Goal: Task Accomplishment & Management: Complete application form

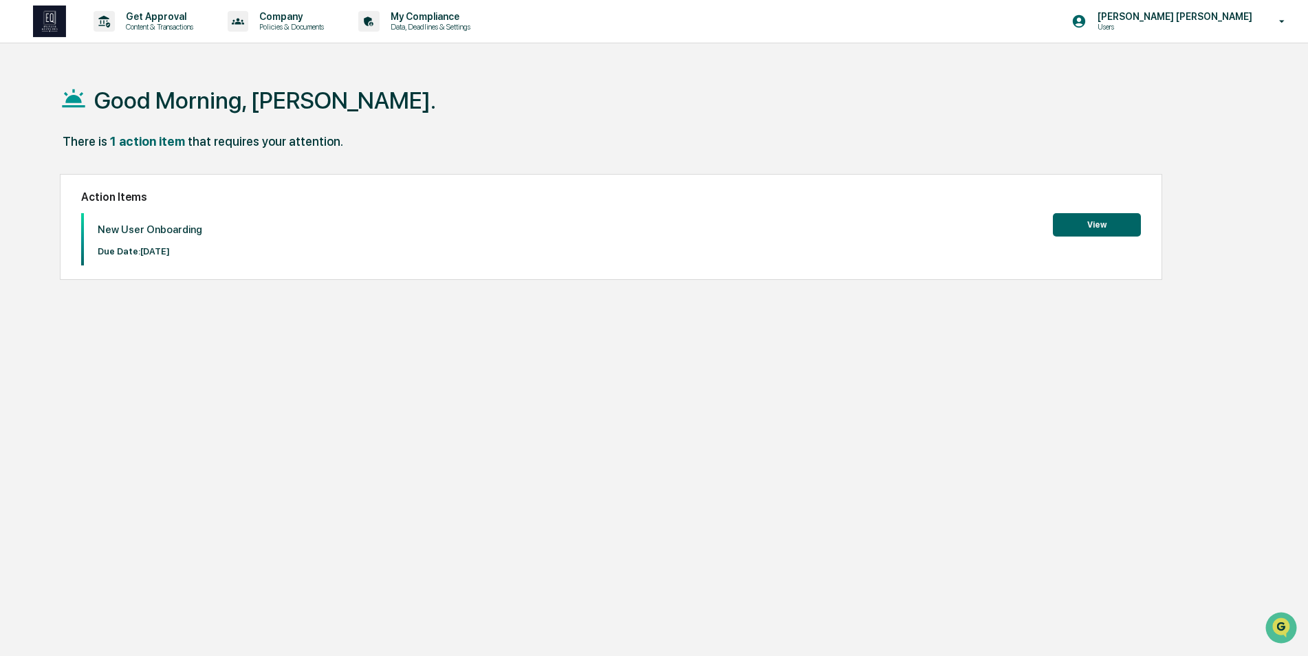
drag, startPoint x: 1169, startPoint y: 127, endPoint x: 1032, endPoint y: 124, distance: 136.2
click at [1085, 228] on button "View" at bounding box center [1097, 224] width 88 height 23
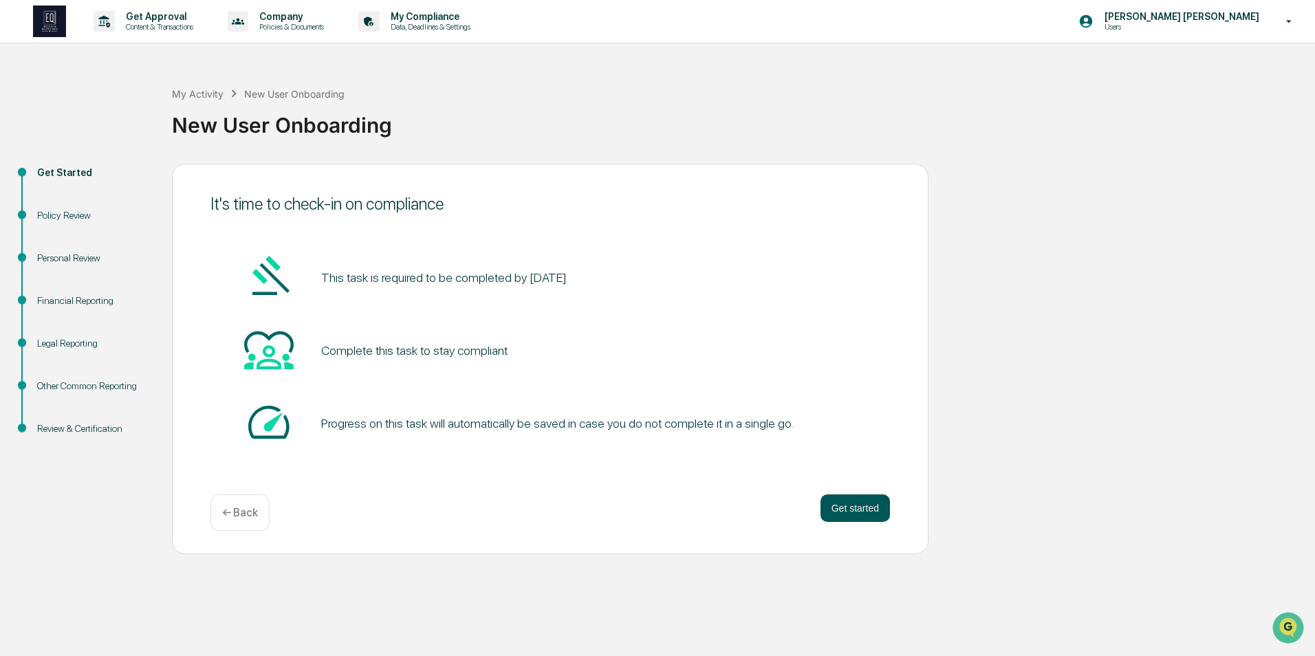
click at [858, 512] on button "Get started" at bounding box center [855, 509] width 69 height 28
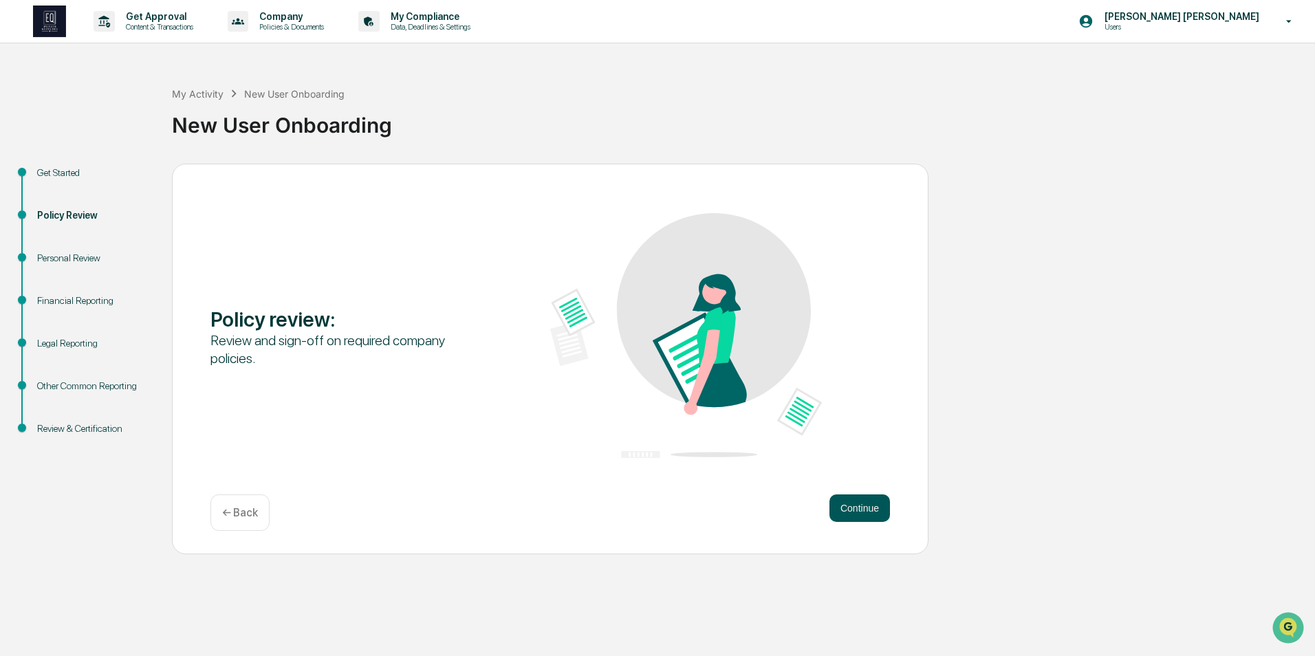
click at [870, 512] on button "Continue" at bounding box center [859, 509] width 61 height 28
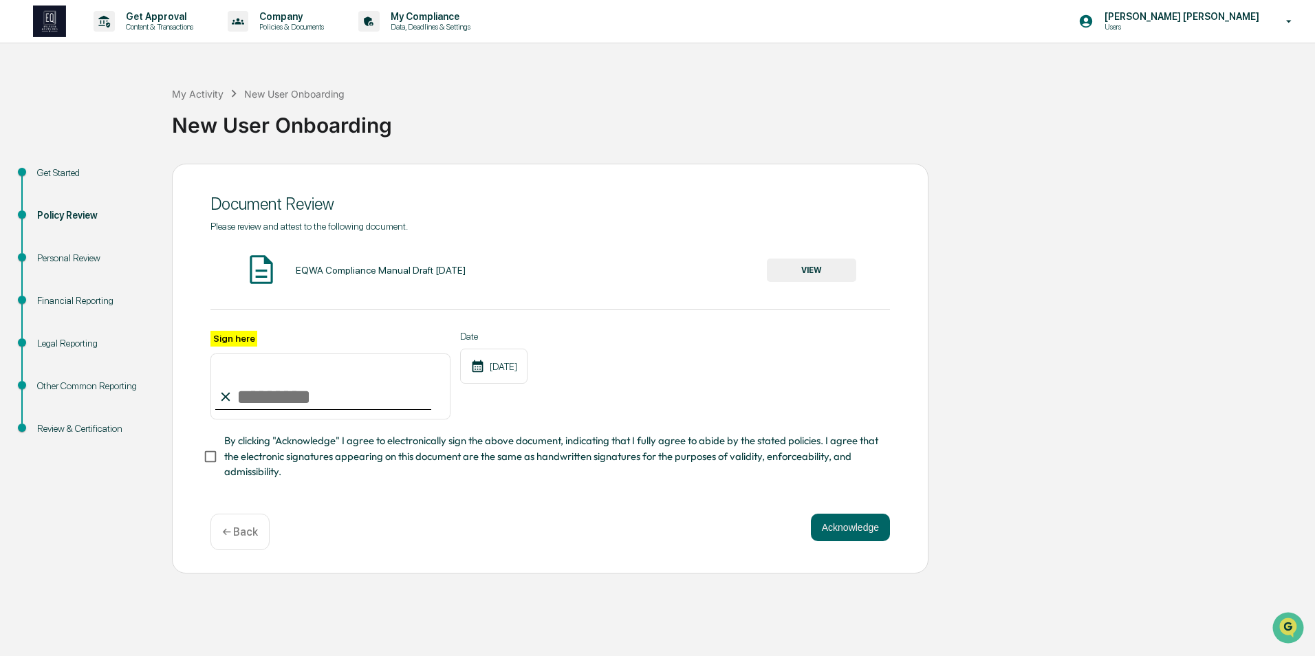
click at [339, 400] on input "Sign here" at bounding box center [330, 387] width 240 height 66
type input "**********"
click at [820, 528] on button "Acknowledge" at bounding box center [850, 528] width 79 height 28
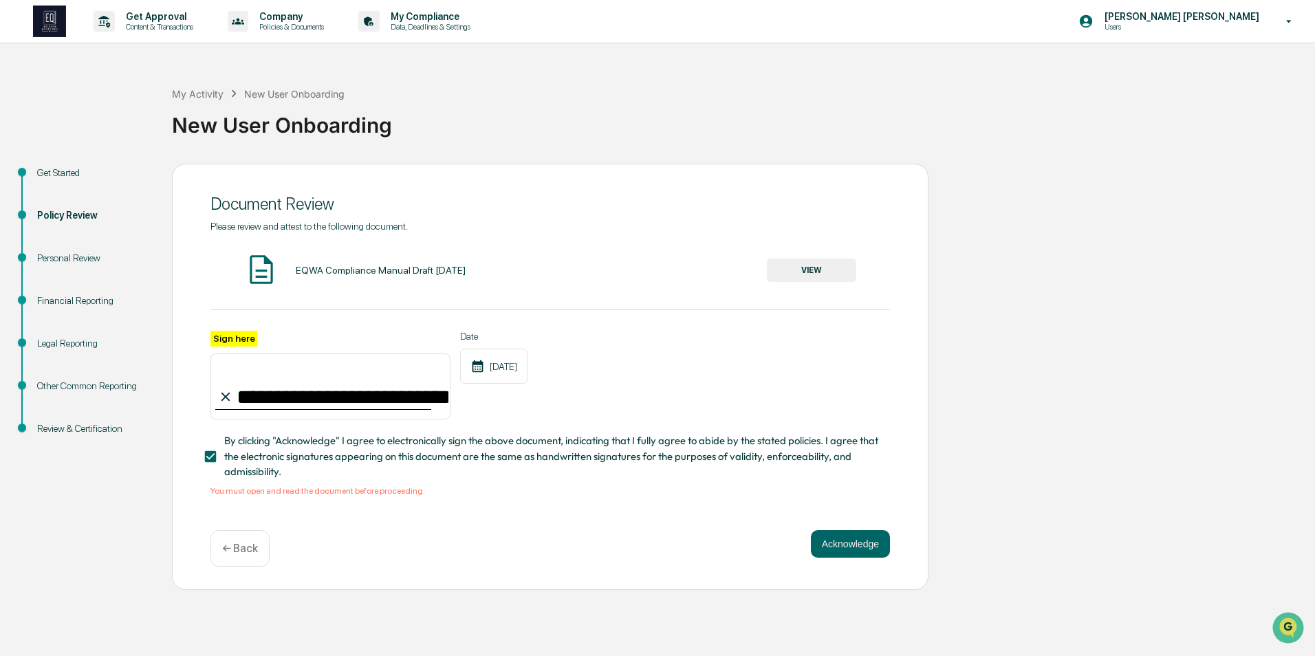
click at [794, 269] on button "VIEW" at bounding box center [811, 270] width 89 height 23
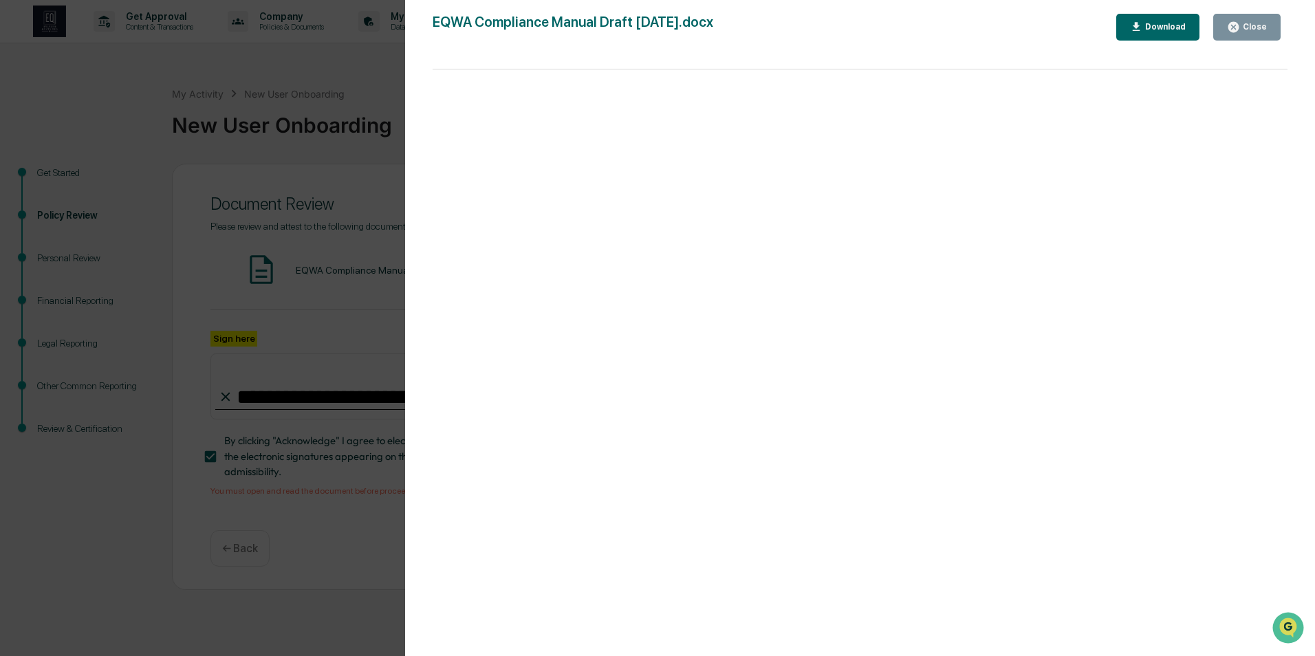
click at [334, 376] on div "Version History [DATE] 06:53 PM [PERSON_NAME] EQWA Compliance Manual Draft [DAT…" at bounding box center [657, 328] width 1315 height 656
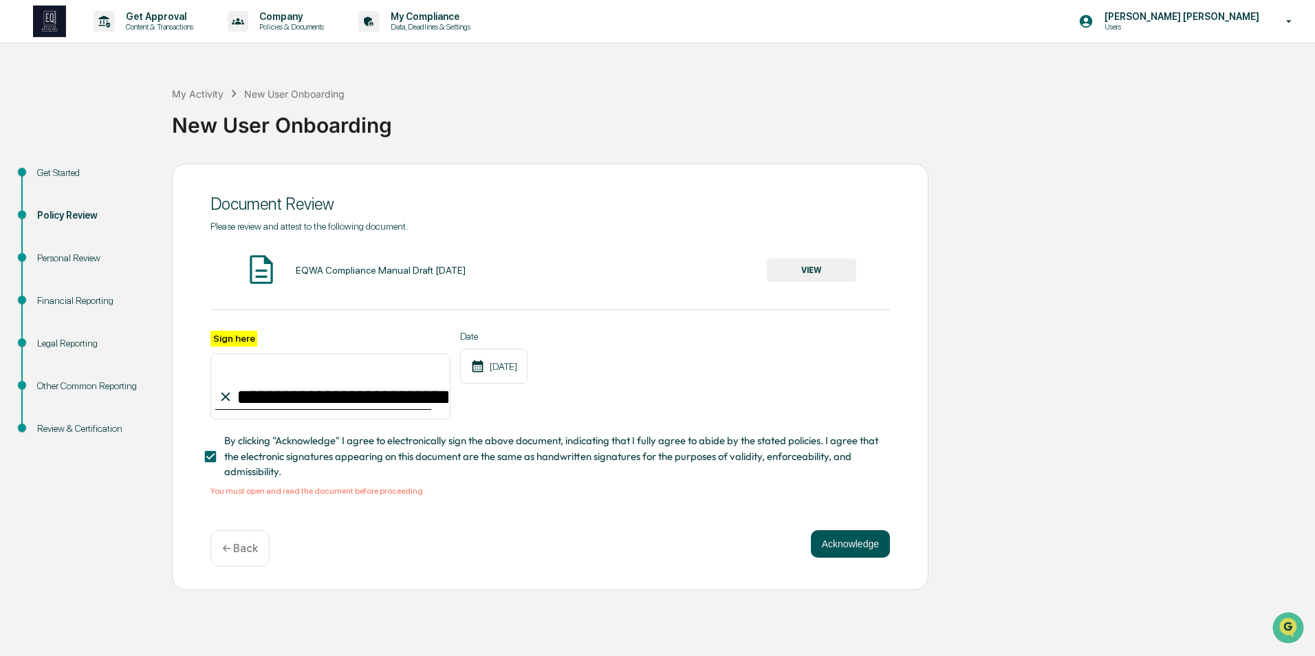
click at [861, 552] on button "Acknowledge" at bounding box center [850, 544] width 79 height 28
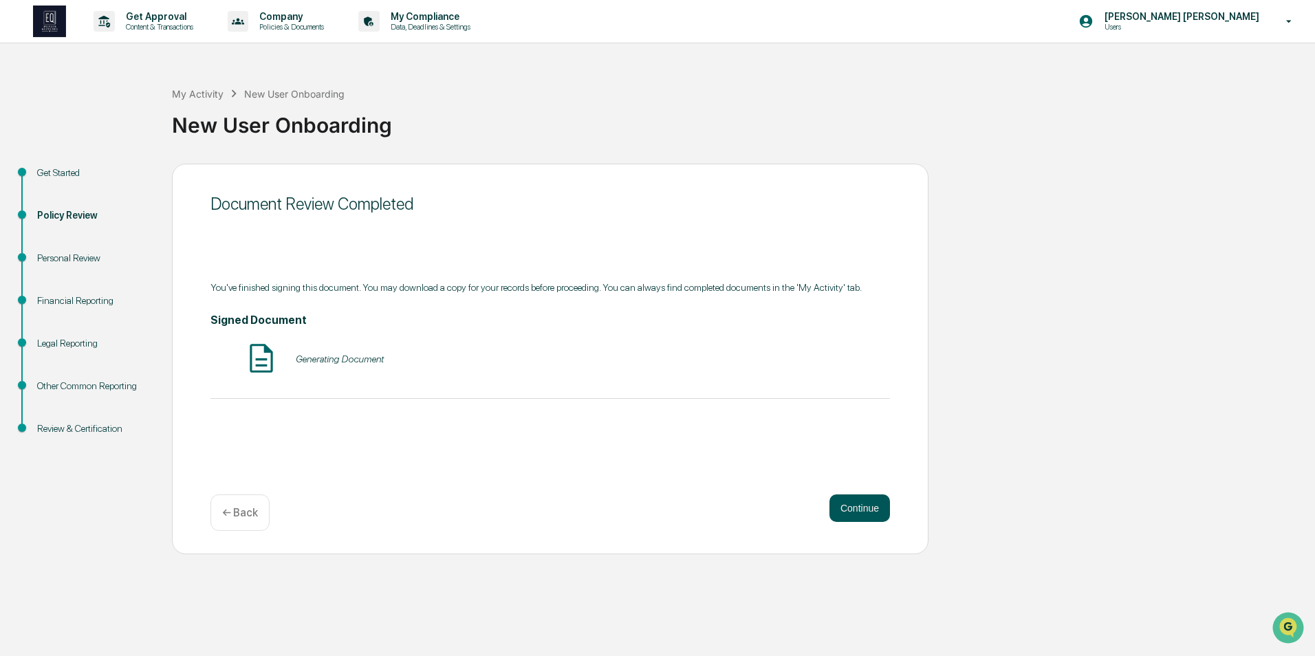
click at [838, 508] on button "Continue" at bounding box center [859, 509] width 61 height 28
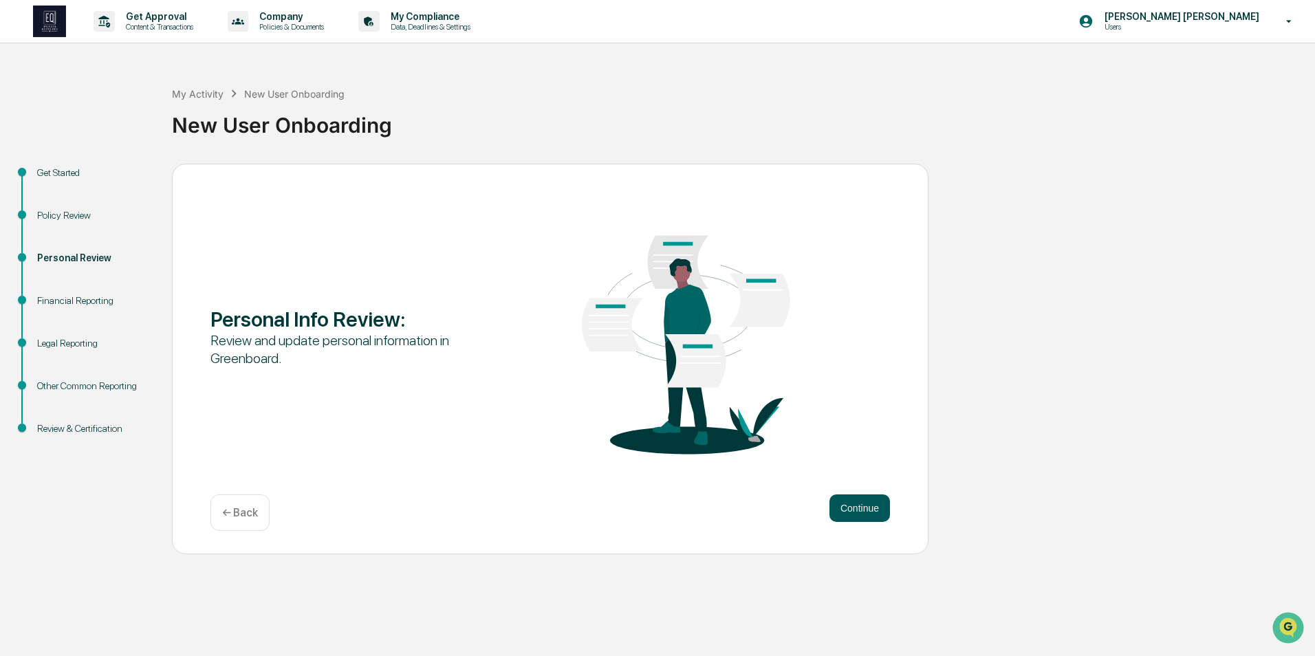
click at [846, 512] on button "Continue" at bounding box center [859, 509] width 61 height 28
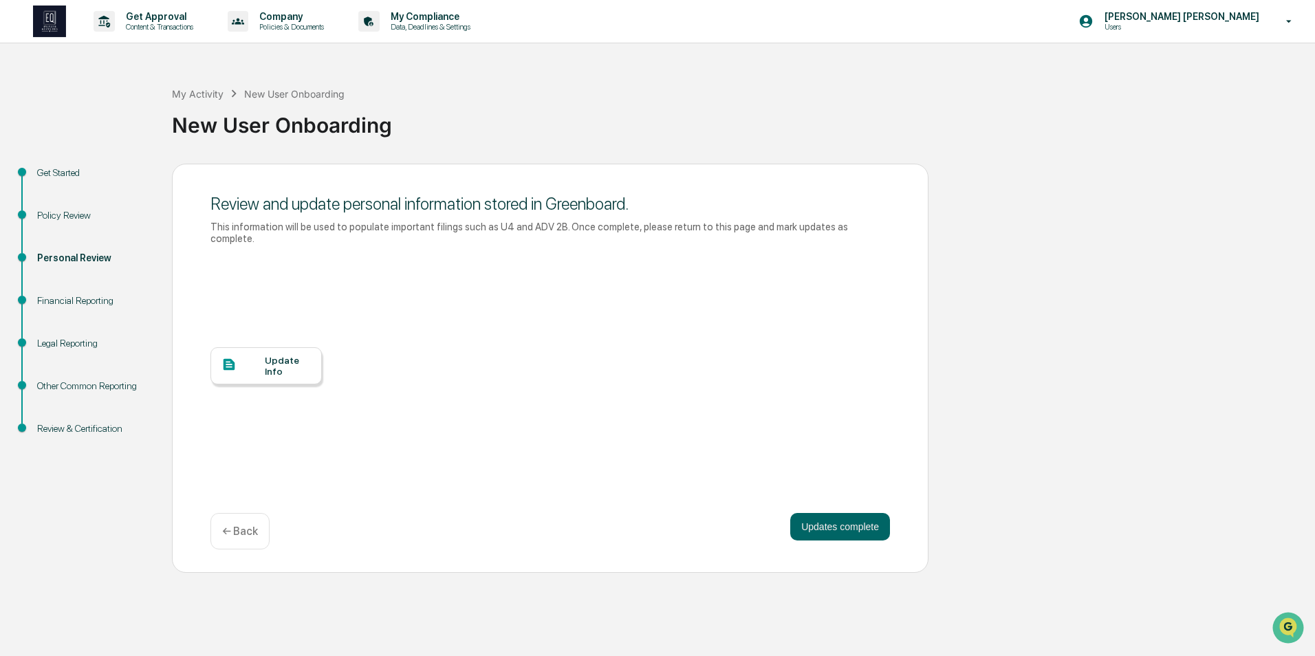
click at [846, 513] on button "Updates complete" at bounding box center [840, 527] width 100 height 28
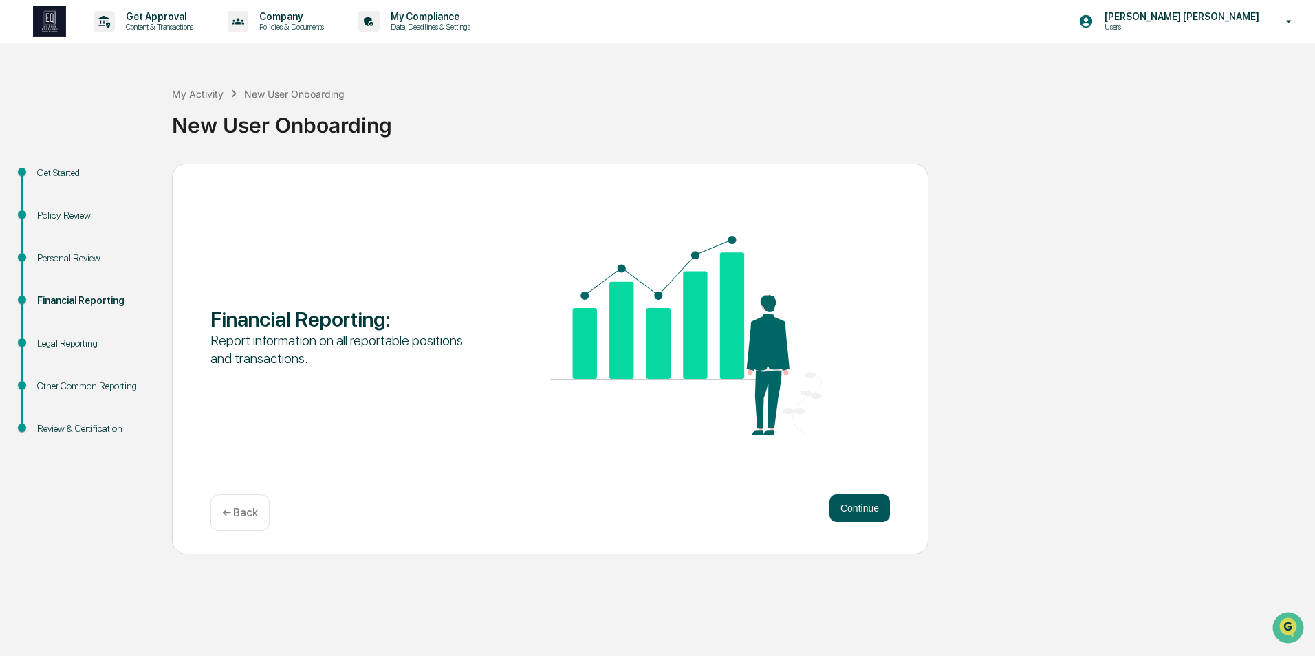
click at [863, 505] on button "Continue" at bounding box center [859, 509] width 61 height 28
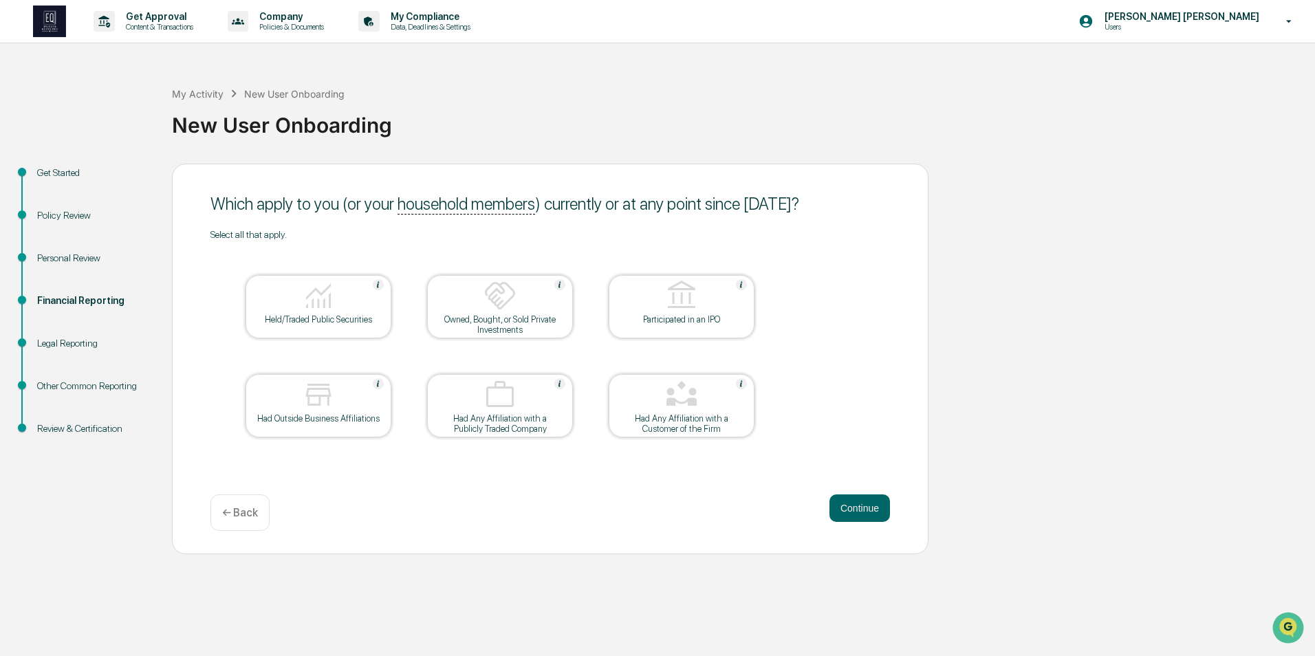
click at [863, 505] on button "Continue" at bounding box center [859, 509] width 61 height 28
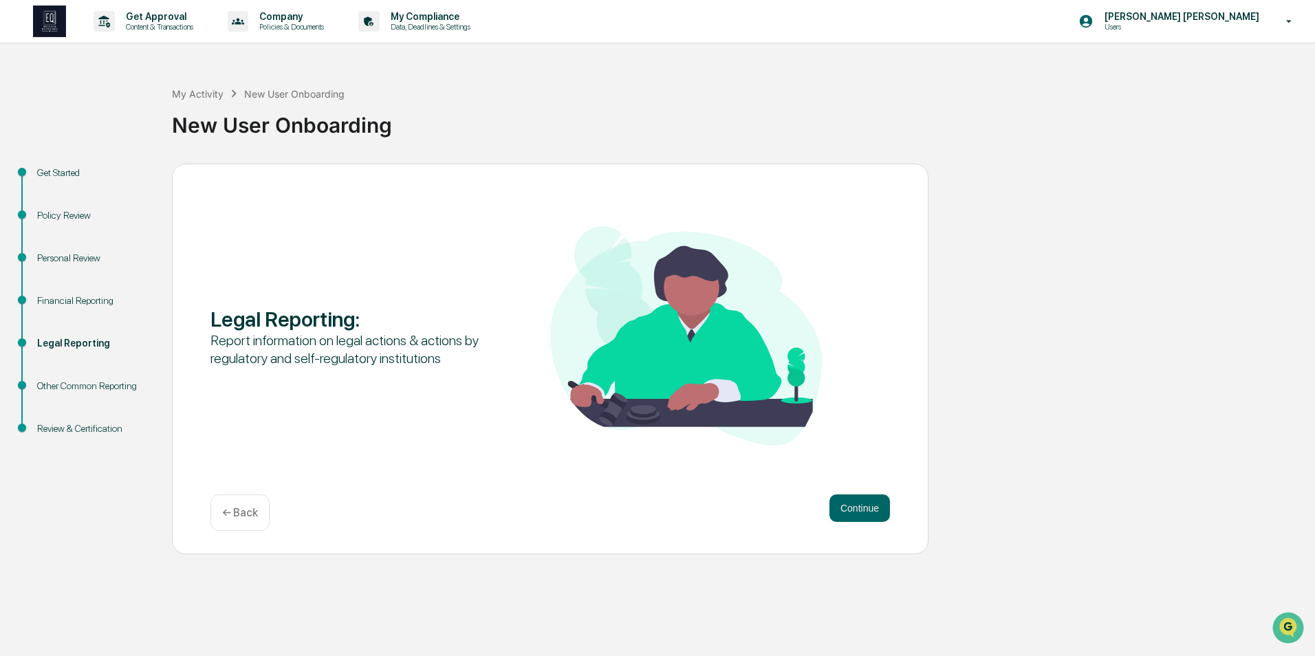
click at [863, 505] on button "Continue" at bounding box center [859, 509] width 61 height 28
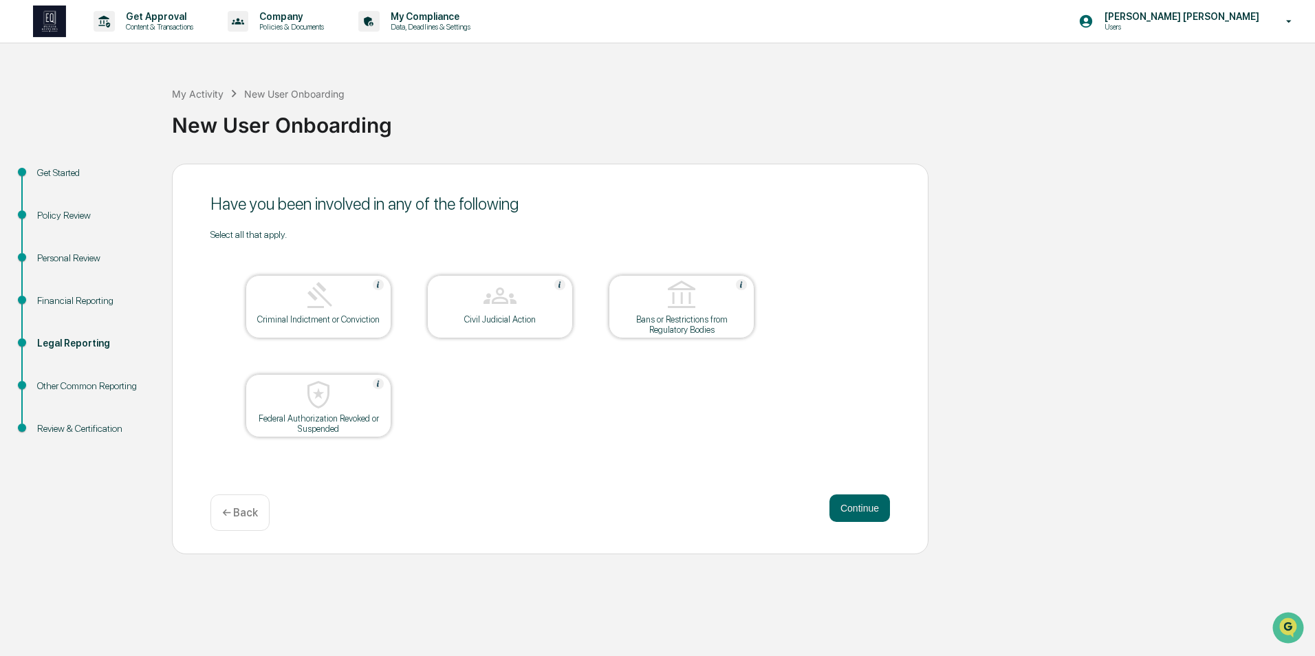
click at [863, 505] on button "Continue" at bounding box center [859, 509] width 61 height 28
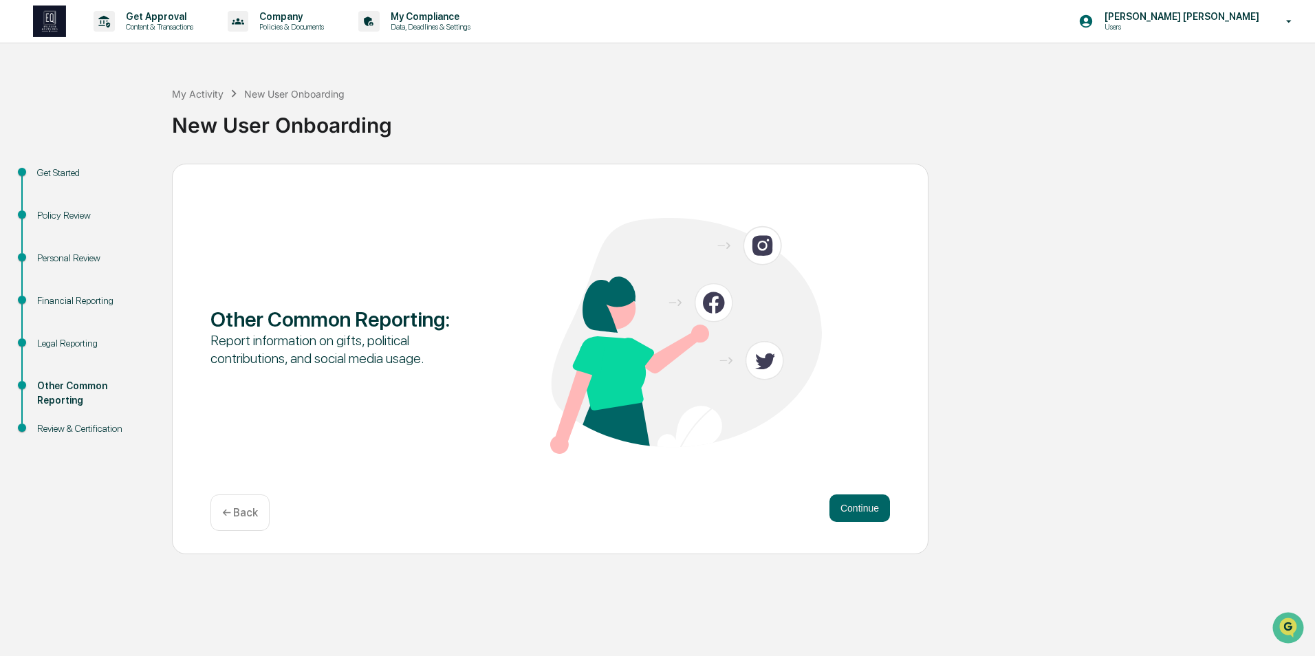
click at [863, 505] on button "Continue" at bounding box center [859, 509] width 61 height 28
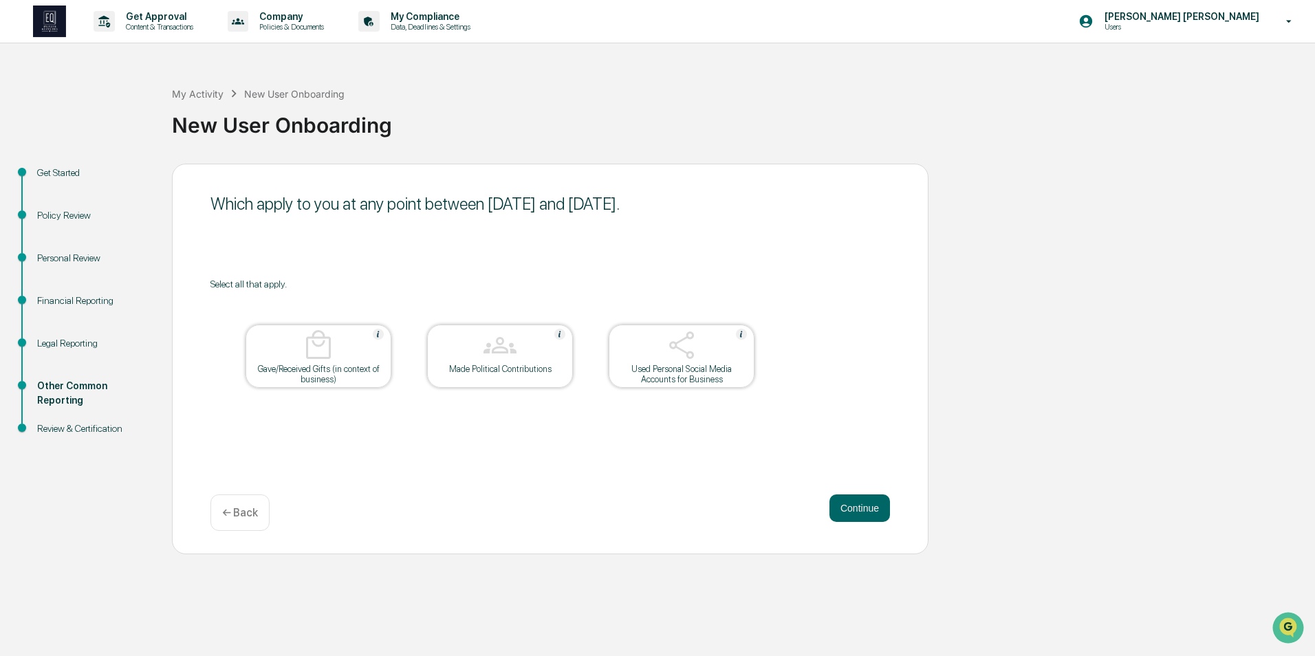
click at [863, 505] on button "Continue" at bounding box center [859, 509] width 61 height 28
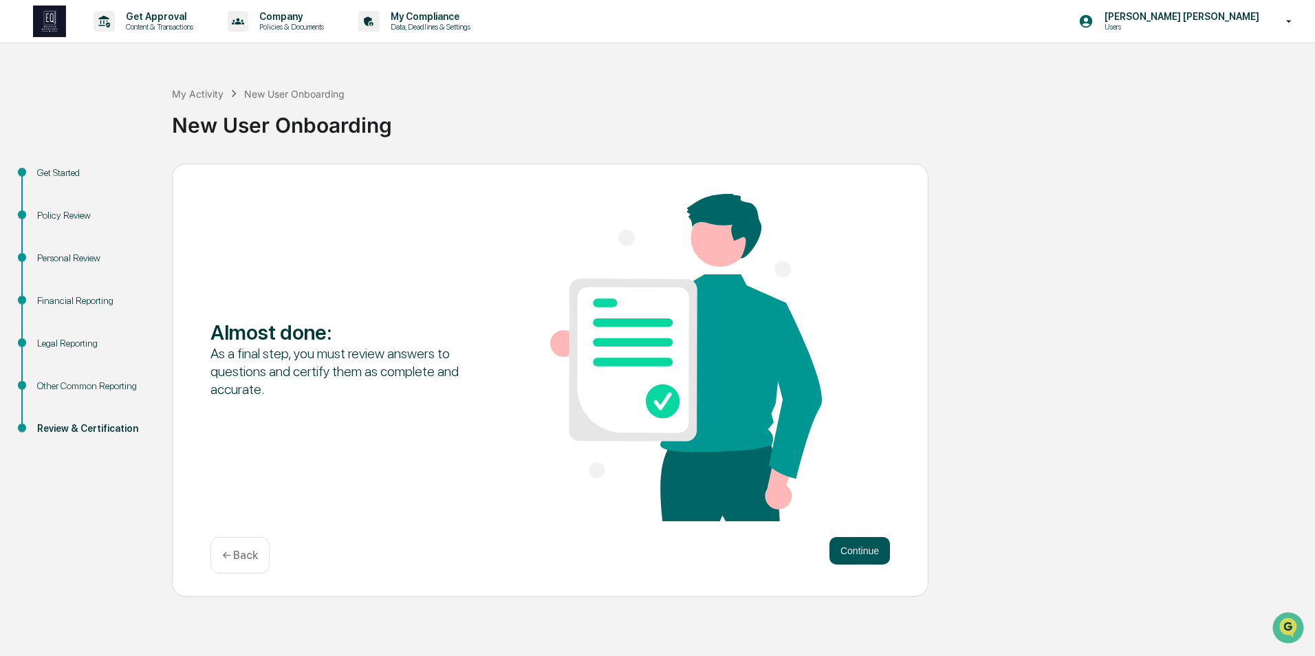
click at [869, 551] on button "Continue" at bounding box center [859, 551] width 61 height 28
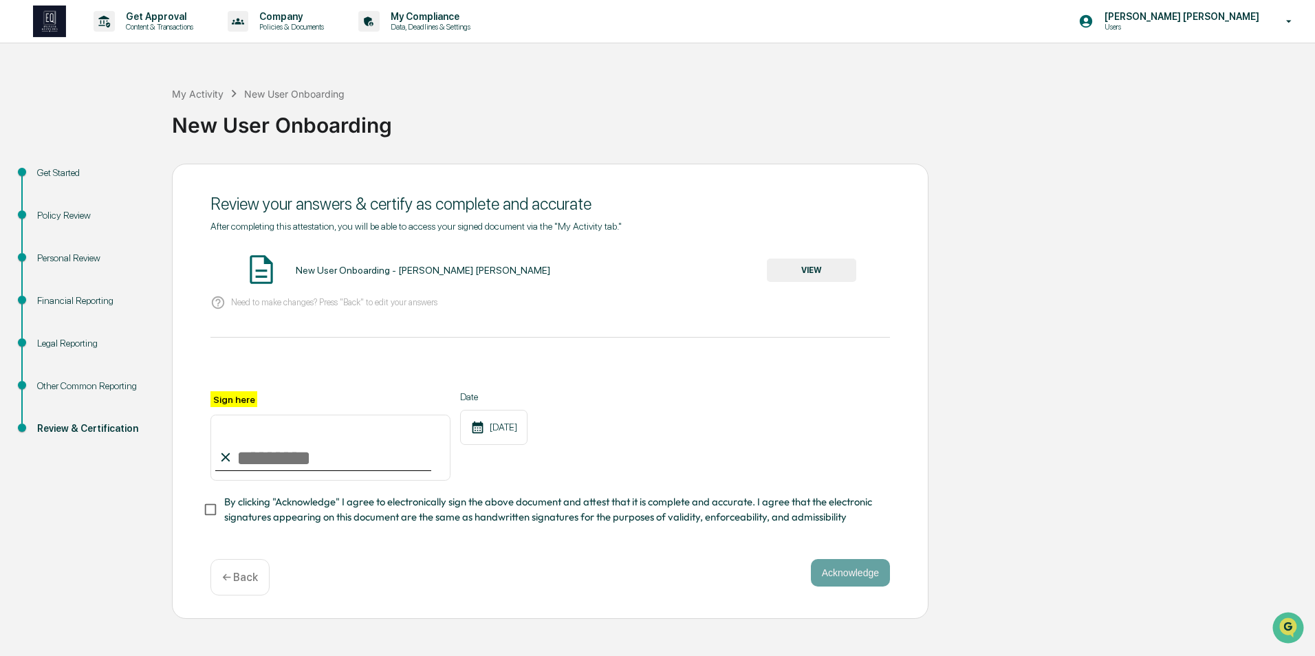
click at [289, 466] on input "Sign here" at bounding box center [330, 448] width 240 height 66
type input "**********"
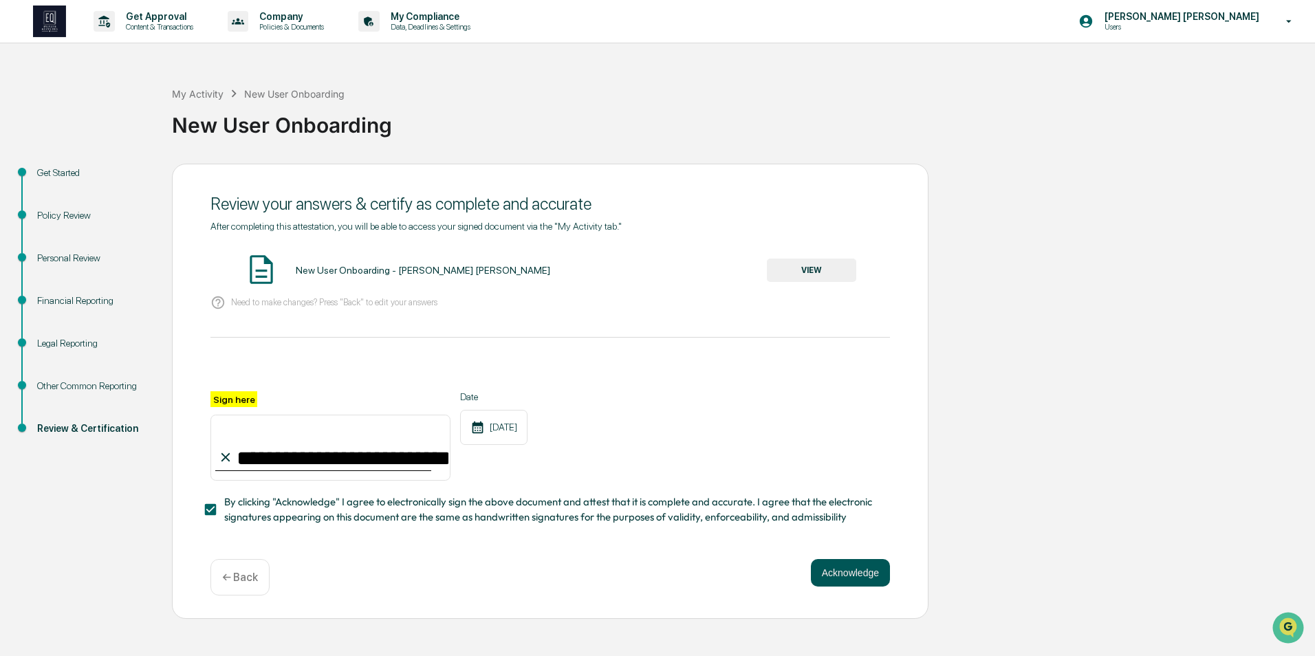
click at [843, 574] on button "Acknowledge" at bounding box center [850, 573] width 79 height 28
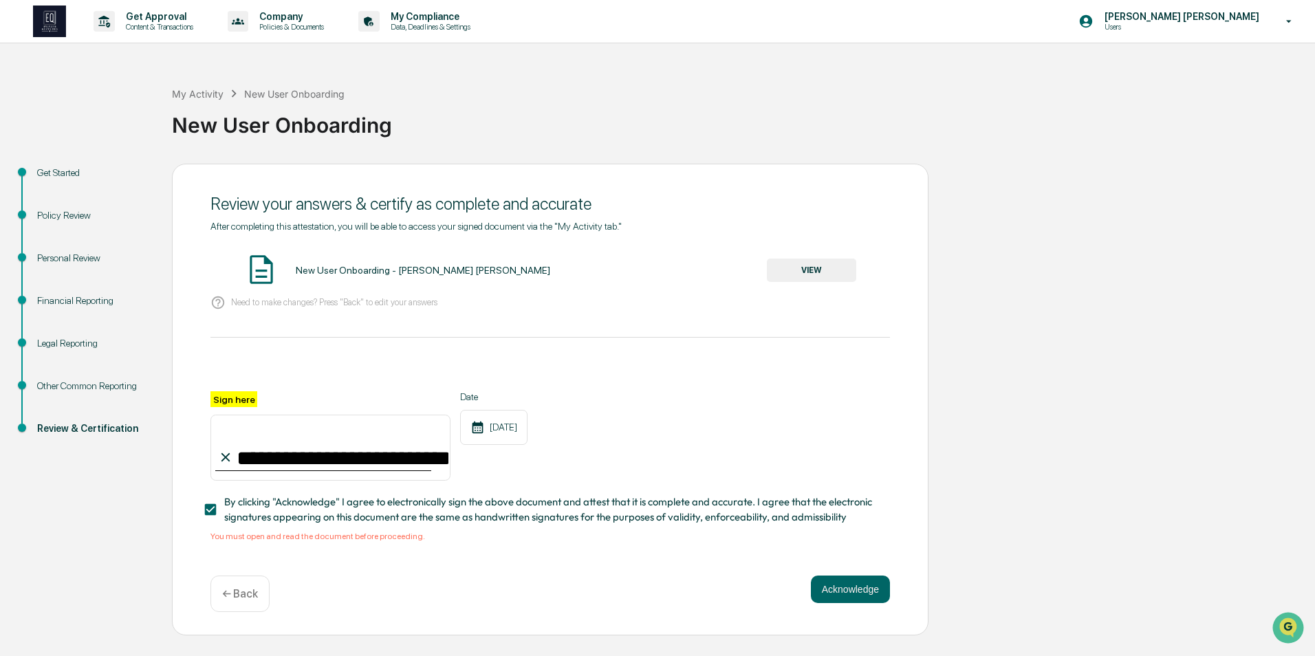
click at [797, 261] on button "VIEW" at bounding box center [811, 270] width 89 height 23
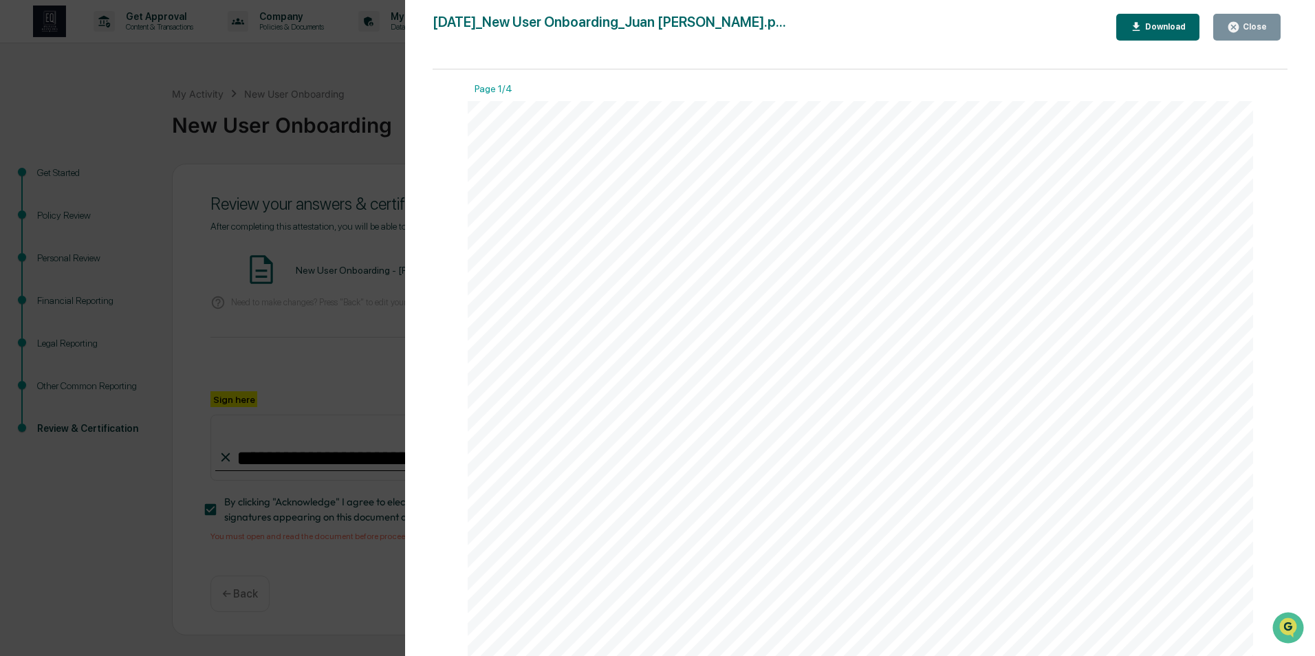
click at [332, 232] on div "Version History [DATE] 02:24 PM [PERSON_NAME] [PERSON_NAME] [DATE]_New User Onb…" at bounding box center [657, 328] width 1315 height 656
click at [62, 321] on div "Version History [DATE] 02:24 PM [PERSON_NAME] [PERSON_NAME] [DATE]_New User Onb…" at bounding box center [657, 328] width 1315 height 656
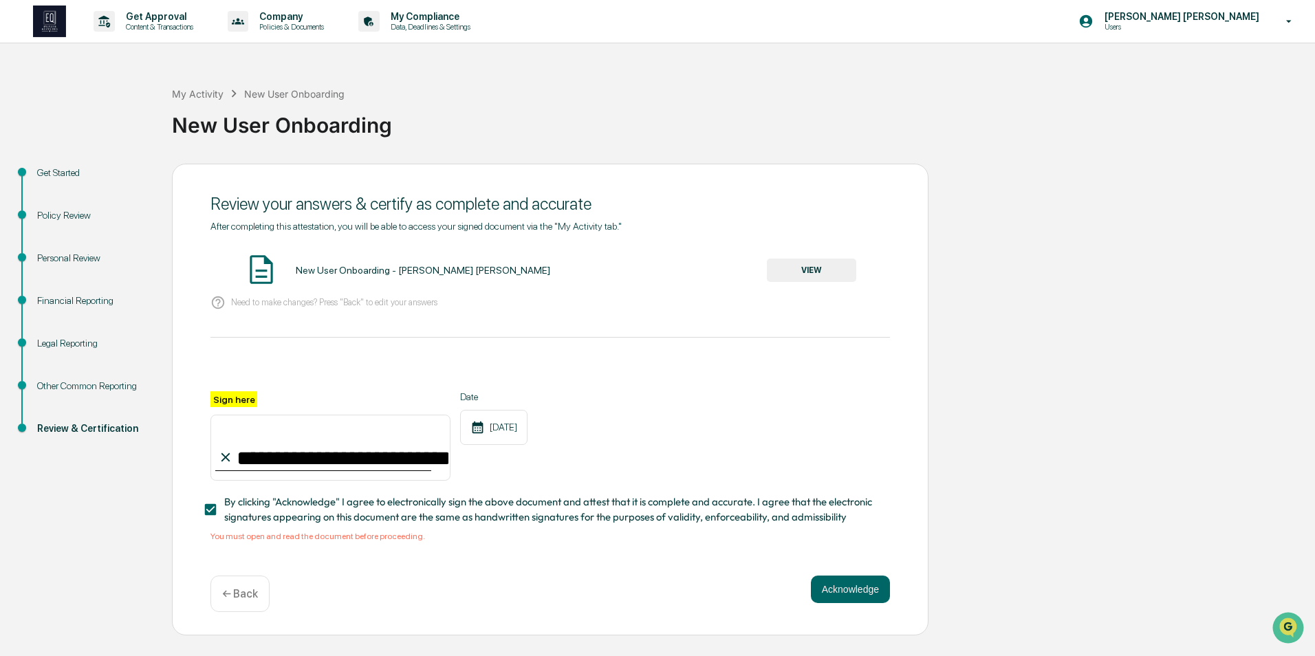
click at [89, 267] on div "Personal Review" at bounding box center [93, 274] width 135 height 43
click at [83, 261] on div "Personal Review" at bounding box center [93, 258] width 113 height 14
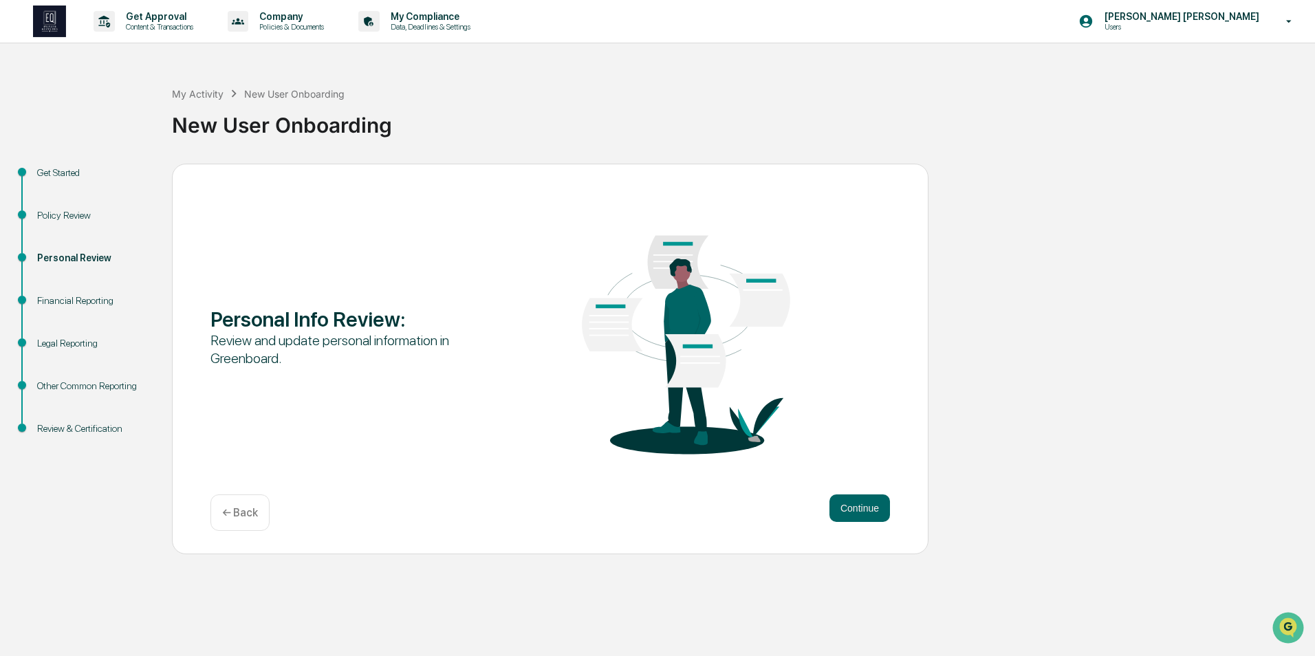
click at [80, 296] on div "Financial Reporting" at bounding box center [93, 301] width 113 height 14
click at [851, 514] on button "Continue" at bounding box center [859, 509] width 61 height 28
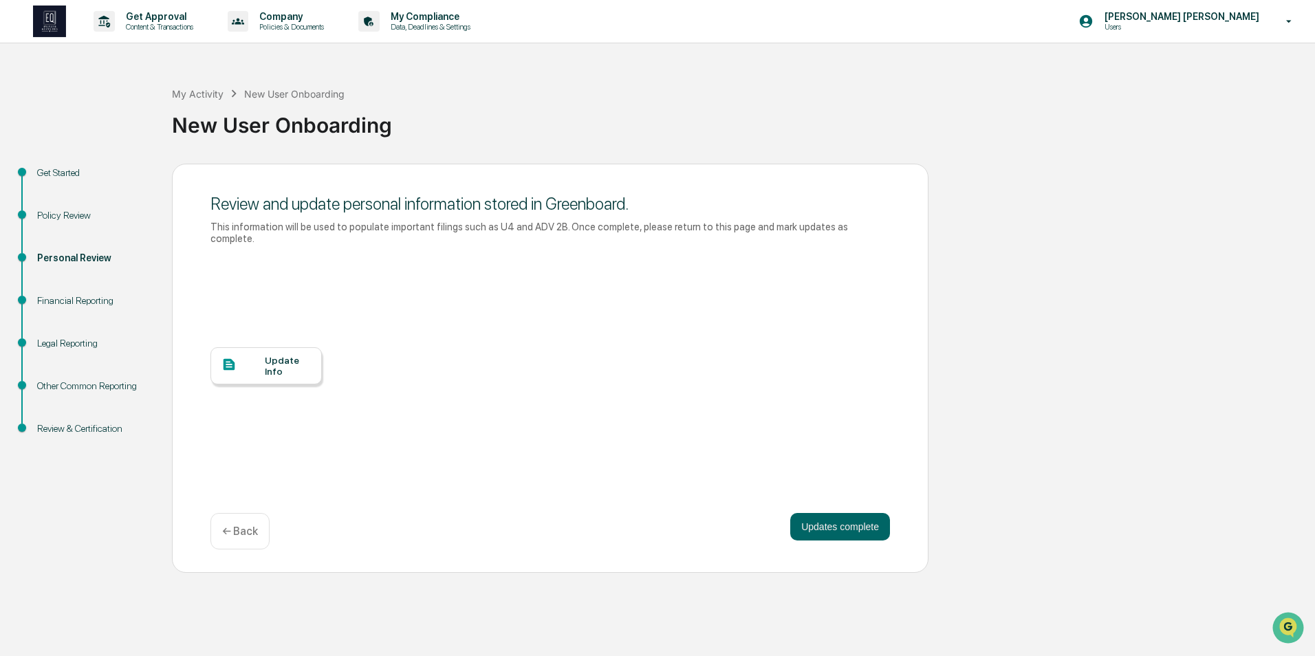
click at [280, 366] on div "Update Info" at bounding box center [265, 365] width 111 height 37
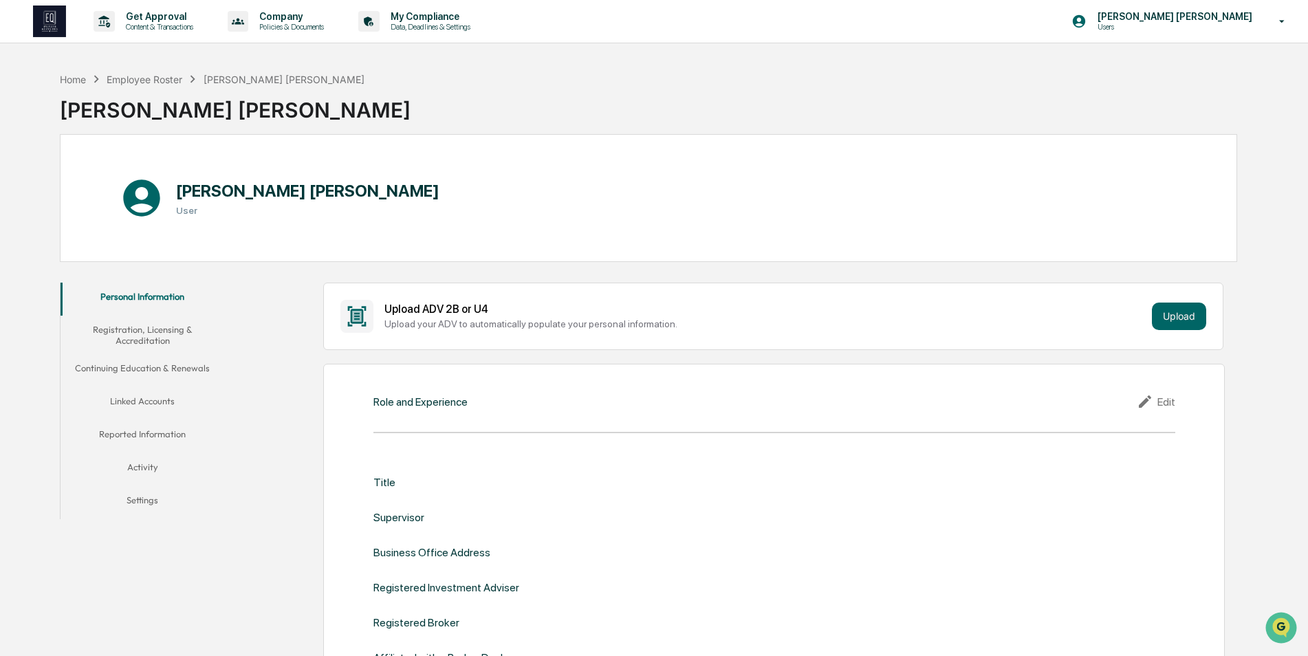
click at [491, 484] on div "Title" at bounding box center [774, 482] width 802 height 13
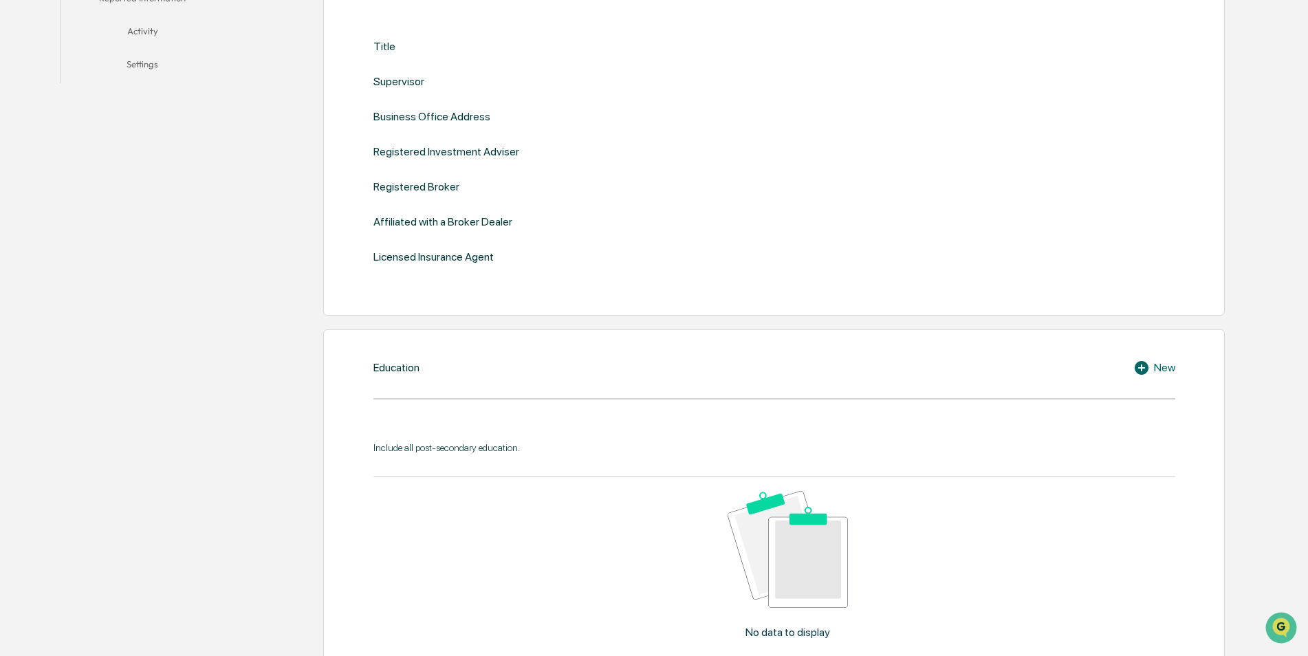
scroll to position [505, 0]
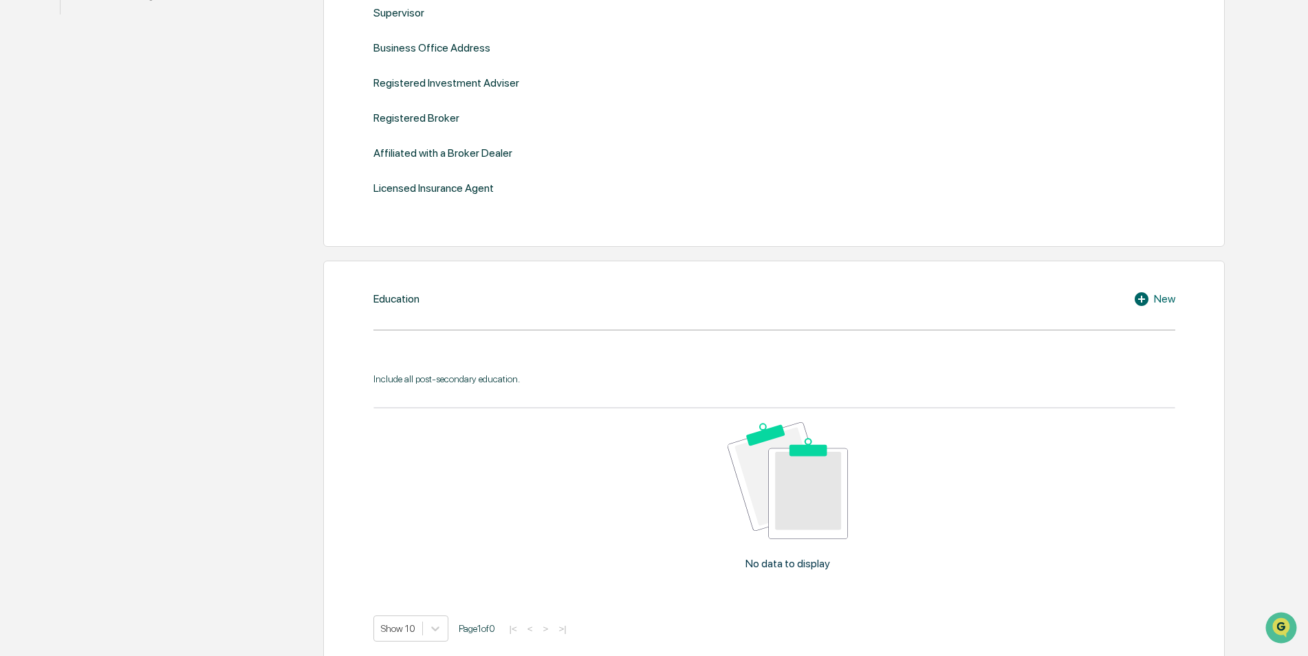
click at [468, 318] on div "Education New Include all post-secondary education. No data to display Show 10 …" at bounding box center [773, 466] width 901 height 411
click at [382, 321] on div "Education New Include all post-secondary education. No data to display Show 10 …" at bounding box center [773, 466] width 901 height 411
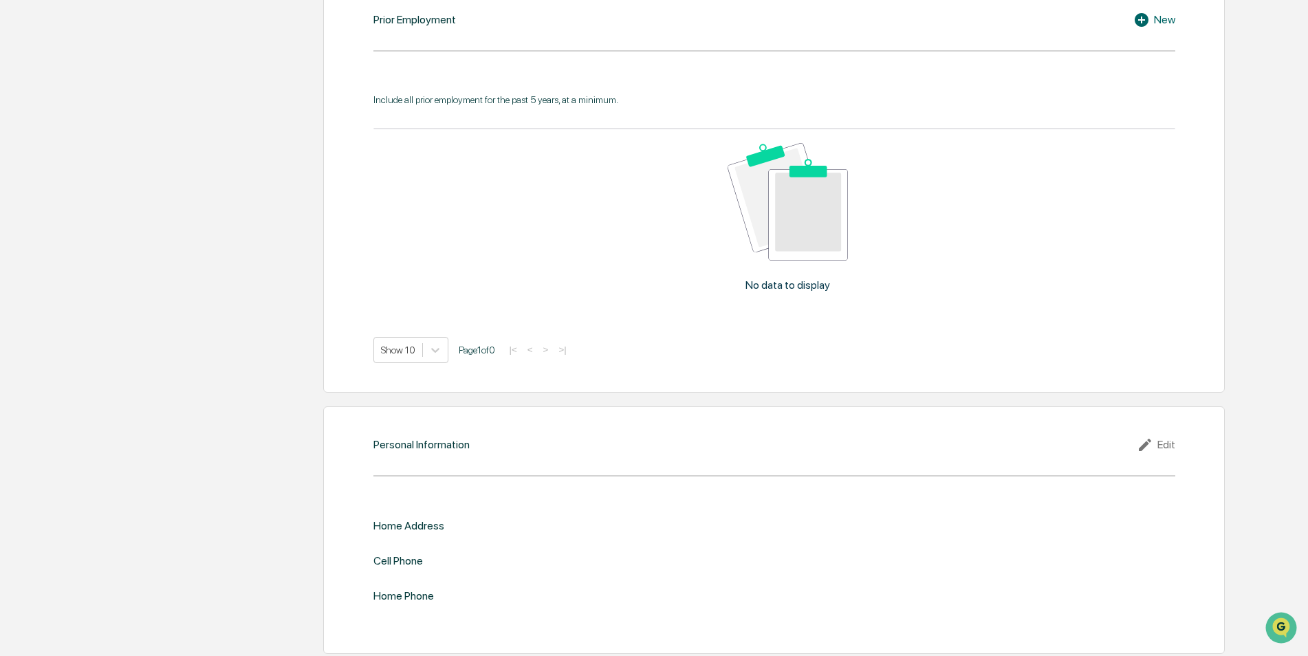
scroll to position [1214, 0]
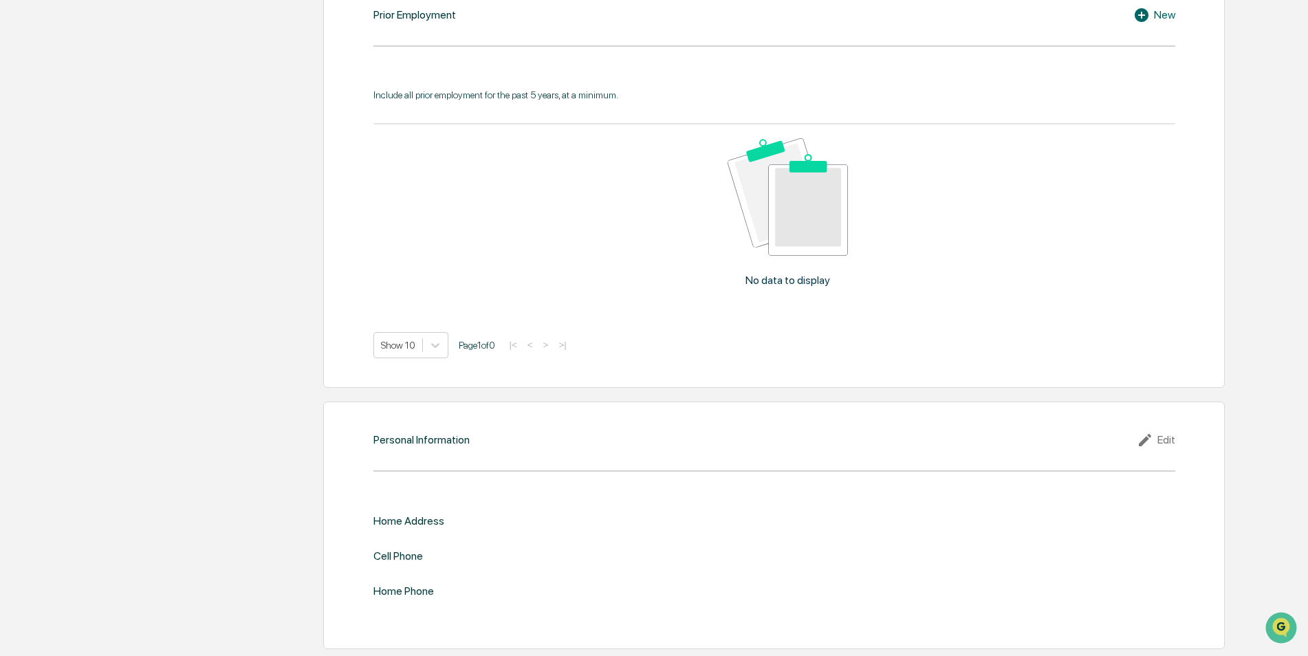
click at [424, 517] on div "Home Address" at bounding box center [408, 520] width 71 height 13
click at [474, 514] on div "Home Address" at bounding box center [774, 520] width 802 height 13
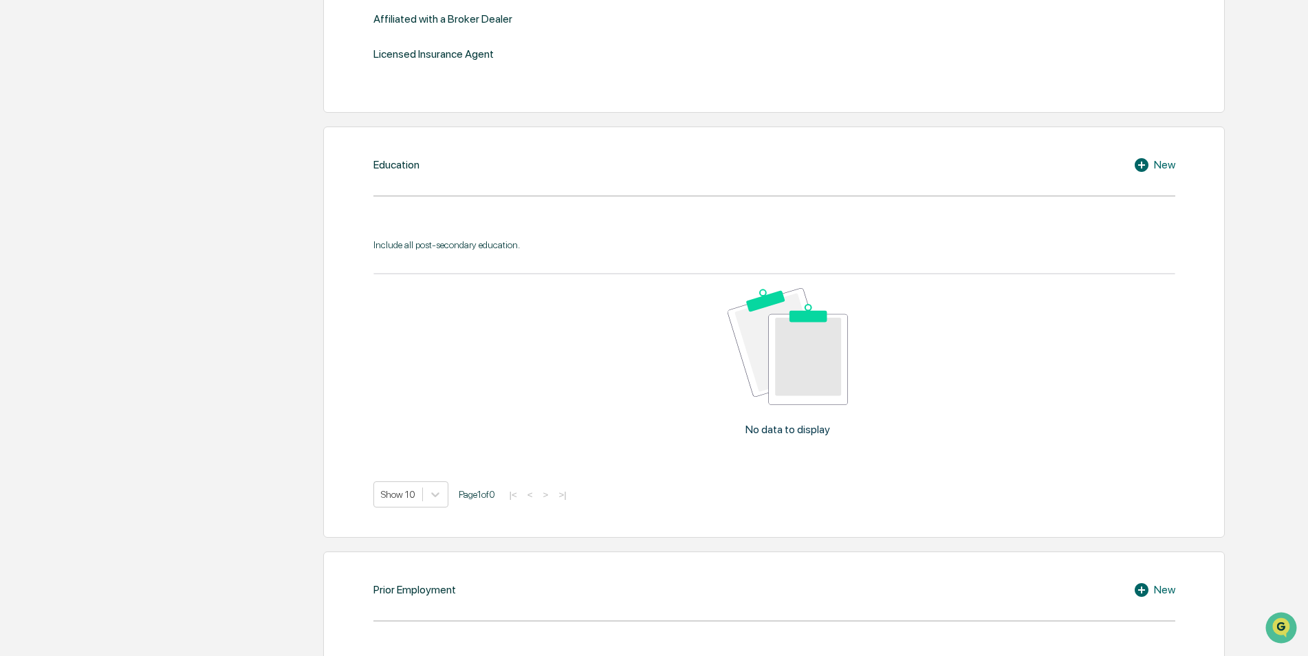
scroll to position [526, 0]
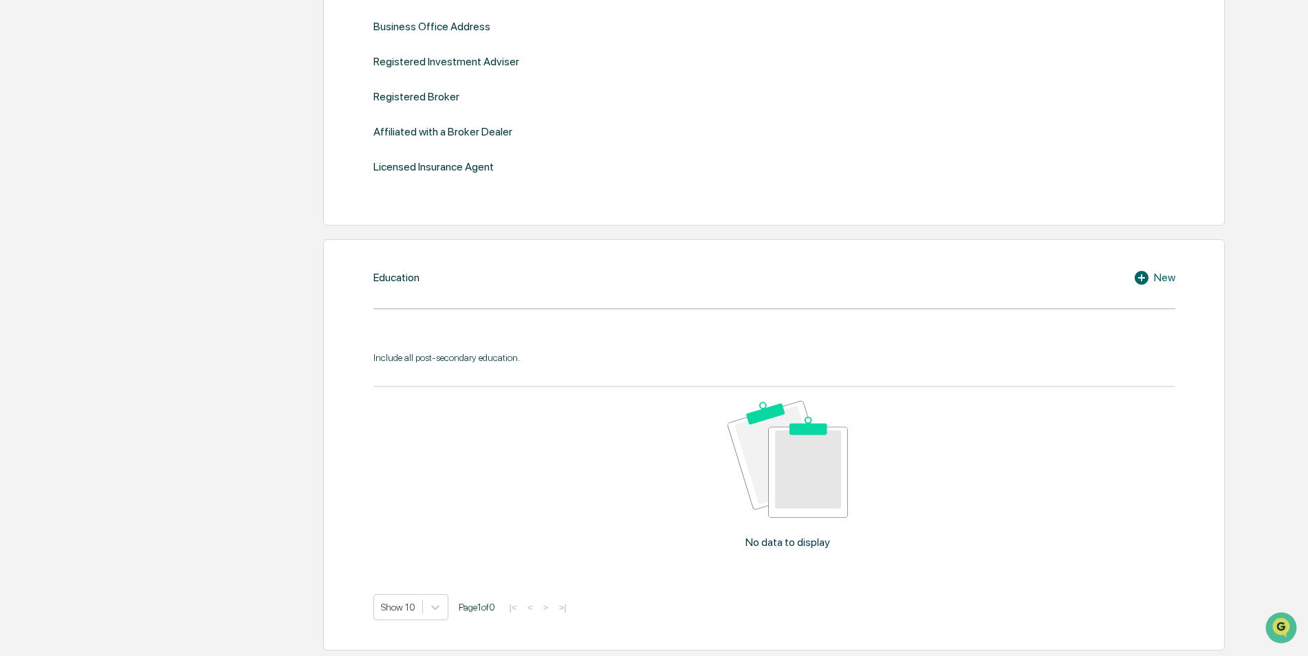
click at [1158, 279] on div "New" at bounding box center [1154, 278] width 42 height 17
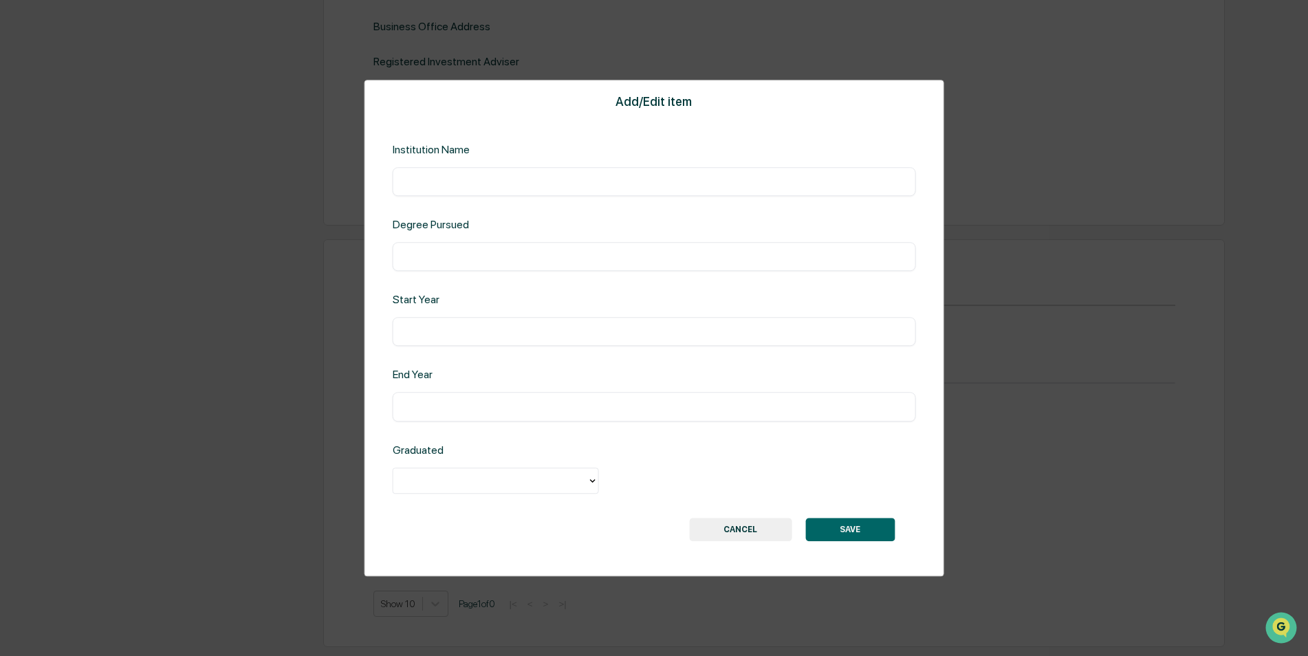
click at [583, 183] on input "text" at bounding box center [654, 182] width 503 height 14
type input "**********"
click at [600, 256] on input "text" at bounding box center [654, 257] width 503 height 14
type input "**********"
click at [606, 329] on input "text" at bounding box center [654, 332] width 503 height 14
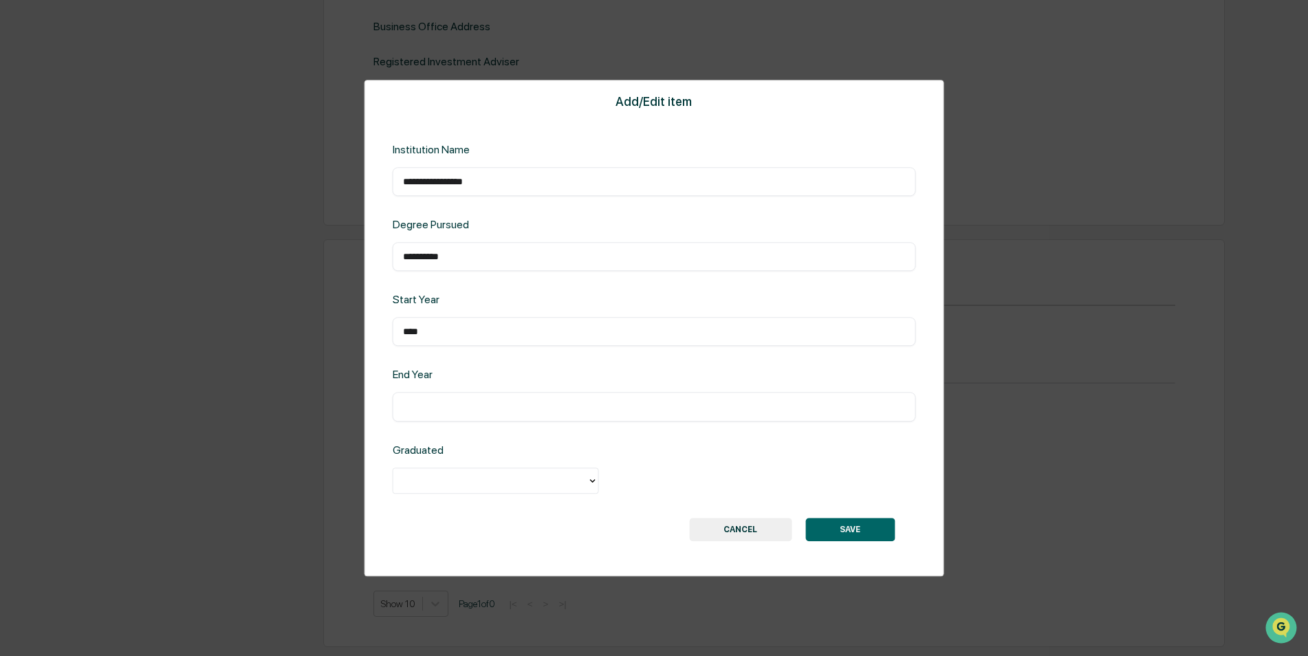
type input "****"
click at [598, 406] on input "text" at bounding box center [654, 407] width 503 height 14
type input "****"
click at [569, 474] on div at bounding box center [490, 481] width 180 height 16
click at [528, 510] on div "Yes" at bounding box center [496, 513] width 206 height 28
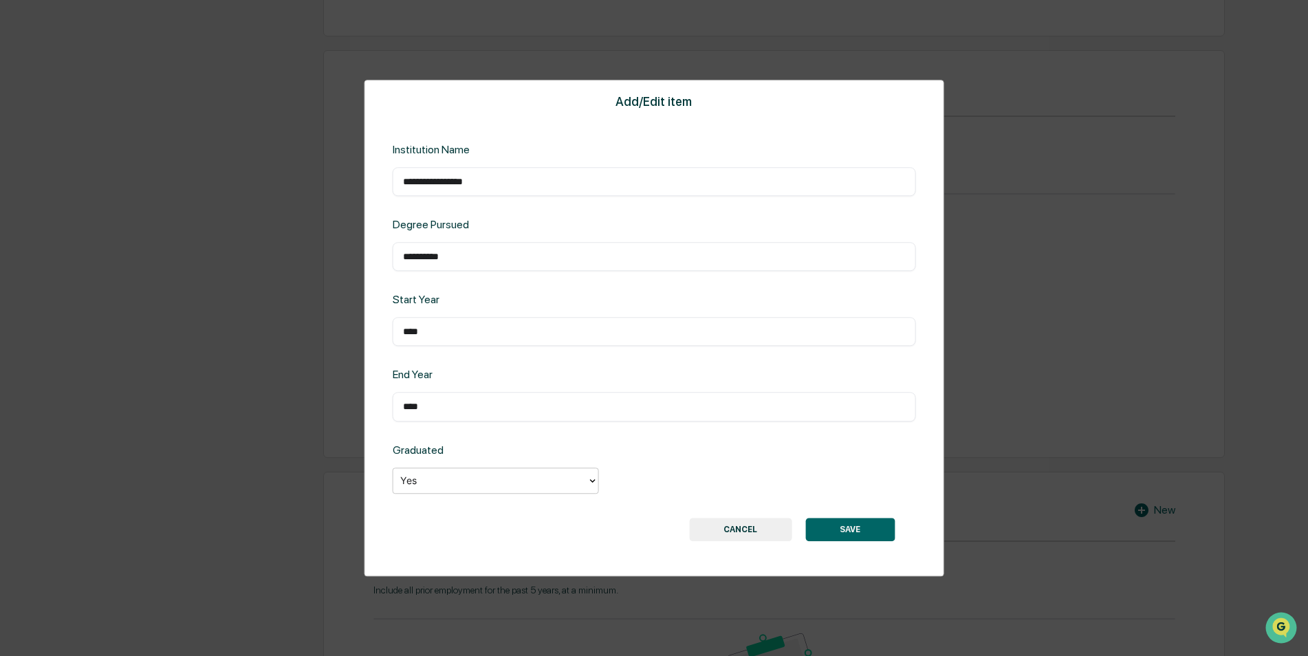
scroll to position [732, 0]
click at [814, 521] on button "SAVE" at bounding box center [849, 529] width 89 height 23
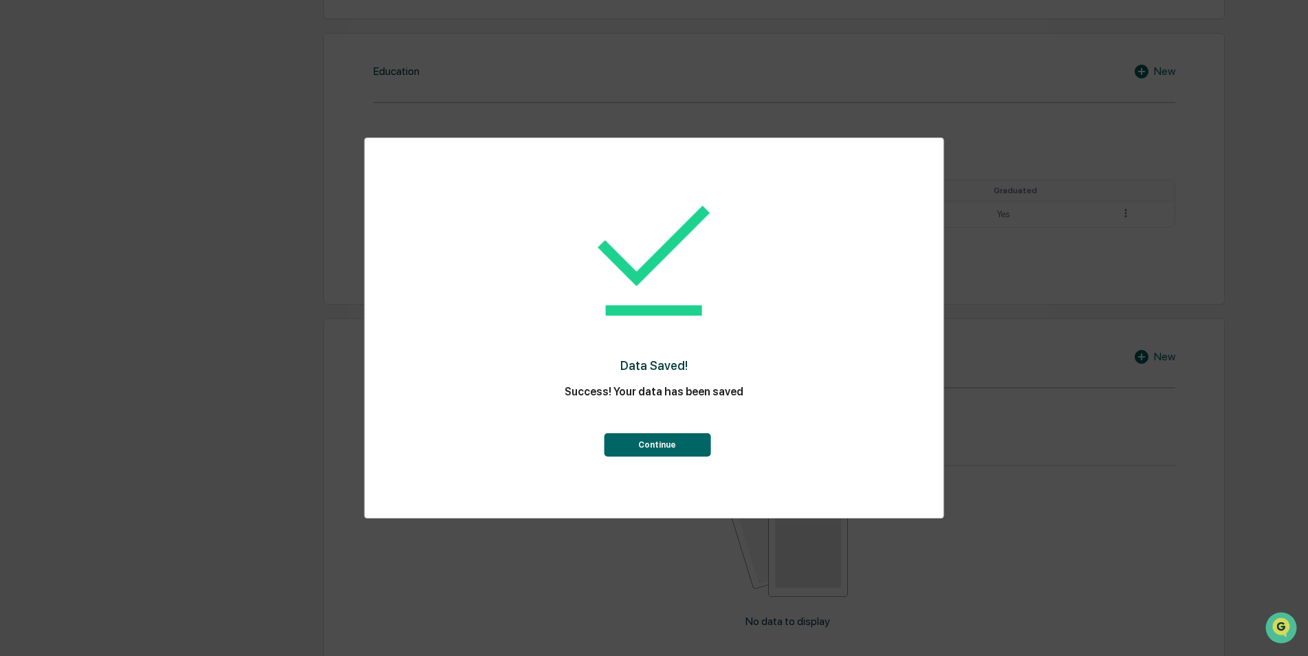
click at [661, 450] on button "Continue" at bounding box center [657, 444] width 107 height 23
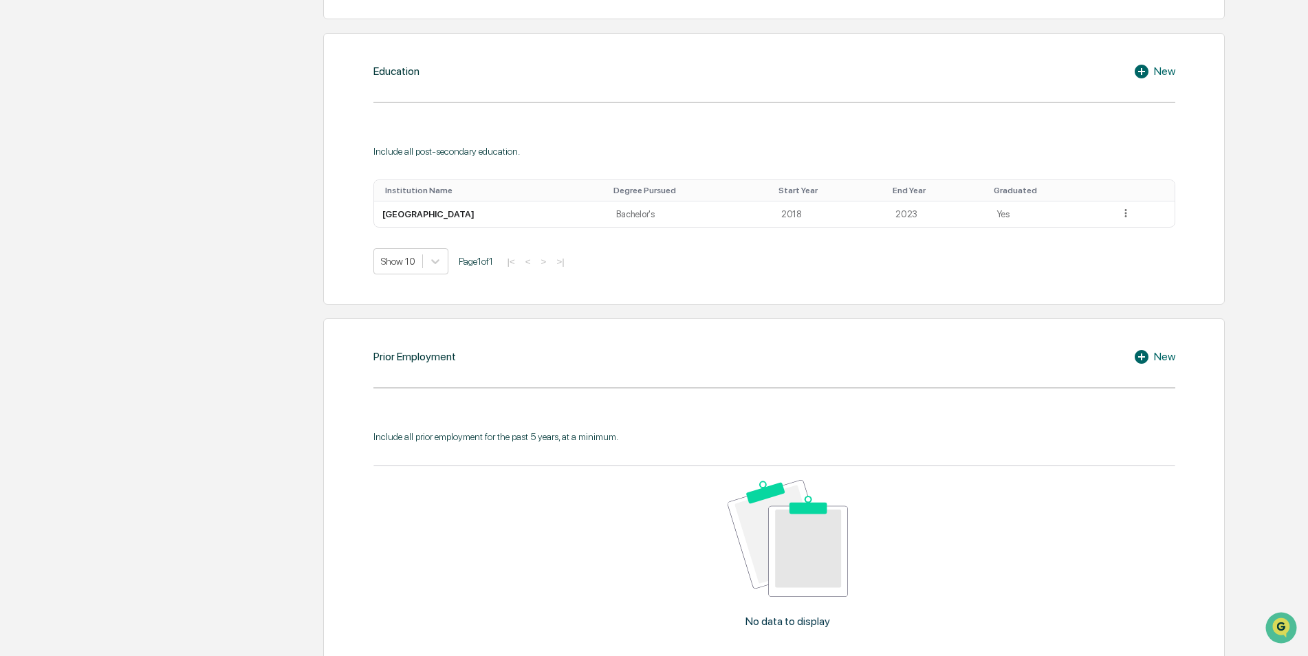
click at [1140, 66] on icon at bounding box center [1142, 72] width 14 height 14
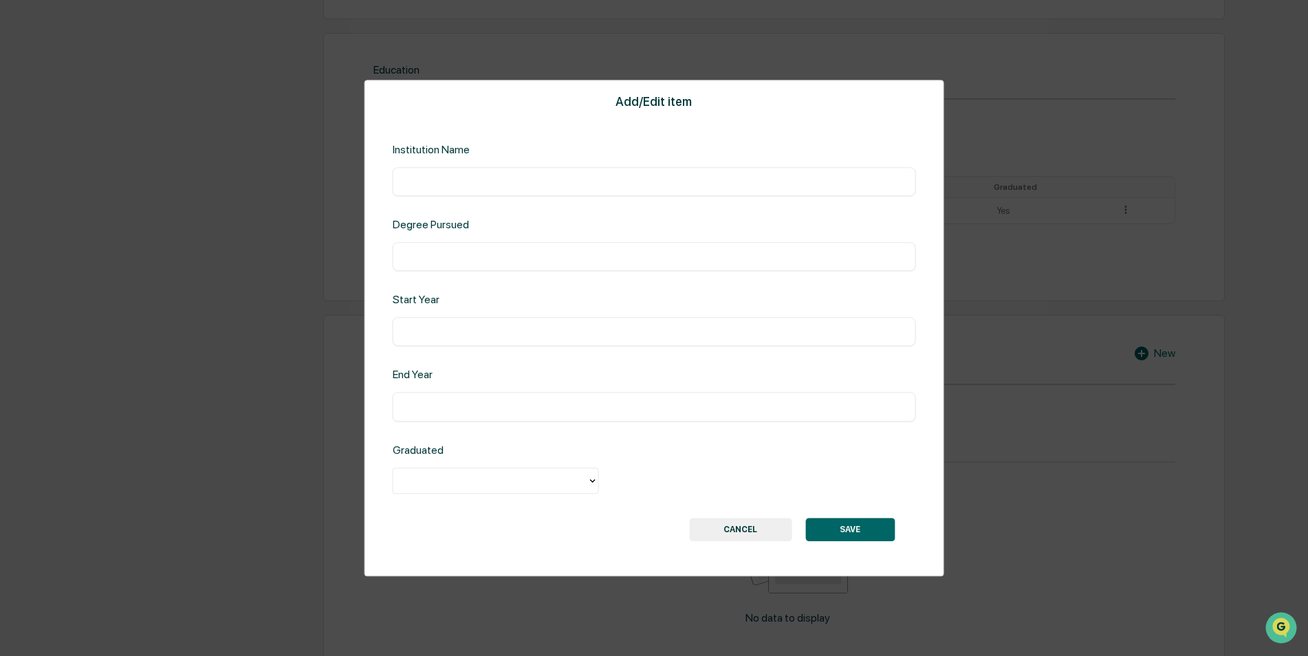
click at [654, 184] on input "text" at bounding box center [654, 182] width 503 height 14
type input "**********"
click at [565, 255] on input "text" at bounding box center [654, 257] width 503 height 14
type input "********"
click at [563, 338] on input "text" at bounding box center [654, 332] width 503 height 14
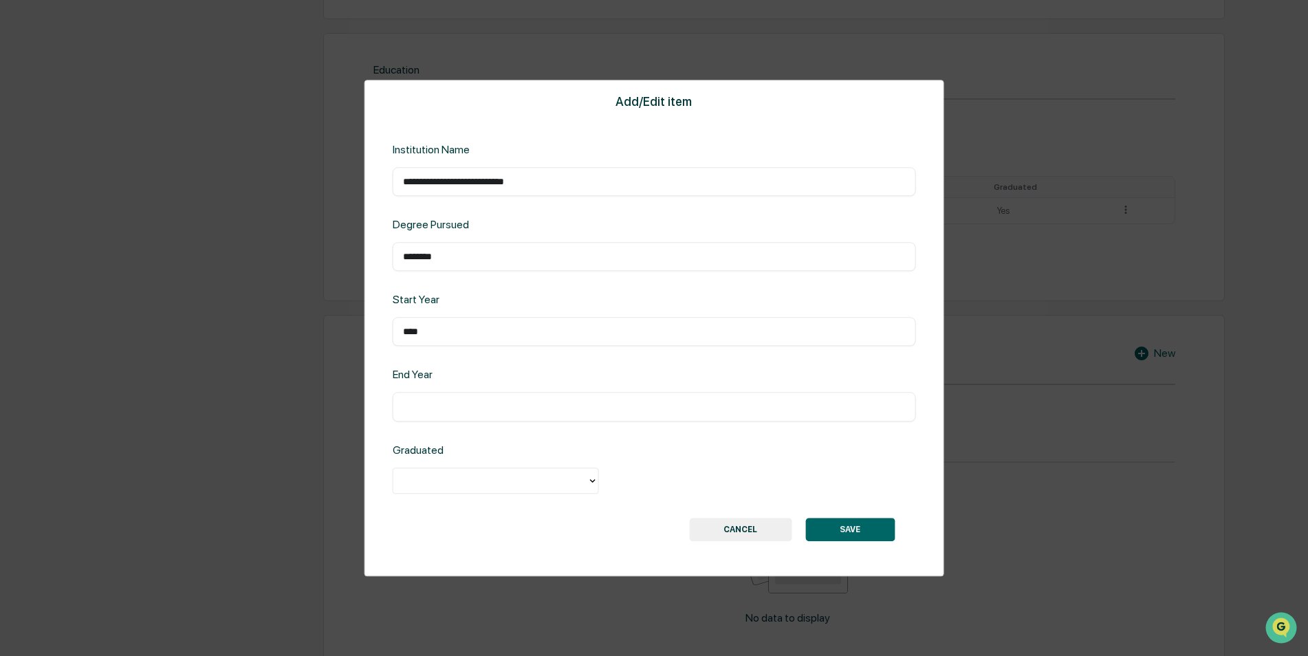
type input "****"
click at [530, 413] on input "text" at bounding box center [654, 407] width 503 height 14
type input "****"
click at [517, 481] on div at bounding box center [490, 481] width 180 height 16
click at [501, 514] on div "Yes" at bounding box center [496, 513] width 206 height 28
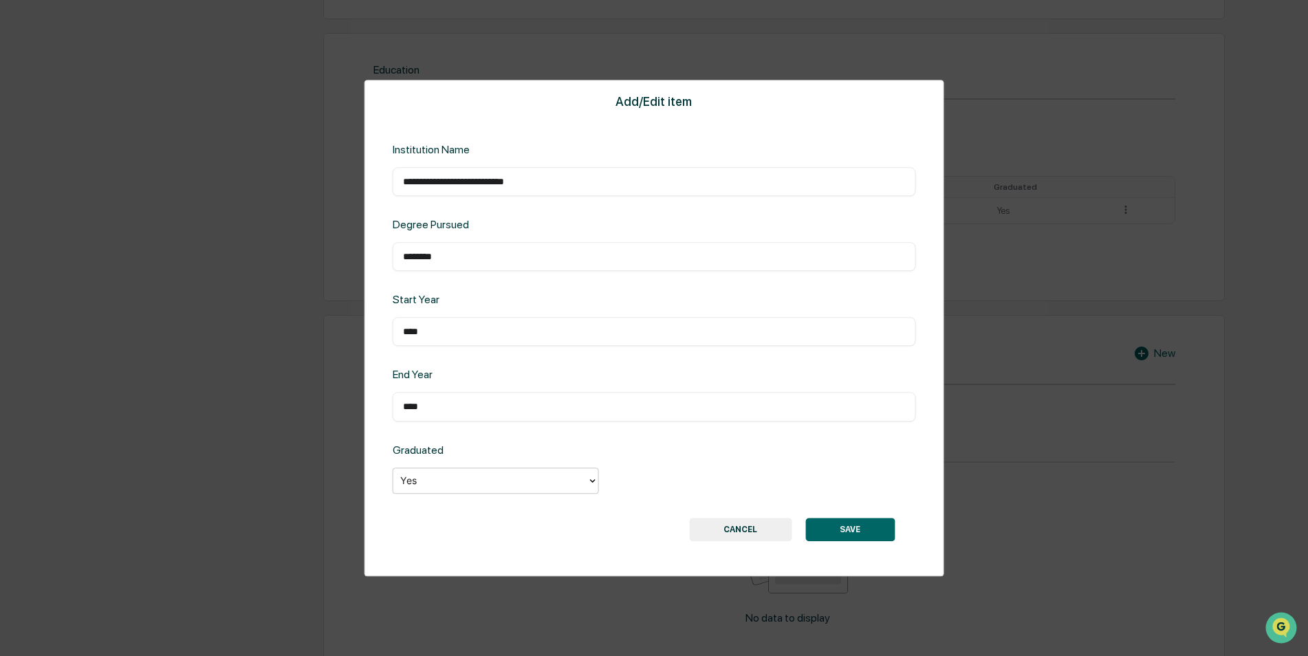
click at [831, 523] on button "SAVE" at bounding box center [849, 529] width 89 height 23
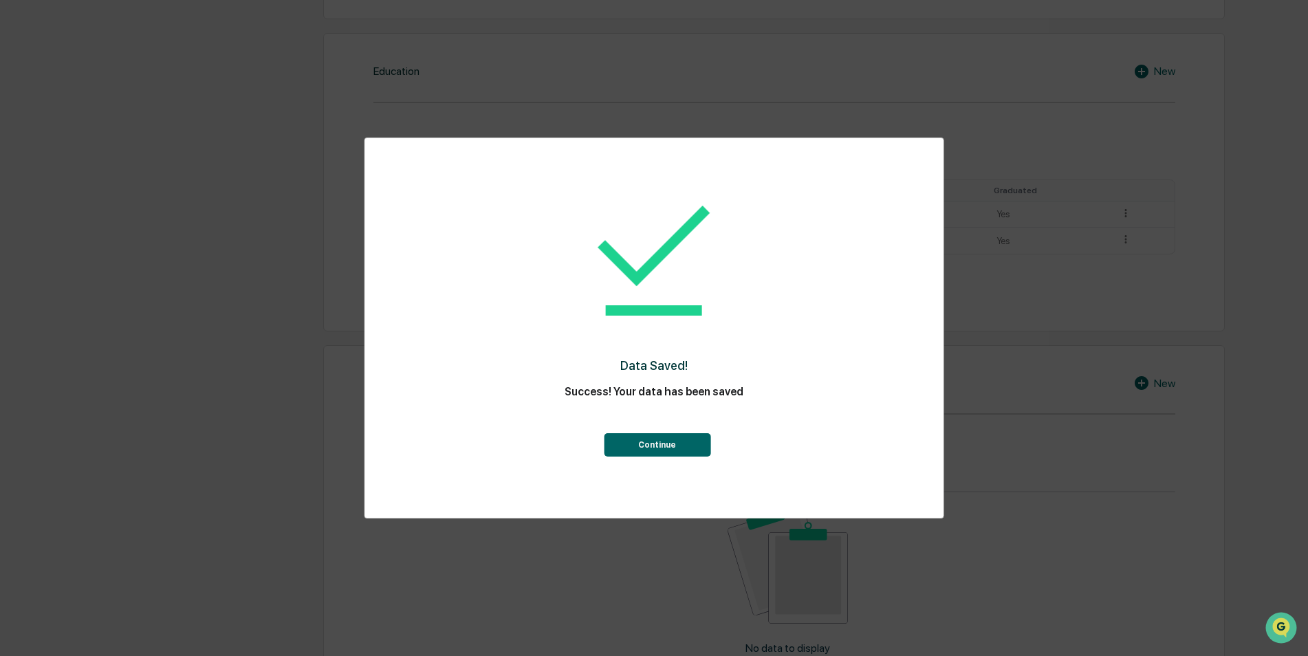
click at [662, 448] on button "Continue" at bounding box center [657, 444] width 107 height 23
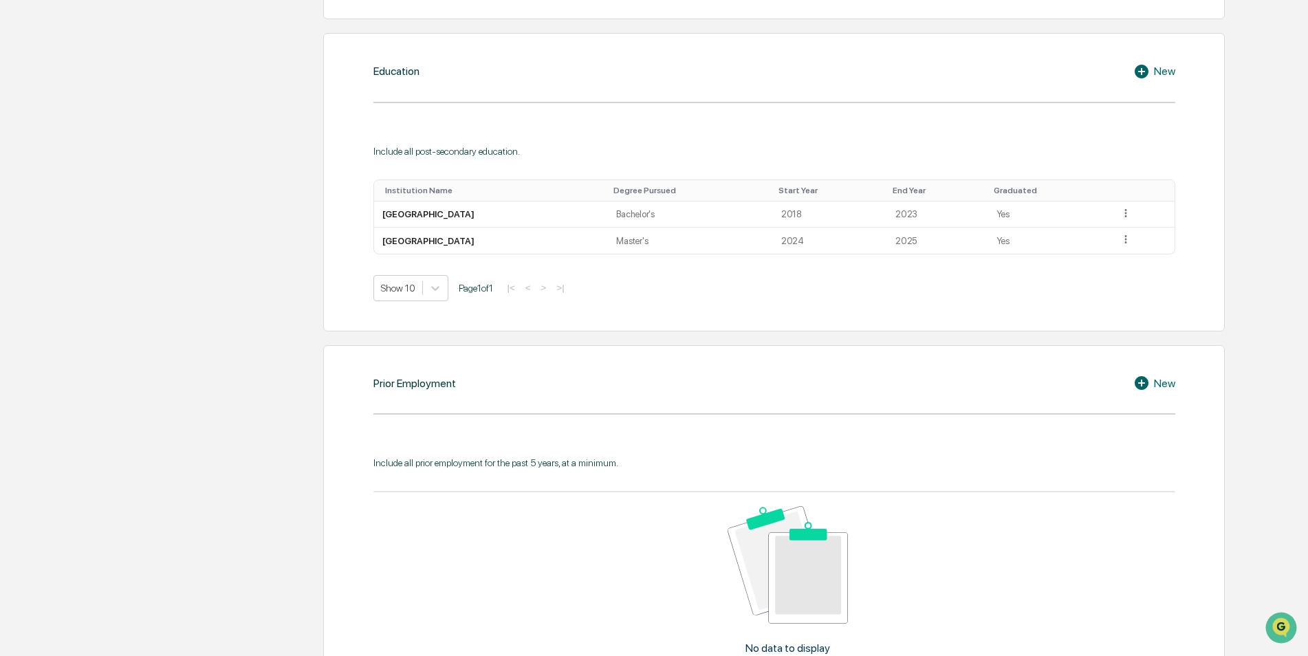
click at [1164, 381] on div "New" at bounding box center [1154, 383] width 42 height 17
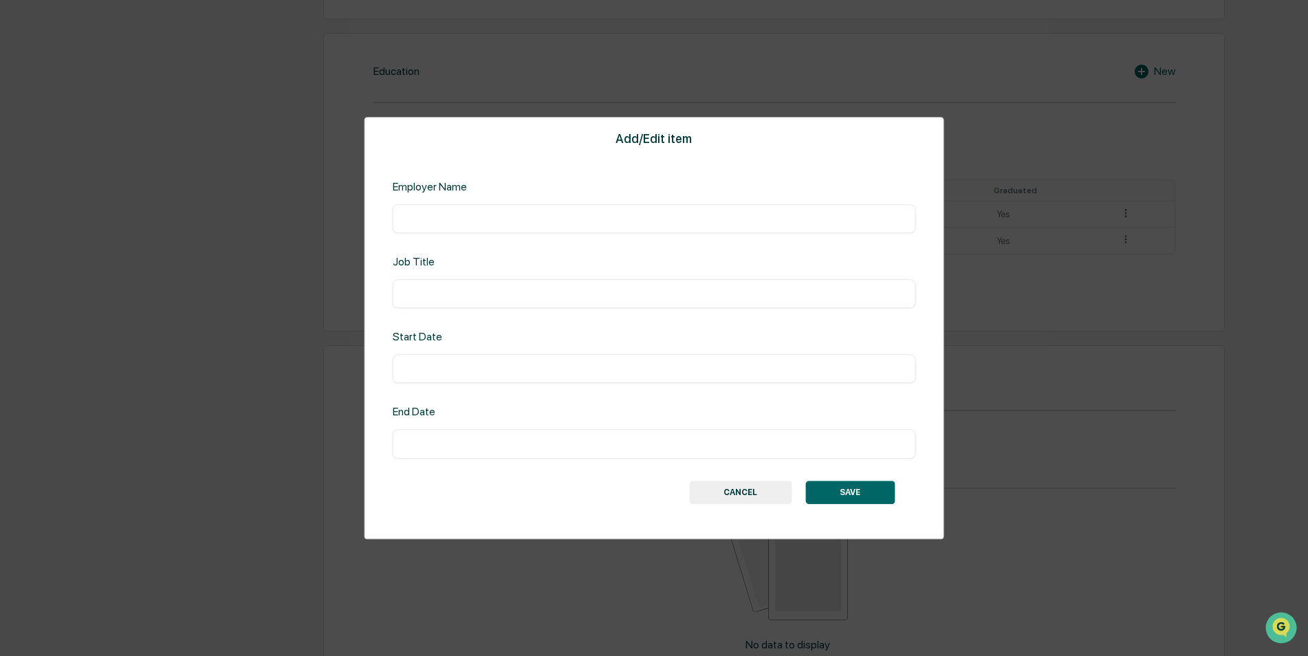
click at [664, 230] on div "​" at bounding box center [654, 218] width 523 height 29
click at [664, 222] on input "text" at bounding box center [654, 219] width 503 height 14
type input "**********"
click at [652, 286] on div "​" at bounding box center [654, 293] width 523 height 29
click at [556, 303] on div "​" at bounding box center [654, 293] width 523 height 29
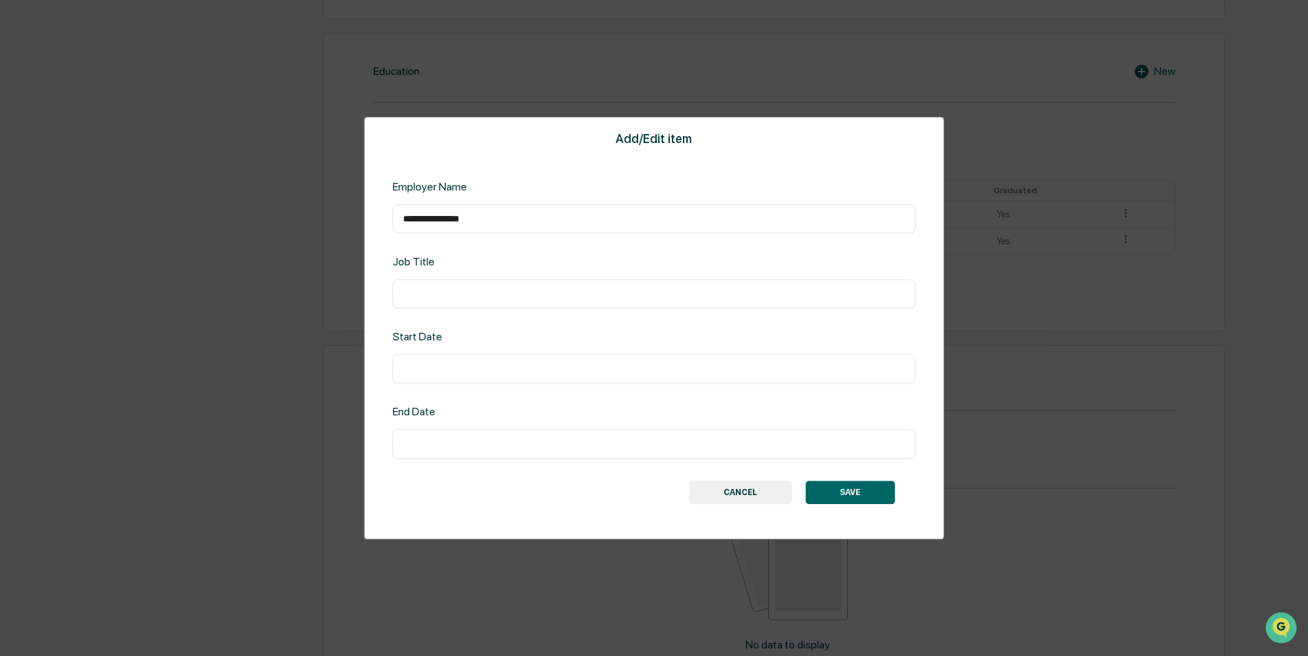
click at [561, 294] on input "text" at bounding box center [654, 294] width 503 height 14
type input "**********"
click at [575, 369] on input "text" at bounding box center [654, 369] width 503 height 14
type input "****"
click at [574, 435] on div "​" at bounding box center [654, 444] width 523 height 29
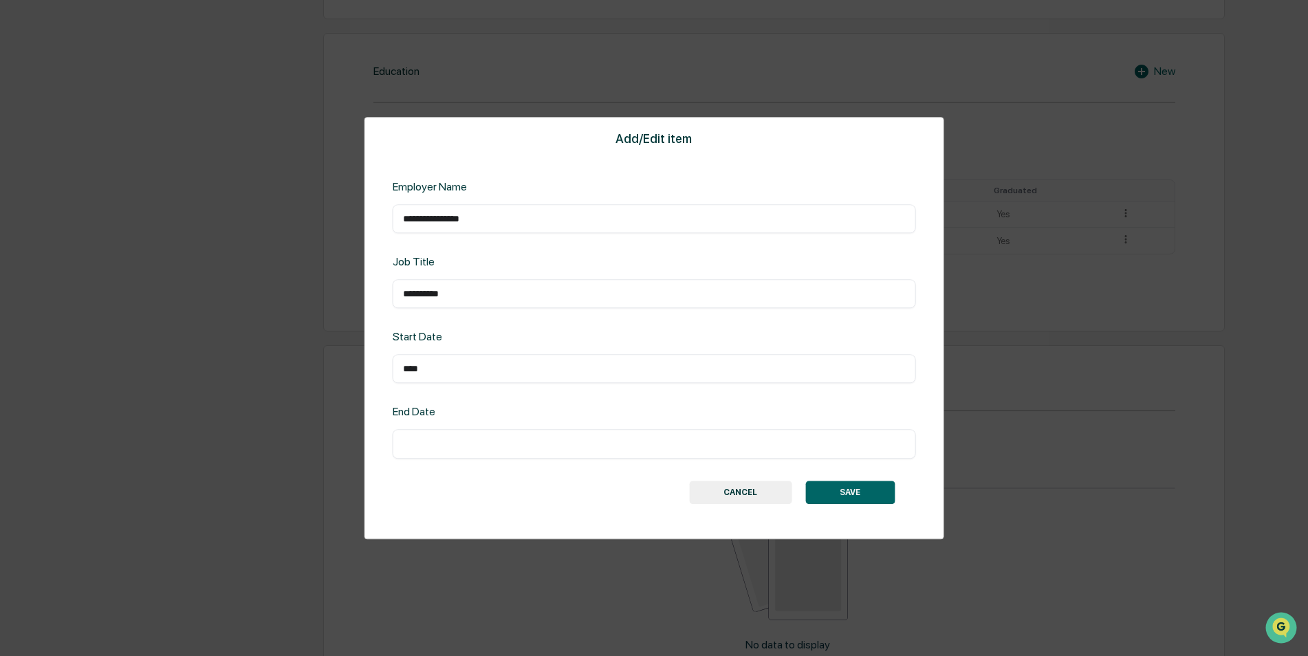
click at [572, 445] on input "text" at bounding box center [654, 444] width 503 height 14
type input "****"
click at [839, 492] on button "SAVE" at bounding box center [849, 492] width 89 height 23
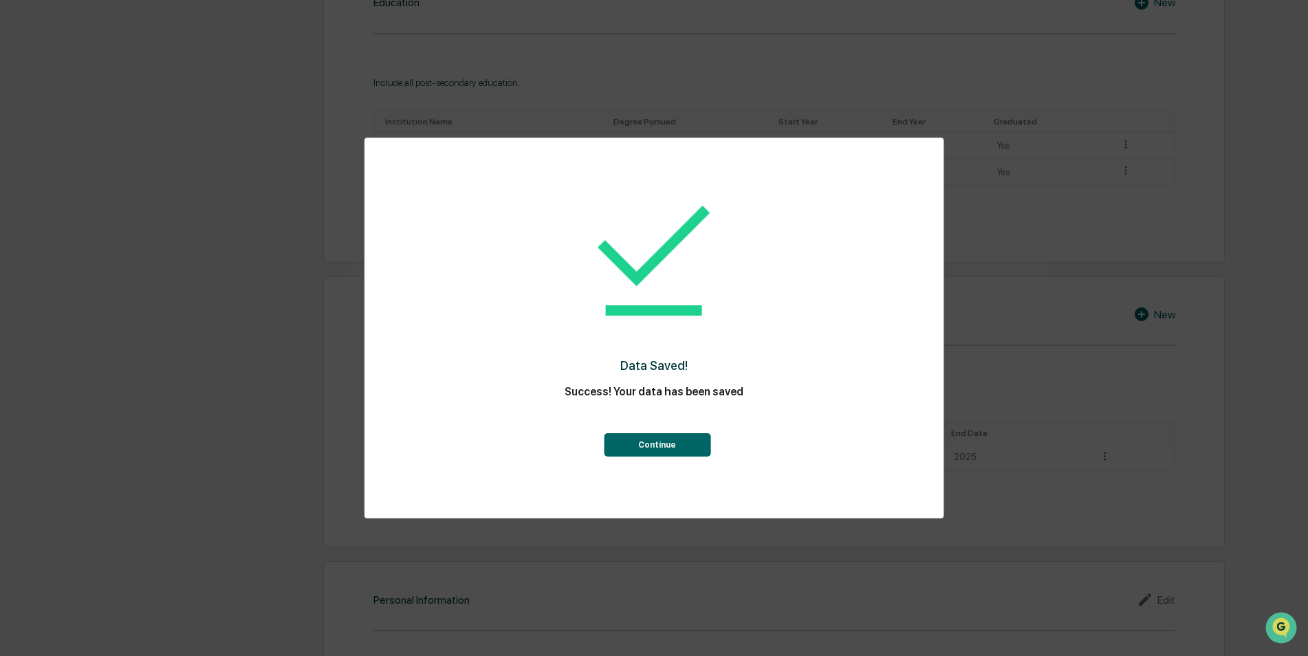
click at [673, 441] on button "Continue" at bounding box center [657, 444] width 107 height 23
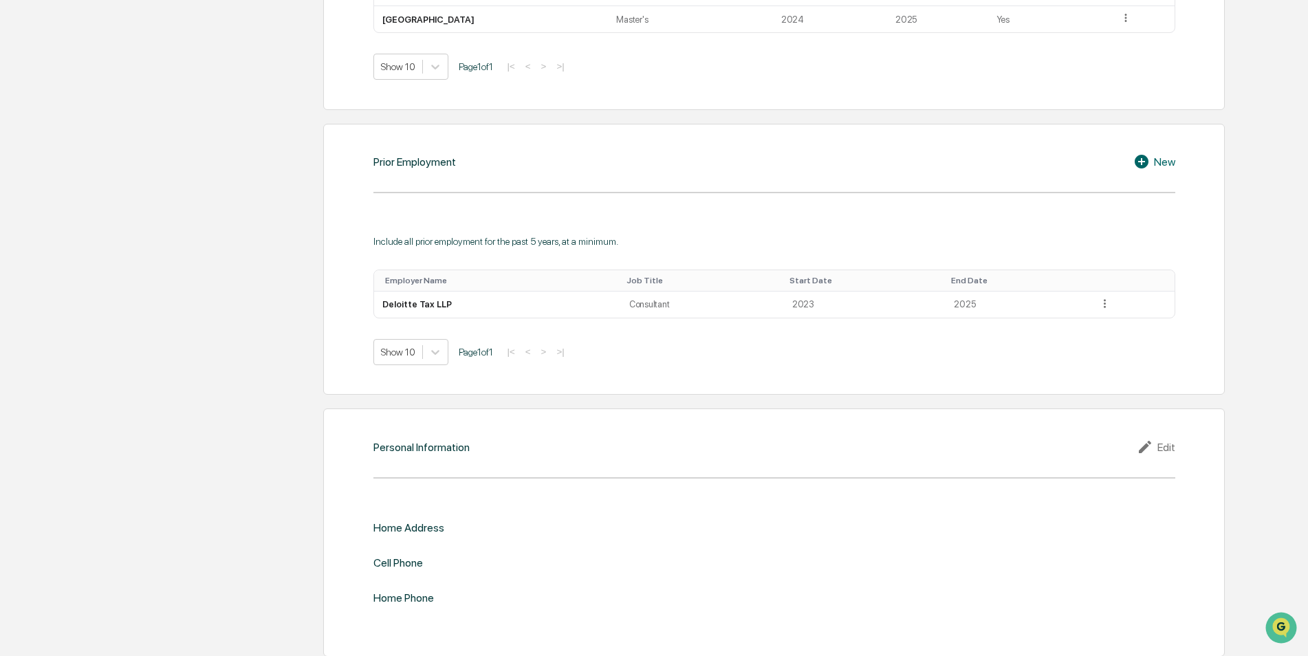
scroll to position [962, 0]
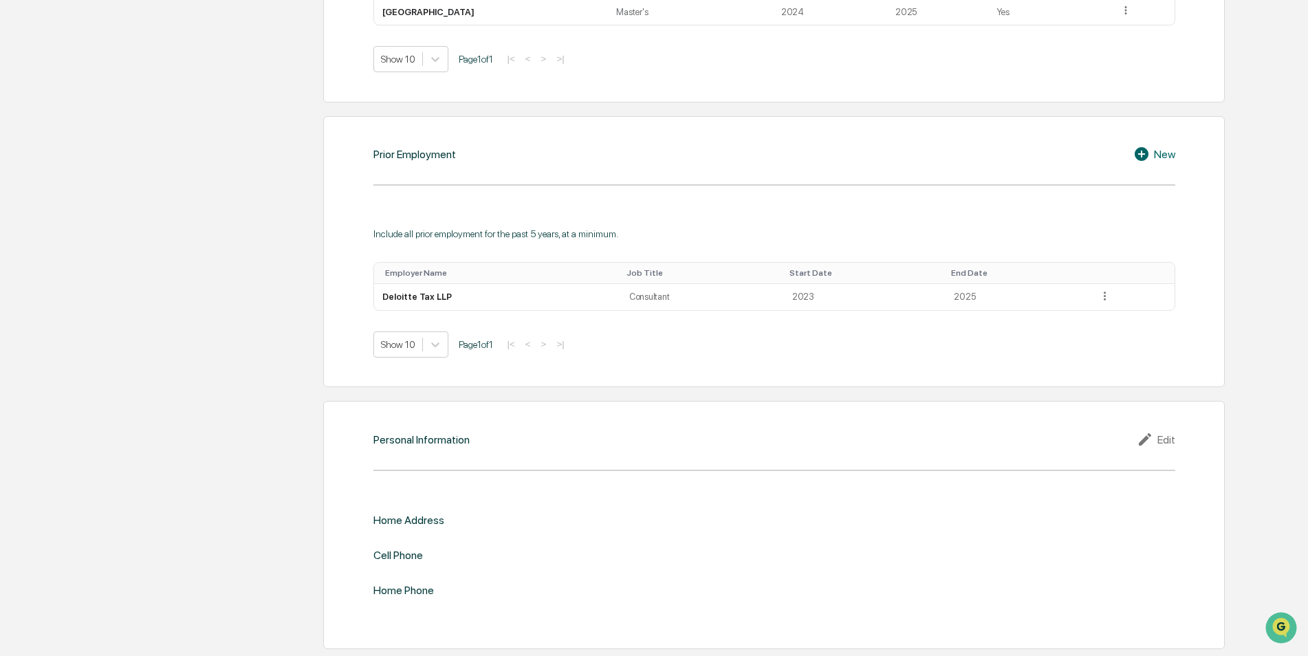
click at [1155, 433] on icon at bounding box center [1147, 439] width 21 height 17
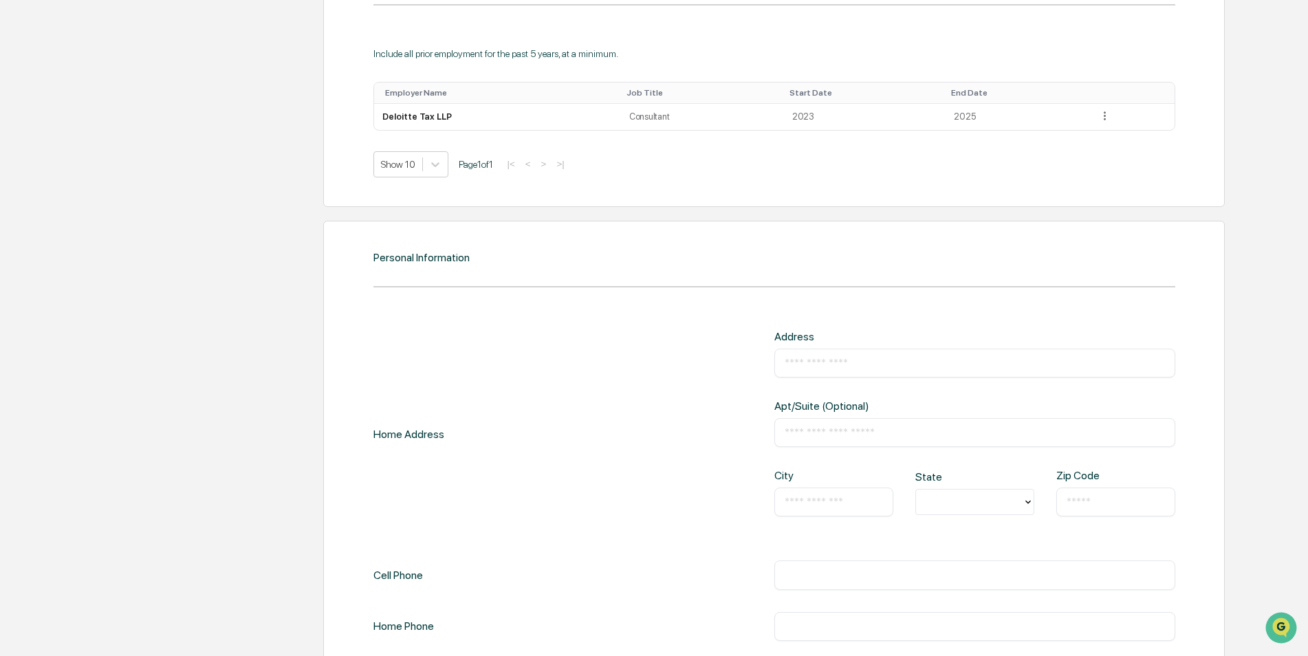
scroll to position [1147, 0]
click at [873, 360] on input "text" at bounding box center [975, 358] width 380 height 14
type input "**********"
type input "**"
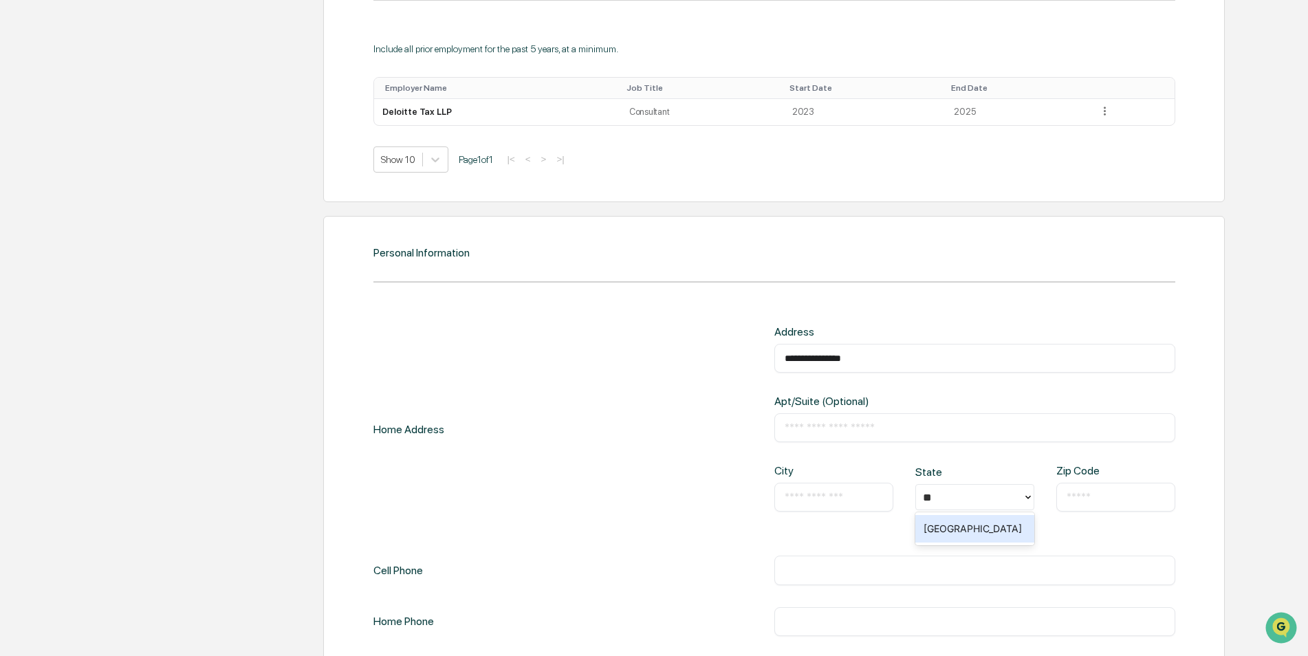
click at [853, 437] on div "​" at bounding box center [974, 427] width 401 height 29
click at [850, 500] on input "text" at bounding box center [834, 497] width 98 height 14
click at [945, 523] on div "TX" at bounding box center [974, 529] width 119 height 28
click at [840, 513] on div "City ​ State TX Zip Code ​" at bounding box center [974, 498] width 401 height 69
click at [832, 500] on input "text" at bounding box center [834, 497] width 98 height 14
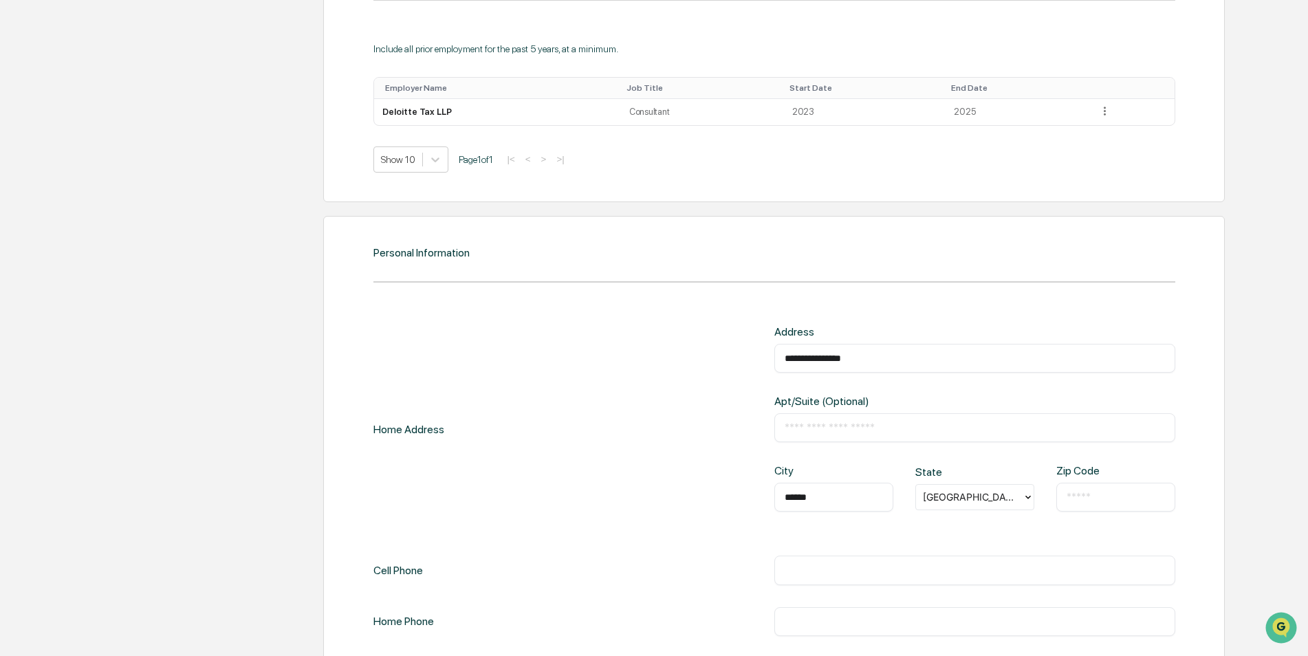
type input "******"
click at [1106, 502] on input "text" at bounding box center [1116, 497] width 98 height 14
type input "*****"
click at [959, 429] on input "text" at bounding box center [975, 428] width 380 height 14
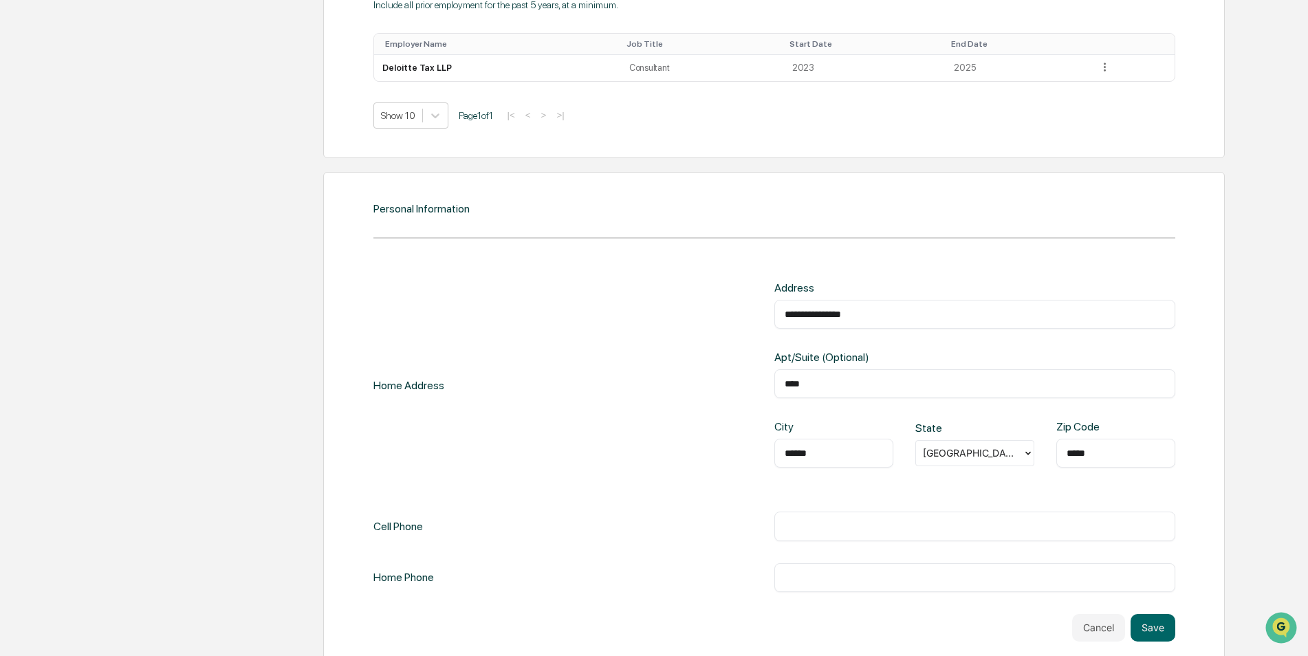
scroll to position [1213, 0]
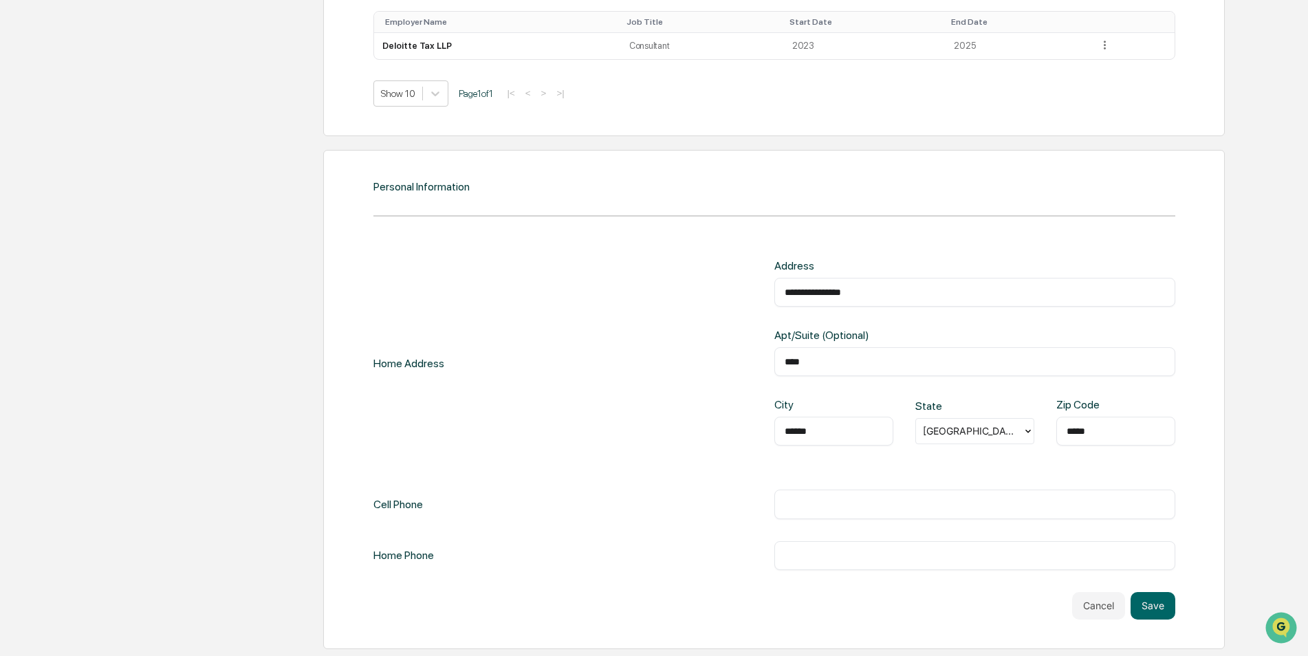
type input "****"
click at [867, 501] on input "text" at bounding box center [975, 504] width 380 height 14
type input "**********"
click at [1137, 605] on button "Save" at bounding box center [1153, 606] width 45 height 28
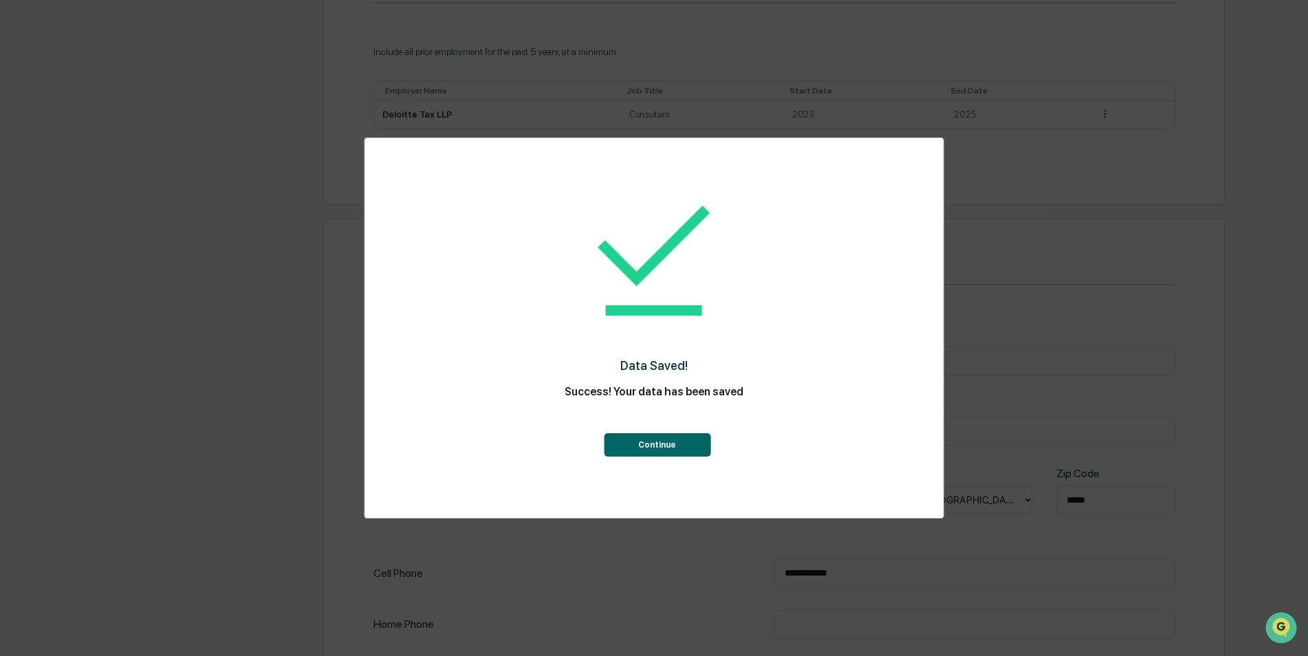
click at [669, 453] on button "Continue" at bounding box center [657, 444] width 107 height 23
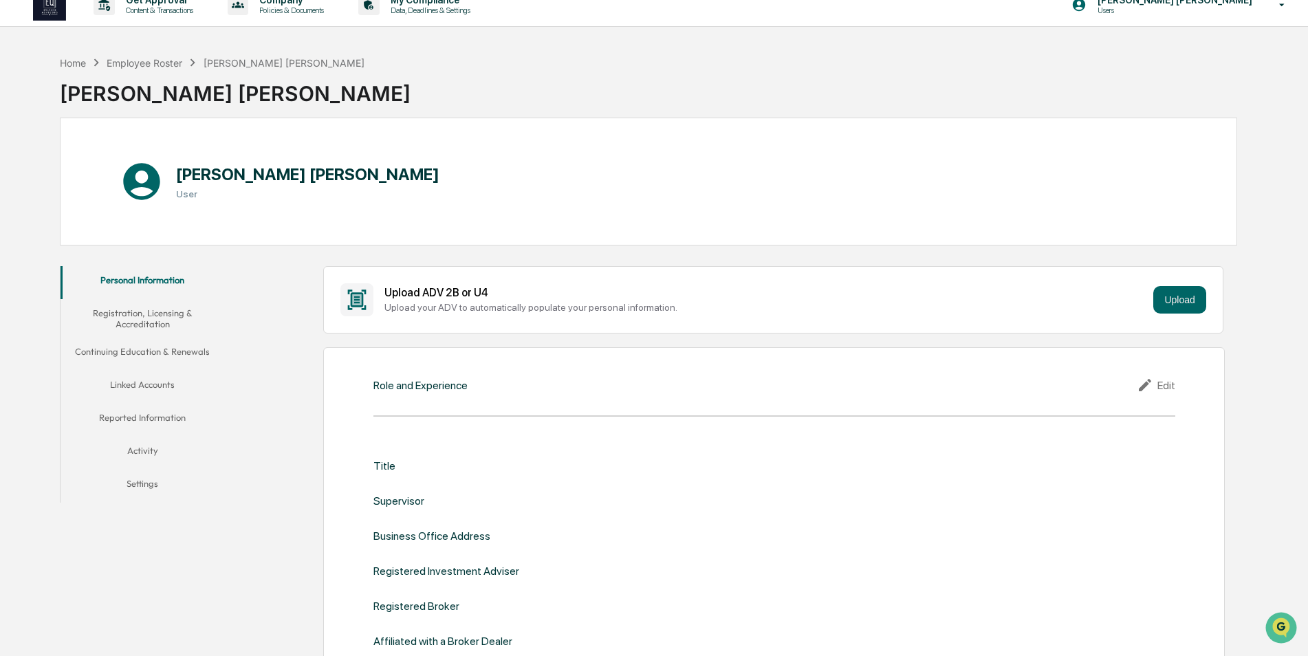
scroll to position [0, 0]
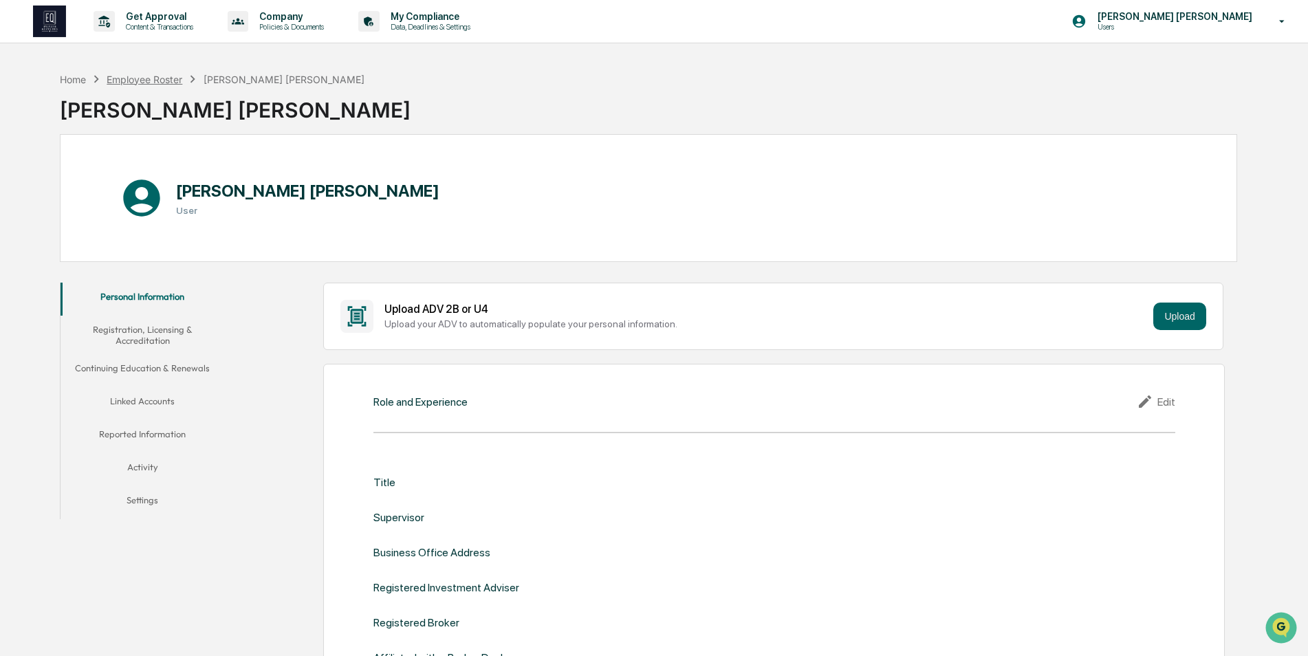
click at [157, 82] on div "Employee Roster" at bounding box center [145, 80] width 76 height 12
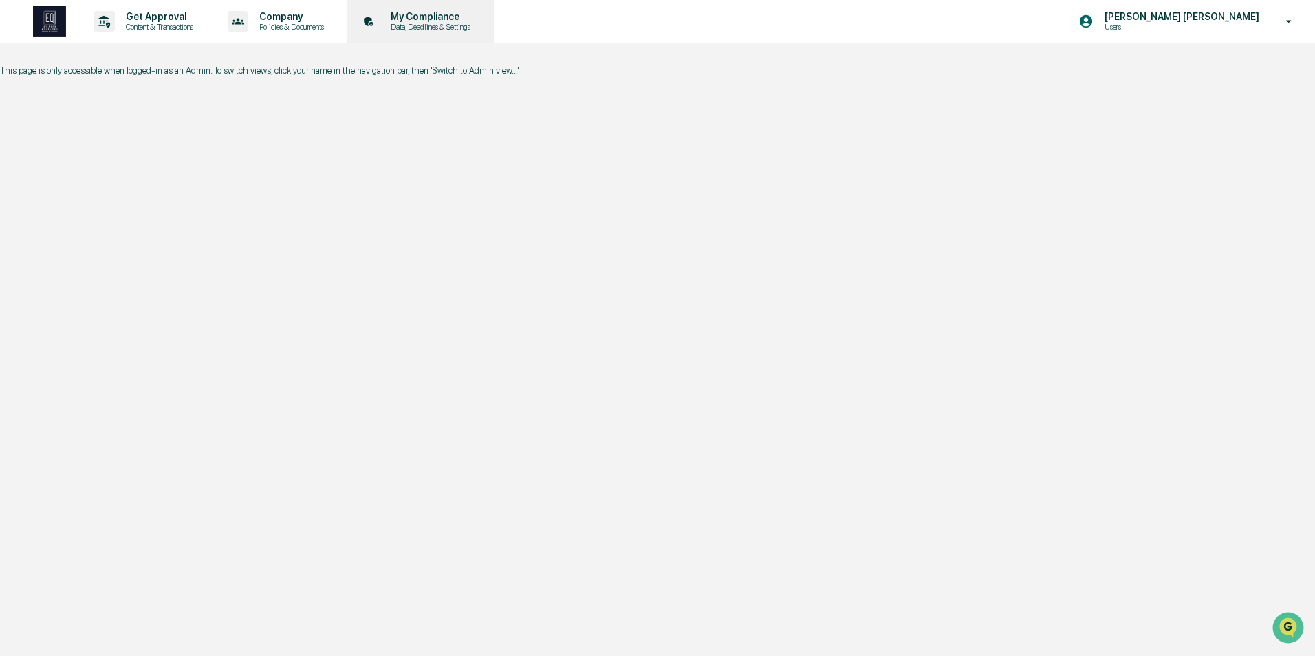
click at [418, 22] on p "Data, Deadlines & Settings" at bounding box center [429, 27] width 98 height 10
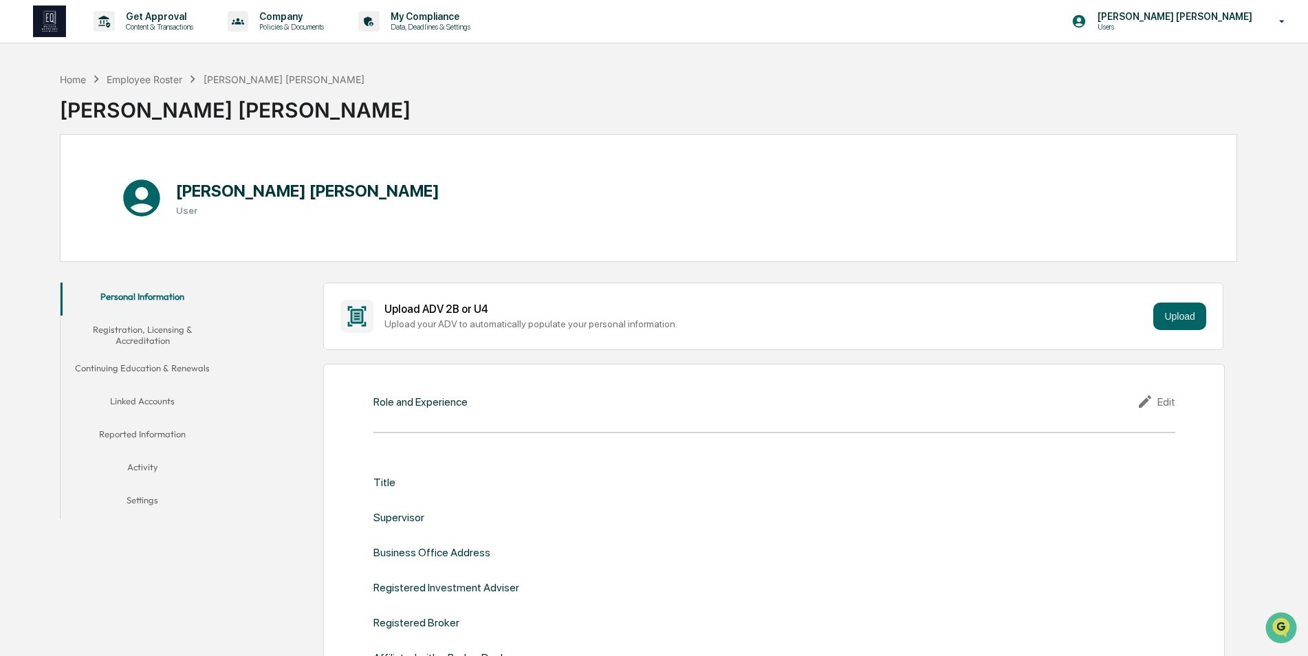
click at [142, 343] on button "Registration, Licensing & Accreditation" at bounding box center [143, 335] width 164 height 39
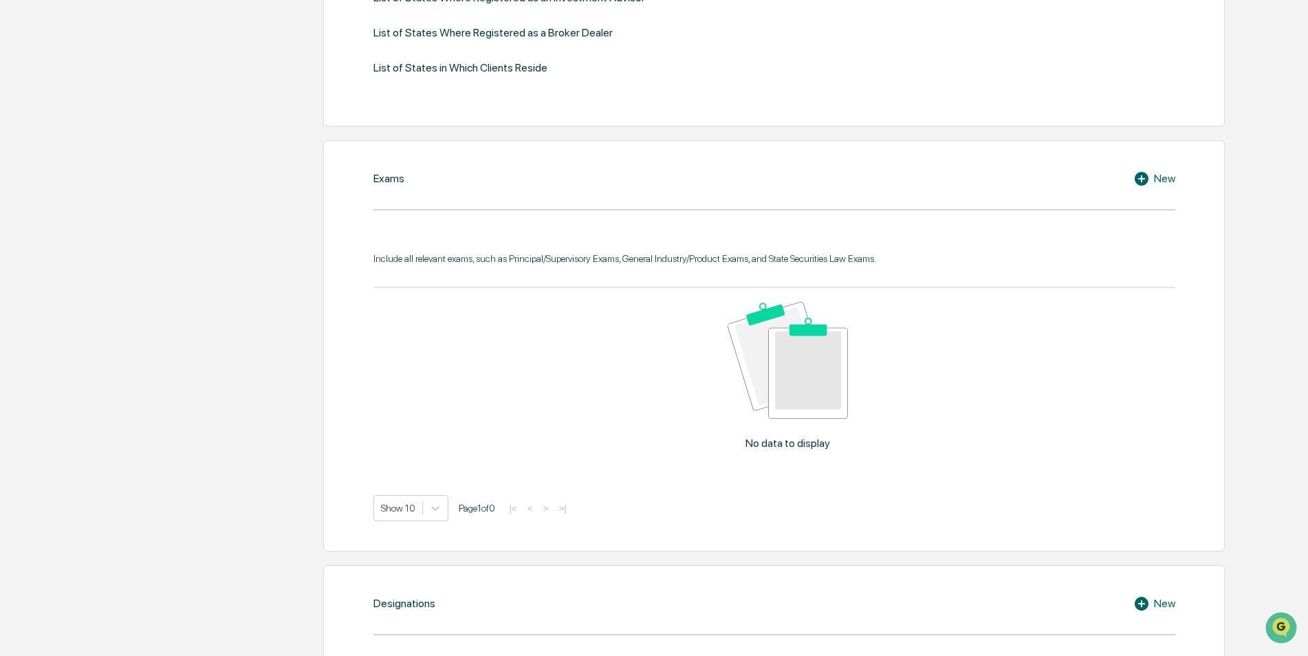
scroll to position [461, 0]
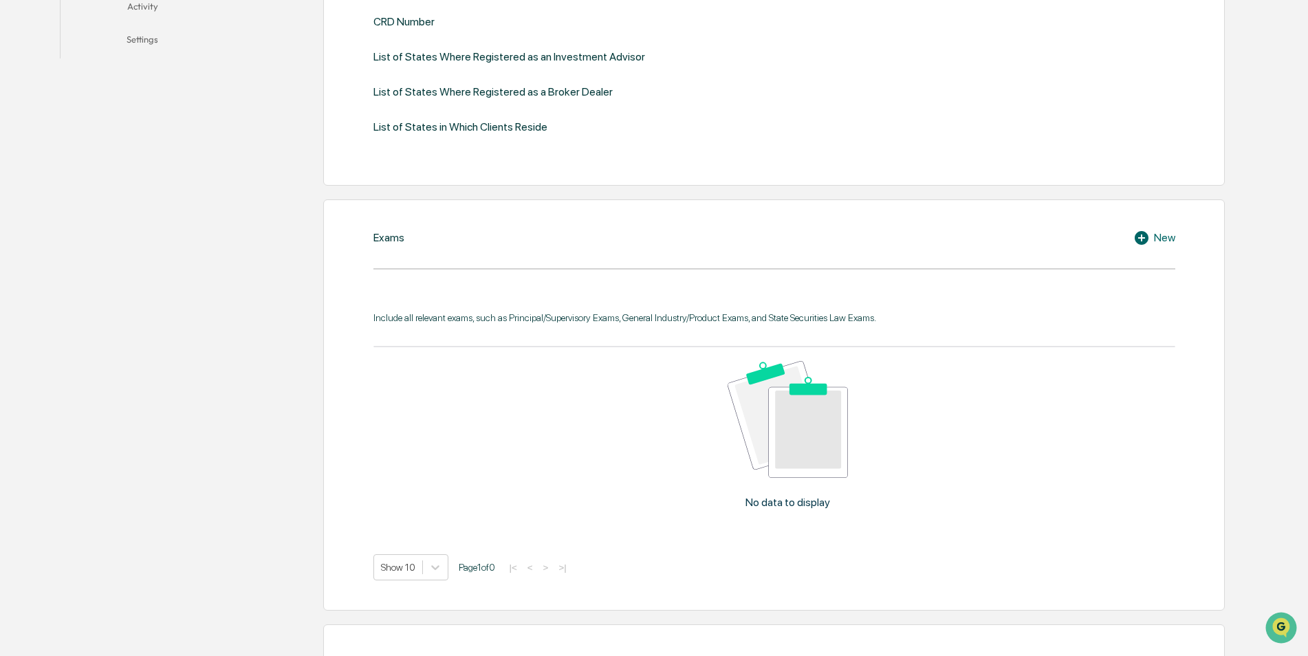
click at [1158, 238] on div "New" at bounding box center [1154, 238] width 42 height 17
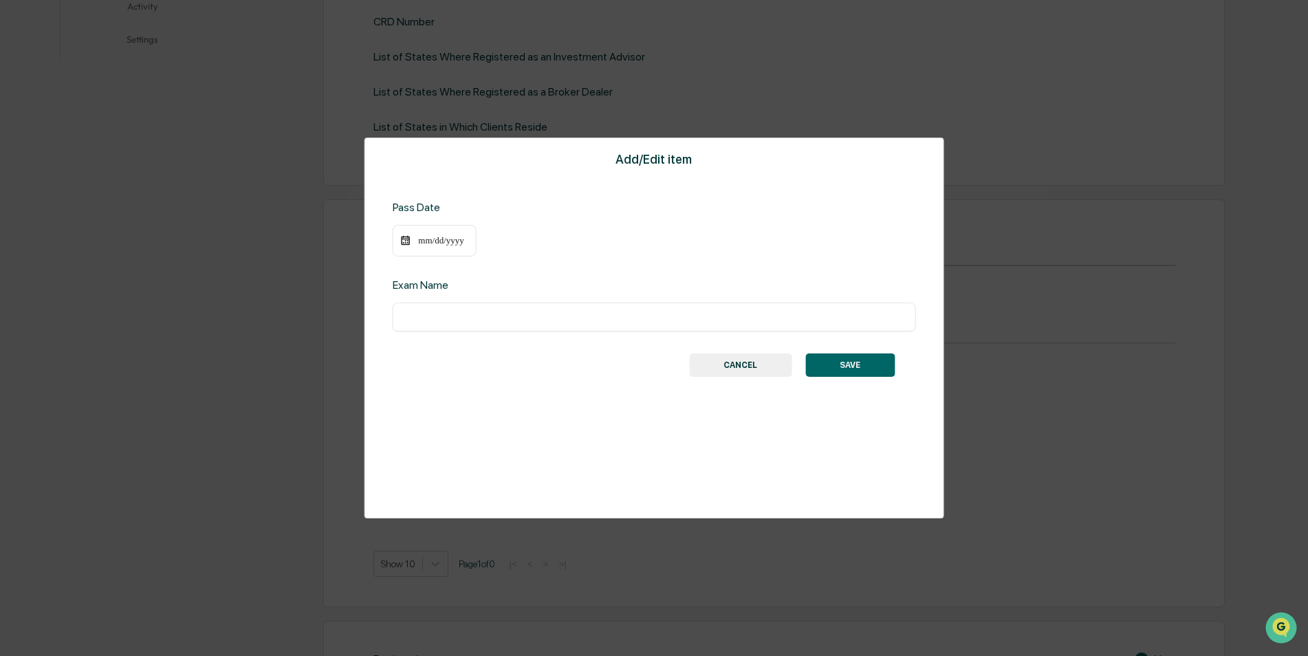
click at [521, 318] on input "text" at bounding box center [654, 317] width 503 height 14
type input "**********"
click at [457, 236] on div "mm/dd/yyyy" at bounding box center [441, 240] width 55 height 11
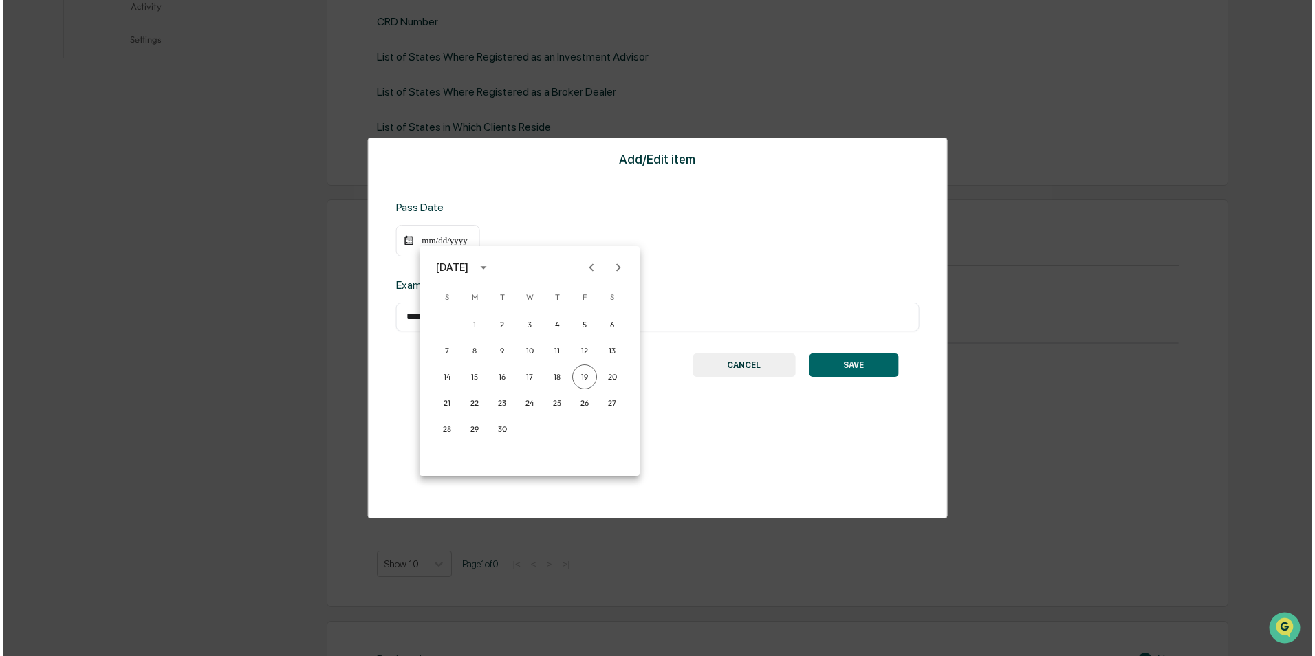
scroll to position [462, 0]
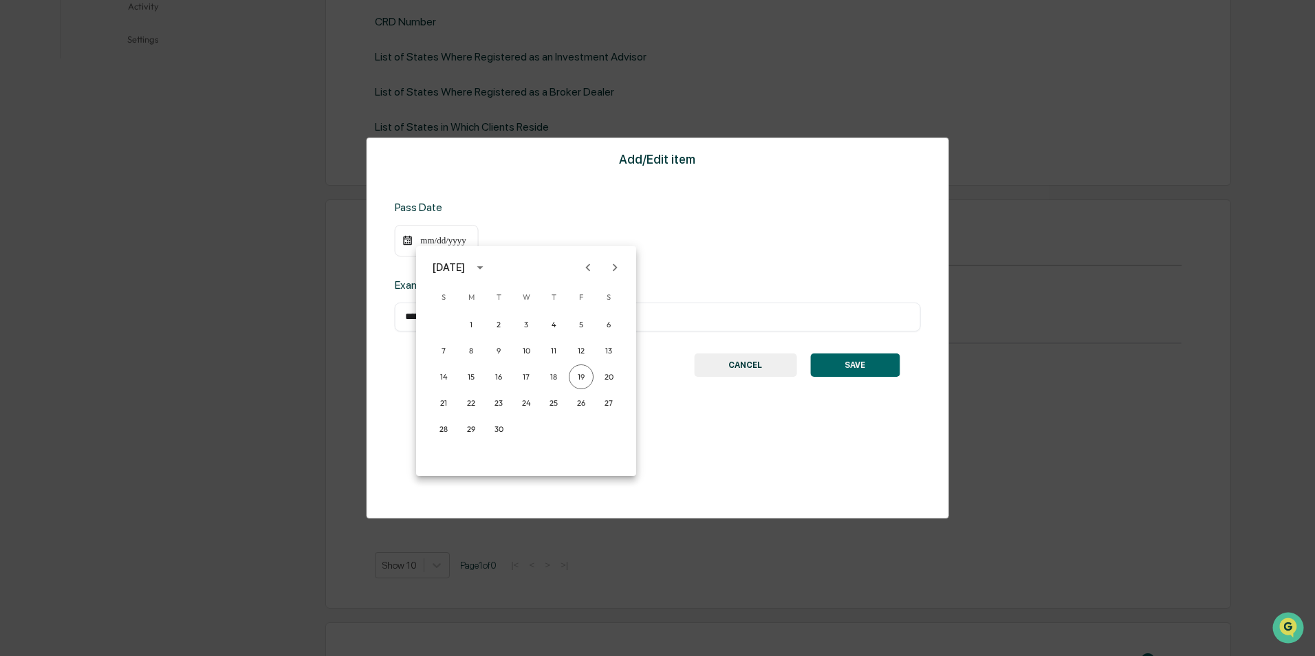
click at [589, 265] on icon "Previous month" at bounding box center [588, 267] width 5 height 8
click at [488, 267] on icon "calendar view is open, switch to year view" at bounding box center [480, 267] width 15 height 15
click at [519, 382] on button "2024" at bounding box center [526, 379] width 50 height 25
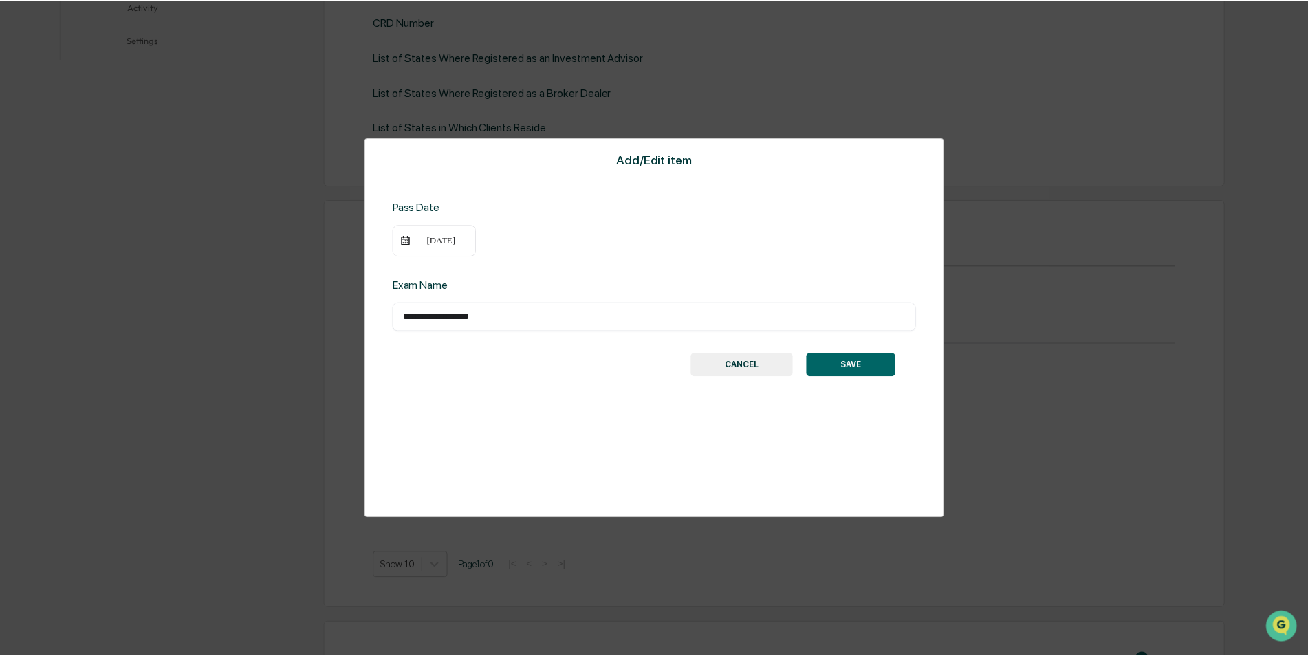
scroll to position [461, 0]
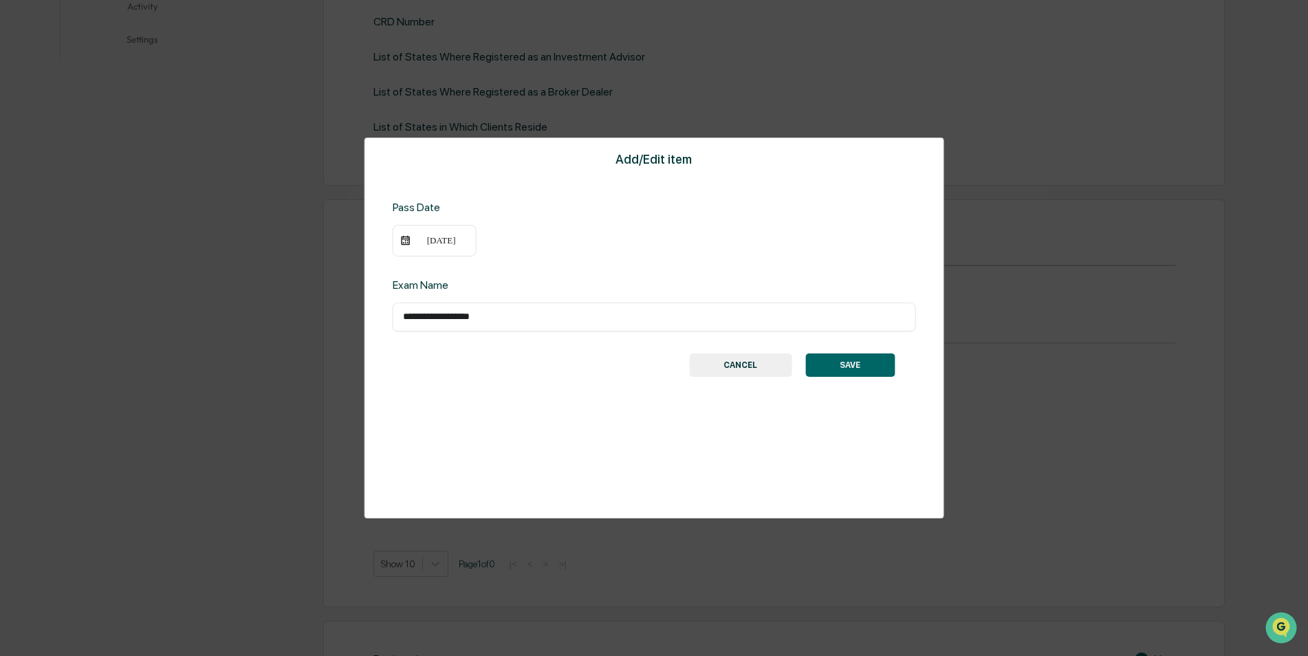
click at [437, 248] on div "09/19/2024" at bounding box center [435, 241] width 84 height 32
click at [441, 241] on div "09/19/2024" at bounding box center [441, 240] width 55 height 11
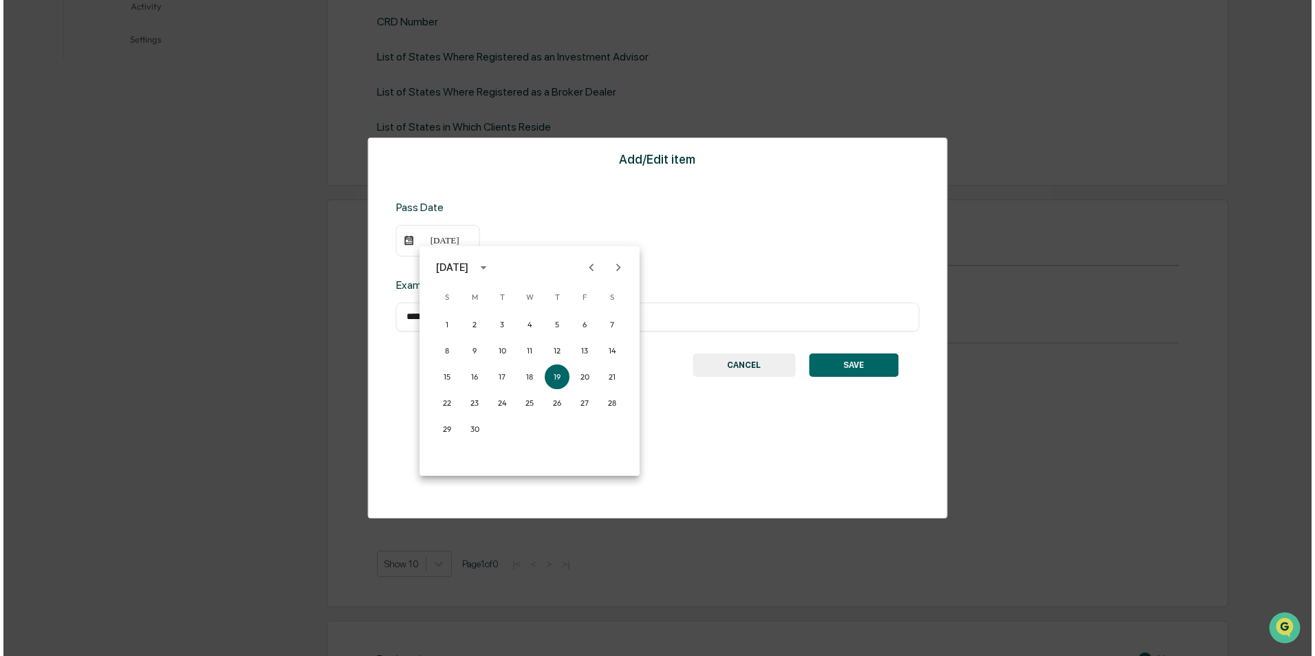
scroll to position [462, 0]
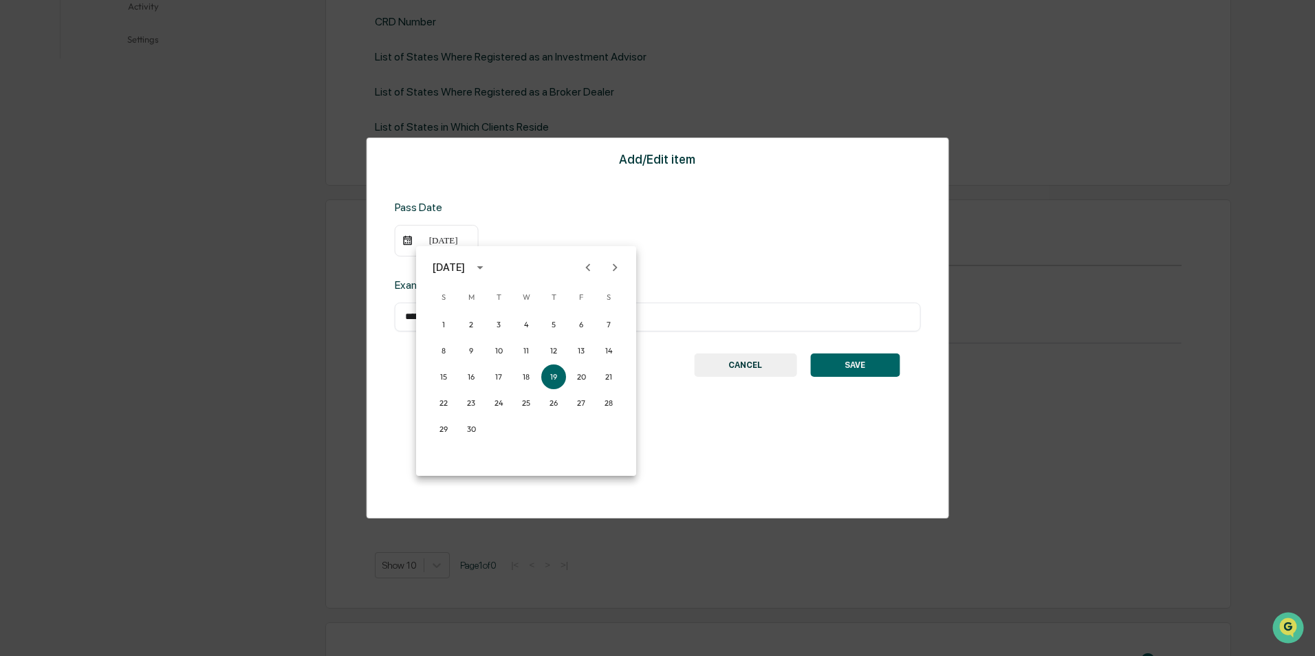
click at [617, 267] on icon "Next month" at bounding box center [614, 267] width 15 height 15
click at [497, 343] on button "8" at bounding box center [498, 350] width 25 height 25
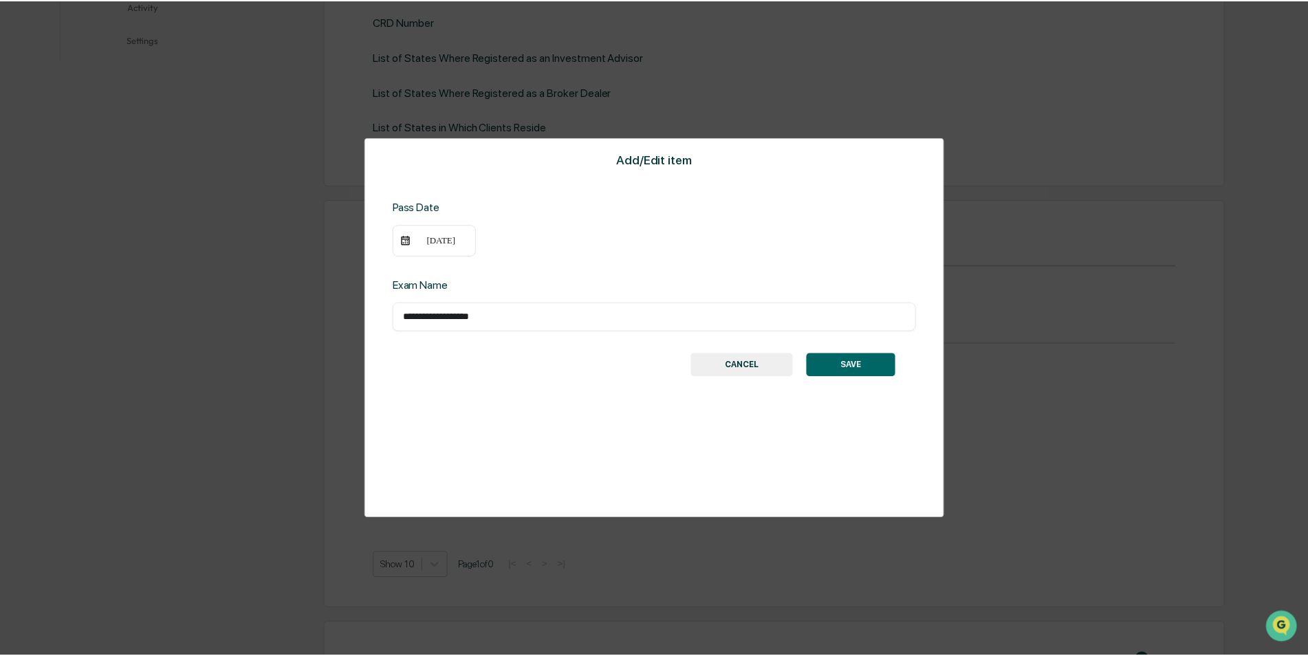
scroll to position [461, 0]
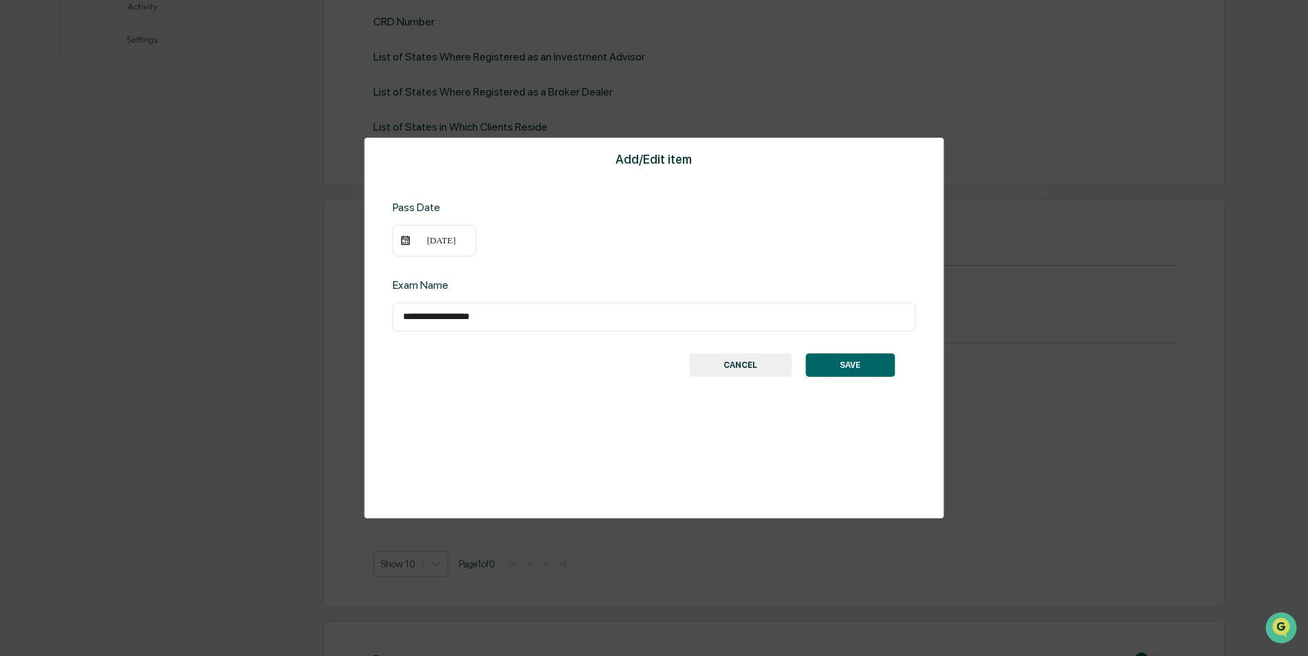
click at [836, 361] on button "SAVE" at bounding box center [849, 365] width 89 height 23
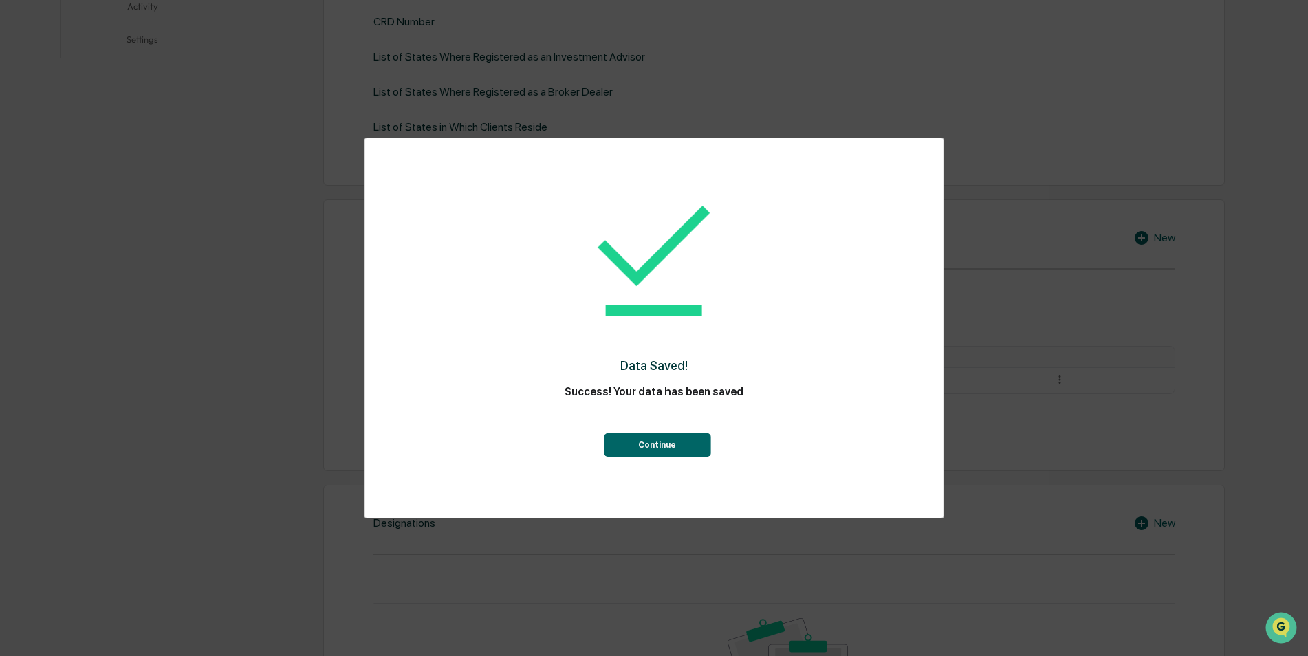
click at [663, 442] on button "Continue" at bounding box center [657, 444] width 107 height 23
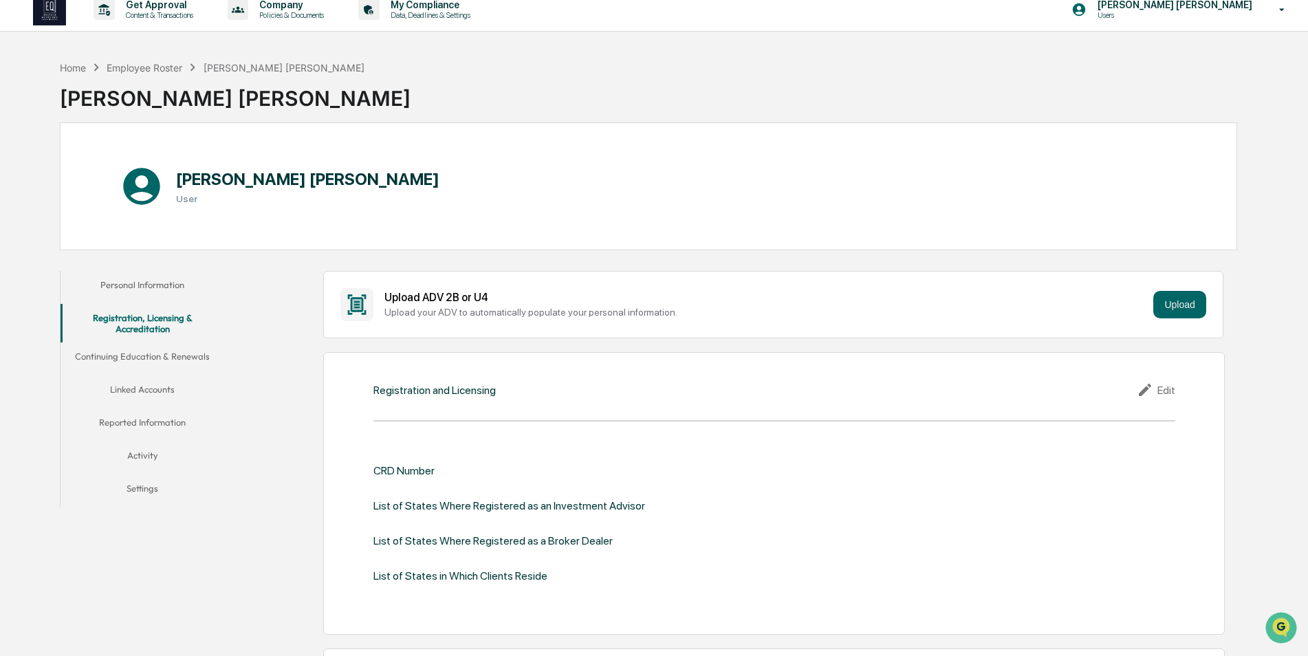
scroll to position [0, 0]
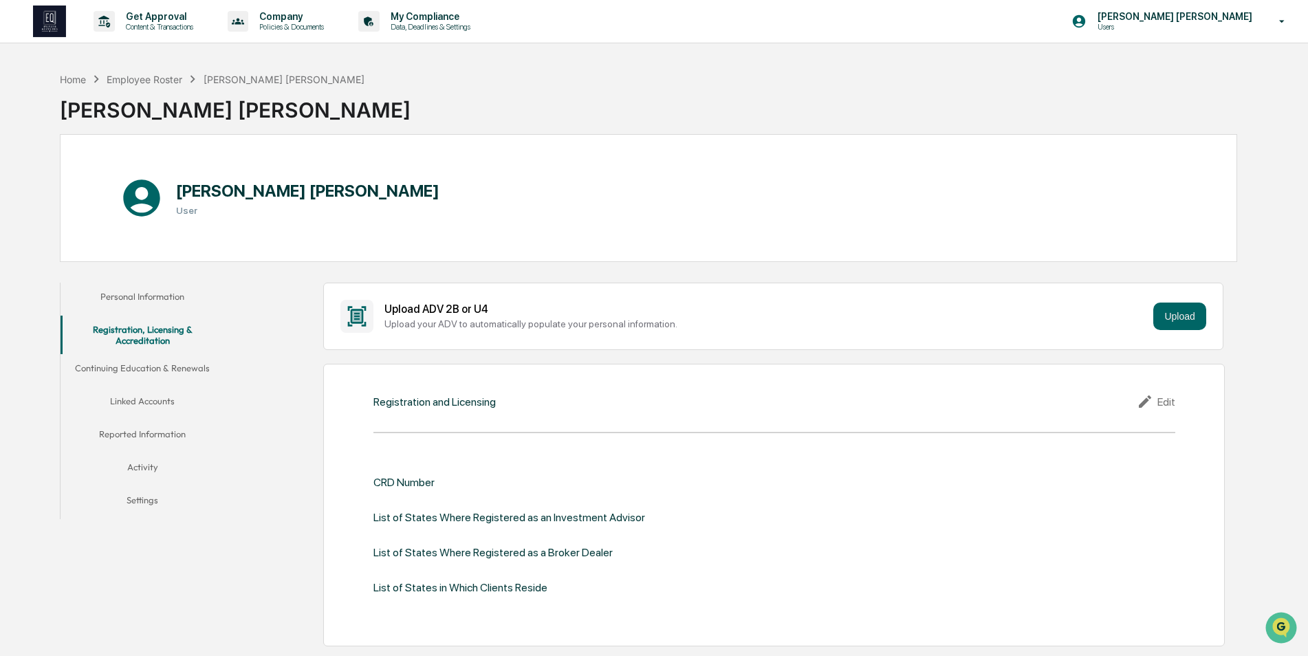
click at [186, 368] on button "Continuing Education & Renewals" at bounding box center [143, 370] width 164 height 33
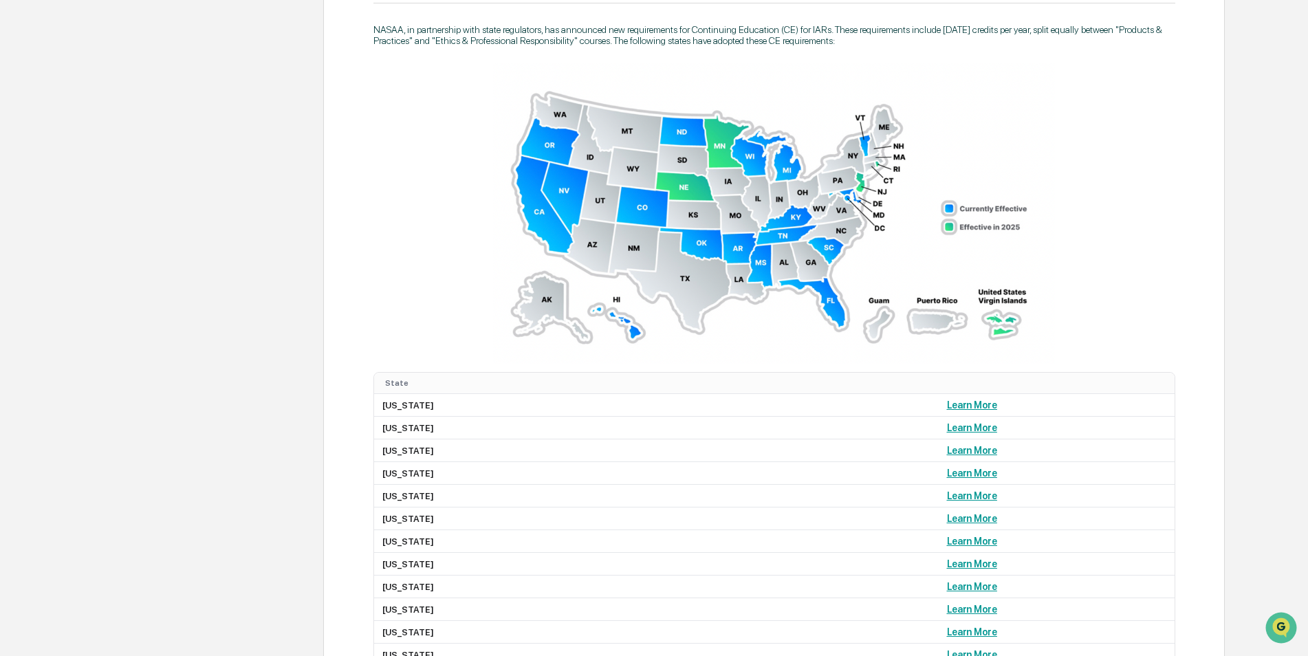
scroll to position [894, 0]
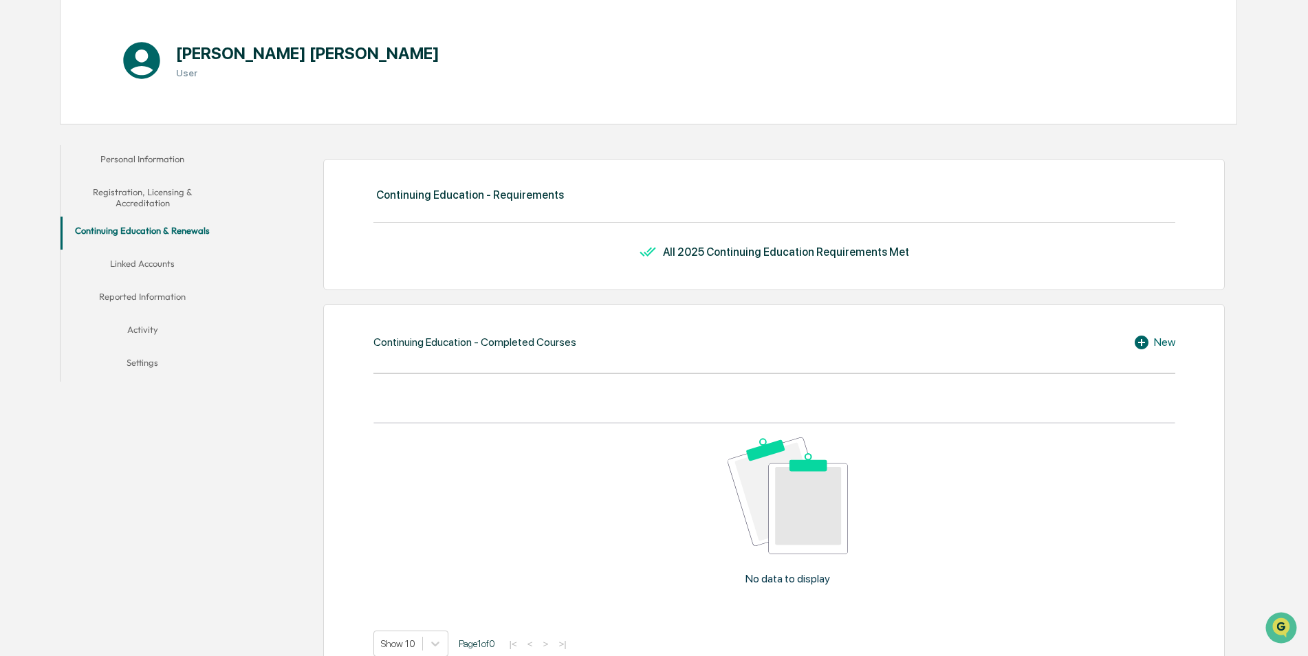
click at [166, 261] on button "Linked Accounts" at bounding box center [143, 266] width 164 height 33
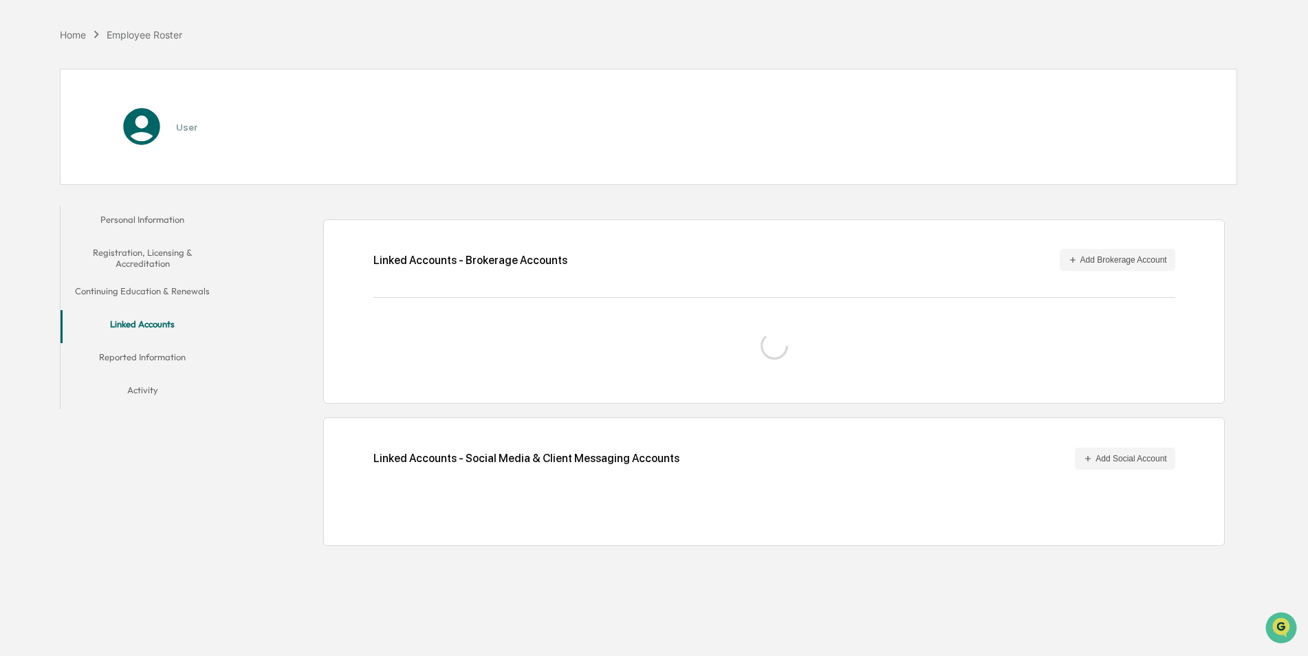
scroll to position [65, 0]
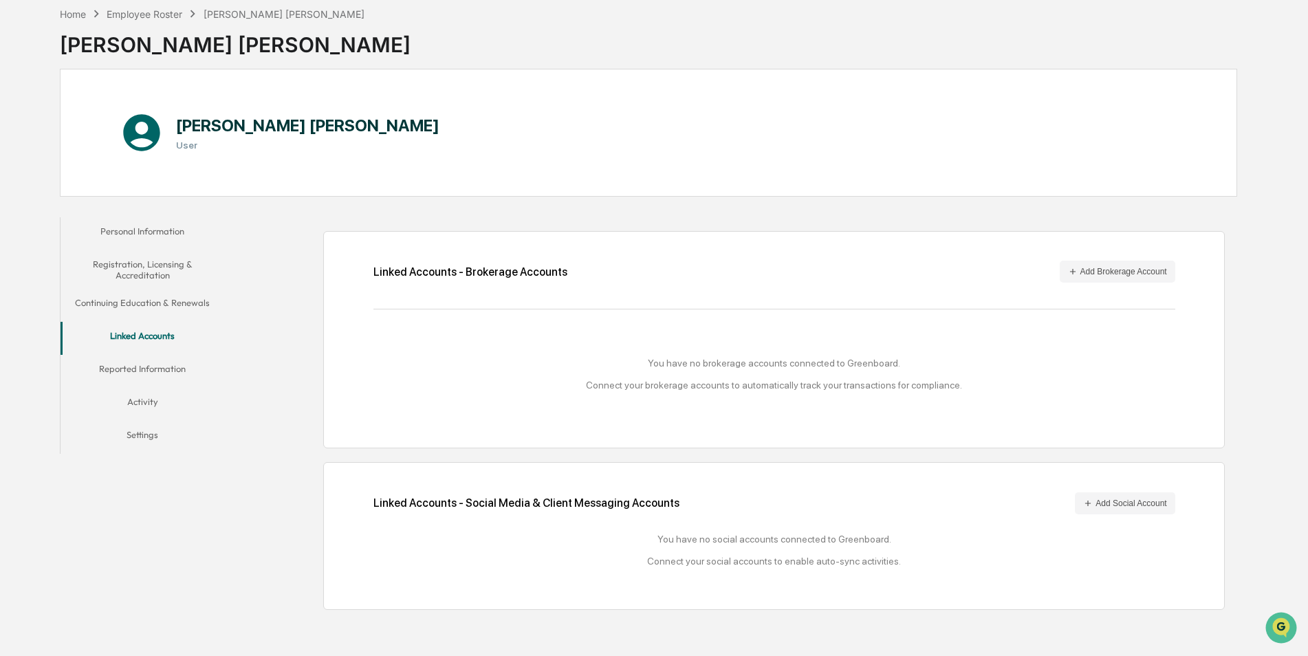
click at [169, 369] on button "Reported Information" at bounding box center [143, 371] width 164 height 33
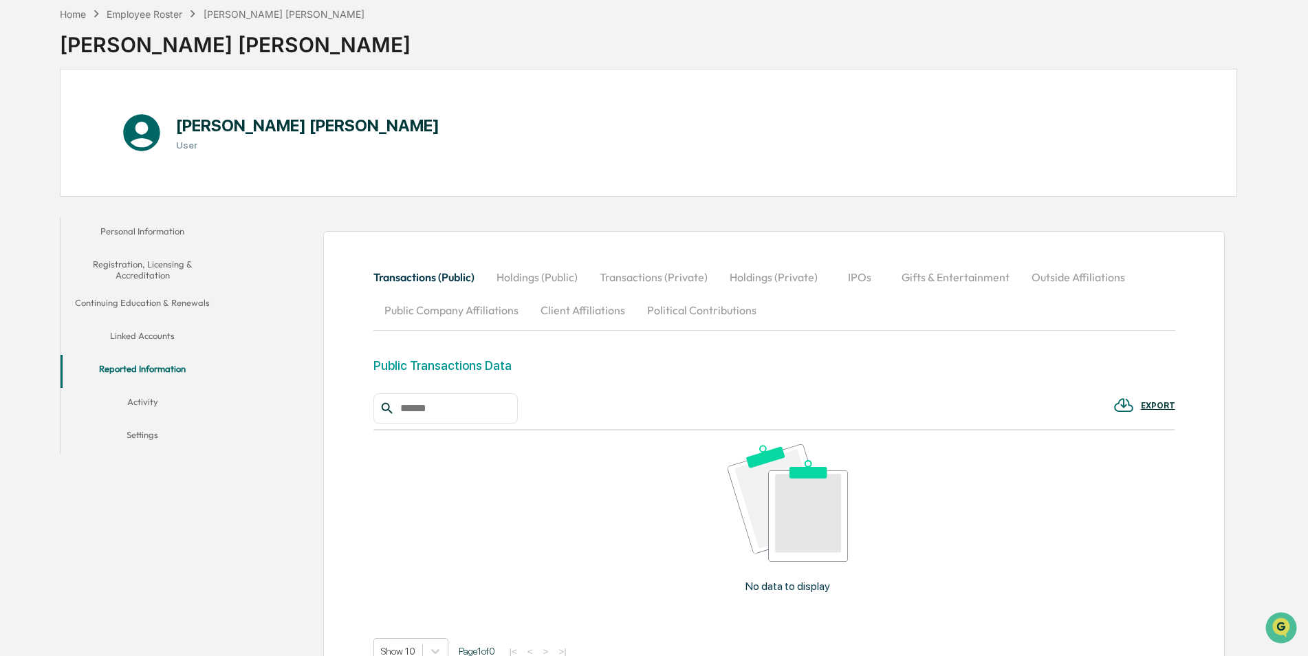
click at [141, 403] on button "Activity" at bounding box center [143, 404] width 164 height 33
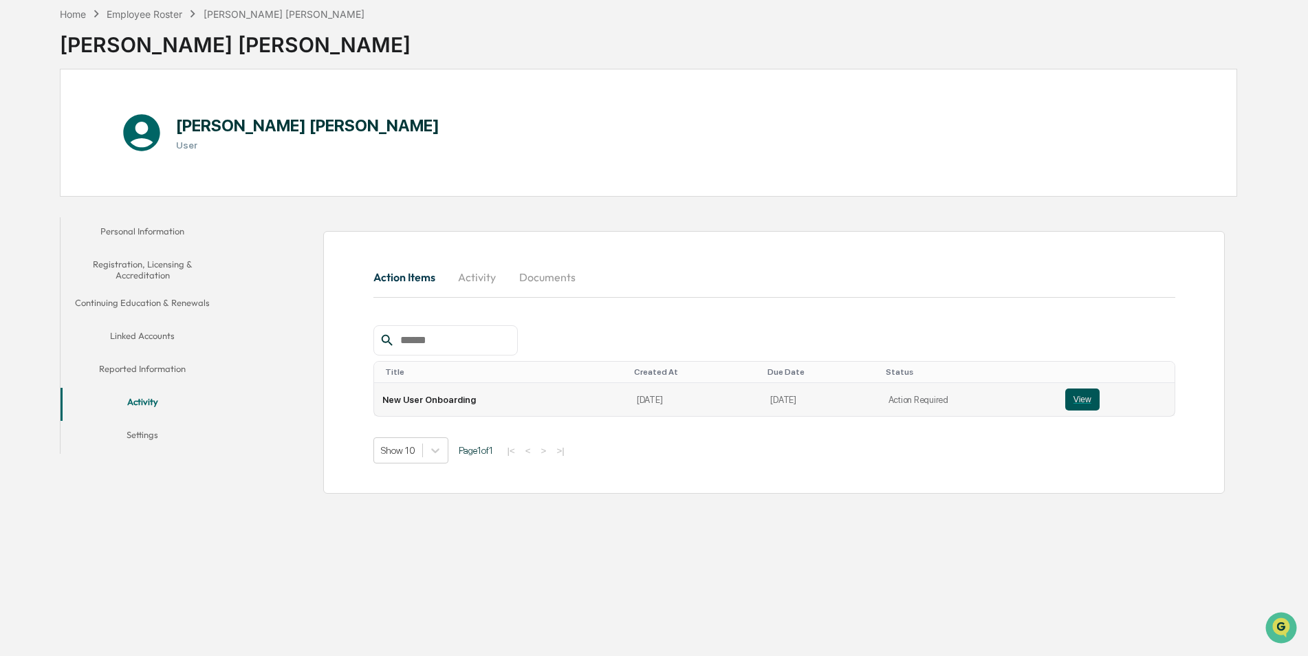
click at [1070, 402] on button "View" at bounding box center [1082, 400] width 34 height 22
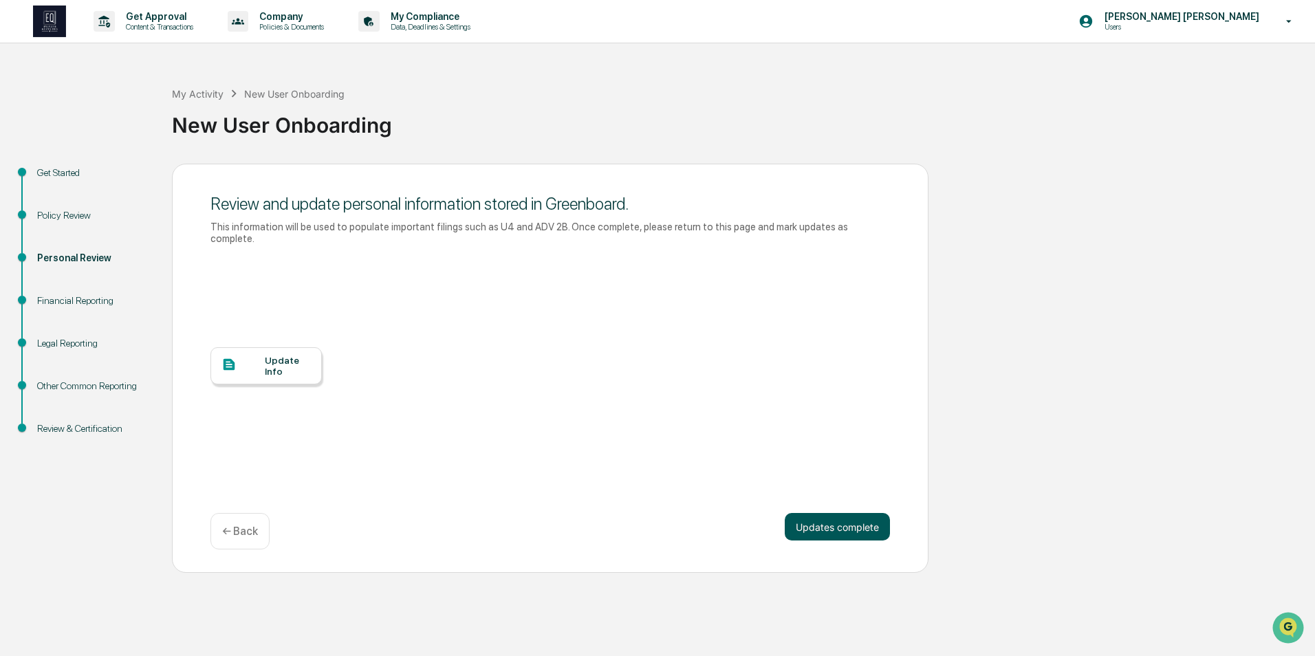
click at [831, 518] on button "Updates complete" at bounding box center [837, 527] width 105 height 28
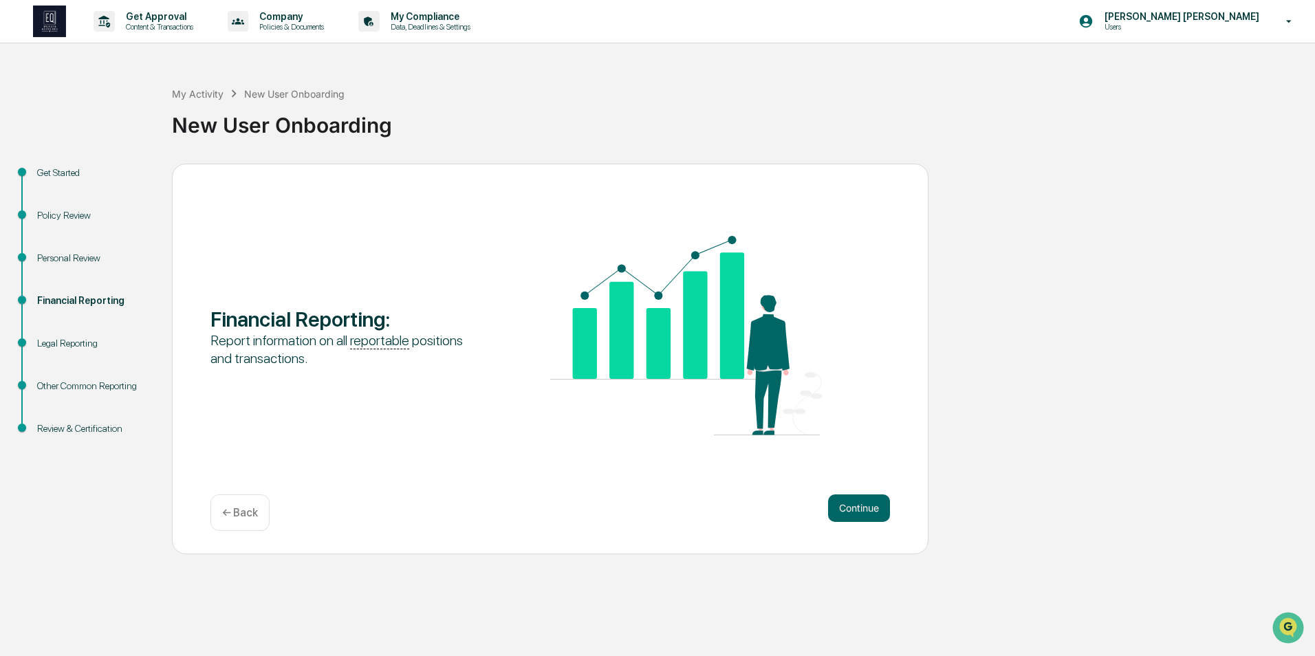
click at [87, 263] on div "Personal Review" at bounding box center [93, 258] width 113 height 14
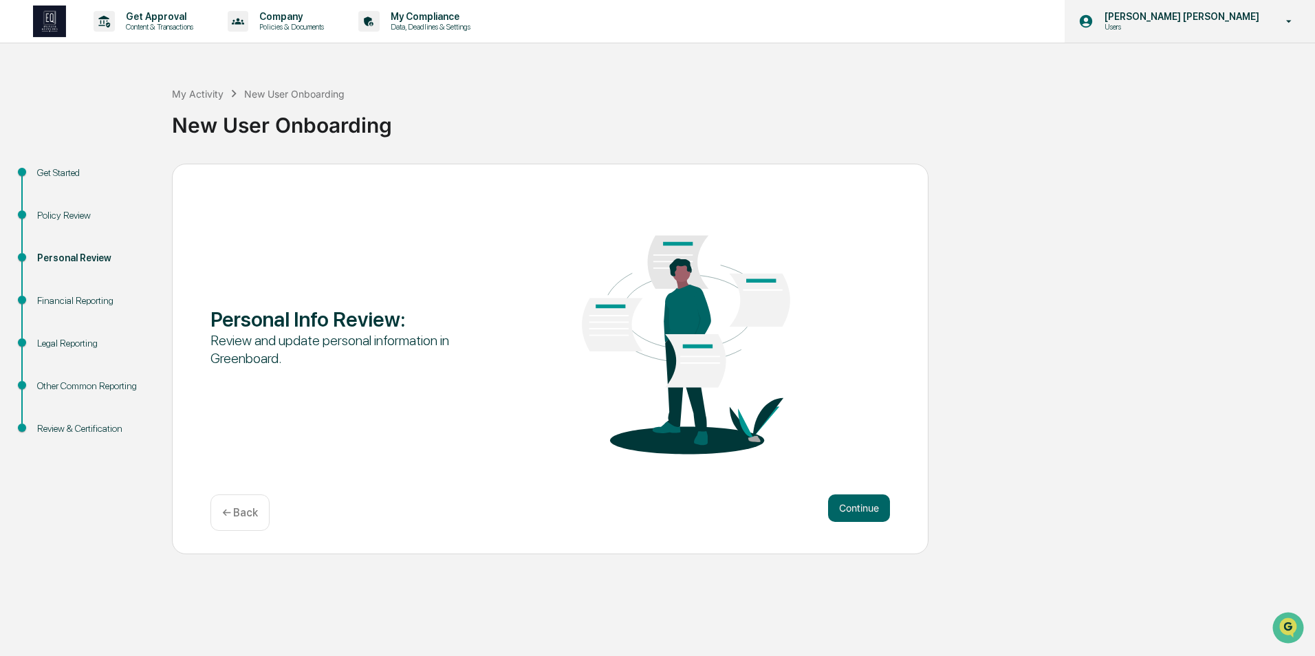
click at [1164, 37] on div "[PERSON_NAME] [PERSON_NAME] Users" at bounding box center [1190, 21] width 250 height 43
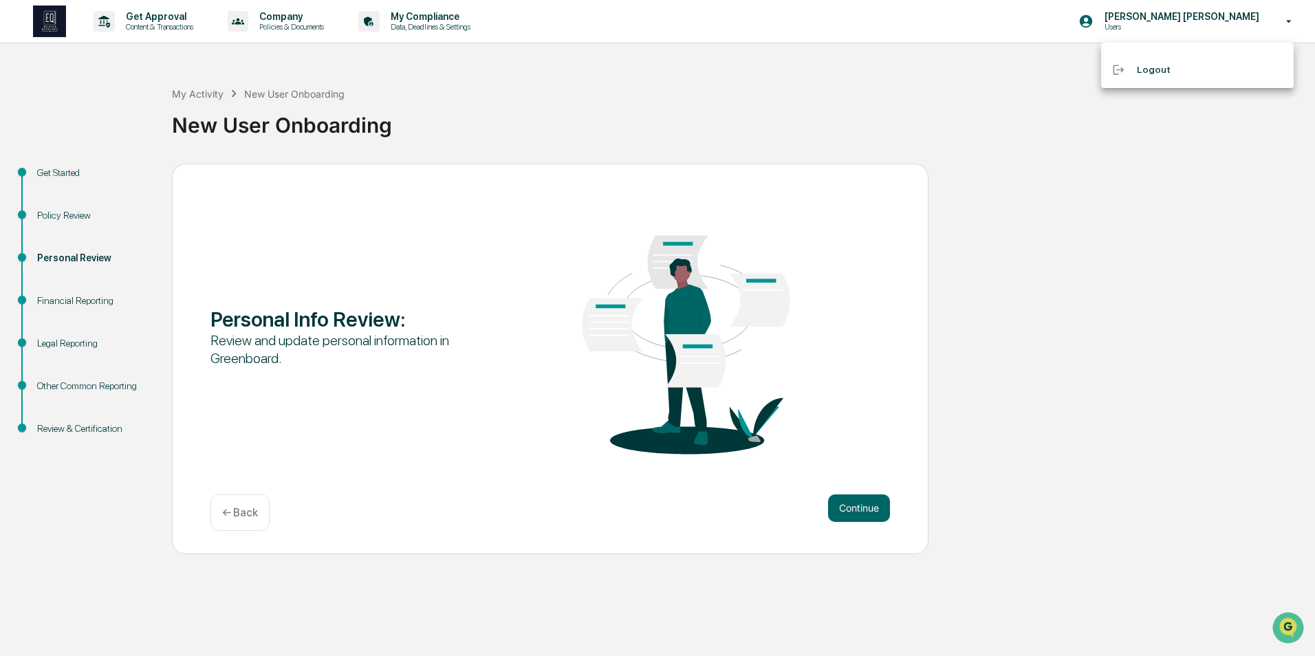
click at [901, 87] on div at bounding box center [657, 328] width 1315 height 656
click at [860, 510] on button "Continue" at bounding box center [859, 509] width 62 height 28
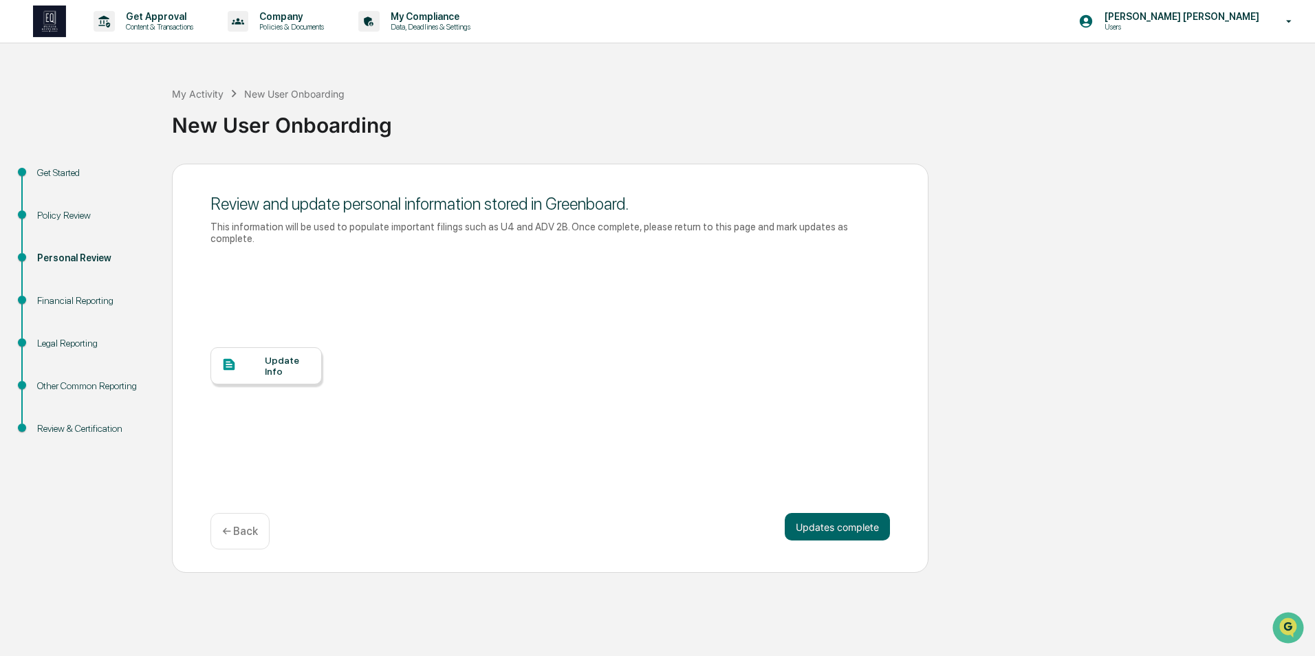
click at [92, 302] on div "Financial Reporting" at bounding box center [93, 301] width 113 height 14
click at [853, 519] on button "Updates complete" at bounding box center [837, 527] width 105 height 28
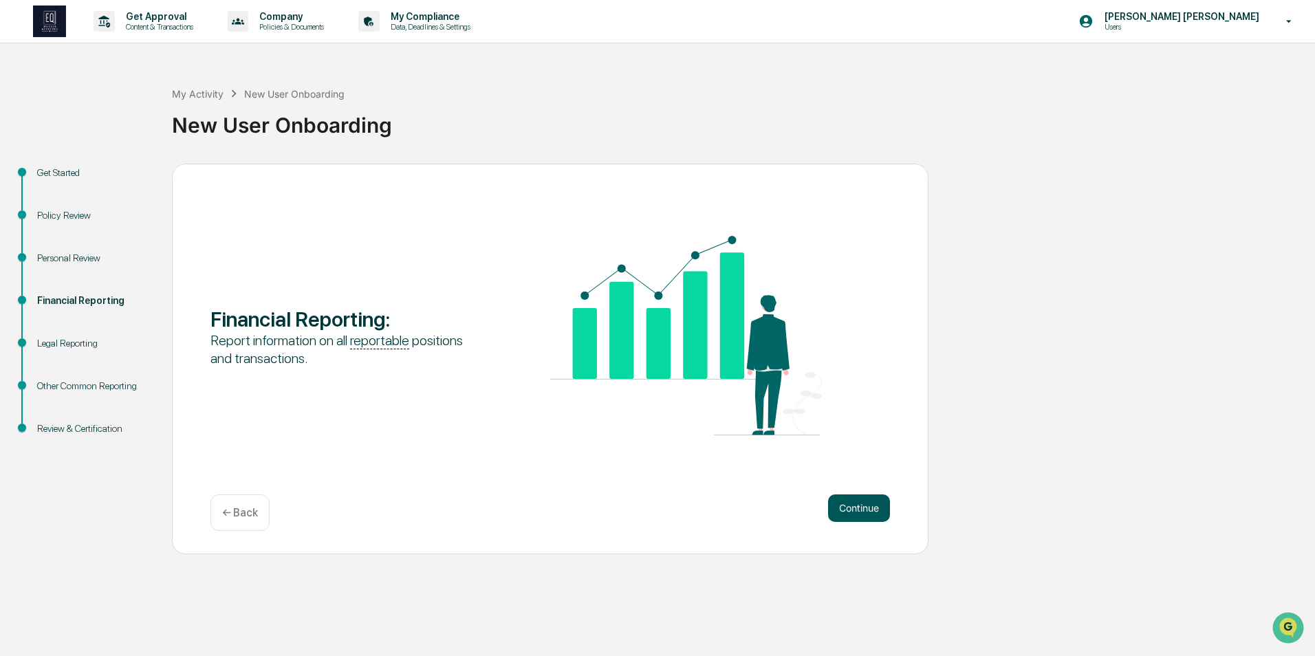
click at [854, 513] on button "Continue" at bounding box center [859, 509] width 62 height 28
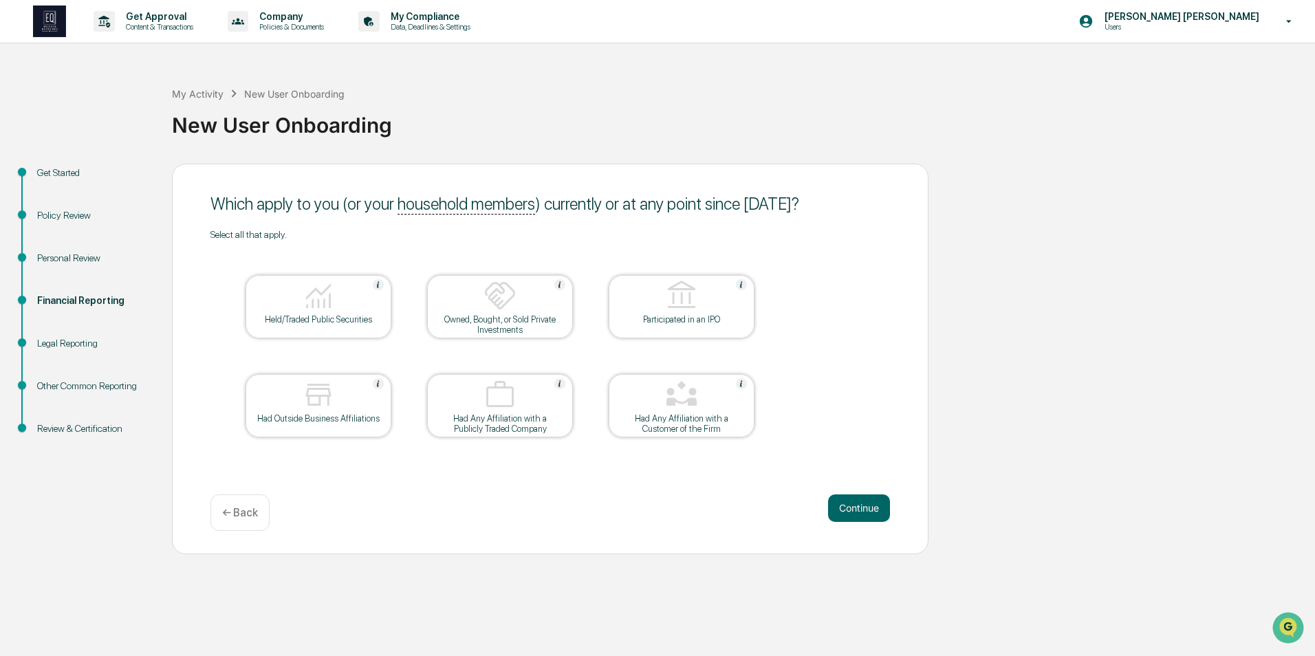
click at [356, 328] on div "Held/Traded Public Securities" at bounding box center [319, 306] width 146 height 63
click at [860, 508] on button "Continue" at bounding box center [859, 509] width 62 height 28
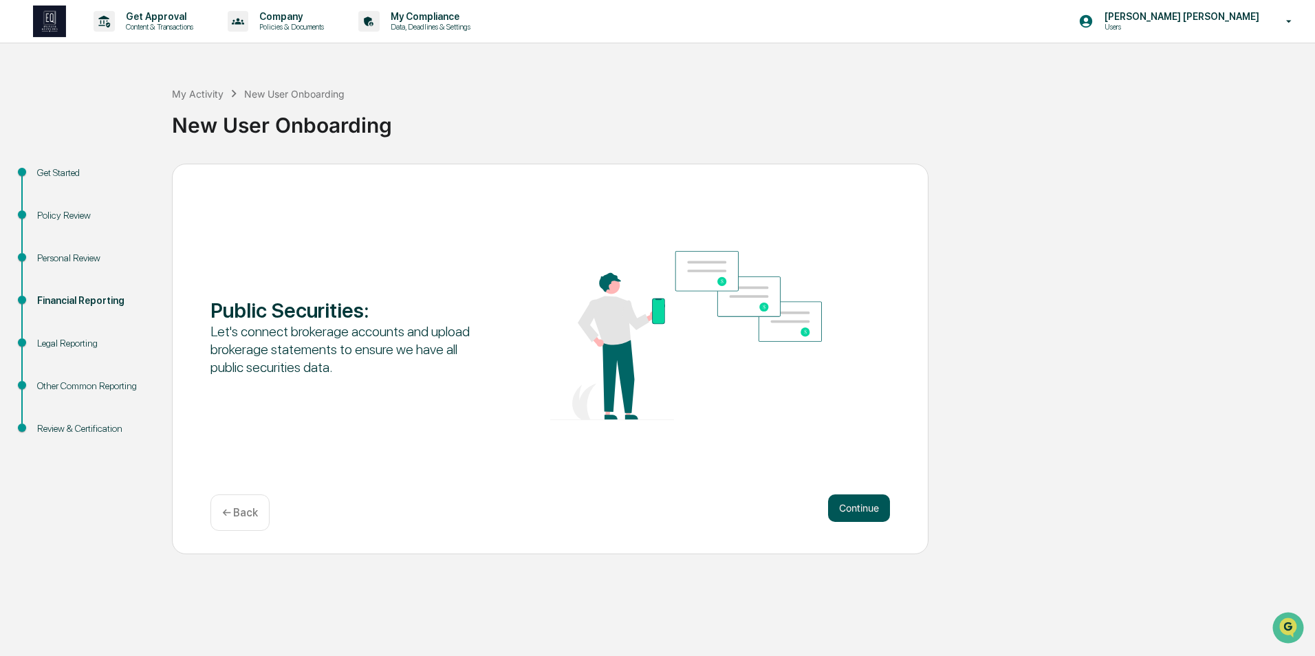
click at [860, 508] on button "Continue" at bounding box center [859, 509] width 62 height 28
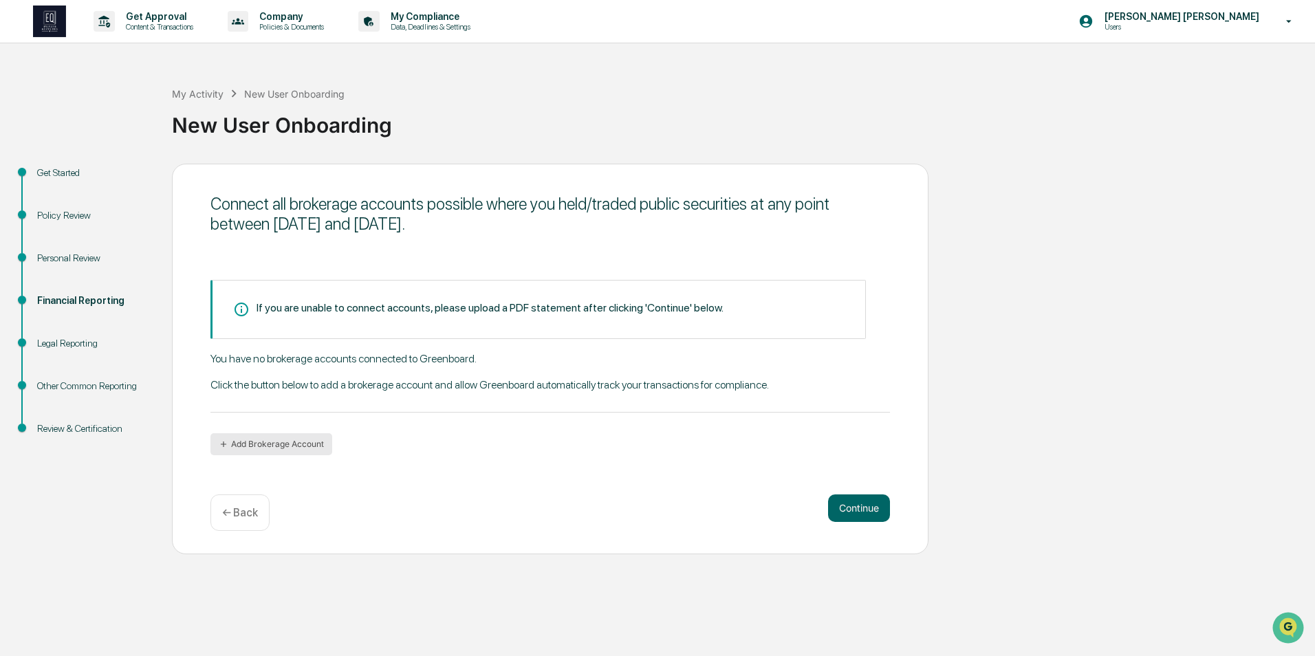
click at [268, 451] on button "Add Brokerage Account" at bounding box center [271, 444] width 122 height 22
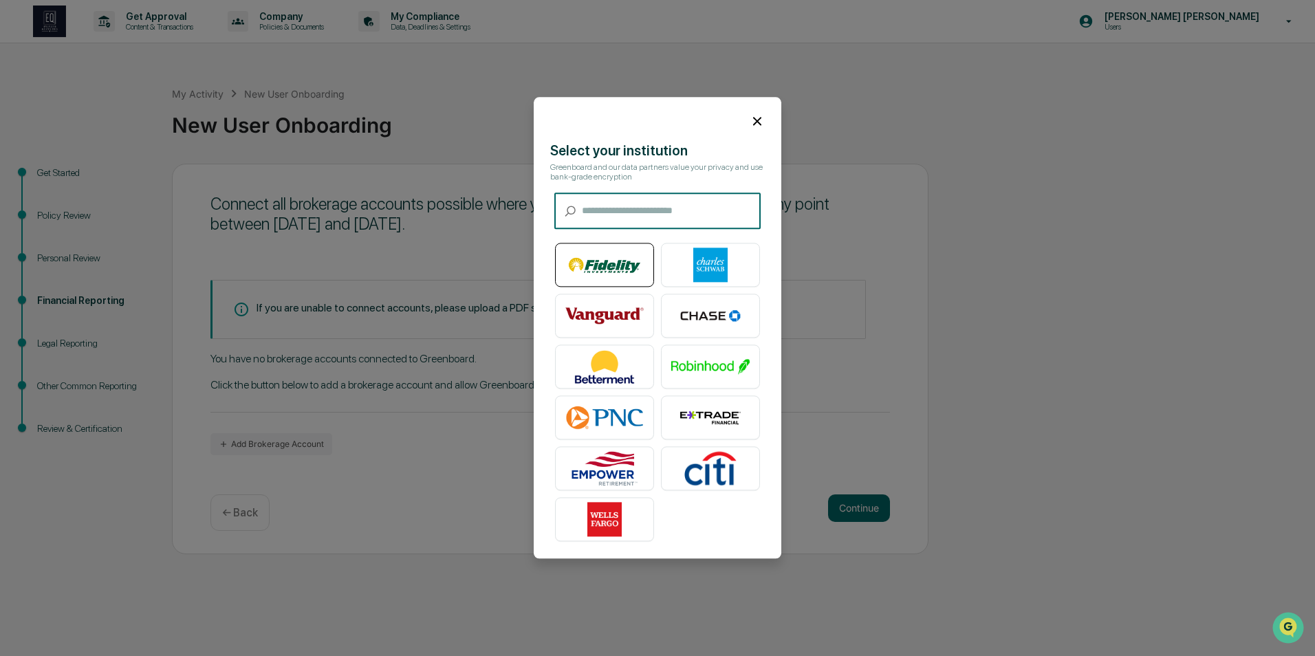
click at [578, 257] on img at bounding box center [604, 265] width 78 height 34
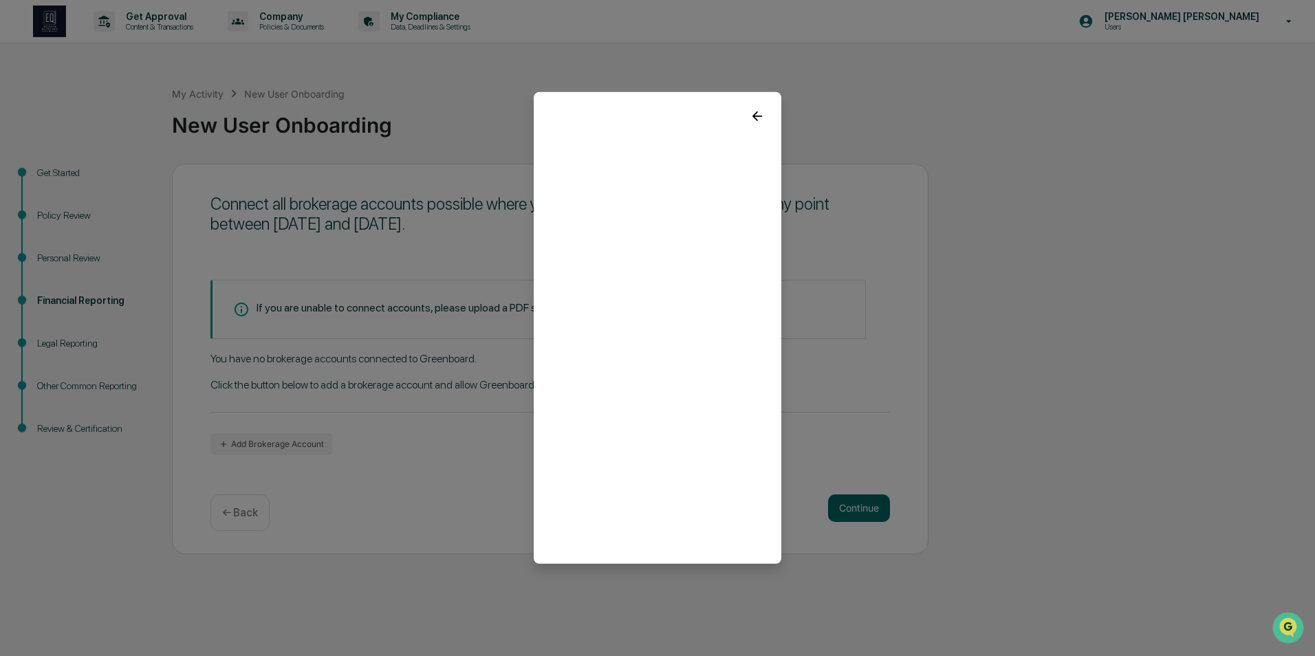
click at [755, 112] on icon at bounding box center [757, 116] width 15 height 15
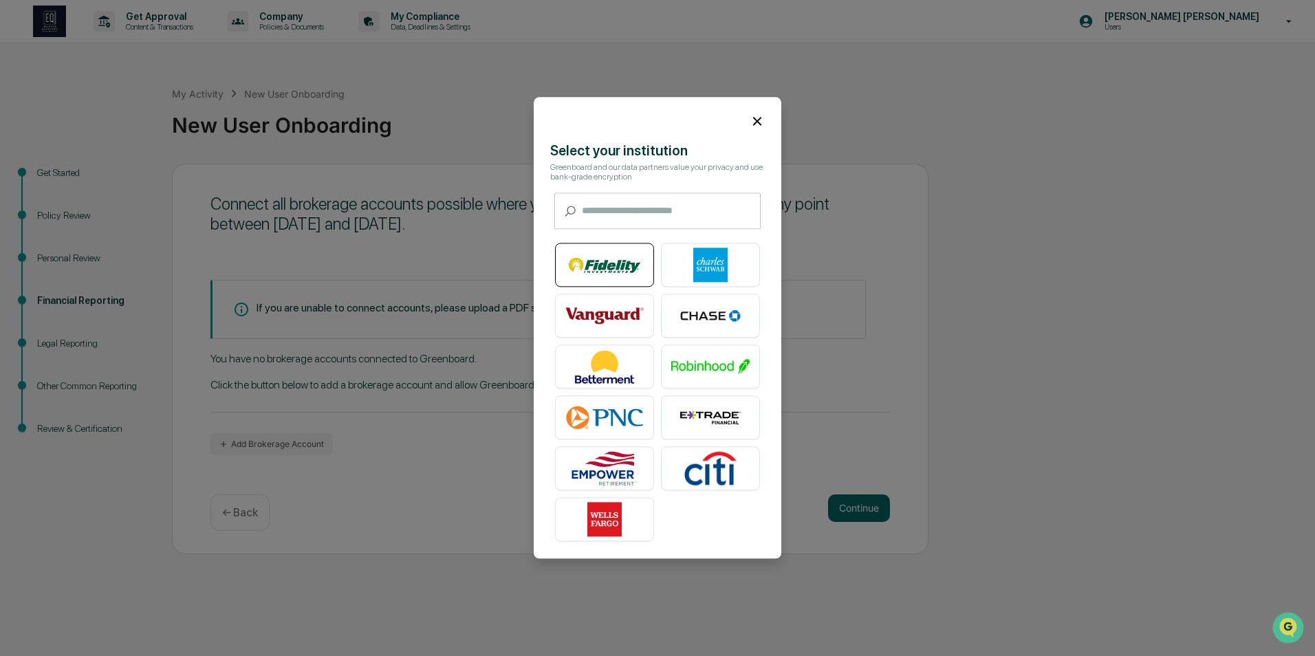
click at [619, 259] on img at bounding box center [604, 265] width 78 height 34
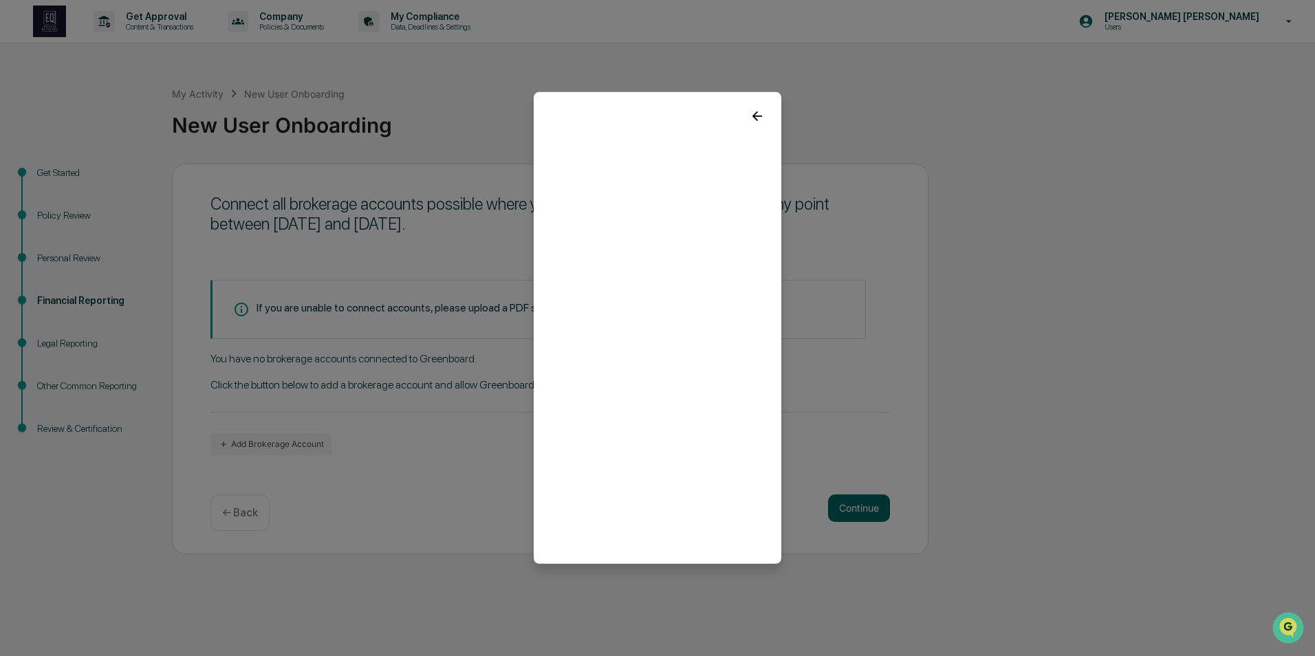
click at [758, 113] on icon at bounding box center [757, 116] width 15 height 15
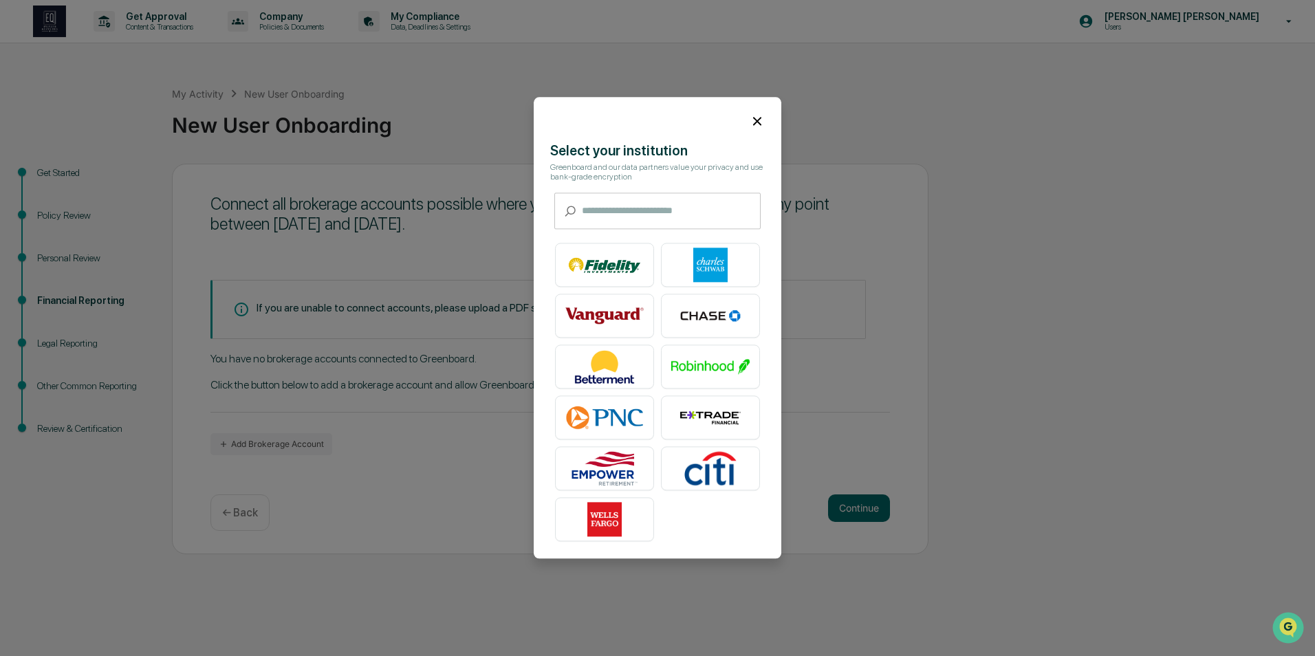
click at [761, 117] on icon at bounding box center [757, 120] width 15 height 15
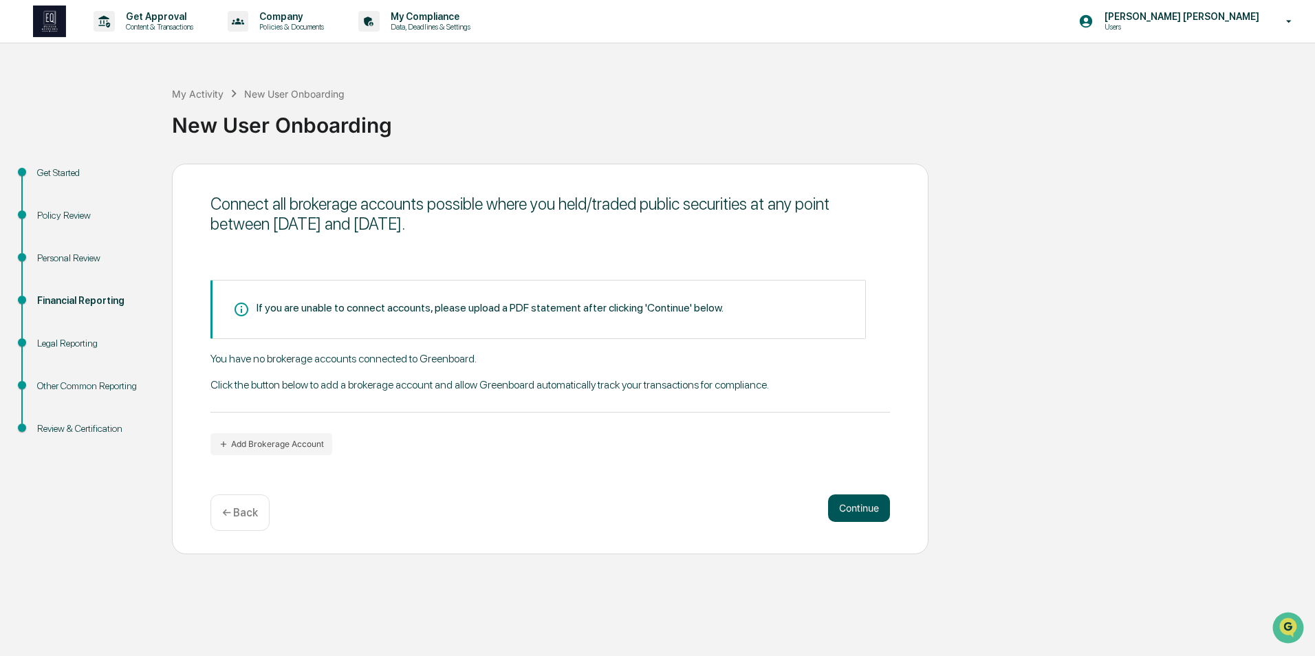
click at [850, 519] on button "Continue" at bounding box center [859, 509] width 62 height 28
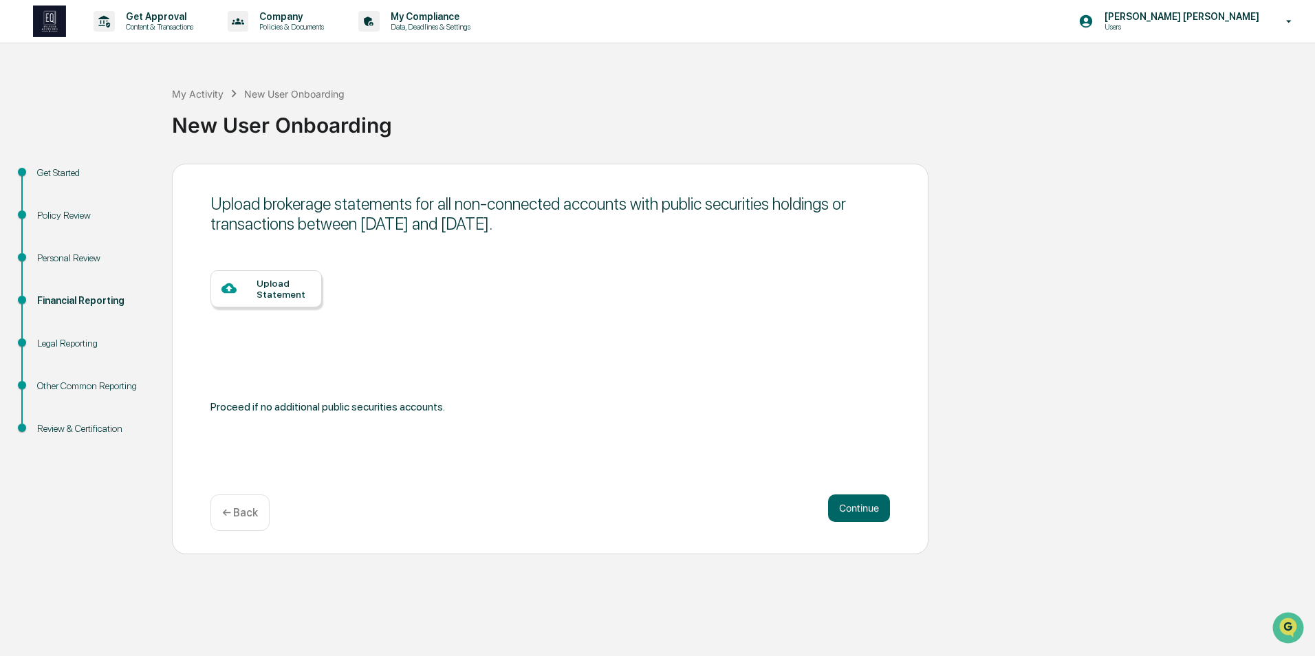
click at [271, 294] on div "Upload Statement" at bounding box center [284, 289] width 54 height 22
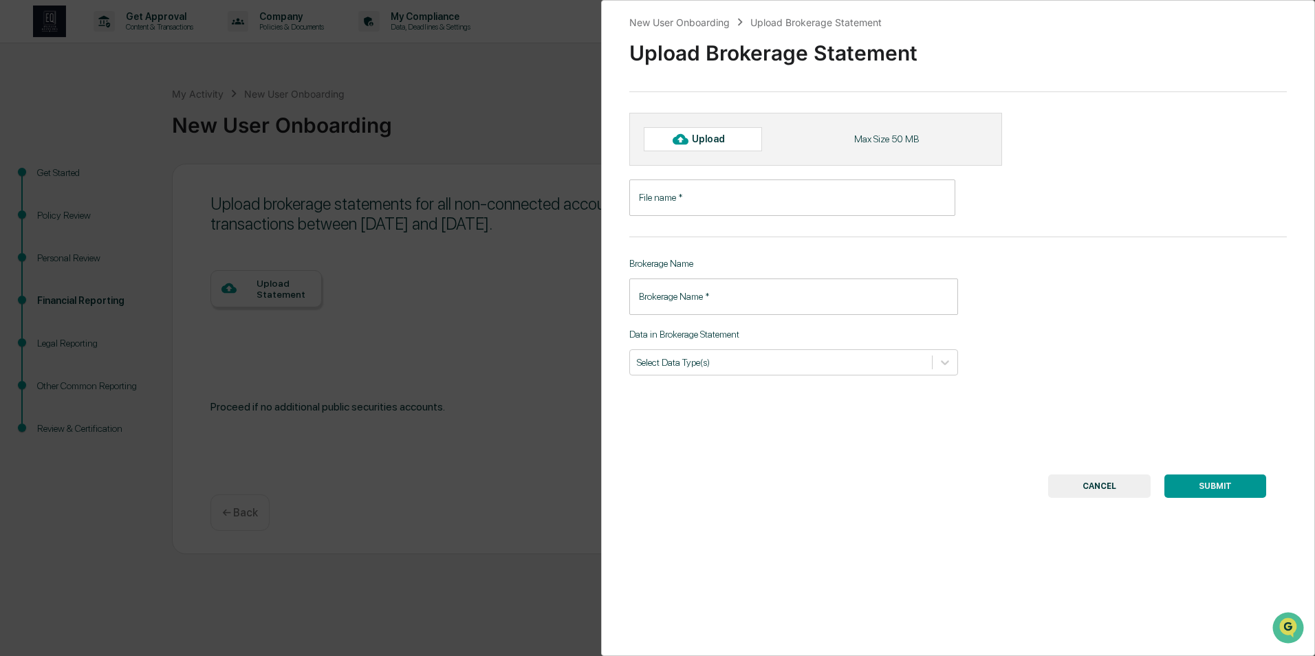
click at [706, 201] on input "File name   *" at bounding box center [792, 198] width 326 height 36
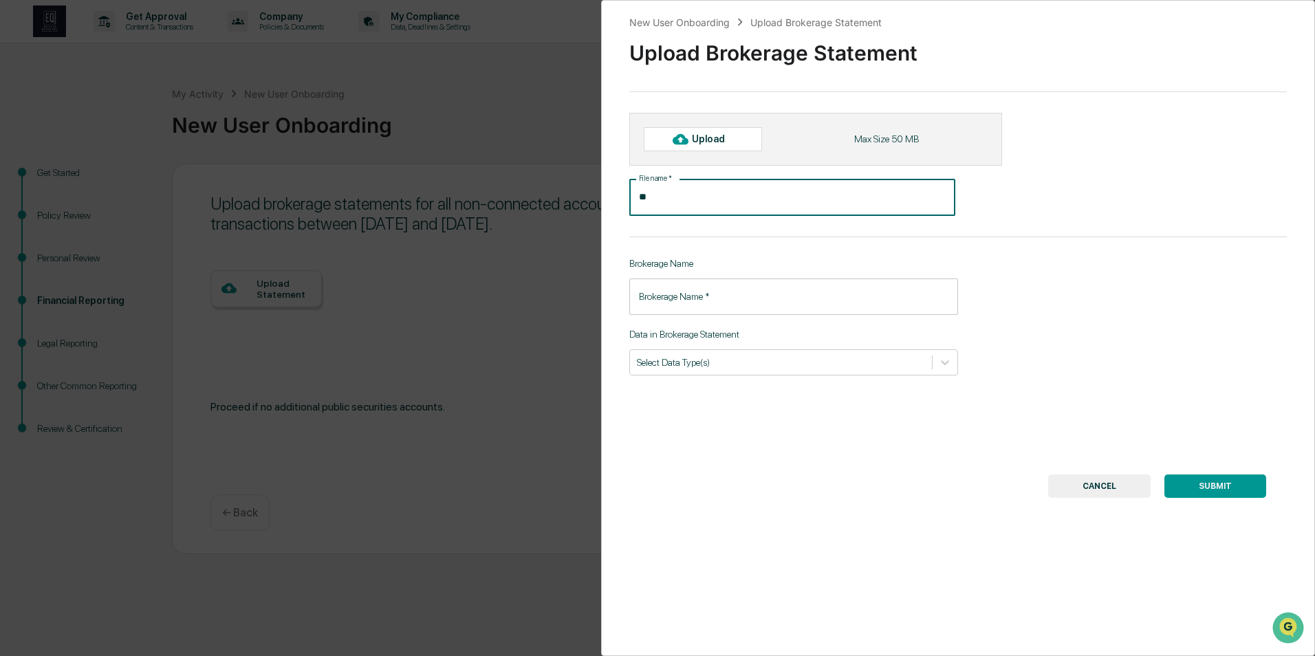
type input "*"
click at [721, 144] on div "Upload" at bounding box center [714, 138] width 45 height 11
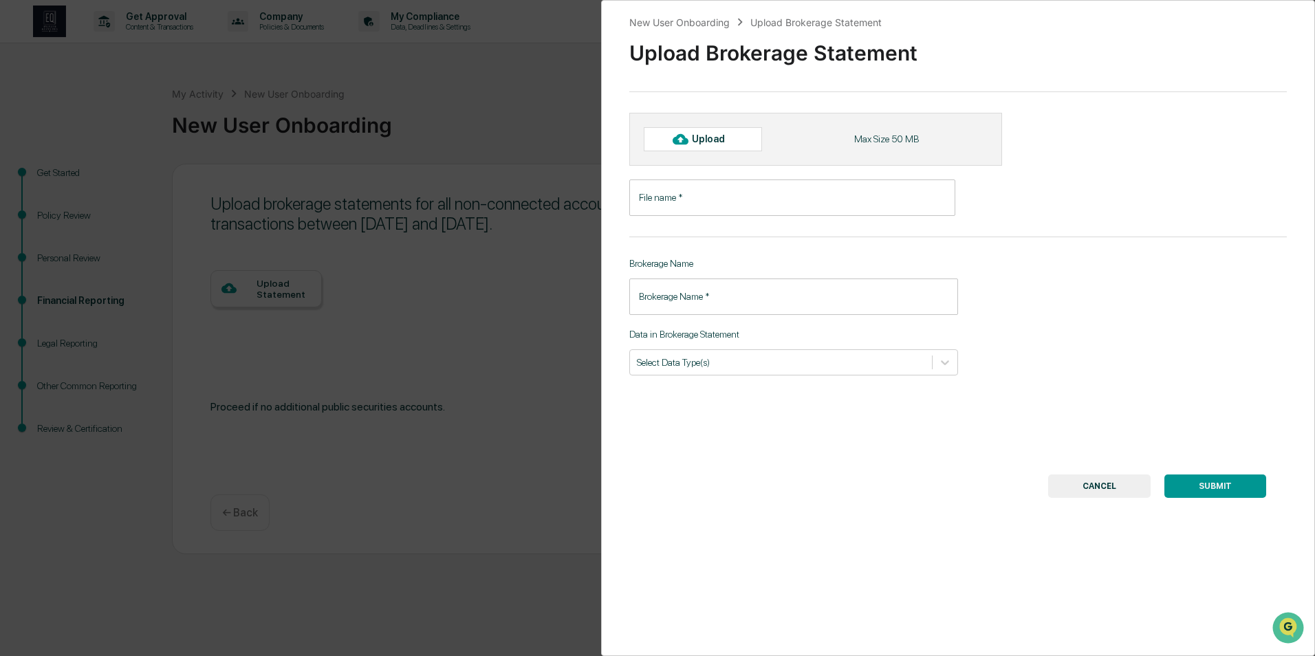
type input "**********"
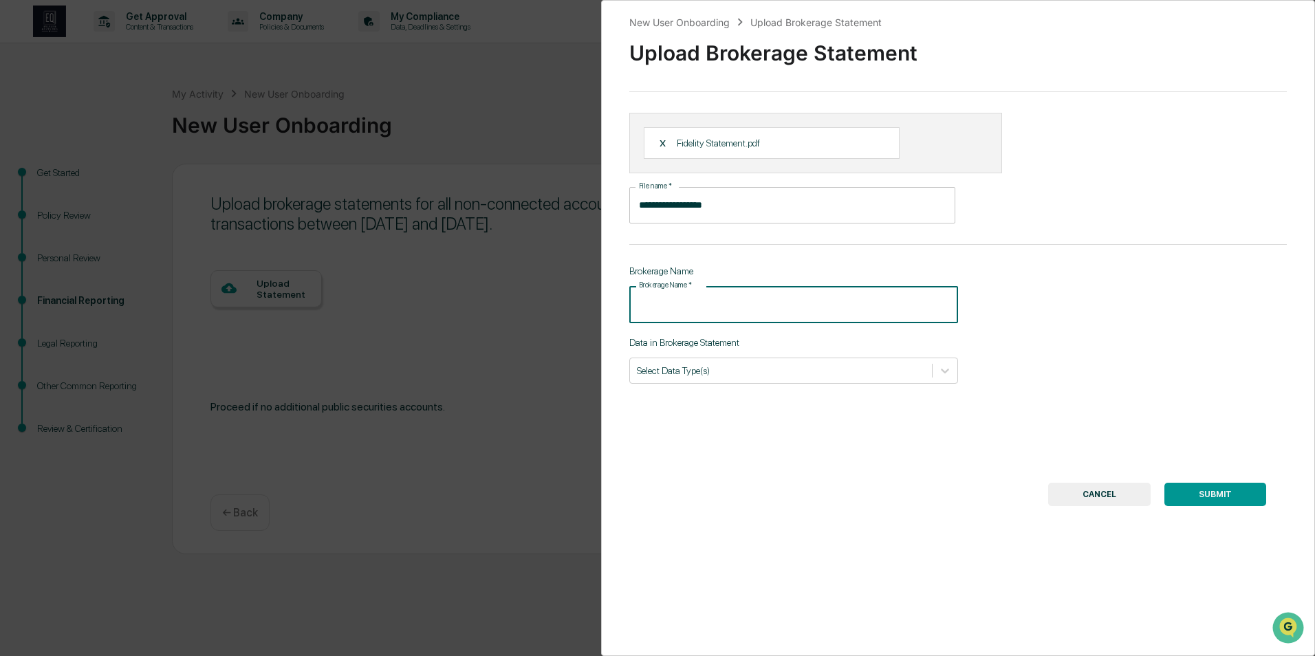
click at [785, 314] on input "Brokerage Name   *" at bounding box center [793, 304] width 329 height 36
type input "**********"
click at [797, 372] on div at bounding box center [781, 370] width 288 height 13
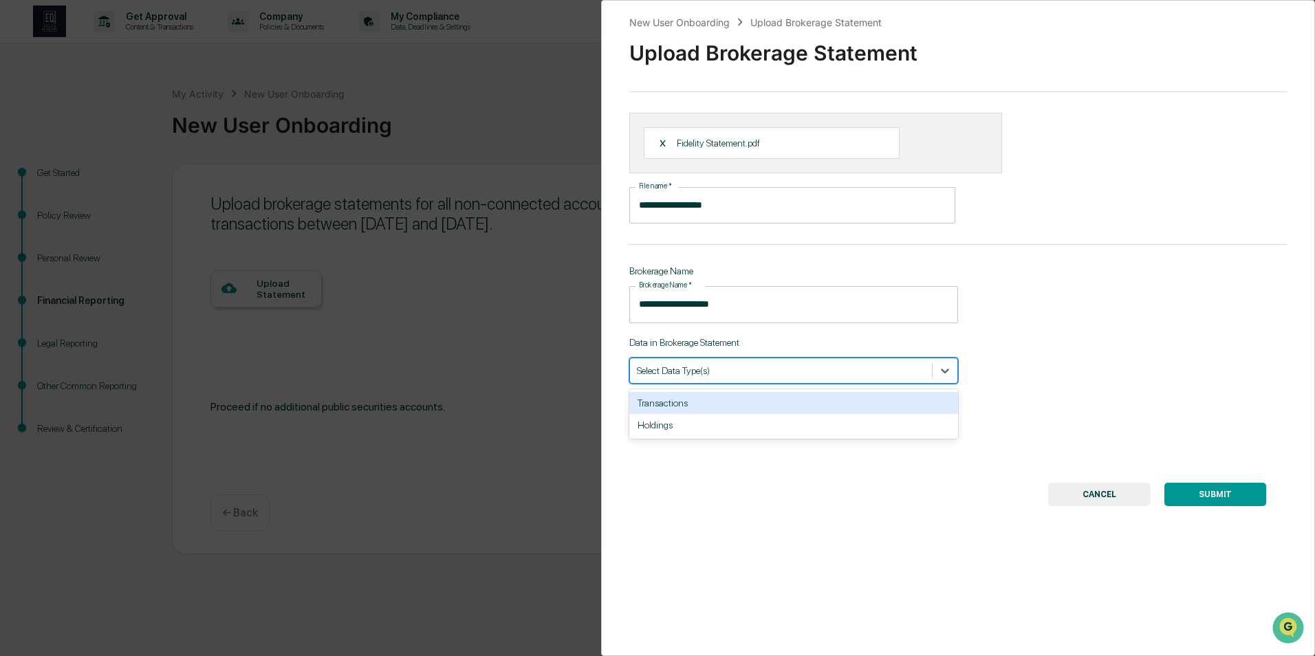
click at [797, 372] on div at bounding box center [781, 370] width 288 height 13
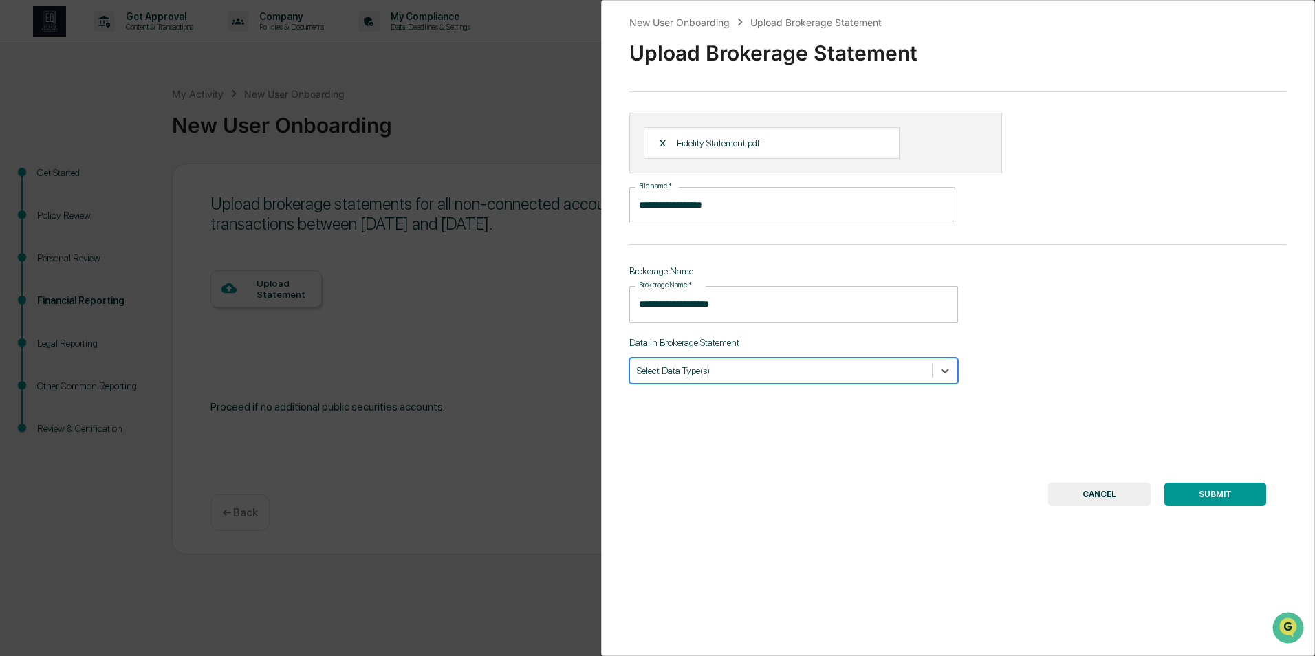
click at [837, 376] on div at bounding box center [781, 370] width 288 height 13
click at [811, 491] on div "SUBMIT CANCEL" at bounding box center [958, 494] width 616 height 23
click at [766, 373] on div at bounding box center [781, 370] width 288 height 13
click at [736, 427] on div "Holdings" at bounding box center [793, 425] width 329 height 22
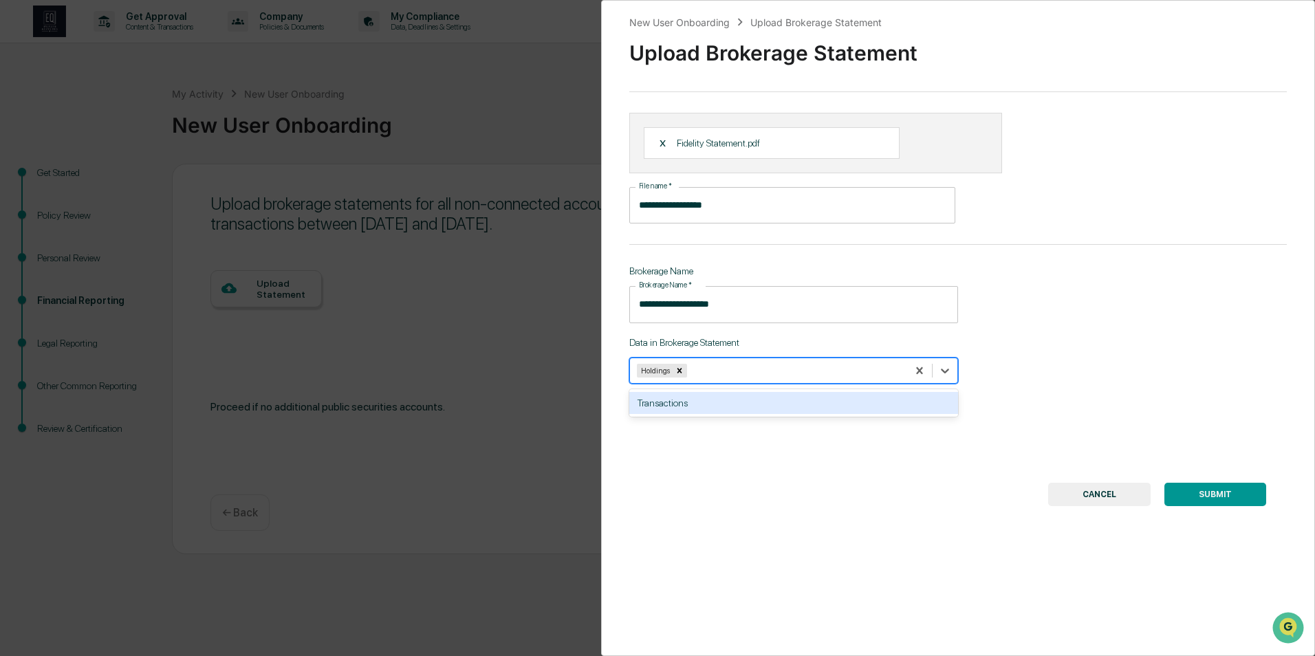
click at [1198, 496] on button "SUBMIT" at bounding box center [1215, 494] width 102 height 23
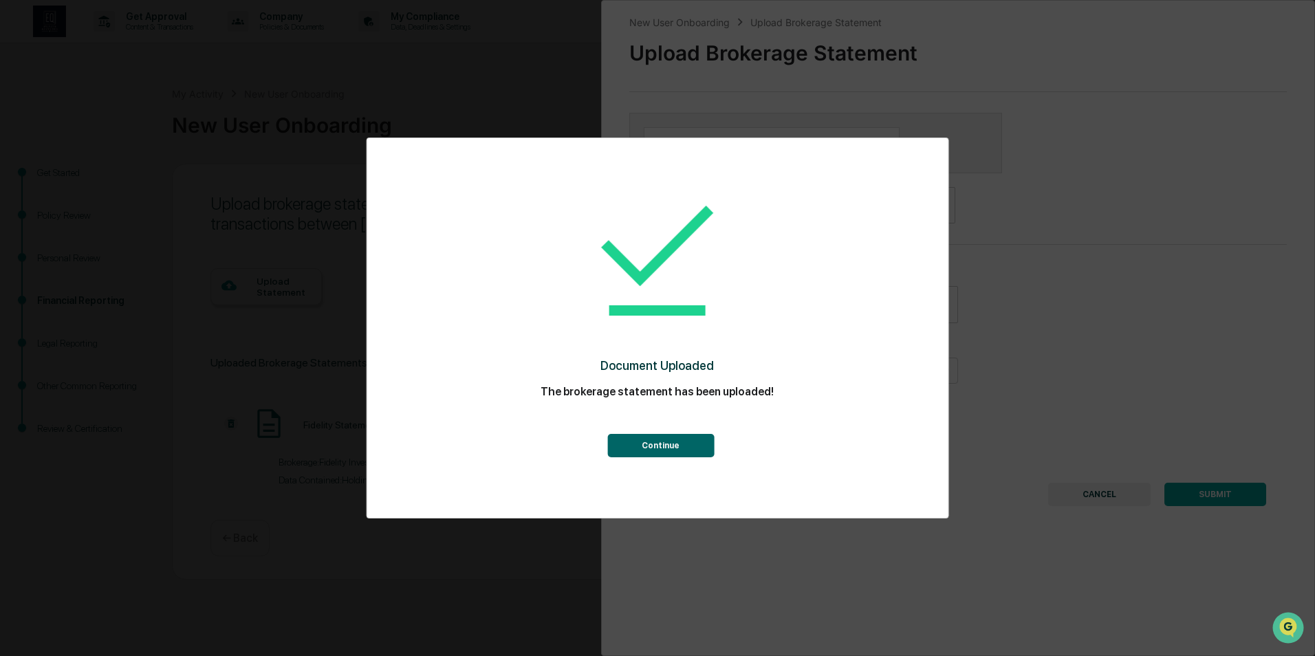
click at [668, 444] on button "Continue" at bounding box center [660, 445] width 107 height 23
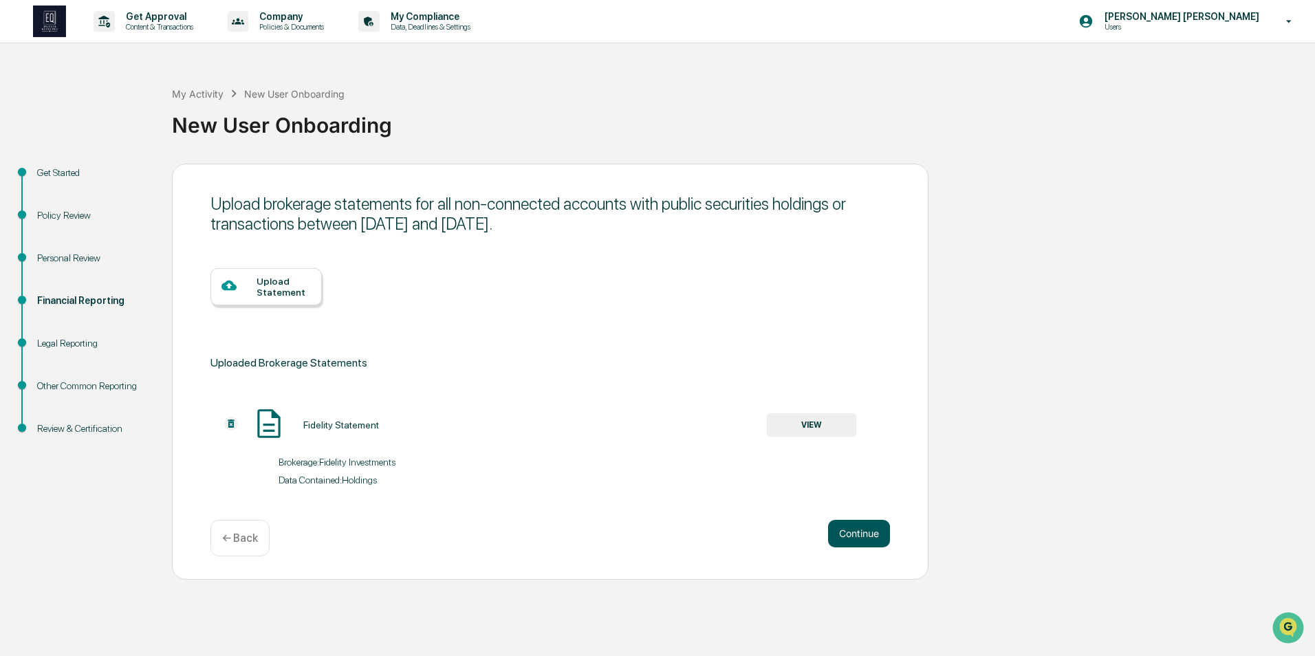
click at [858, 535] on button "Continue" at bounding box center [859, 534] width 62 height 28
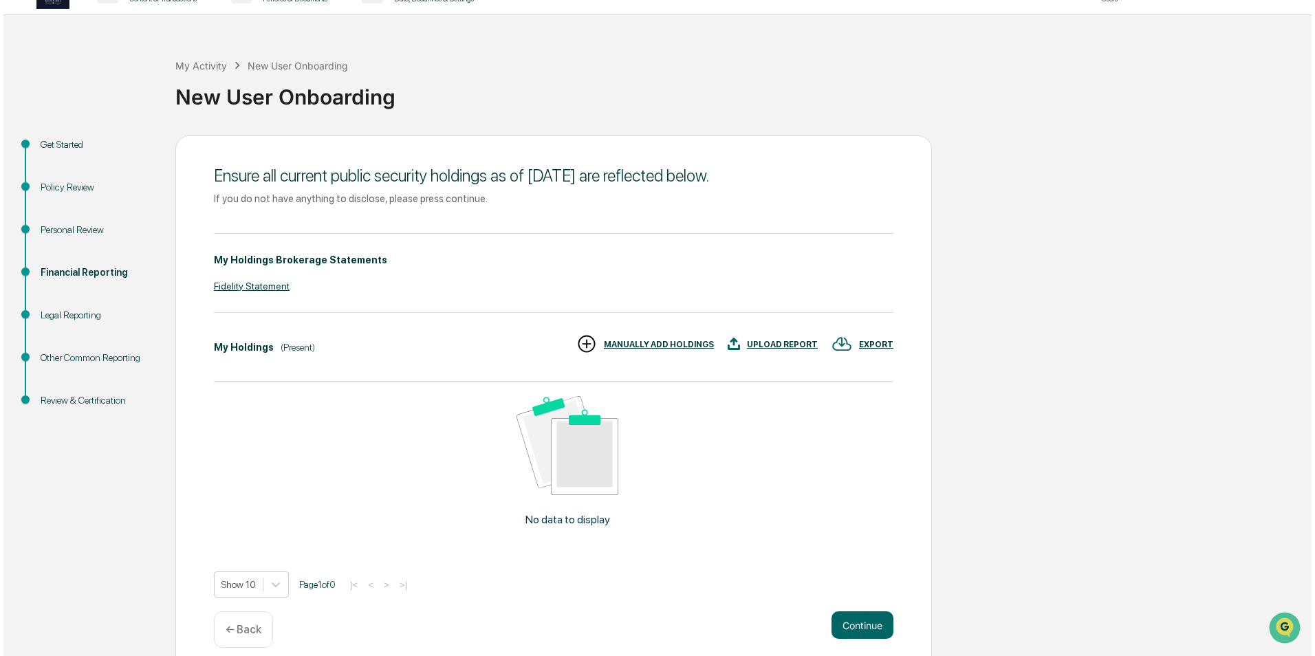
scroll to position [43, 0]
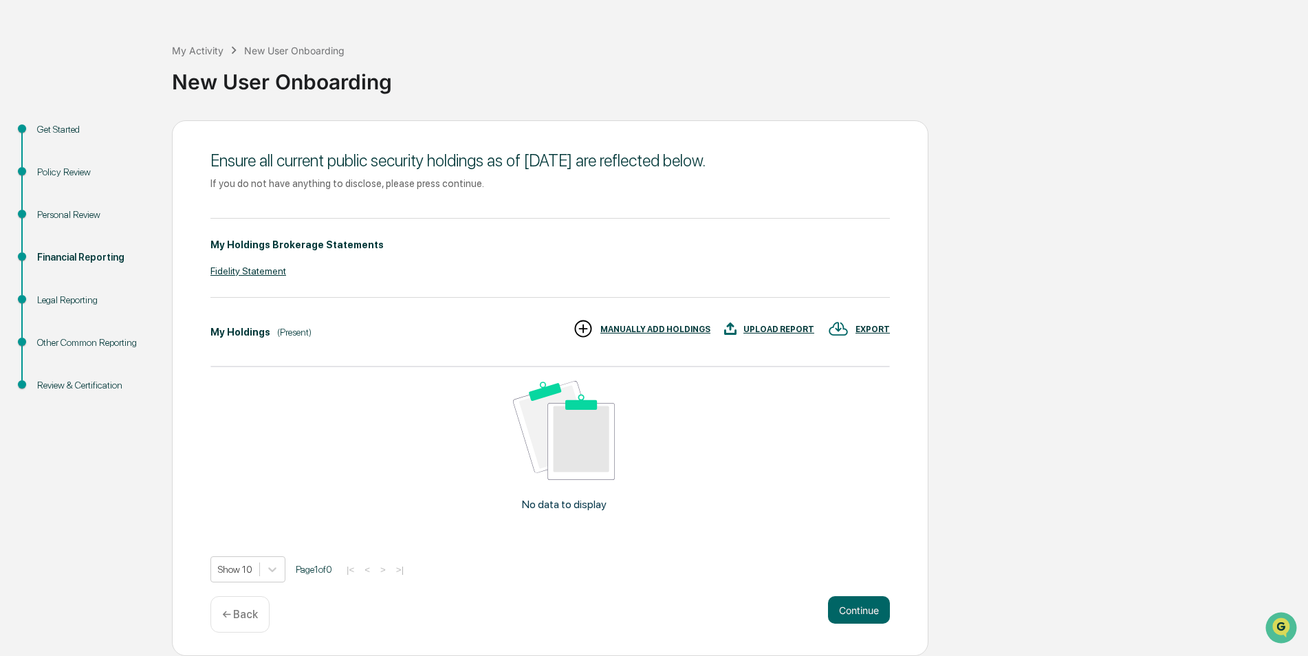
click at [787, 327] on div "UPLOAD REPORT" at bounding box center [779, 330] width 71 height 10
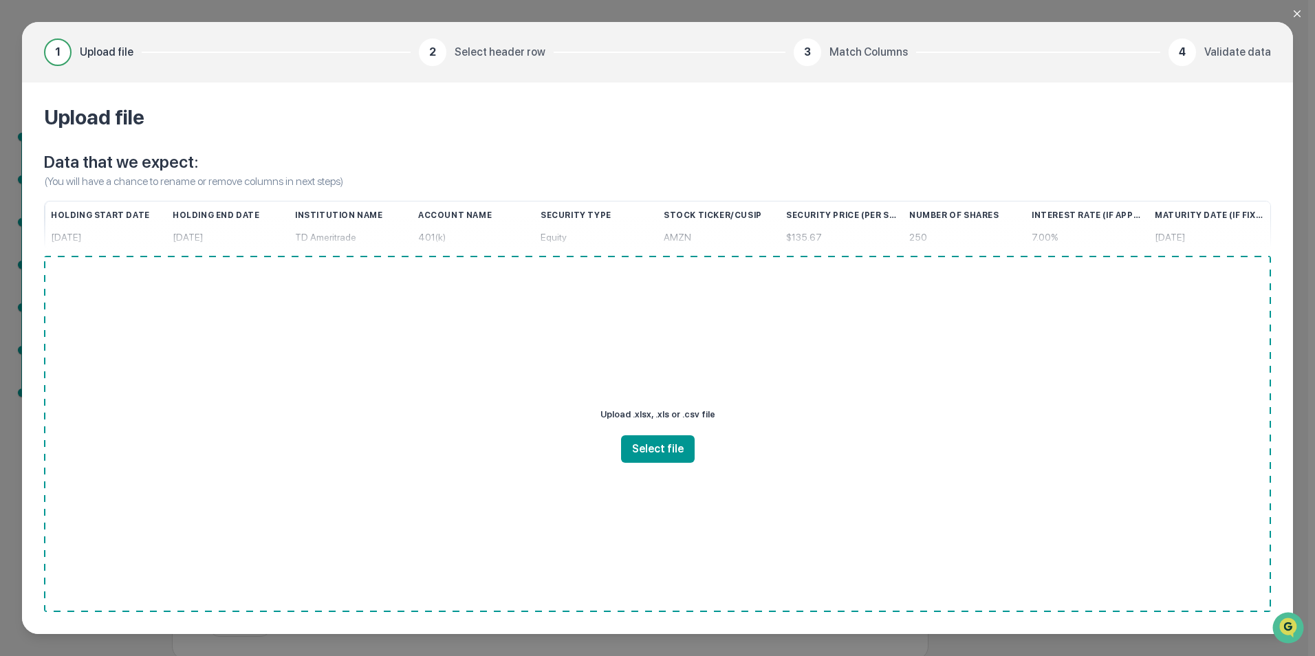
click at [1295, 15] on icon "Close modal" at bounding box center [1297, 13] width 11 height 11
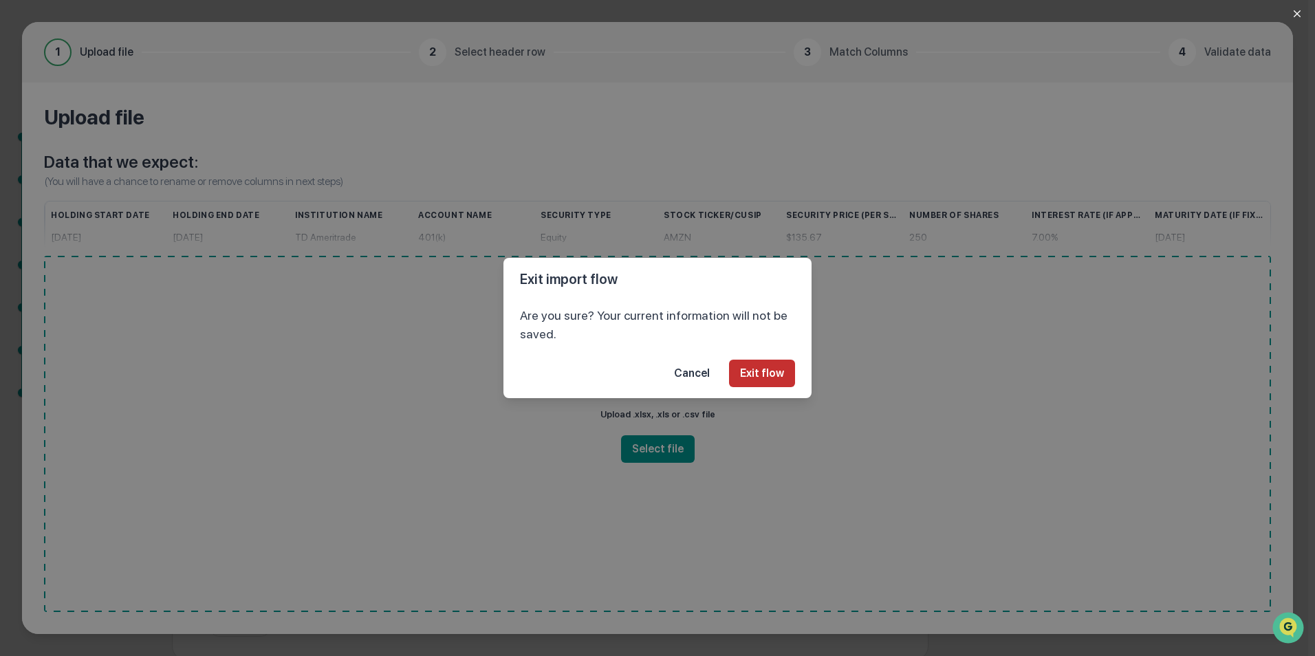
click at [768, 375] on button "Exit flow" at bounding box center [762, 374] width 66 height 28
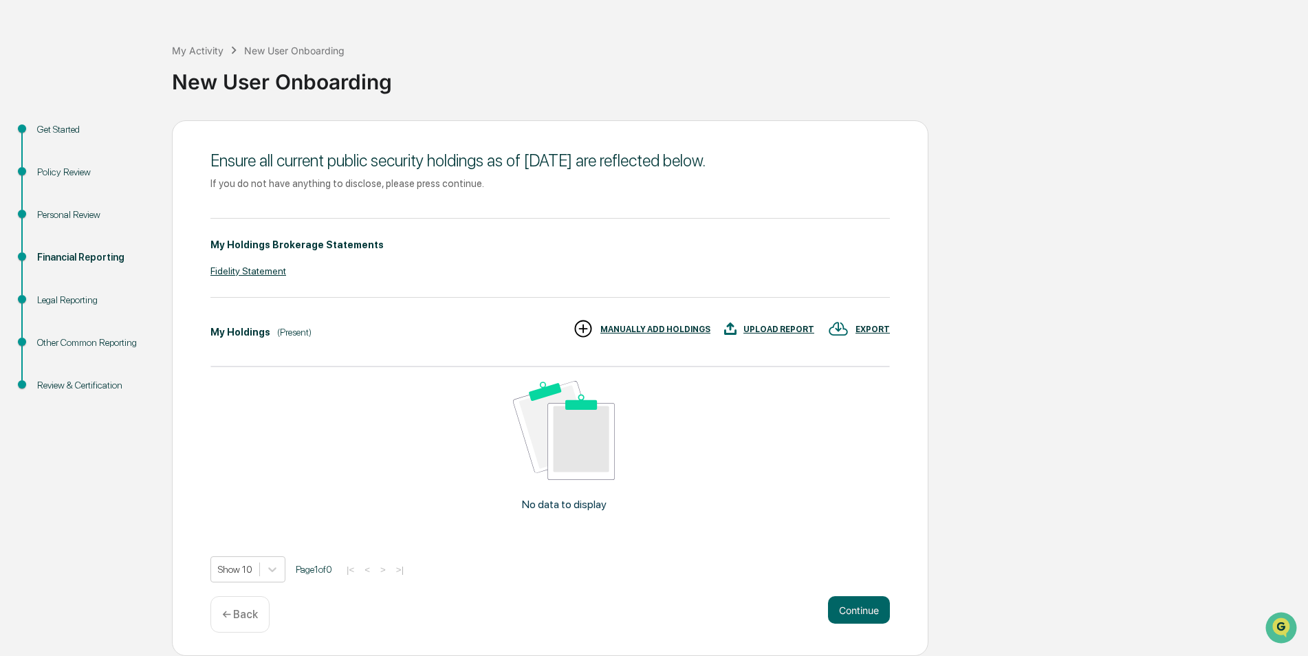
click at [647, 333] on div "MANUALLY ADD HOLDINGS" at bounding box center [655, 330] width 110 height 10
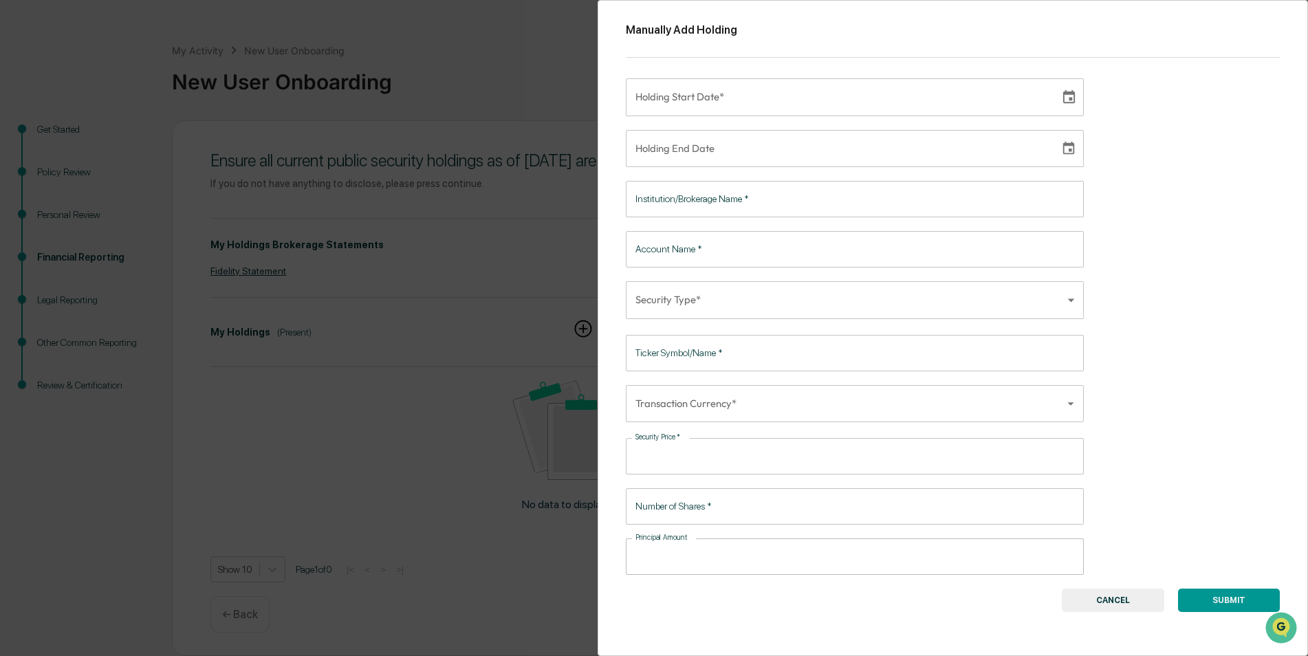
type input "**********"
click at [757, 107] on input "**********" at bounding box center [838, 96] width 424 height 37
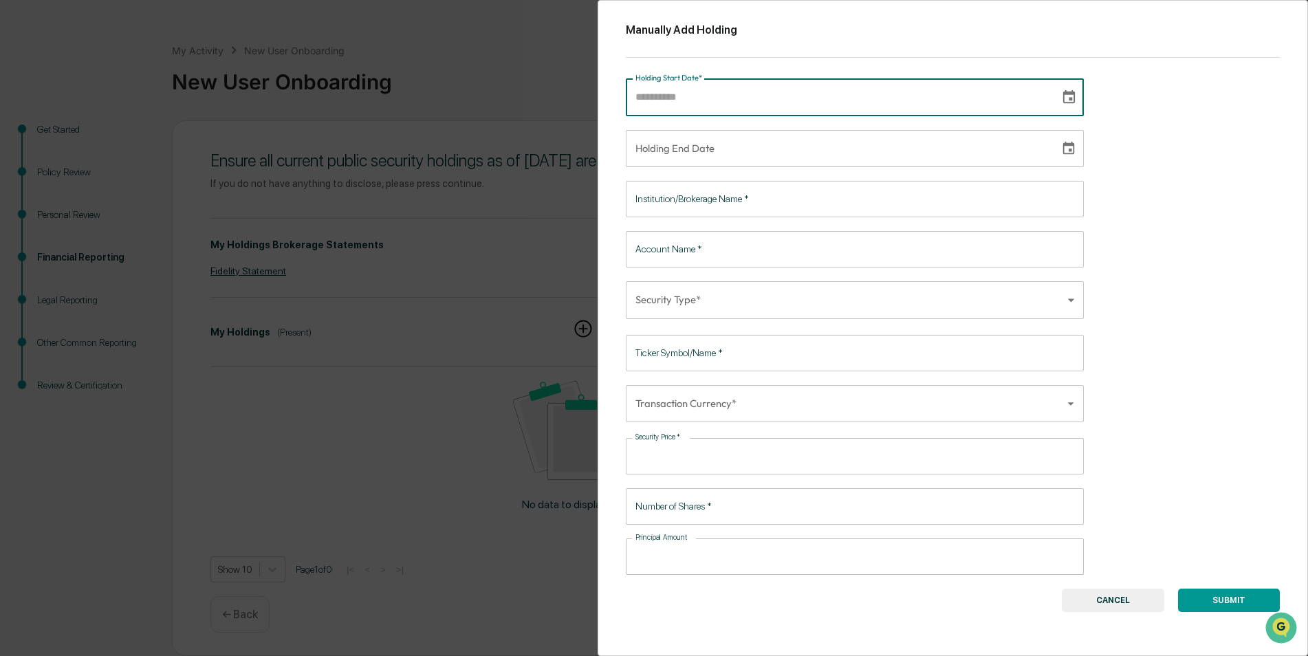
click at [1074, 595] on button "CANCEL" at bounding box center [1113, 600] width 102 height 23
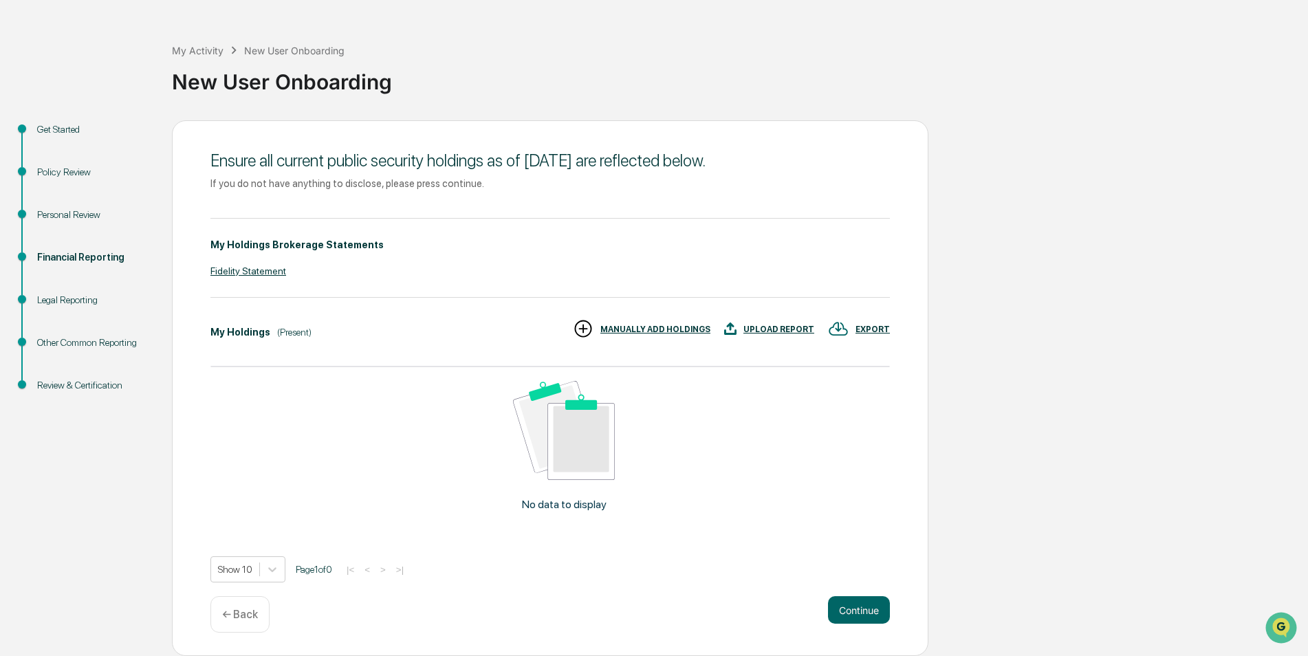
click at [793, 330] on div "UPLOAD REPORT" at bounding box center [779, 330] width 71 height 10
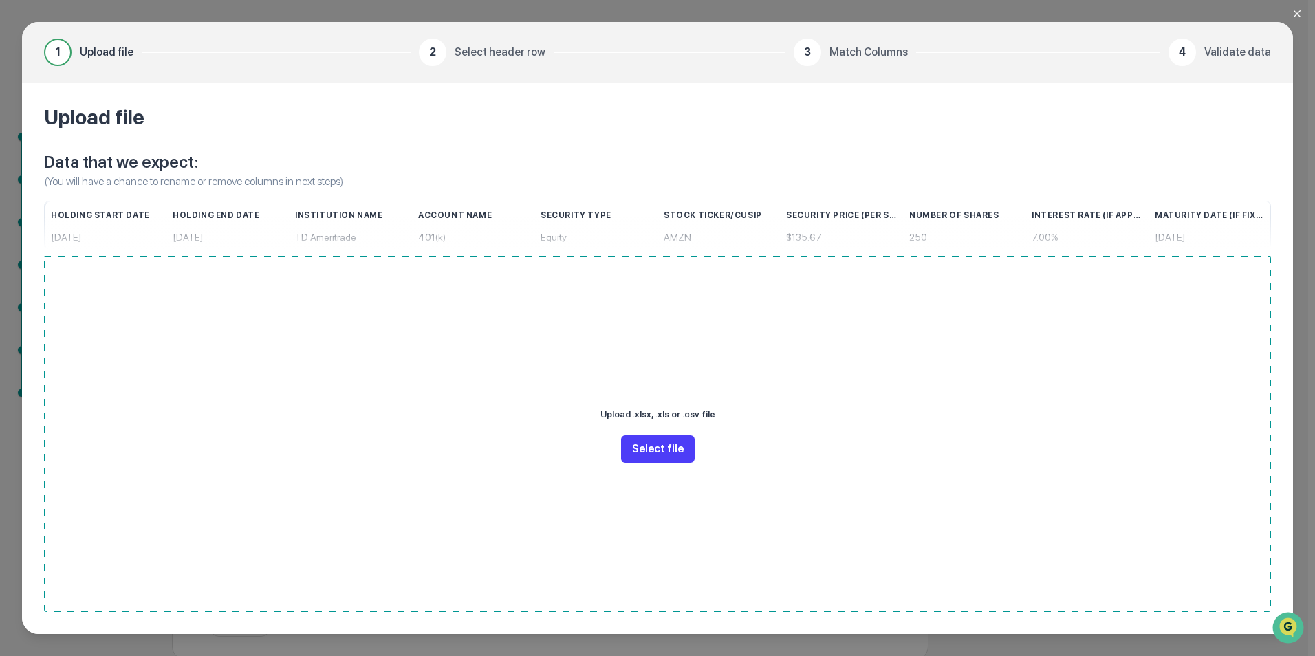
click at [671, 452] on button "Select file" at bounding box center [658, 449] width 74 height 28
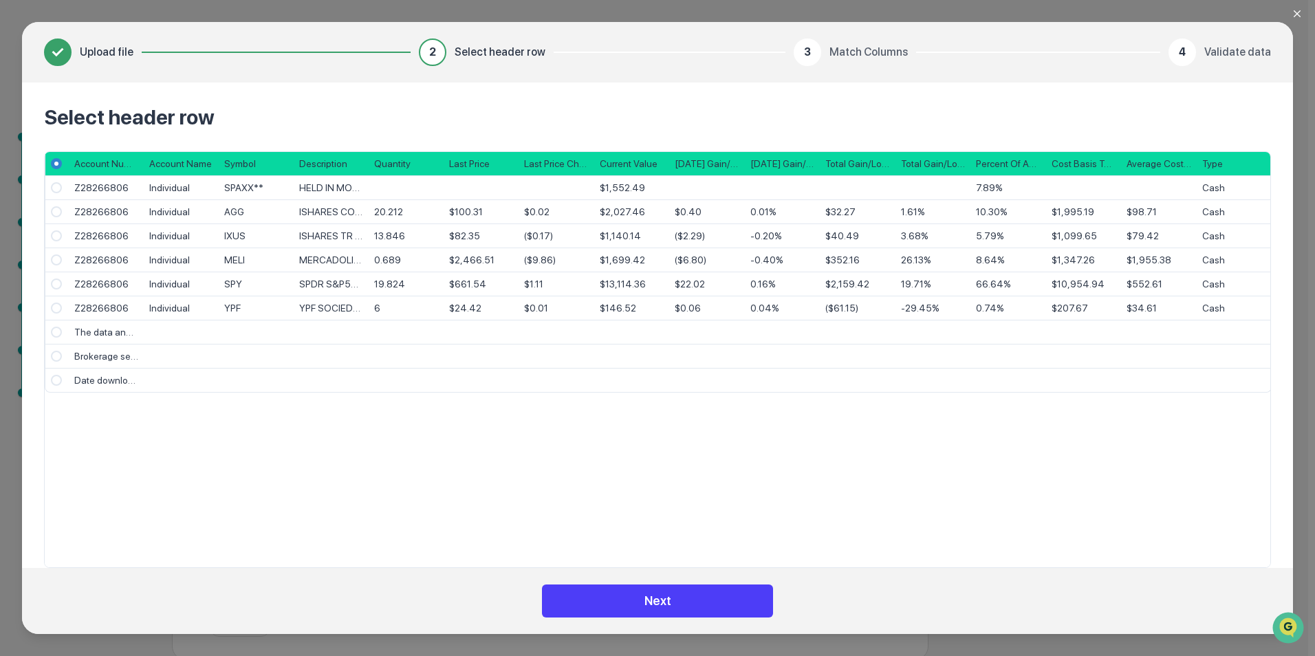
click at [712, 595] on button "Next" at bounding box center [657, 601] width 231 height 33
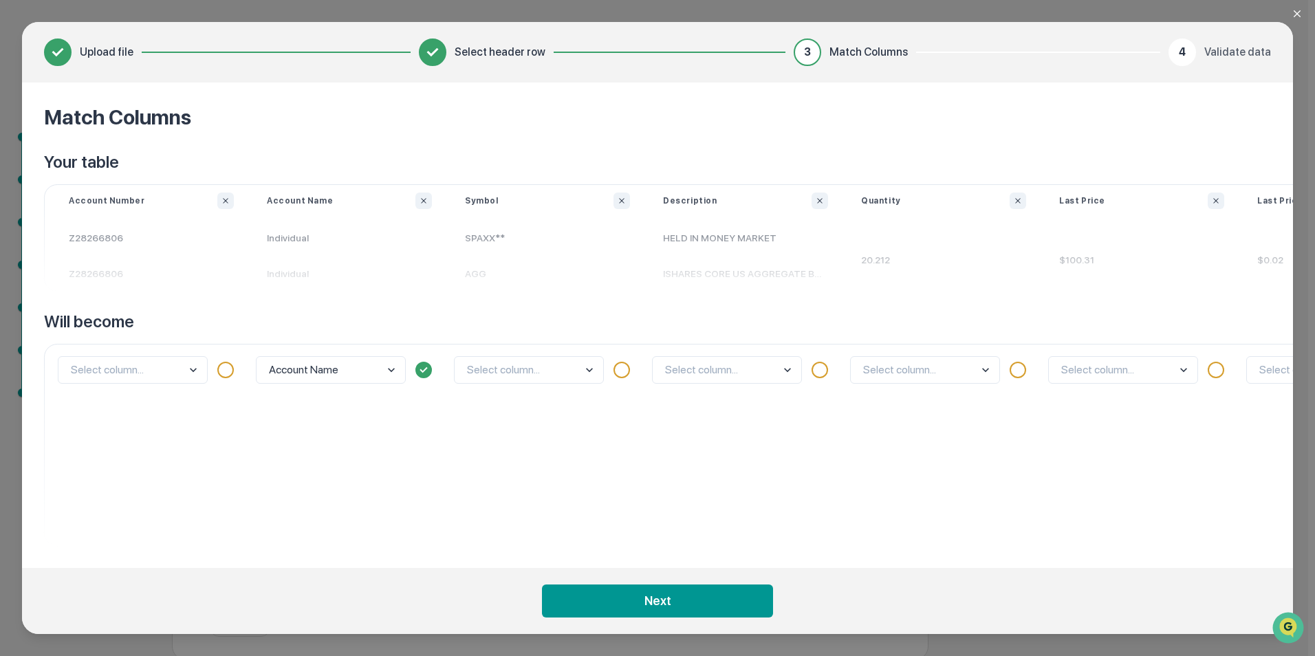
click at [160, 380] on body "Get Approval Content & Transactions Company Policies & Documents My Compliance …" at bounding box center [654, 309] width 1308 height 704
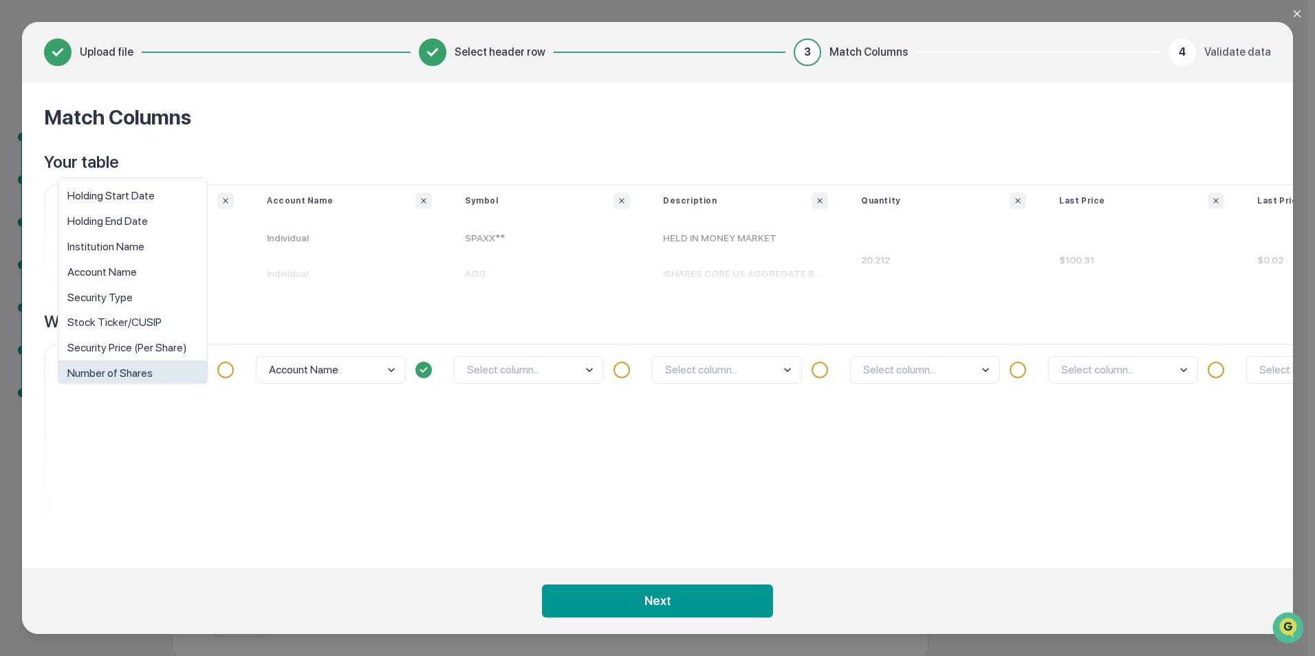
scroll to position [10, 0]
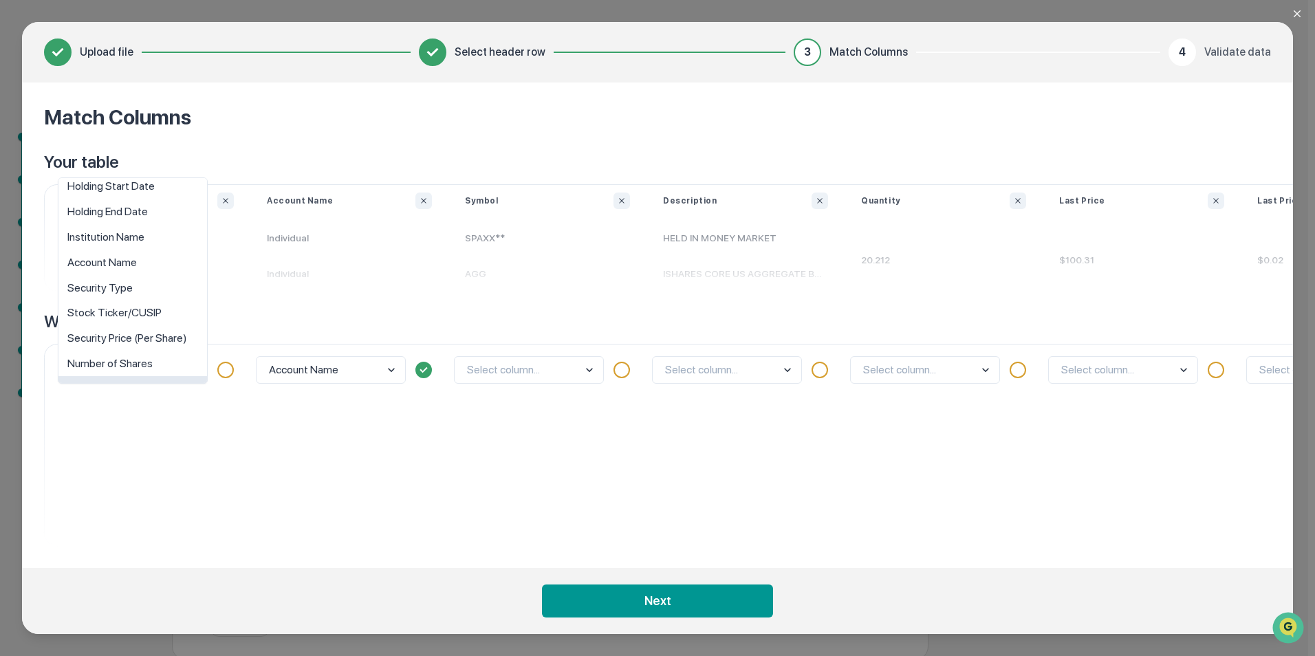
click at [160, 380] on div "Interest Rate (If Applicable)" at bounding box center [132, 388] width 149 height 25
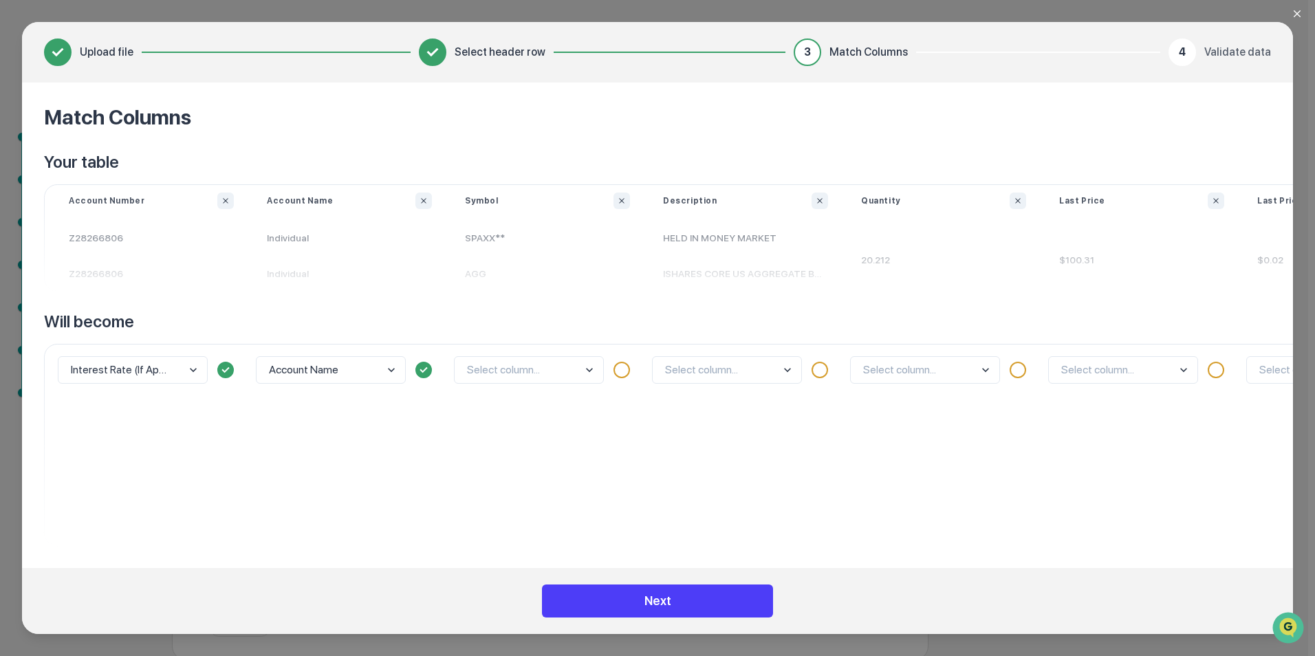
click at [644, 601] on button "Next" at bounding box center [657, 601] width 231 height 33
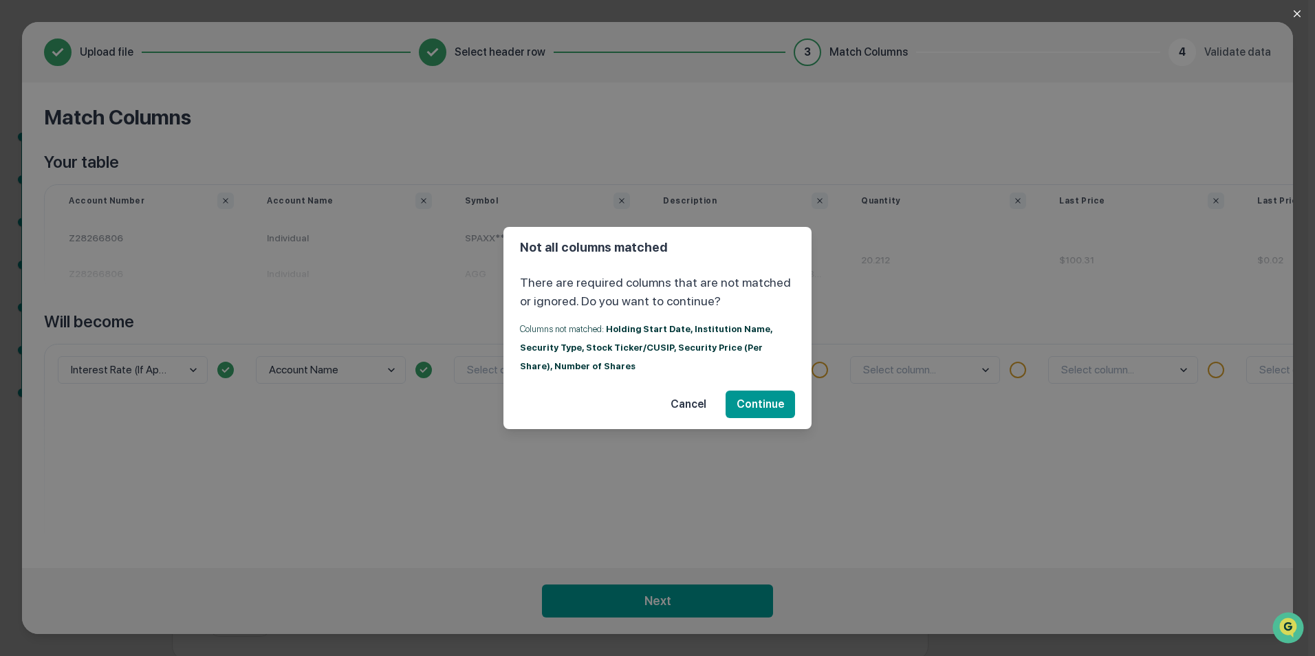
click at [694, 403] on button "Cancel" at bounding box center [689, 405] width 58 height 28
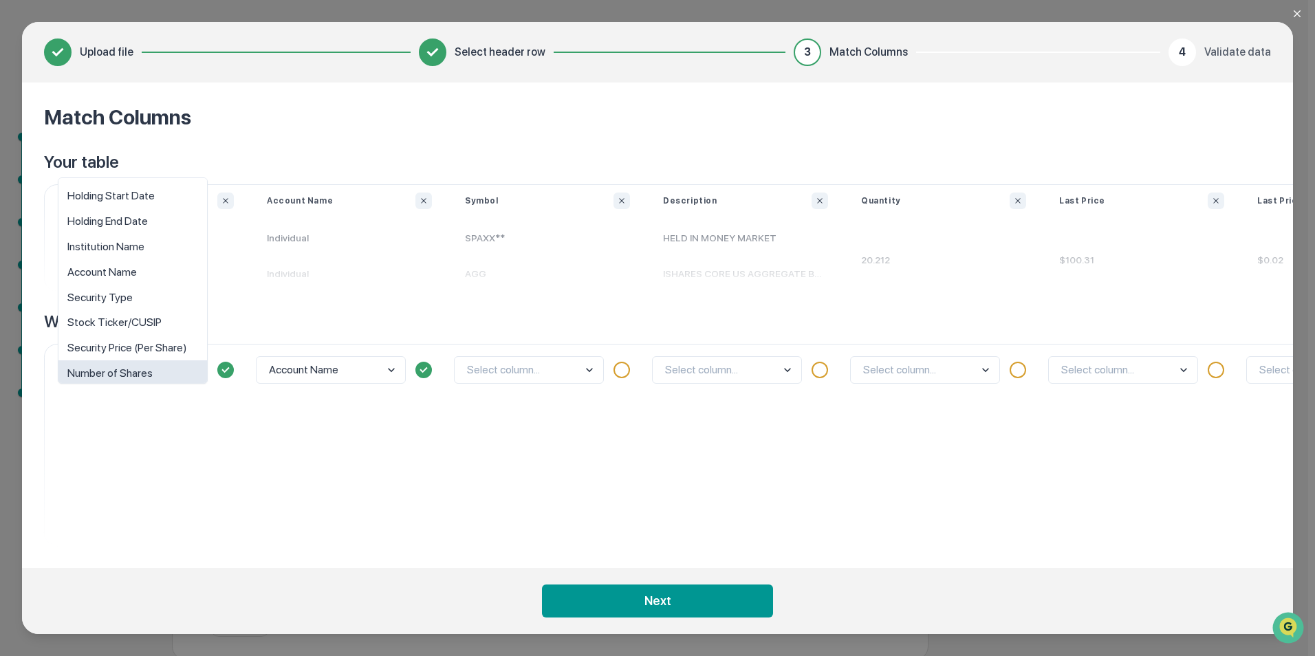
click at [173, 373] on body "Get Approval Content & Transactions Company Policies & Documents My Compliance …" at bounding box center [654, 309] width 1308 height 704
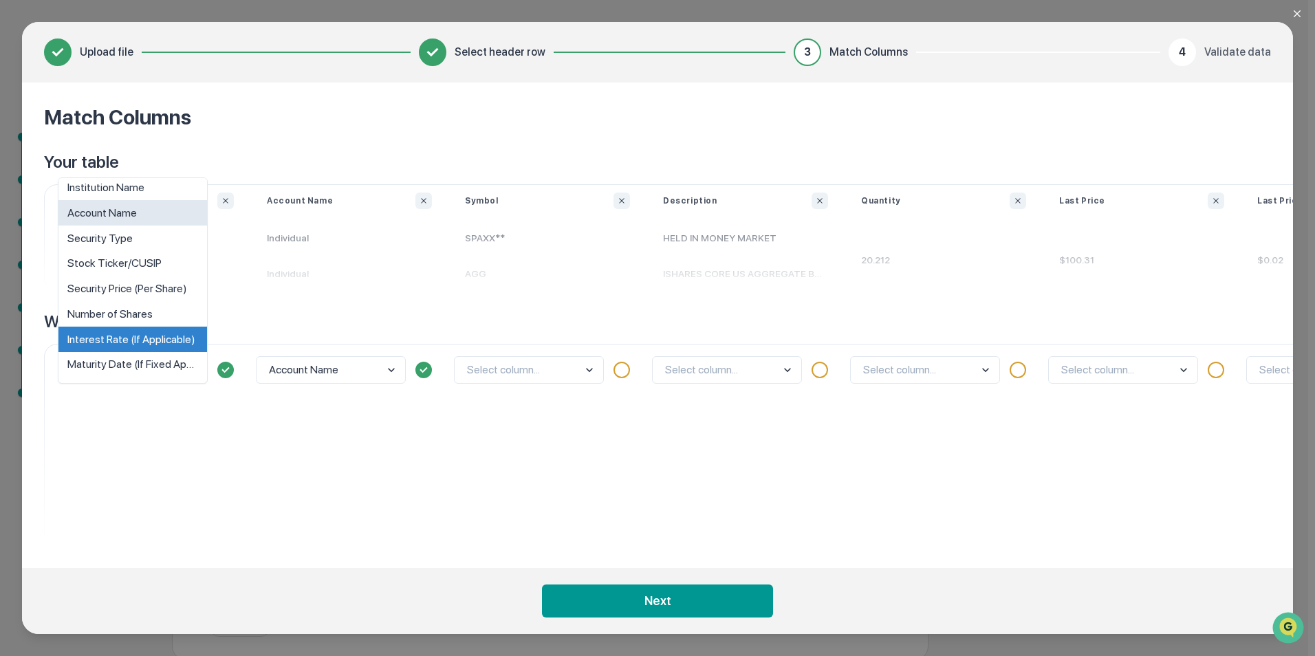
click at [129, 213] on div "Account Name" at bounding box center [132, 212] width 149 height 25
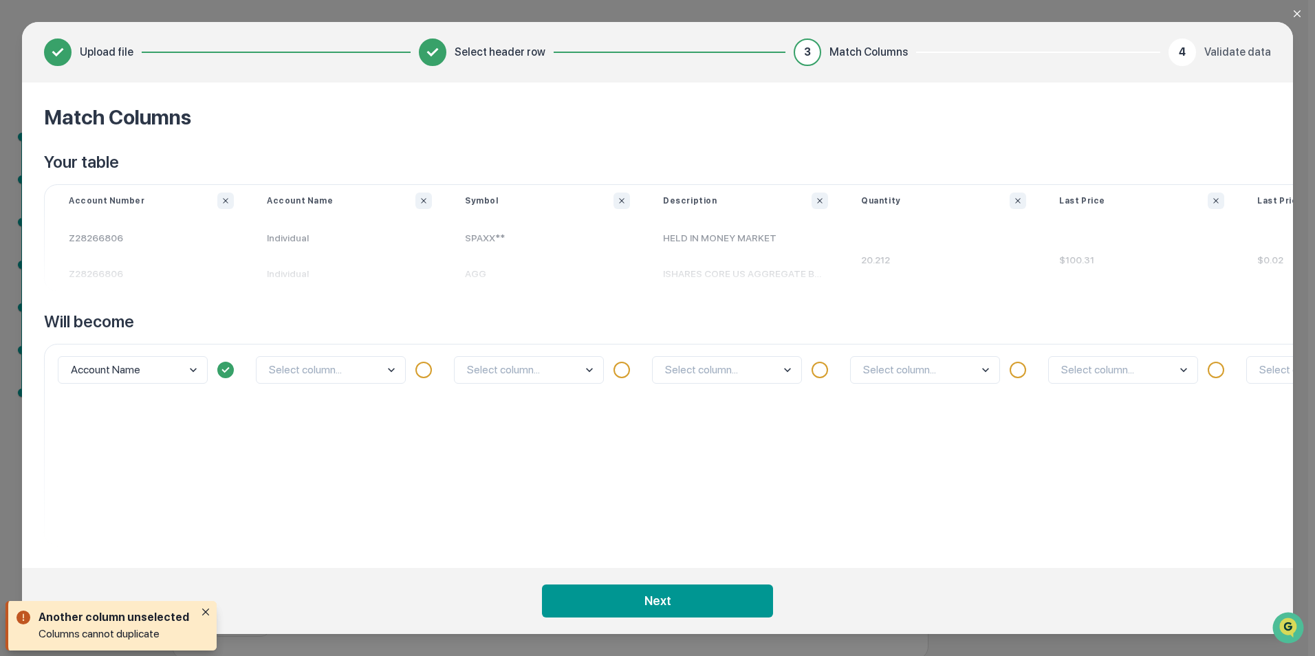
click at [373, 371] on body "Get Approval Content & Transactions Company Policies & Documents My Compliance …" at bounding box center [654, 309] width 1308 height 704
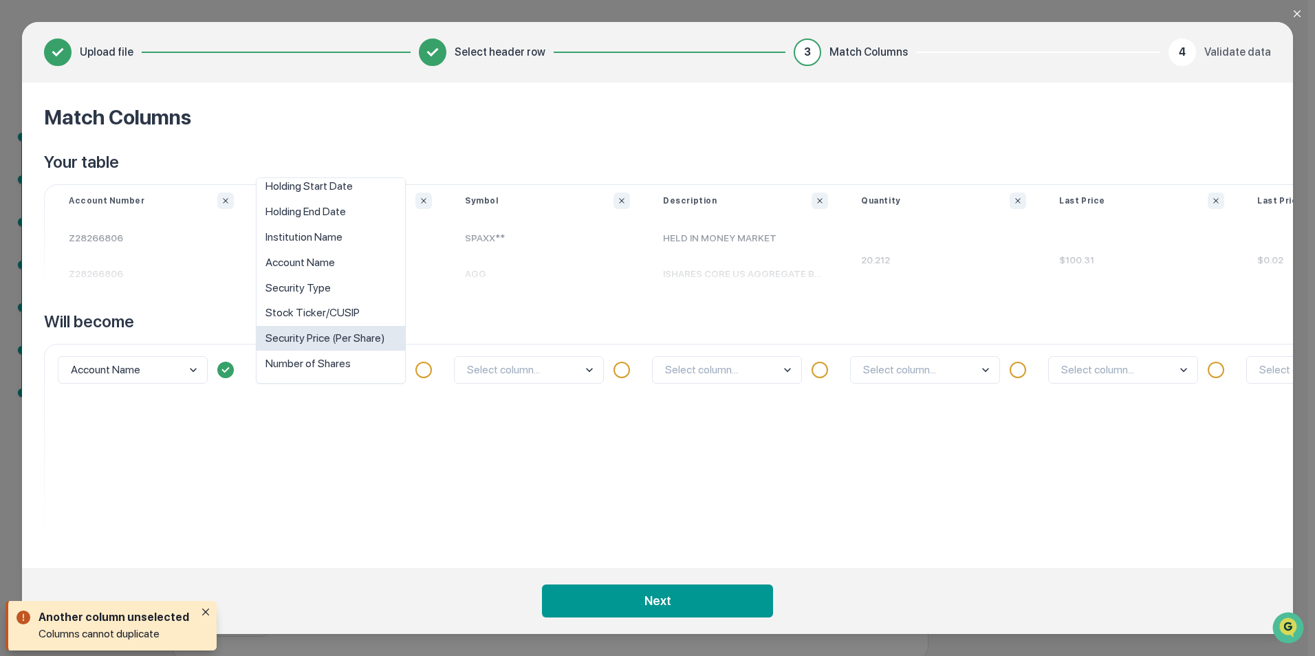
scroll to position [0, 0]
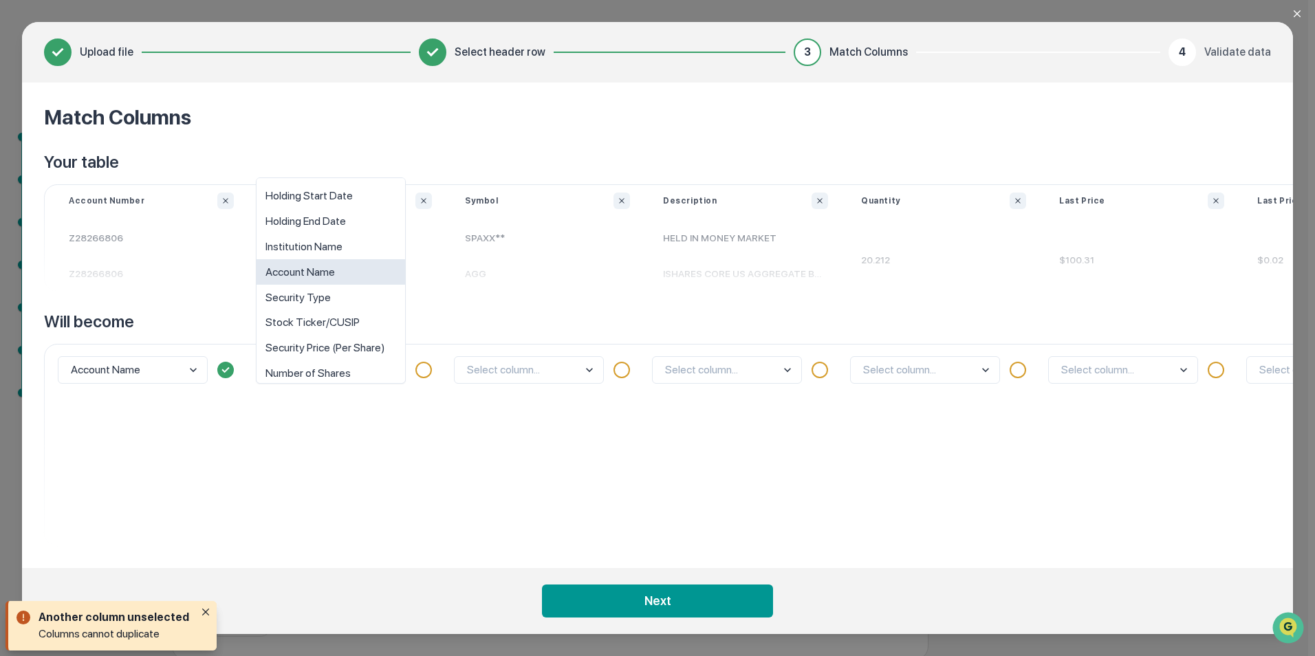
click at [325, 272] on div "Account Name" at bounding box center [331, 271] width 149 height 25
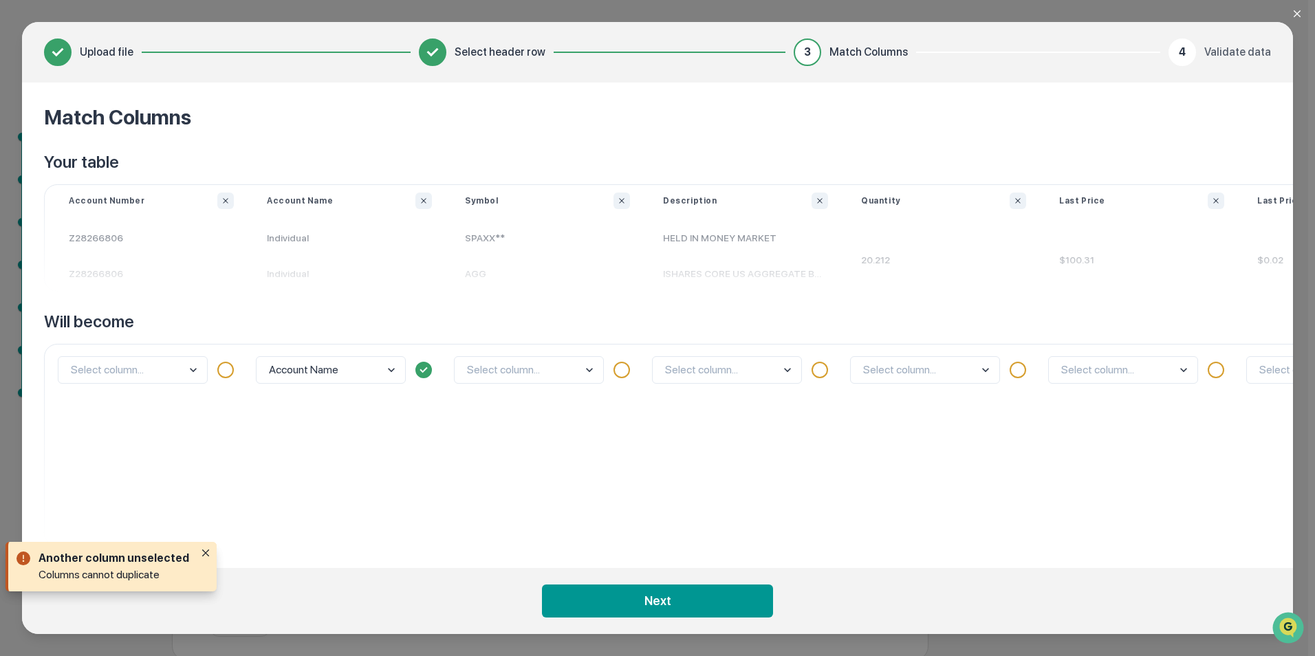
click at [178, 362] on body "Get Approval Content & Transactions Company Policies & Documents My Compliance …" at bounding box center [654, 309] width 1308 height 704
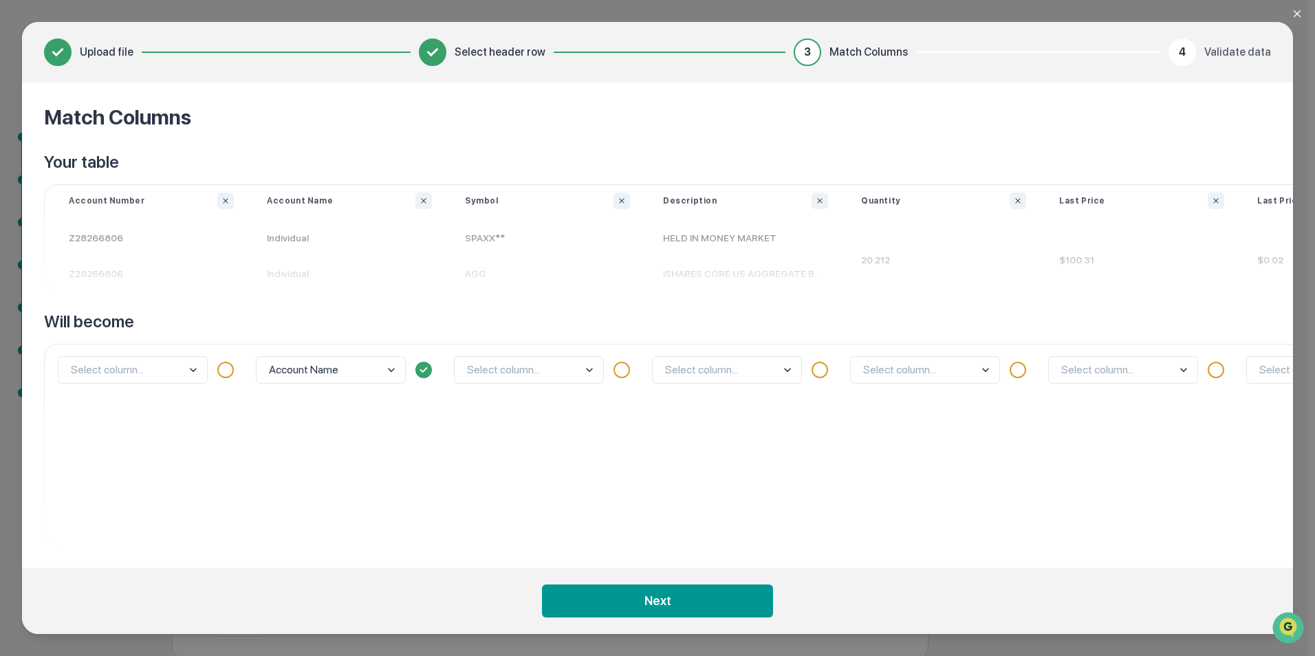
click at [272, 434] on div "Account Name" at bounding box center [349, 445] width 198 height 202
click at [503, 370] on body "Get Approval Content & Transactions Company Policies & Documents My Compliance …" at bounding box center [654, 309] width 1308 height 704
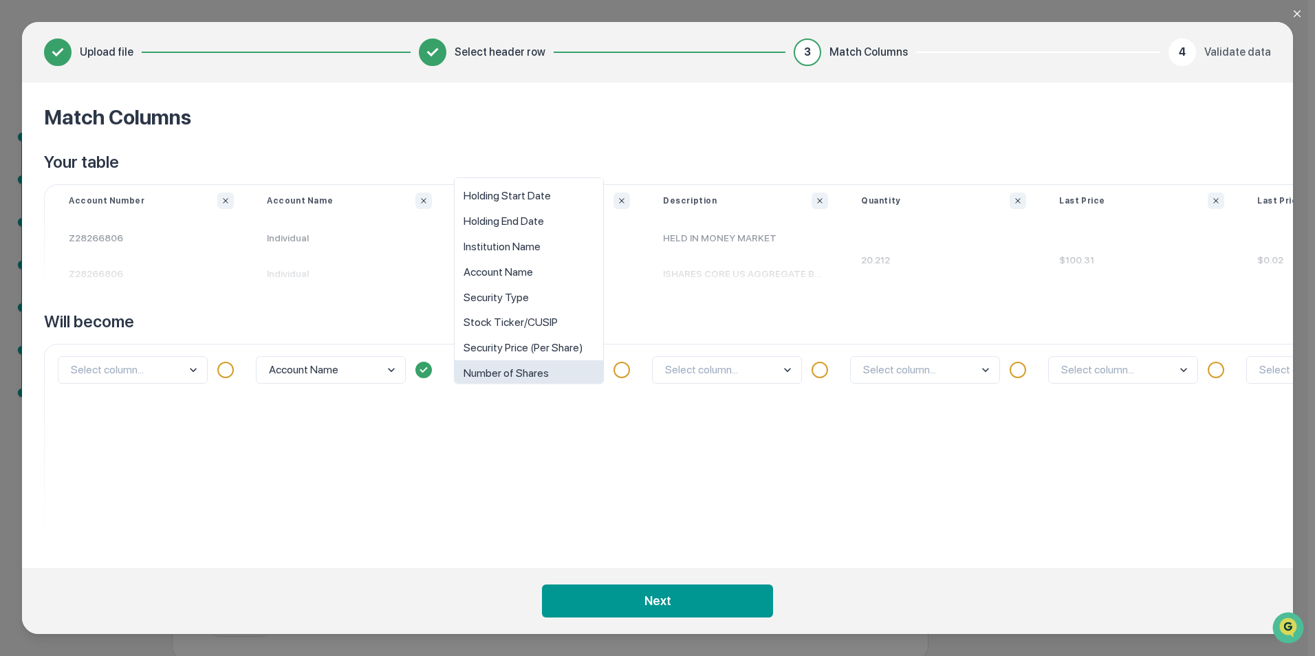
scroll to position [10, 0]
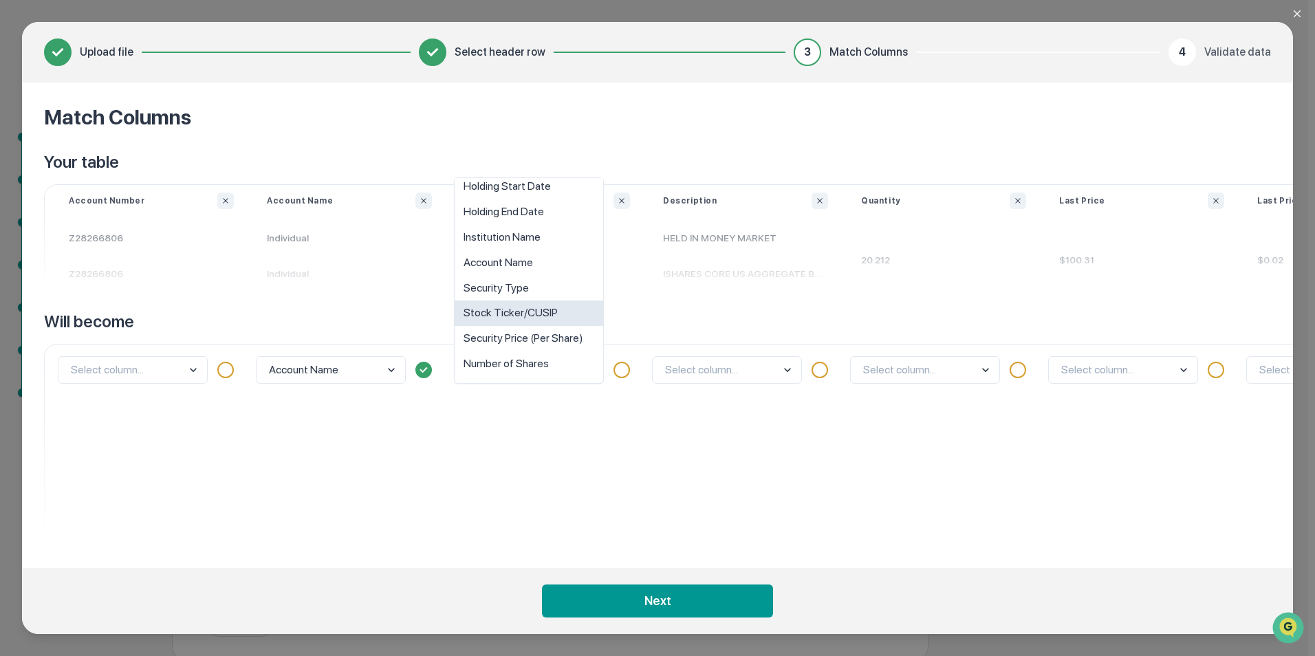
click at [543, 318] on div "Stock Ticker/CUSIP" at bounding box center [529, 313] width 149 height 25
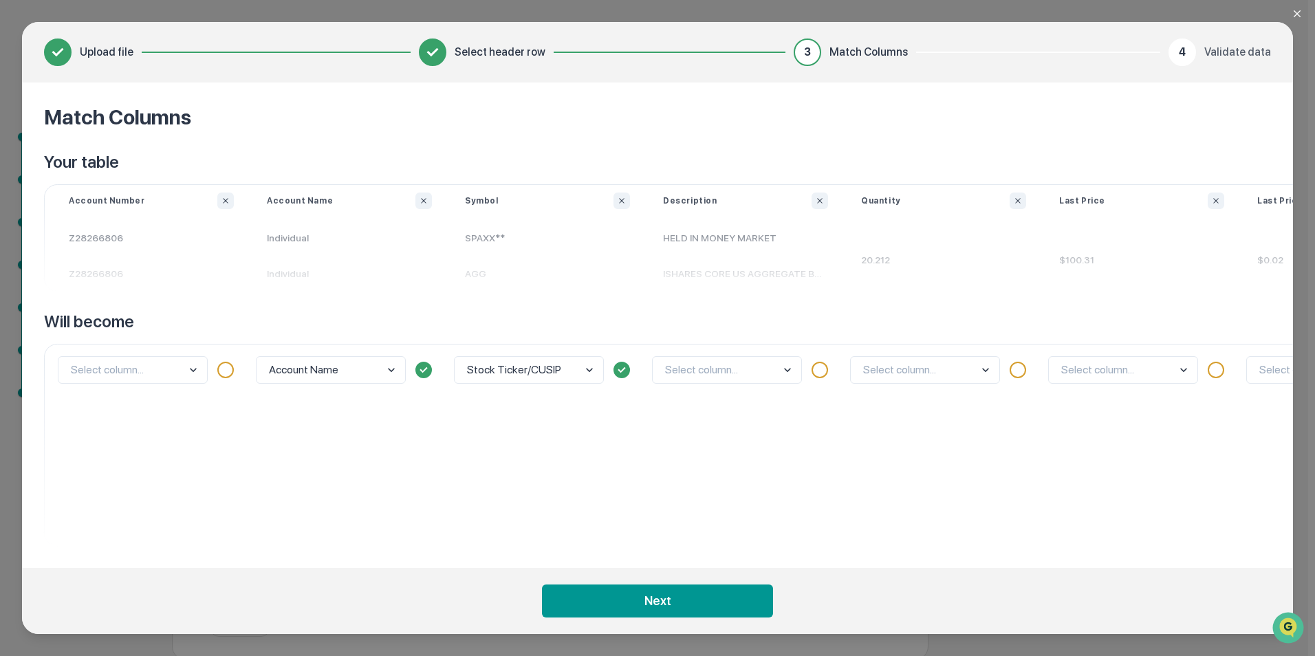
click at [697, 365] on body "Get Approval Content & Transactions Company Policies & Documents My Compliance …" at bounding box center [654, 309] width 1308 height 704
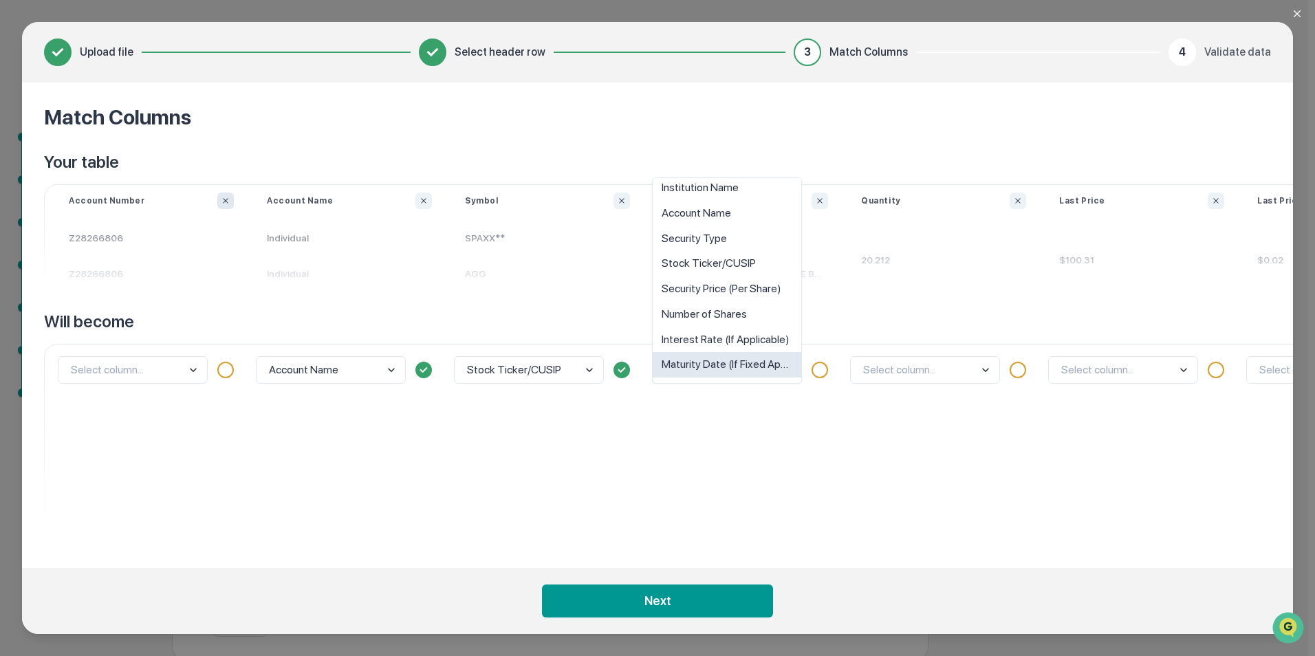
click at [226, 197] on icon "Ignore column" at bounding box center [225, 201] width 8 height 8
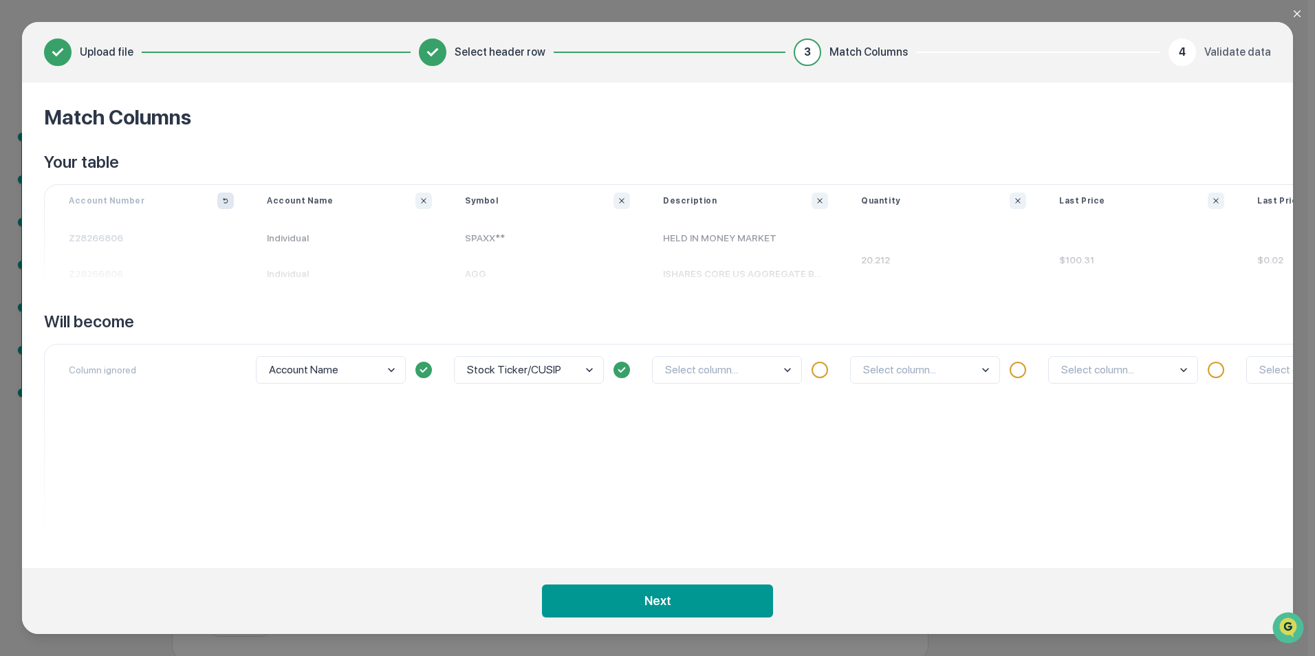
click at [759, 373] on body "Get Approval Content & Transactions Company Policies & Documents My Compliance …" at bounding box center [654, 309] width 1308 height 704
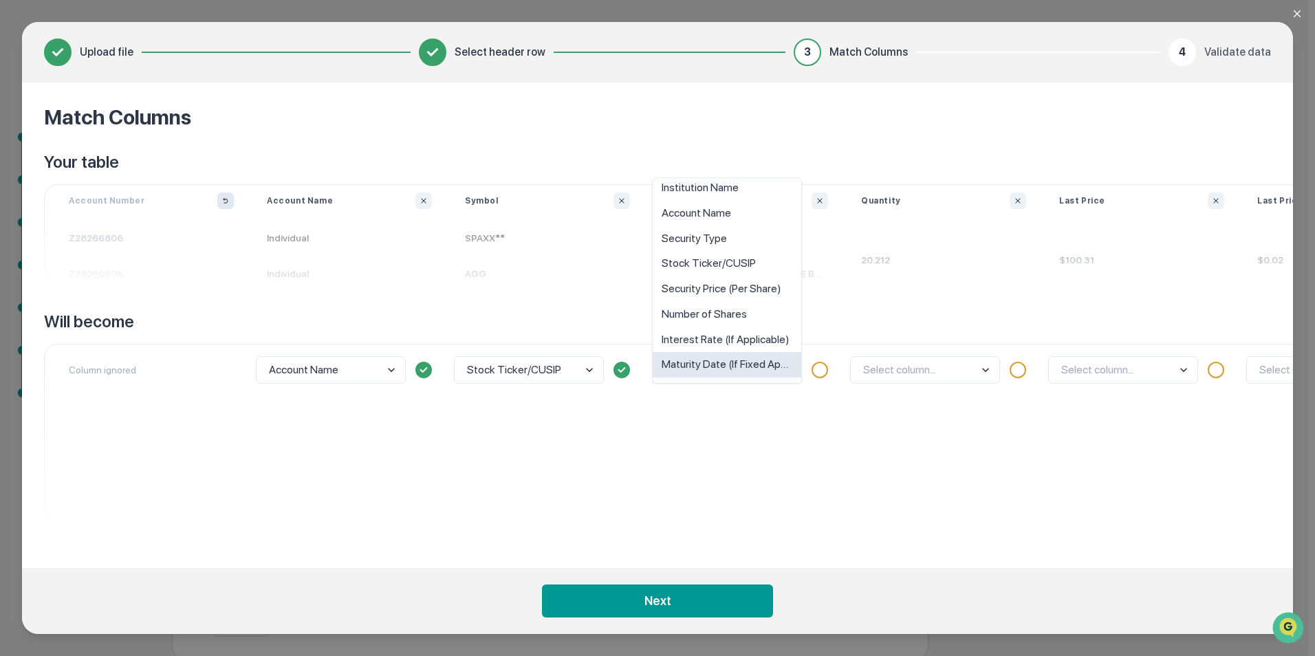
click at [781, 453] on div "option Maturity Date (If Fixed Applicable) focused, 10 of 10. 10 results availa…" at bounding box center [746, 445] width 198 height 202
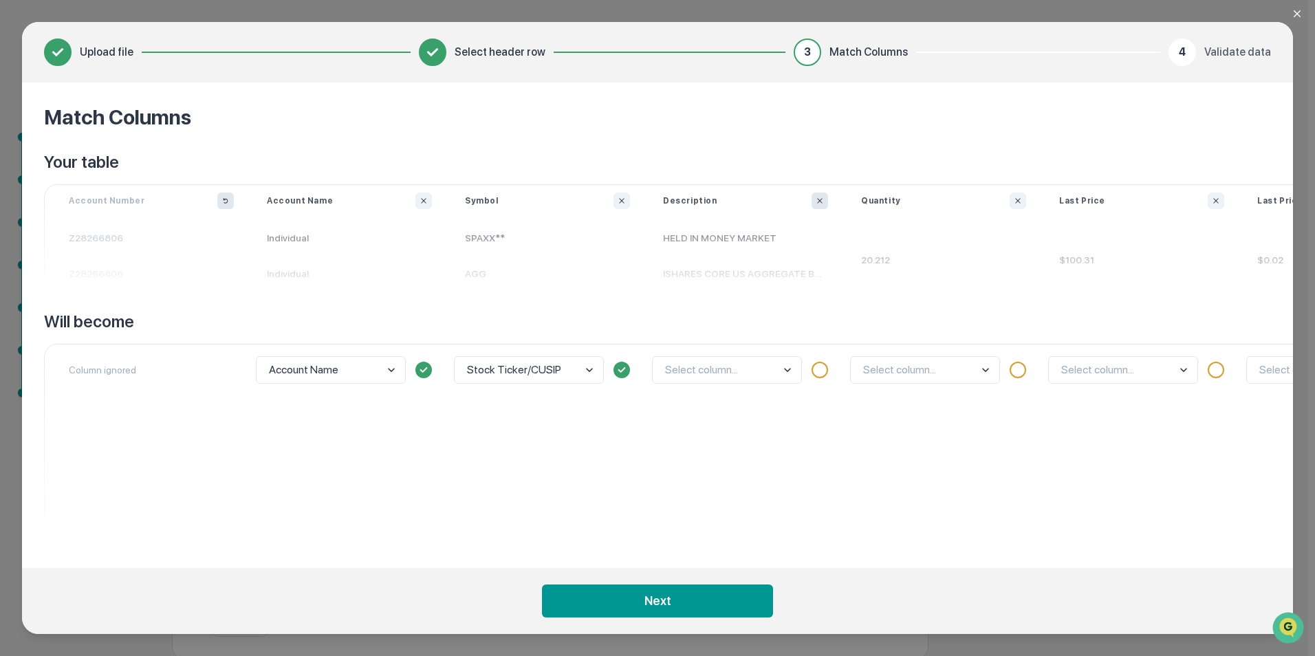
click at [819, 201] on icon "Ignore column" at bounding box center [820, 201] width 8 height 8
click at [938, 373] on body "Get Approval Content & Transactions Company Policies & Documents My Compliance …" at bounding box center [654, 309] width 1308 height 704
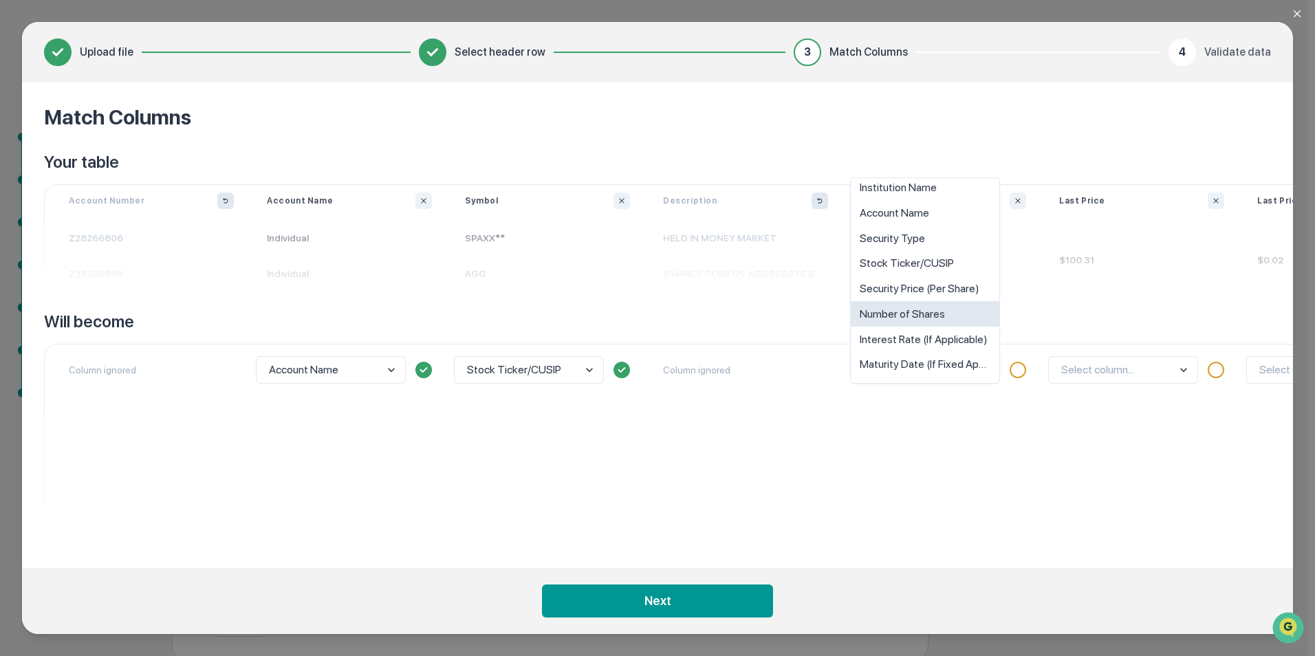
click at [946, 320] on div "Number of Shares" at bounding box center [925, 313] width 149 height 25
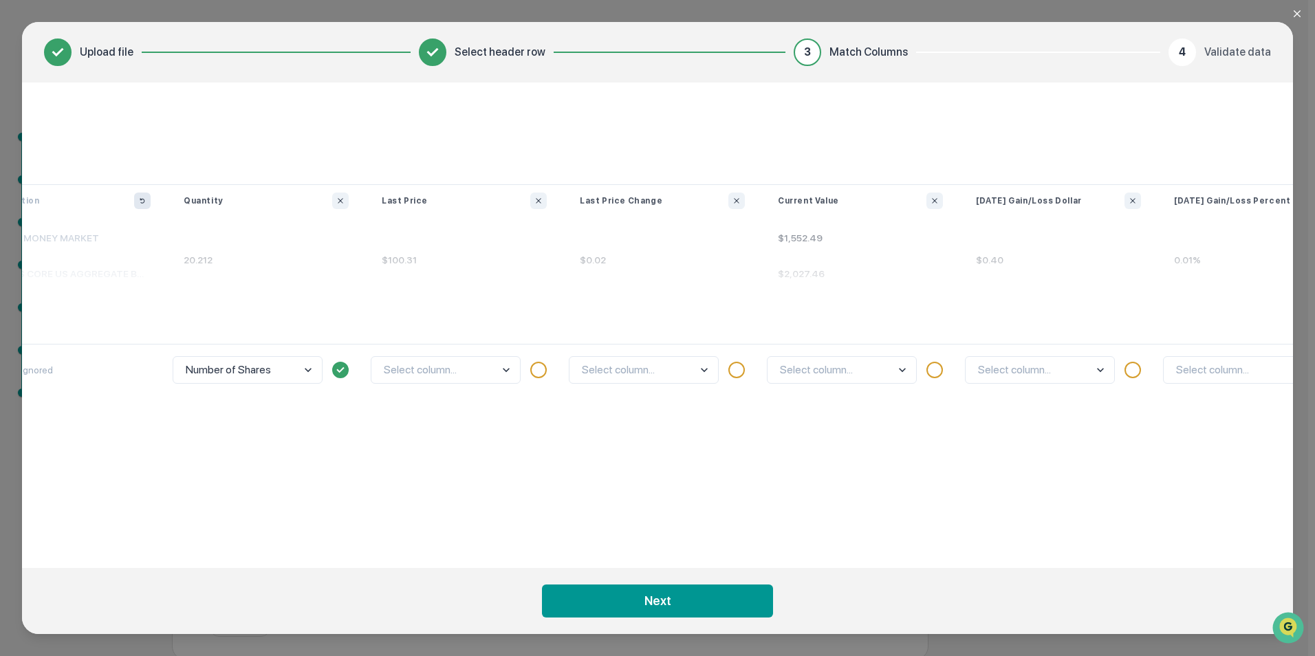
scroll to position [0, 739]
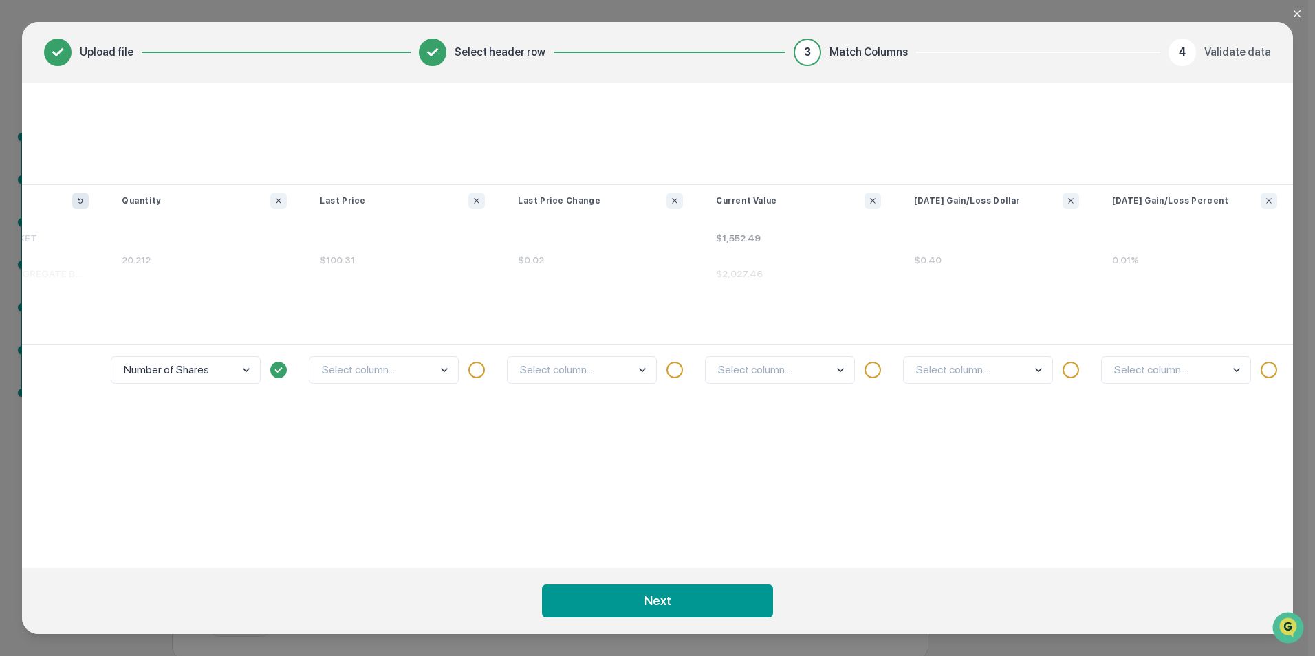
click at [413, 378] on body "Get Approval Content & Transactions Company Policies & Documents My Compliance …" at bounding box center [654, 309] width 1308 height 704
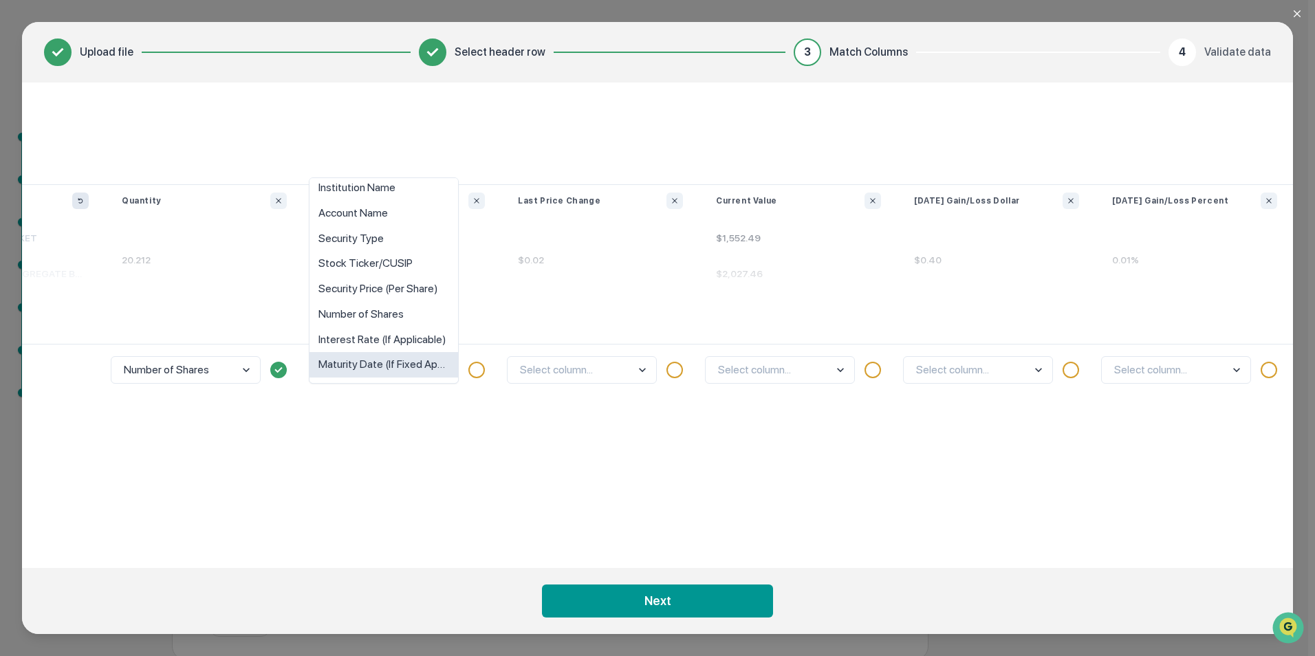
scroll to position [0, 0]
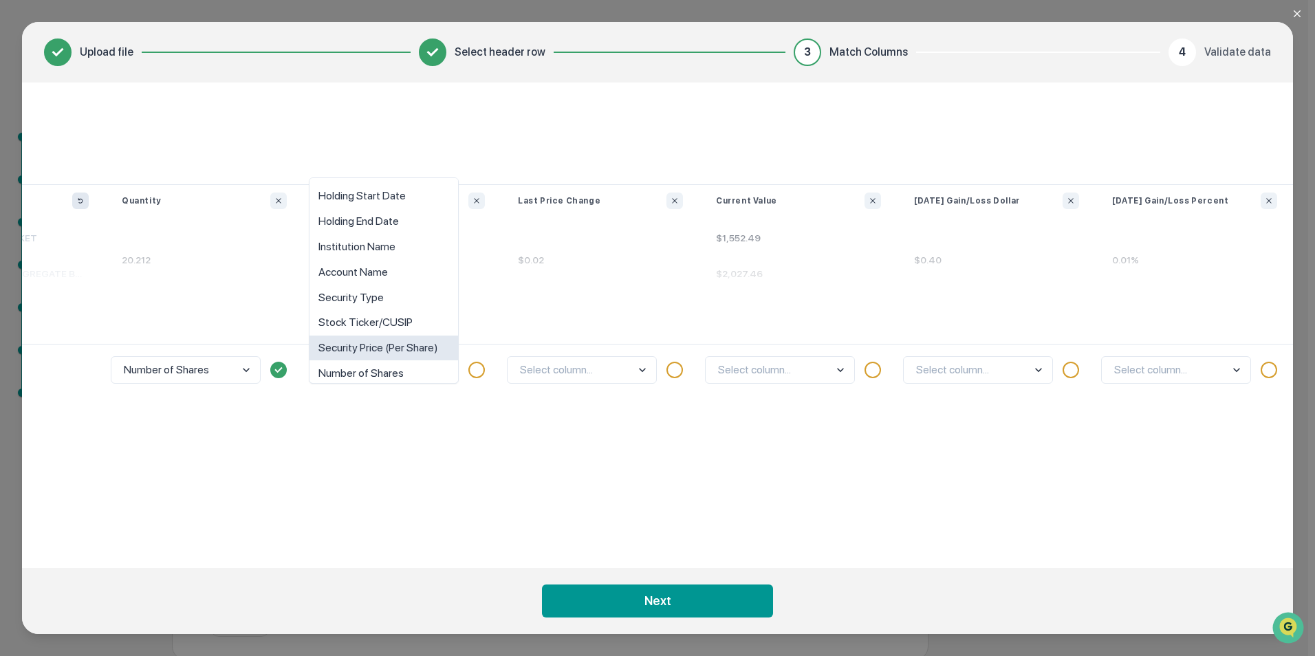
click at [410, 348] on div "Security Price (Per Share)" at bounding box center [384, 348] width 149 height 25
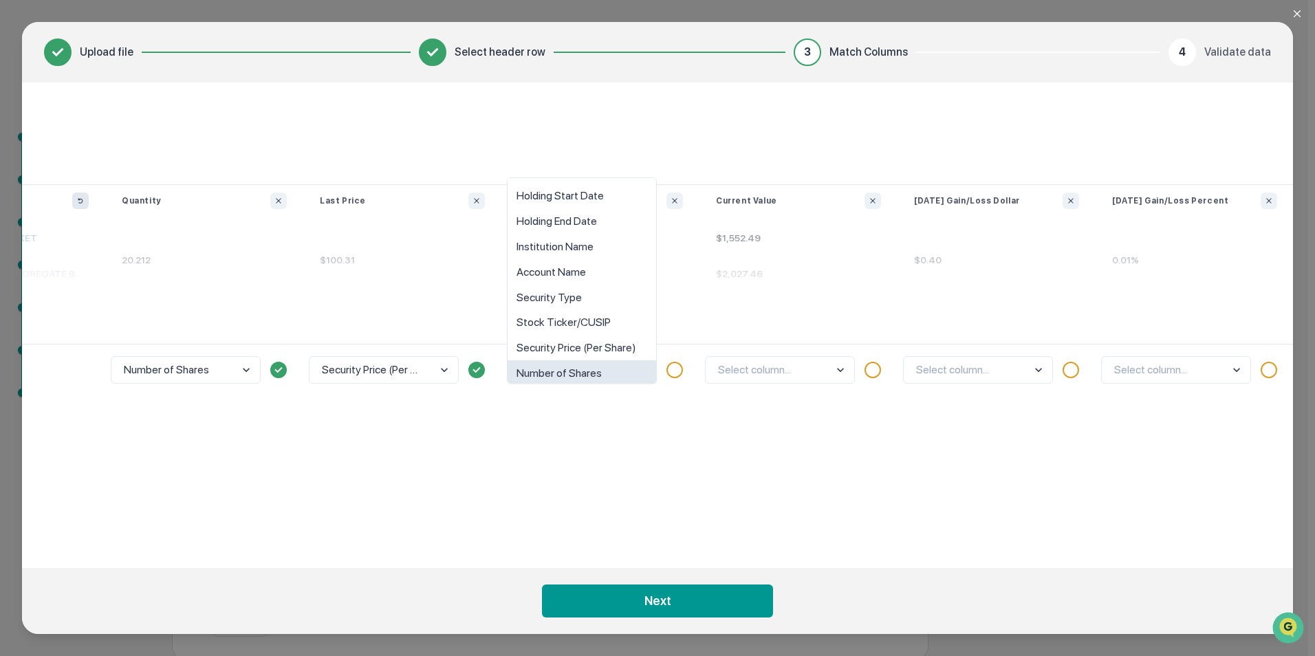
click at [580, 365] on body "Get Approval Content & Transactions Company Policies & Documents My Compliance …" at bounding box center [654, 309] width 1308 height 704
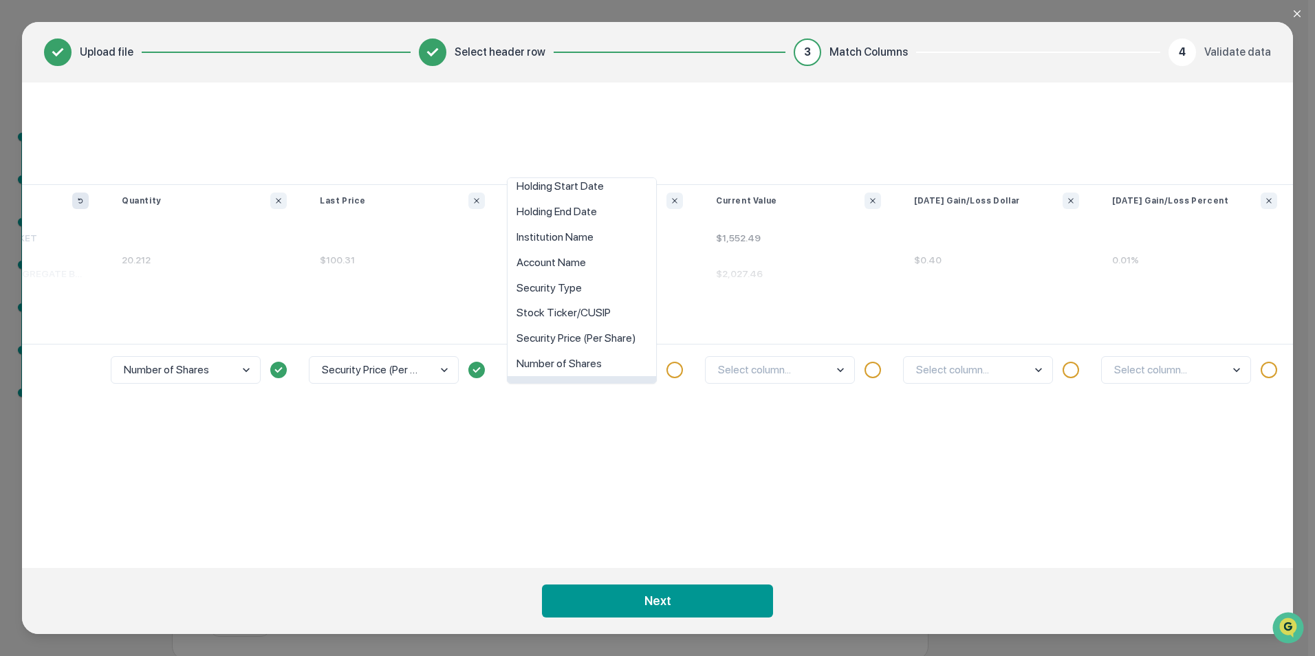
click at [697, 437] on div "option Interest Rate (If Applicable) focused, 9 of 10. 10 results available. Us…" at bounding box center [600, 445] width 198 height 202
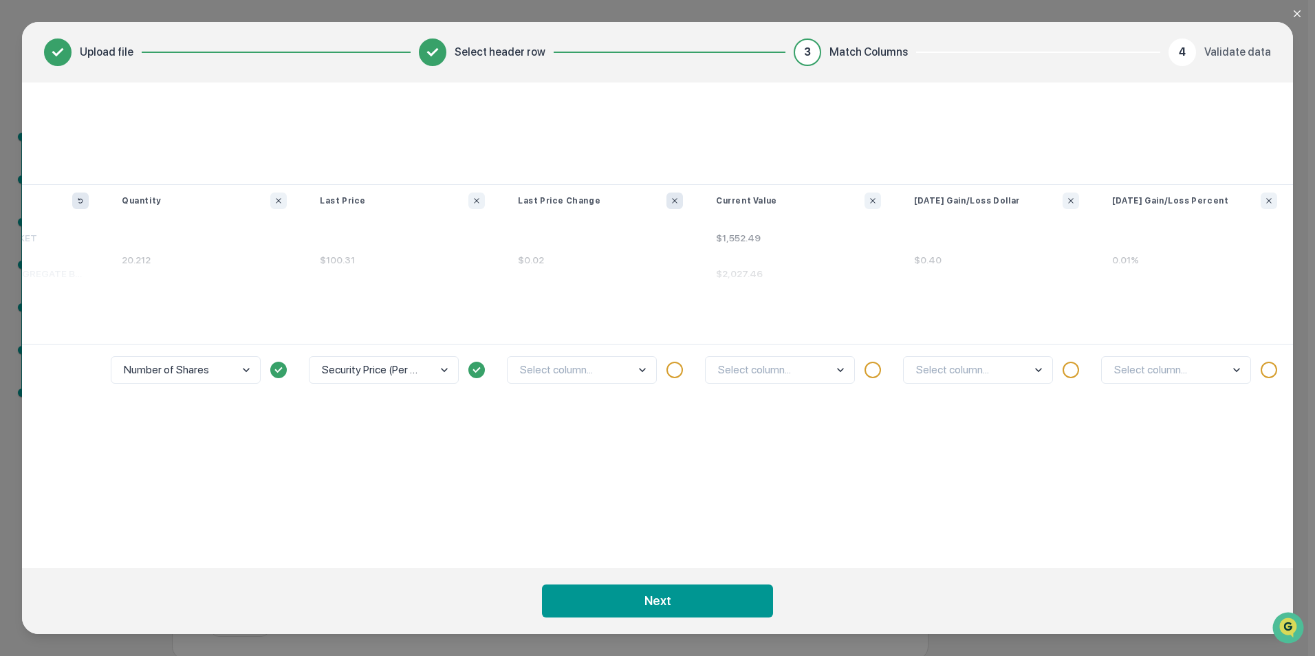
click at [677, 201] on icon "Ignore column" at bounding box center [675, 201] width 8 height 8
click at [737, 358] on body "Get Approval Content & Transactions Company Policies & Documents My Compliance …" at bounding box center [654, 309] width 1308 height 704
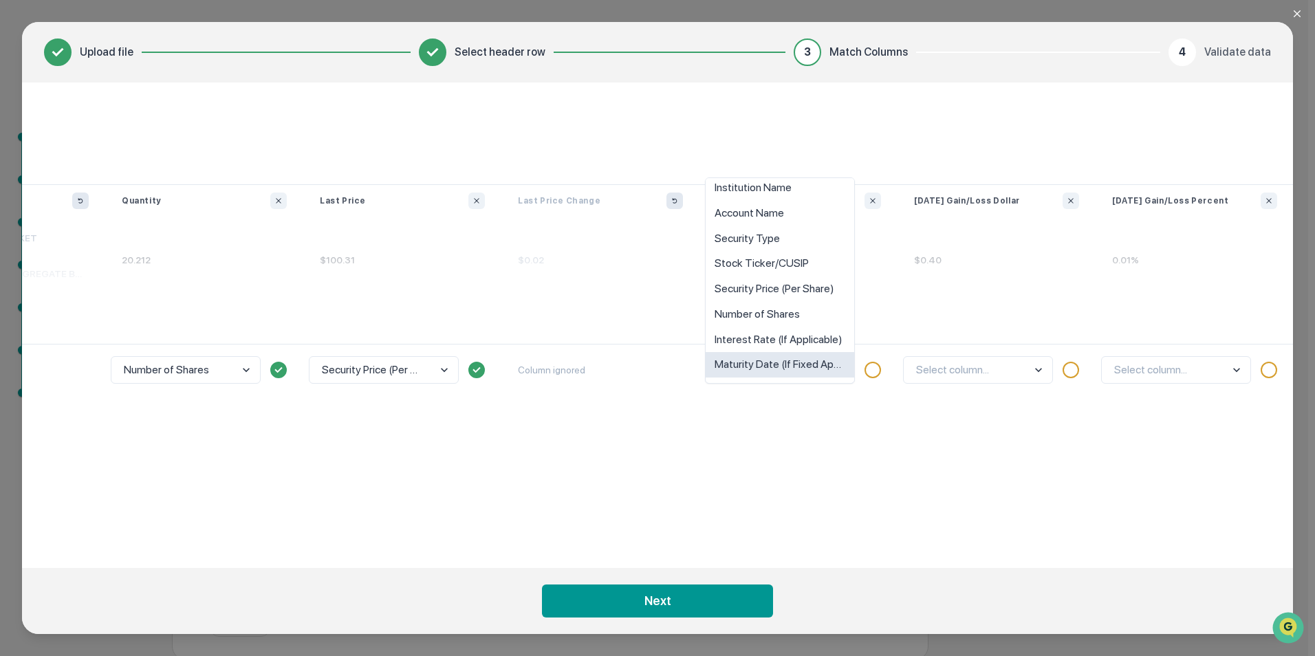
scroll to position [0, 0]
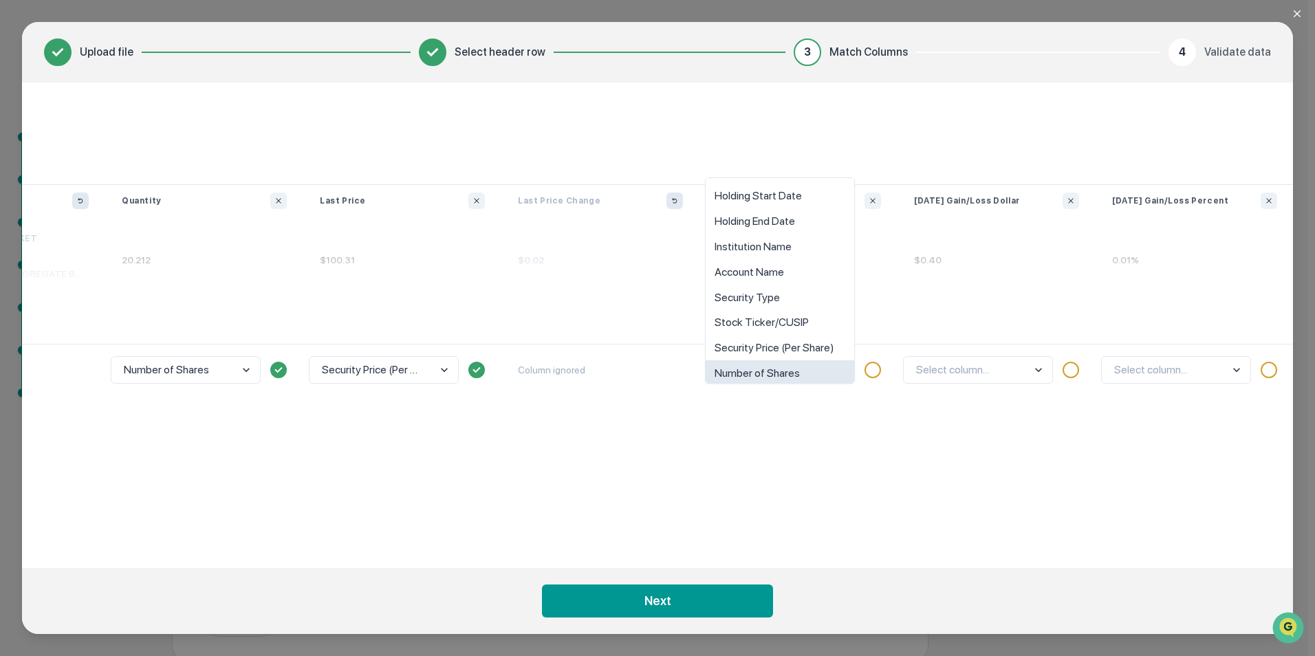
click at [823, 481] on div "option Number of Shares focused, 8 of 10. 10 results available. Use Up and Down…" at bounding box center [798, 445] width 198 height 202
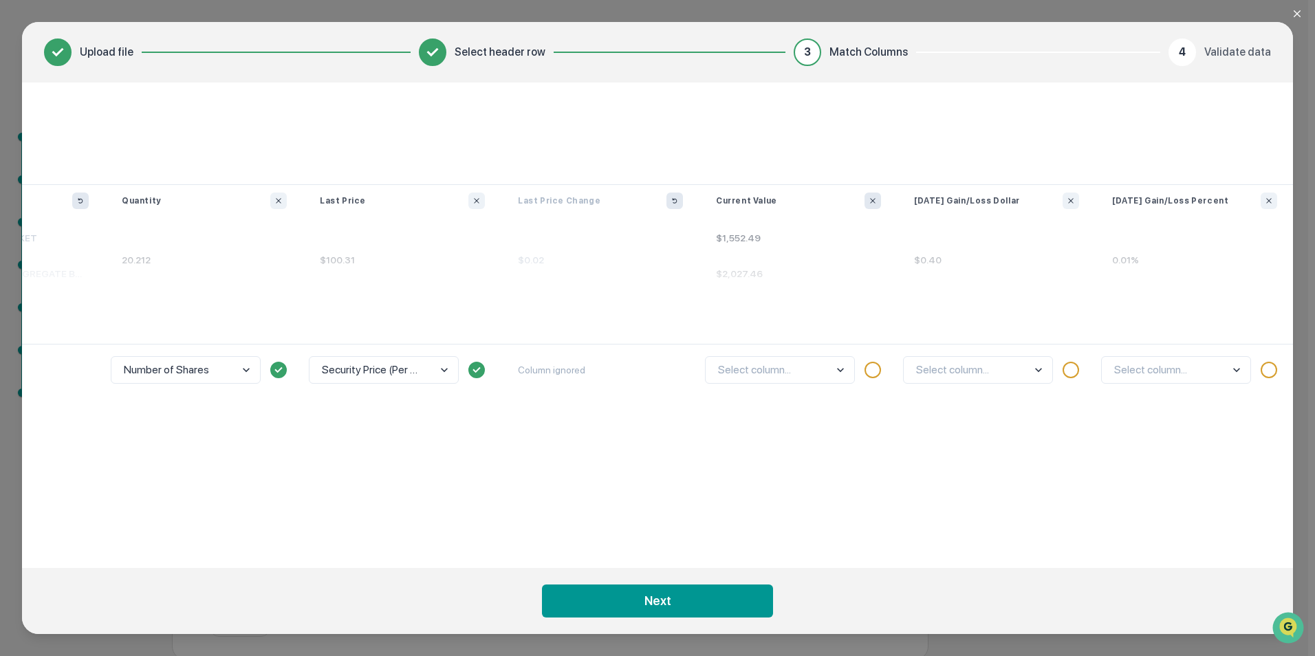
click at [869, 202] on icon "Ignore column" at bounding box center [873, 201] width 8 height 8
click at [1072, 202] on icon "Ignore column" at bounding box center [1071, 201] width 8 height 8
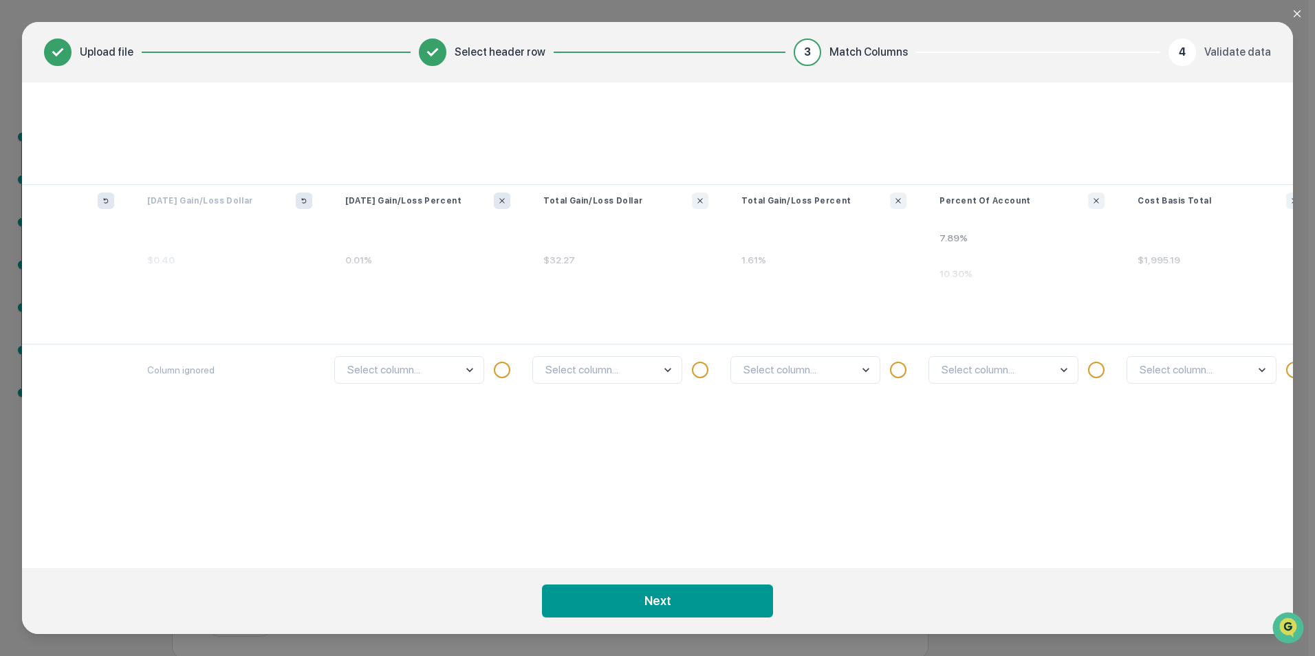
click at [499, 200] on icon "Ignore column" at bounding box center [502, 201] width 8 height 8
click at [604, 370] on body "Get Approval Content & Transactions Company Policies & Documents My Compliance …" at bounding box center [654, 309] width 1308 height 704
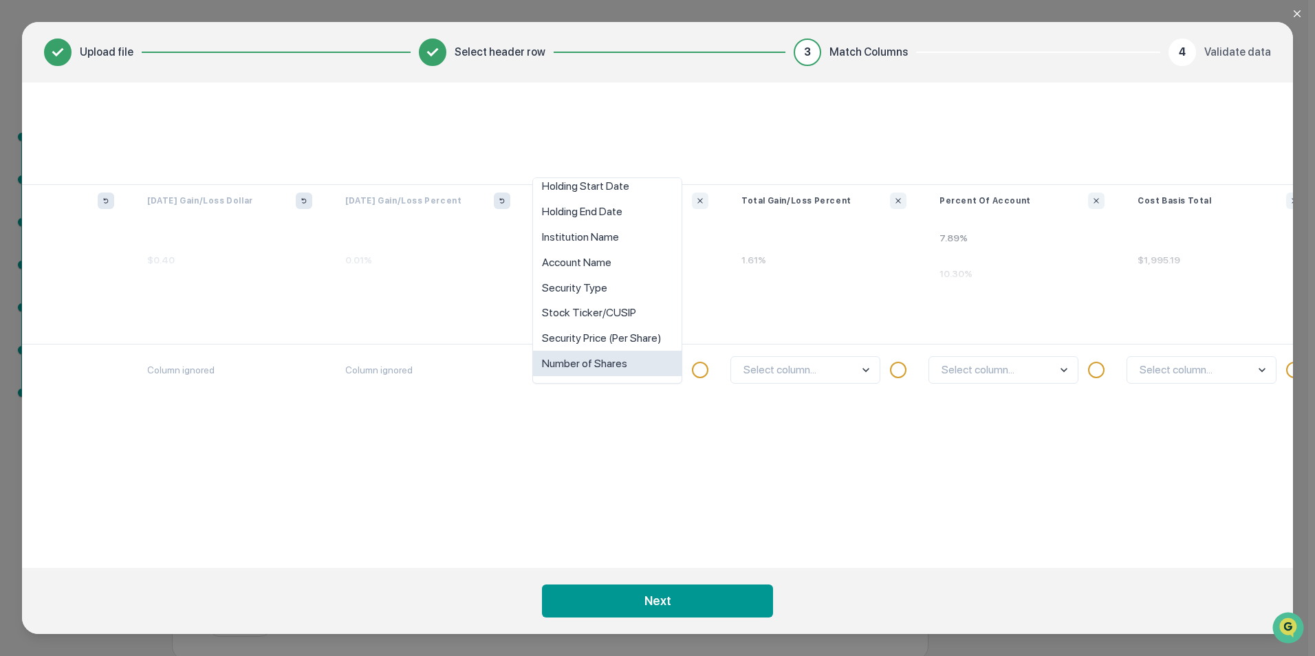
scroll to position [59, 0]
click at [674, 419] on div "option Maturity Date (If Fixed Applicable) focused, 10 of 10. 10 results availa…" at bounding box center [626, 445] width 198 height 202
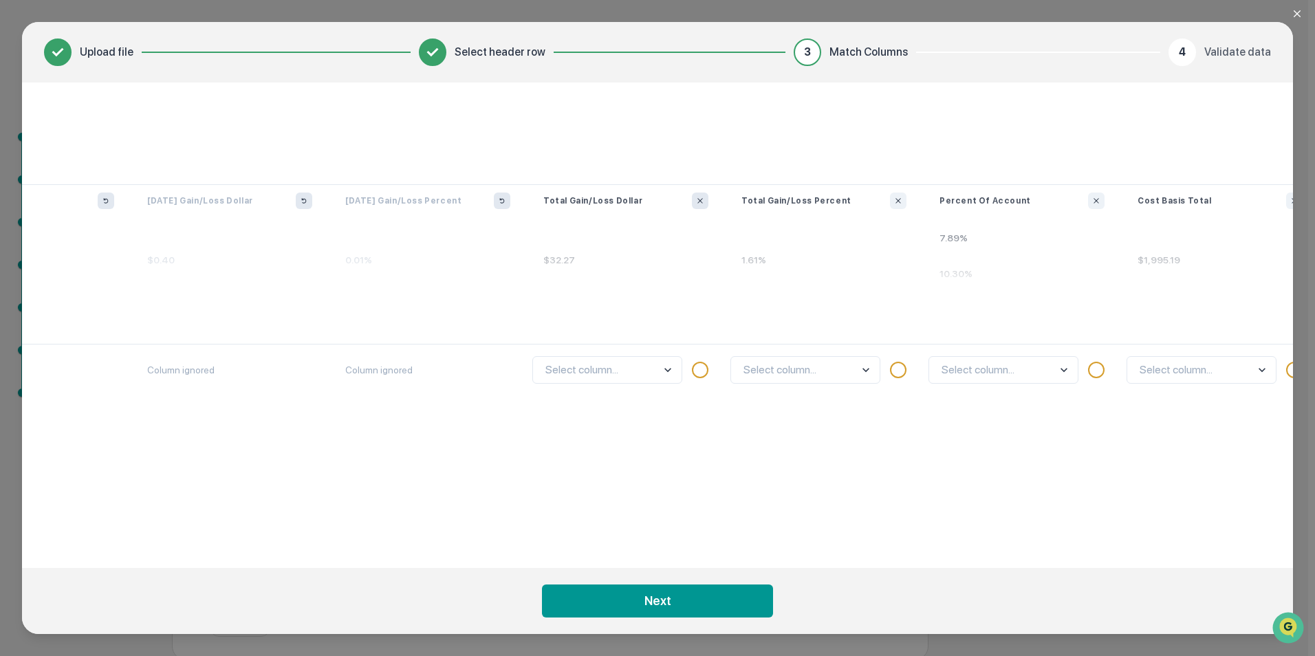
click at [700, 201] on icon "Ignore column" at bounding box center [699, 200] width 5 height 5
click at [891, 196] on button "Ignore column" at bounding box center [898, 201] width 17 height 17
click at [625, 369] on body "Get Approval Content & Transactions Company Policies & Documents My Compliance …" at bounding box center [654, 309] width 1308 height 704
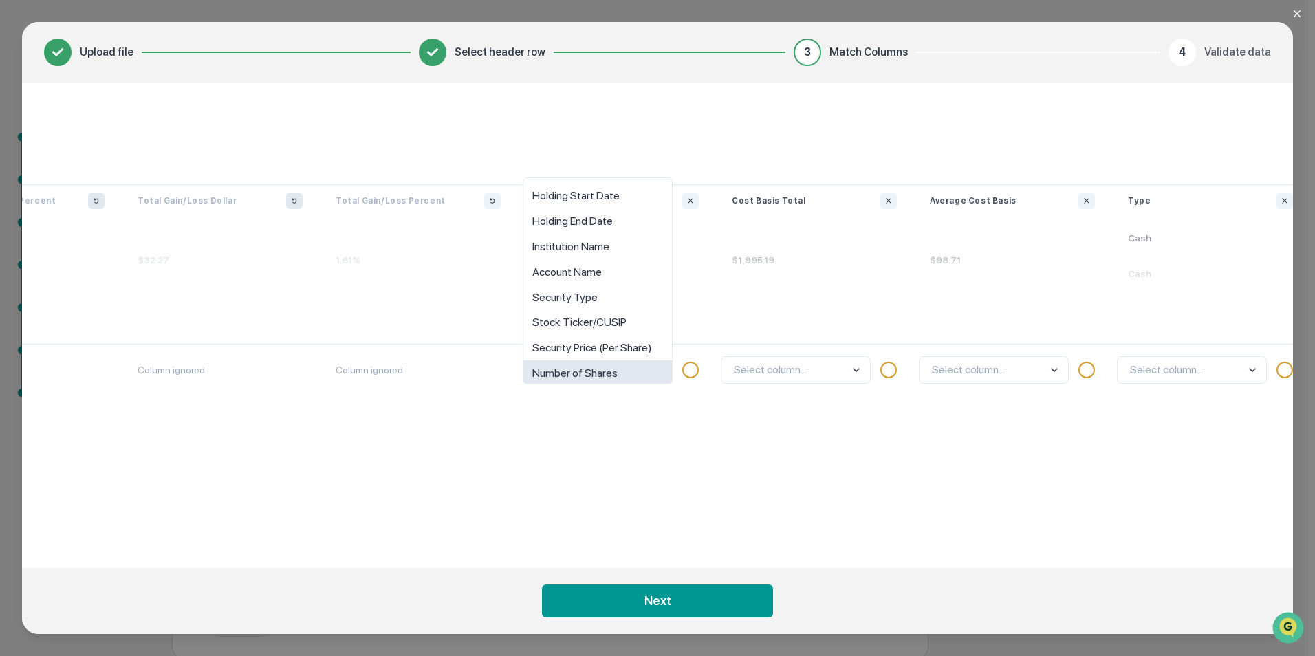
scroll to position [59, 0]
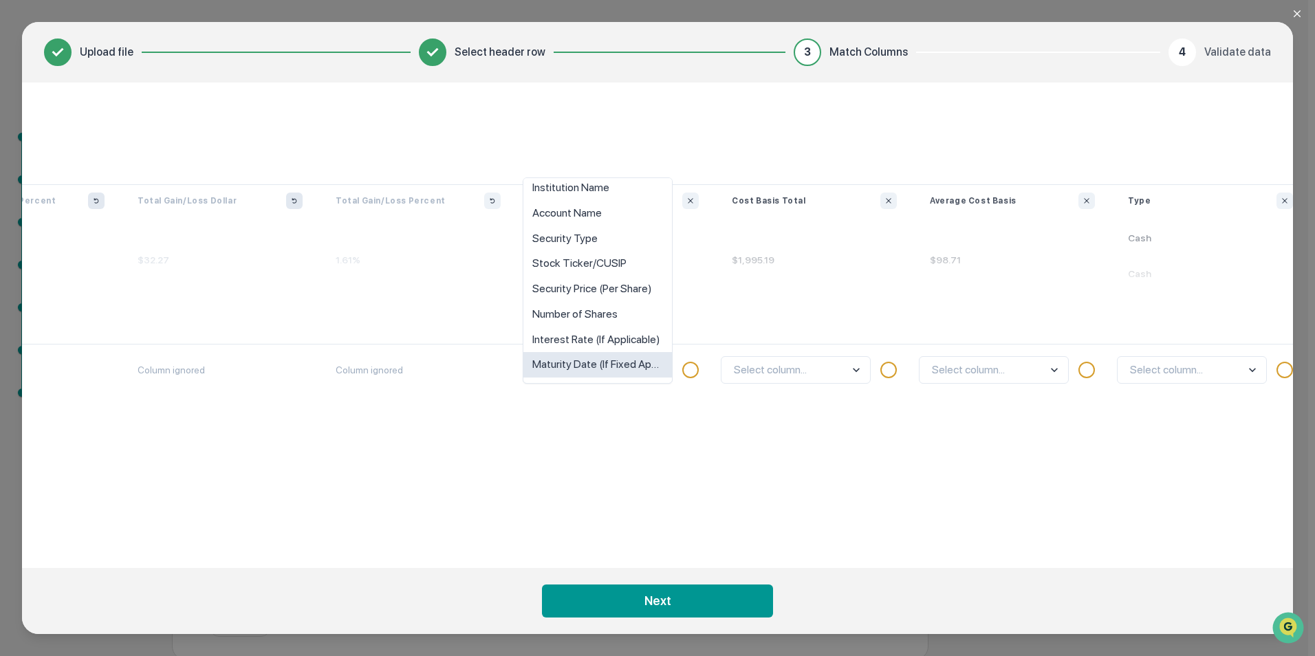
click at [723, 433] on div "Select column..." at bounding box center [814, 445] width 198 height 202
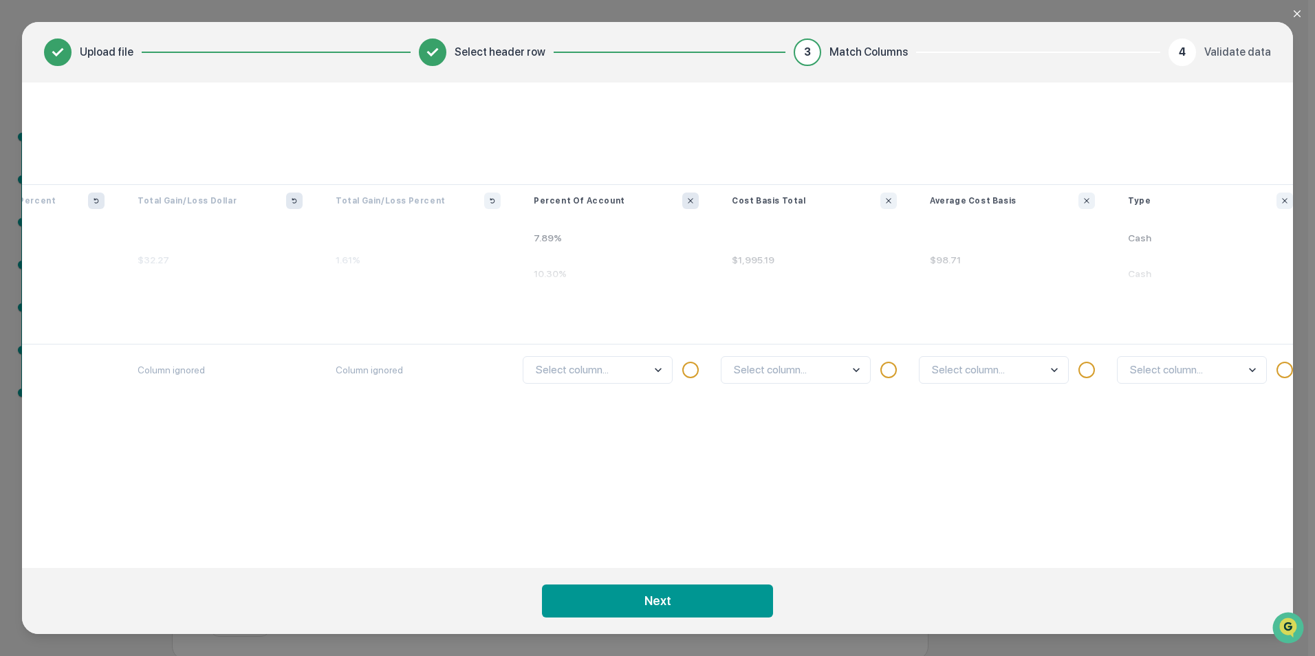
click at [693, 205] on button "Ignore column" at bounding box center [690, 201] width 17 height 17
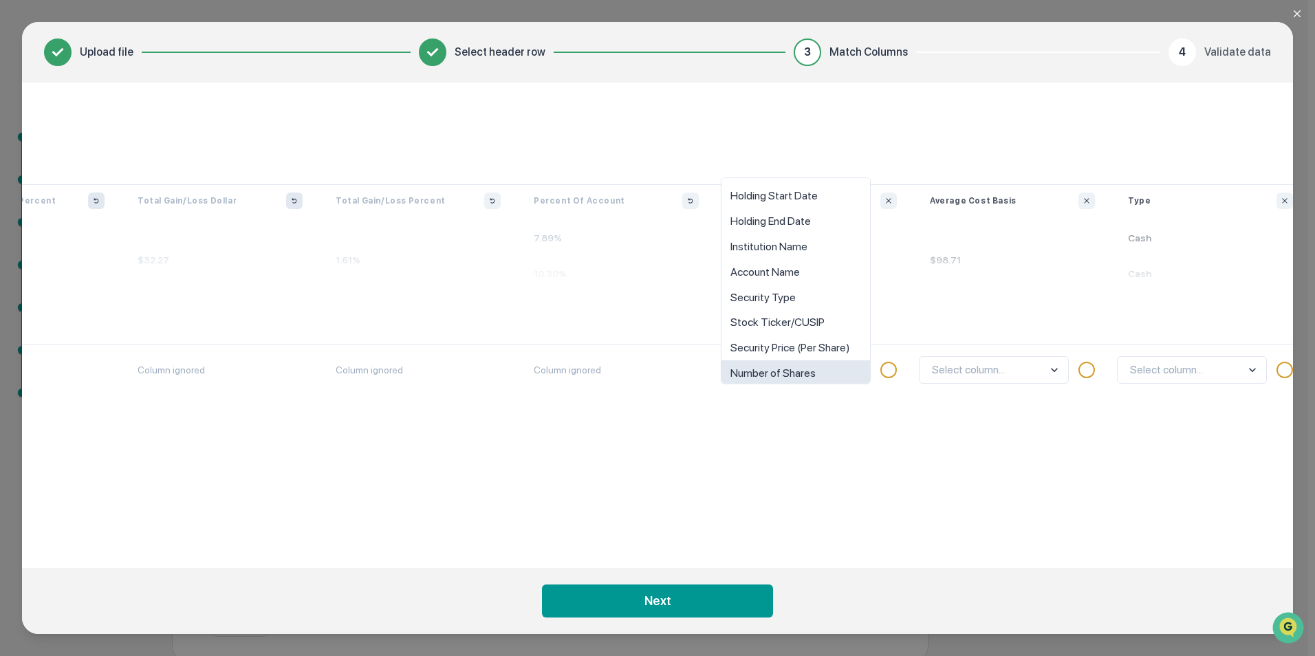
click at [811, 369] on body "Get Approval Content & Transactions Company Policies & Documents My Compliance …" at bounding box center [654, 309] width 1308 height 704
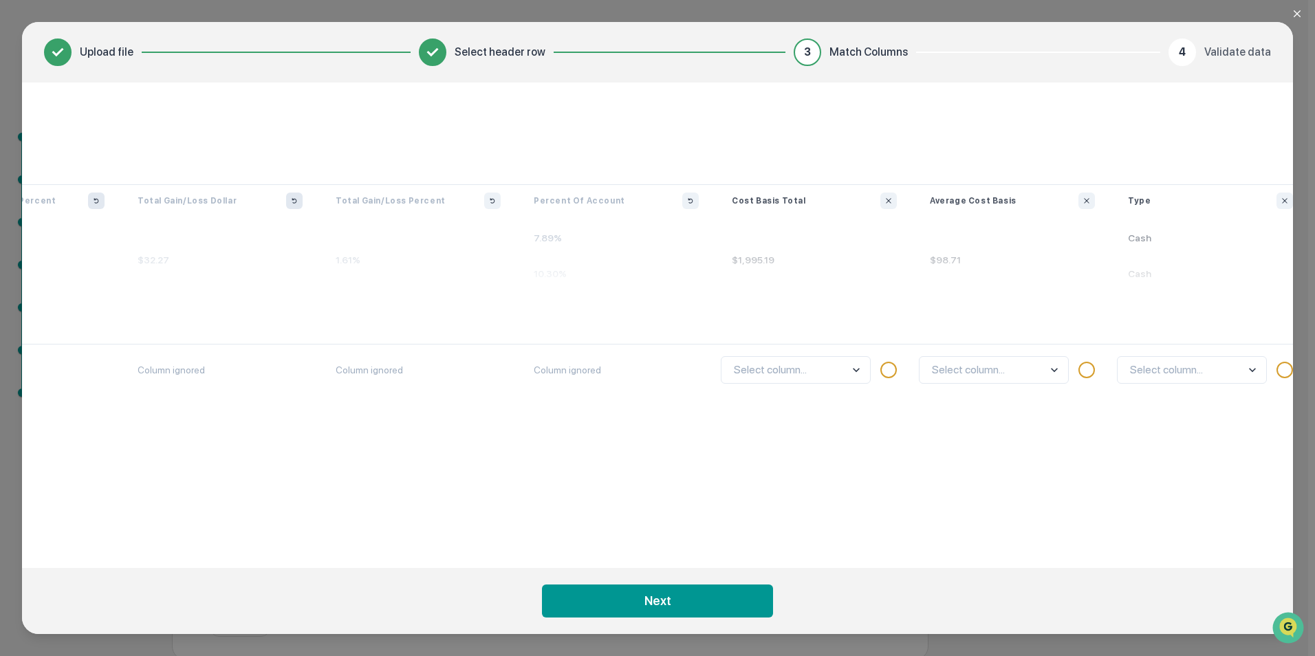
click at [842, 413] on div "Select column..." at bounding box center [814, 445] width 198 height 202
click at [884, 202] on icon "Ignore column" at bounding box center [888, 201] width 8 height 8
click at [1087, 202] on icon "Ignore column" at bounding box center [1086, 200] width 5 height 5
click at [1283, 194] on button "Ignore column" at bounding box center [1285, 201] width 17 height 17
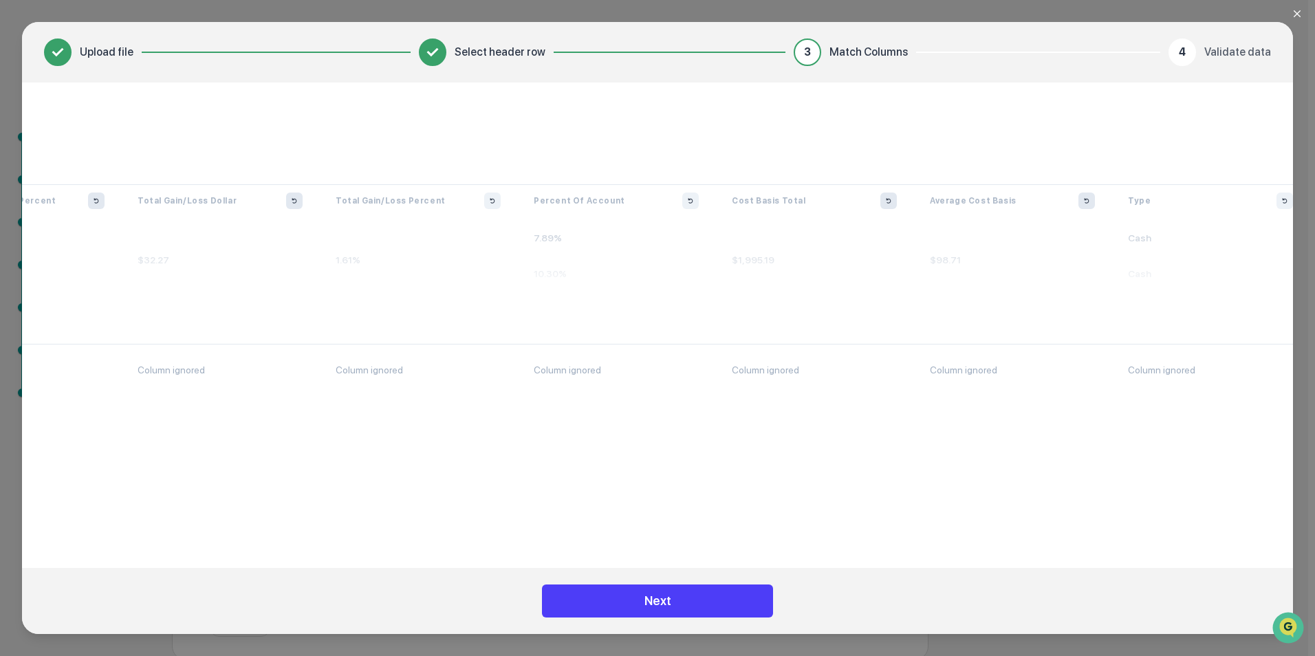
click at [706, 596] on button "Next" at bounding box center [657, 601] width 231 height 33
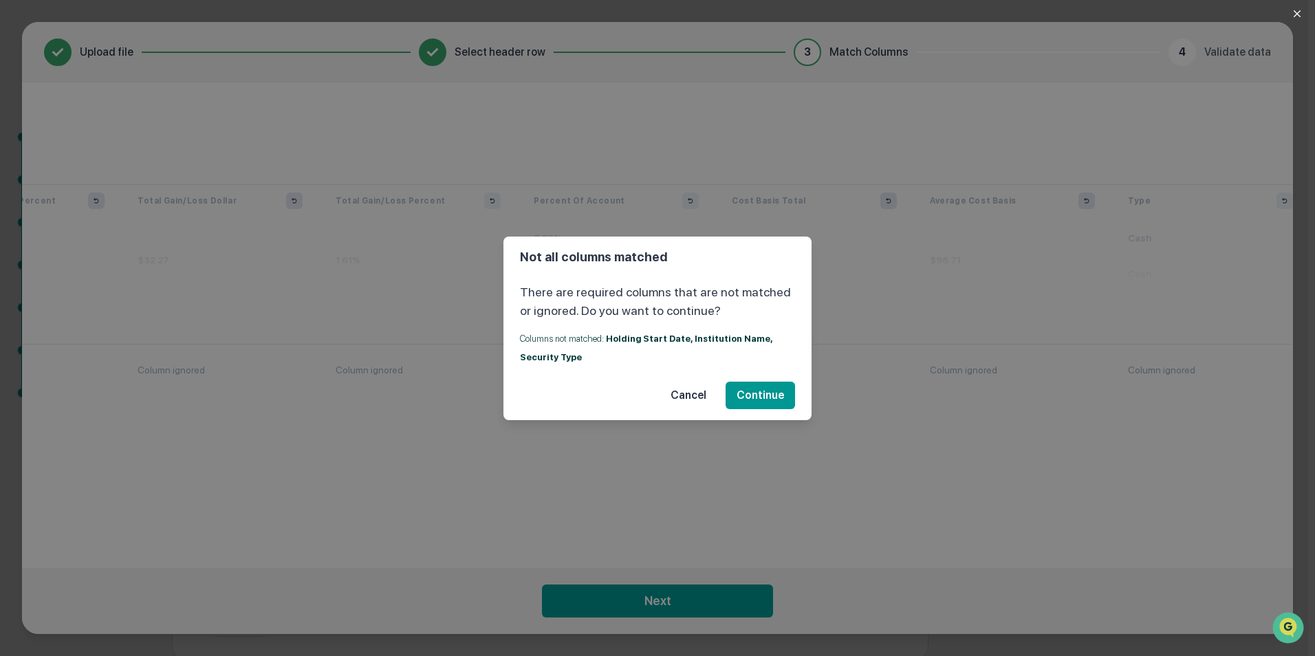
click at [695, 398] on button "Cancel" at bounding box center [689, 396] width 58 height 28
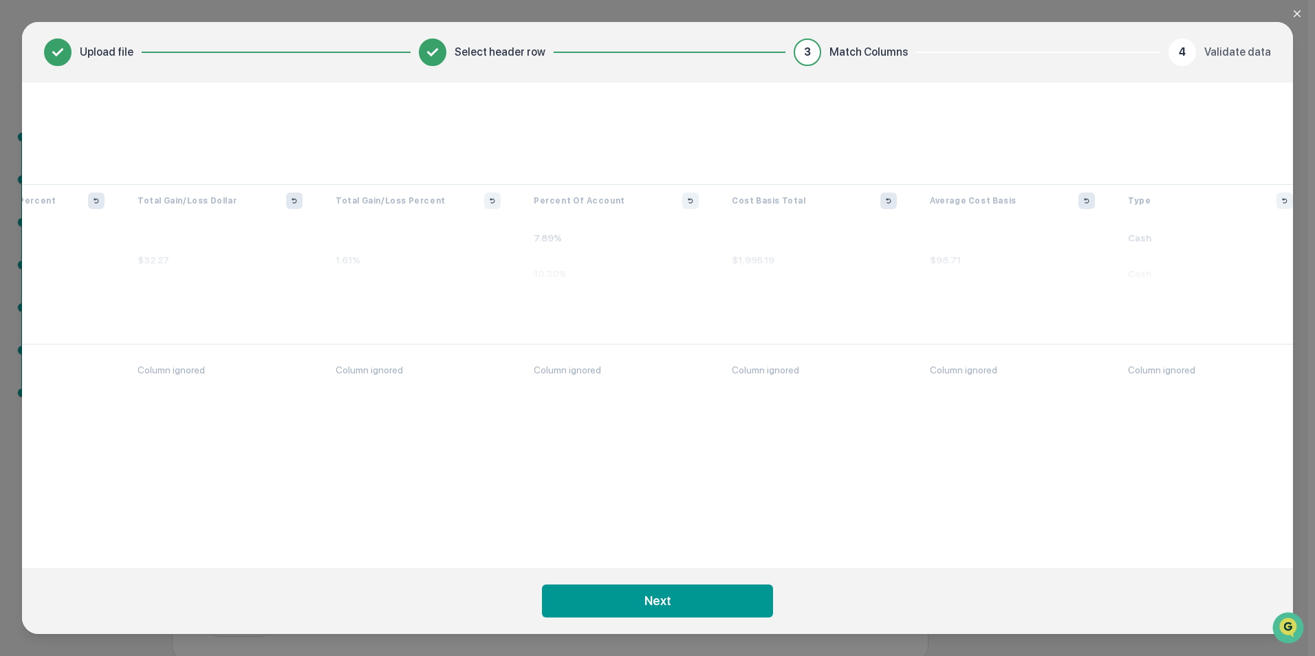
scroll to position [0, 1789]
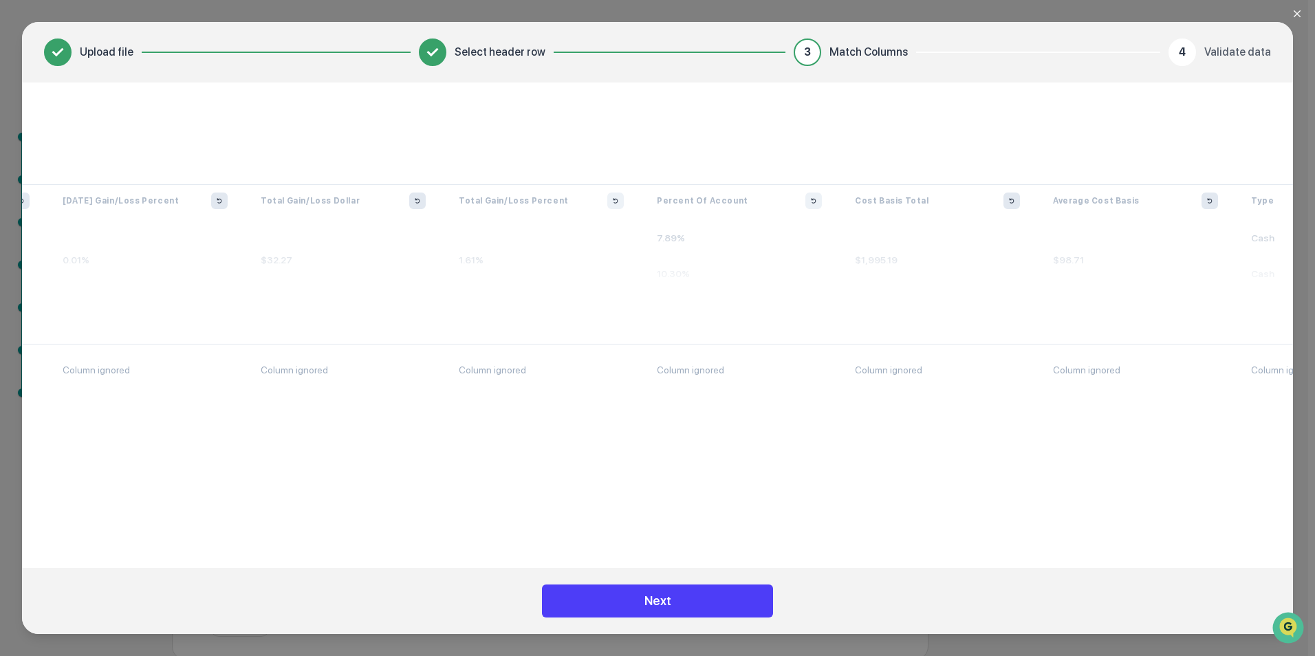
click at [693, 612] on button "Next" at bounding box center [657, 601] width 231 height 33
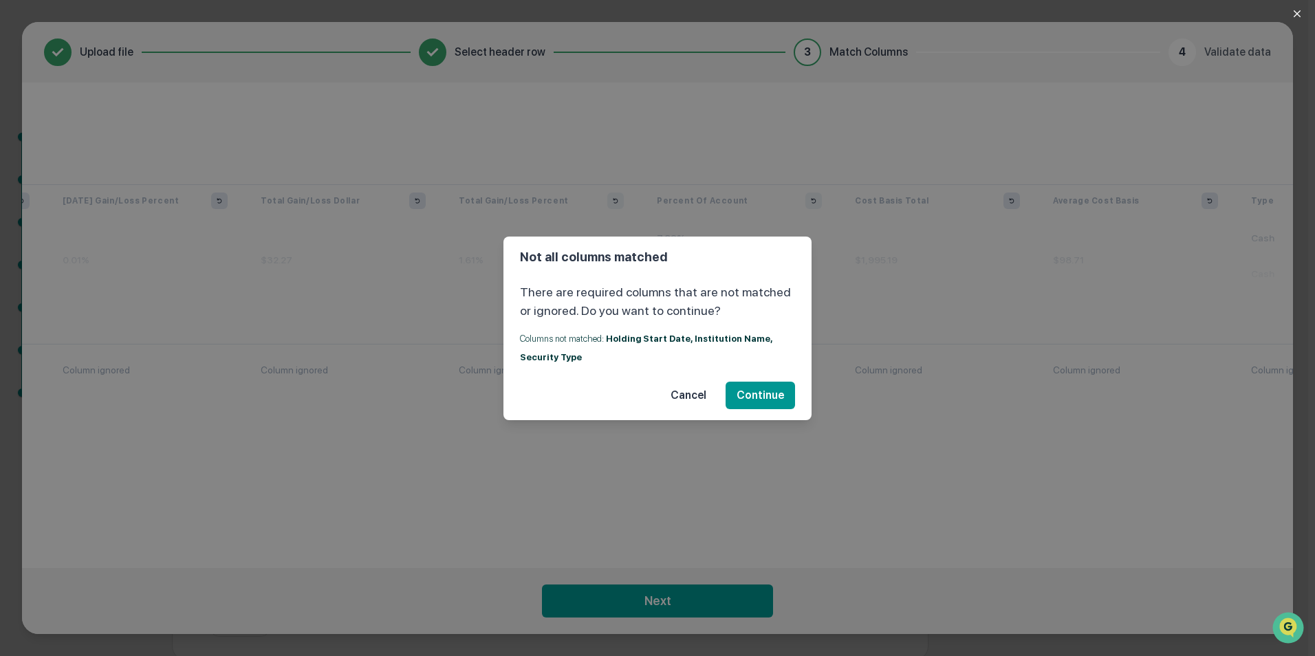
click at [698, 398] on button "Cancel" at bounding box center [689, 396] width 58 height 28
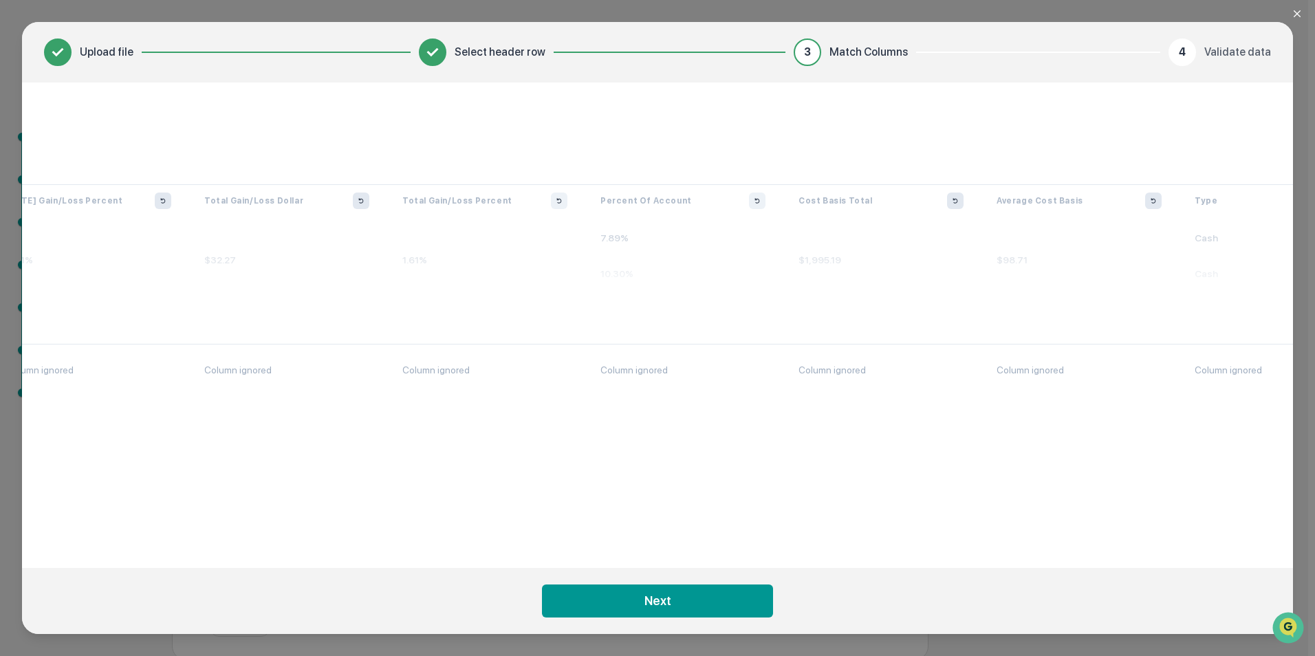
scroll to position [0, 1937]
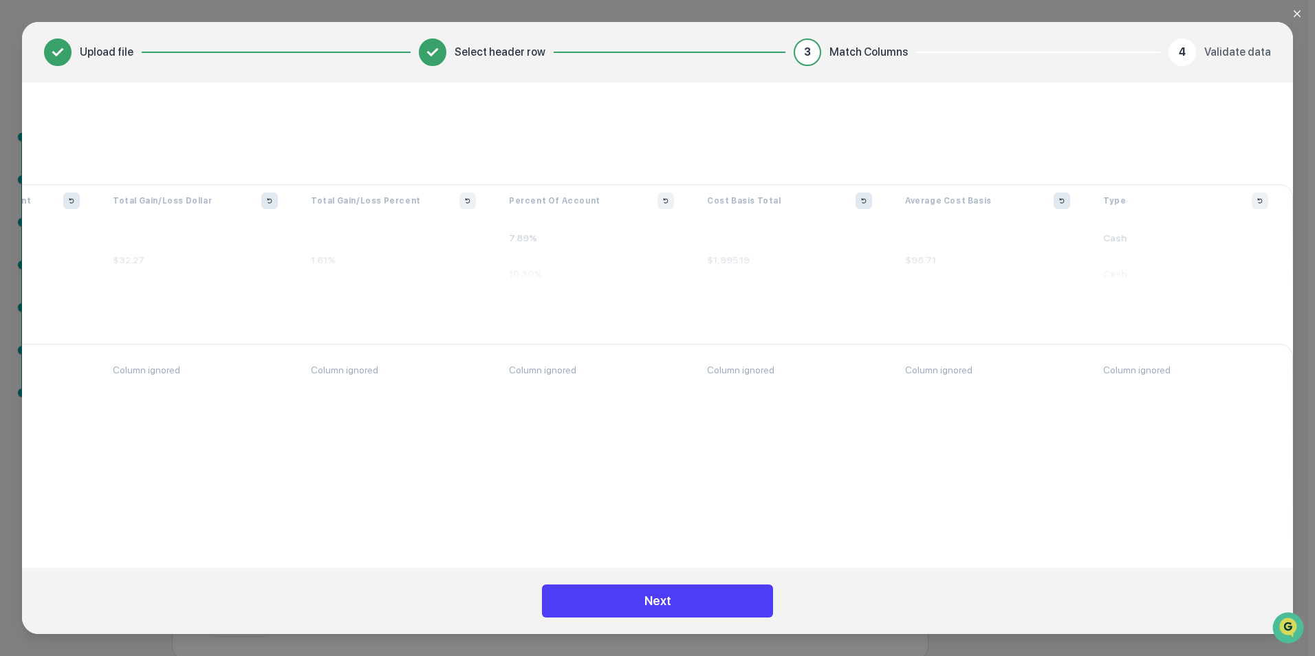
click at [701, 600] on button "Next" at bounding box center [657, 601] width 231 height 33
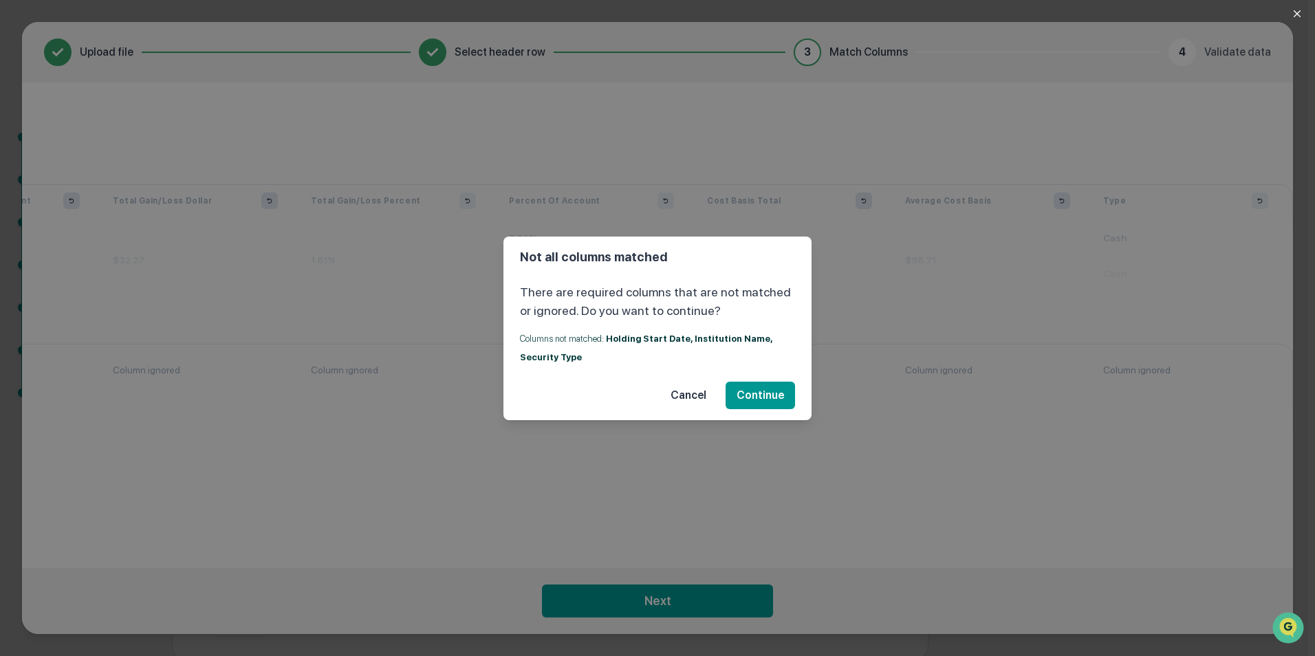
click at [693, 395] on button "Cancel" at bounding box center [689, 396] width 58 height 28
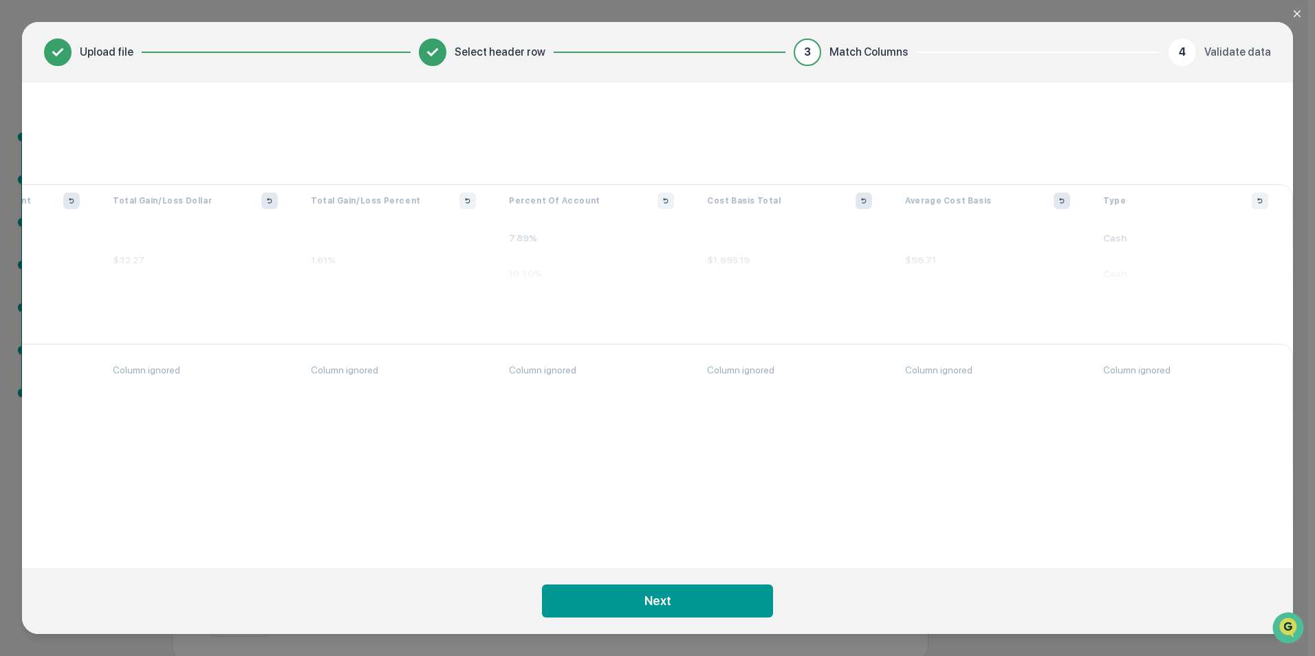
click at [1167, 230] on p "Cash" at bounding box center [1186, 238] width 198 height 36
click at [1249, 196] on div "Type" at bounding box center [1186, 201] width 198 height 17
click at [1257, 202] on icon "Ignore column" at bounding box center [1260, 201] width 8 height 8
click at [1182, 367] on body "Get Approval Content & Transactions Company Policies & Documents My Compliance …" at bounding box center [654, 309] width 1308 height 704
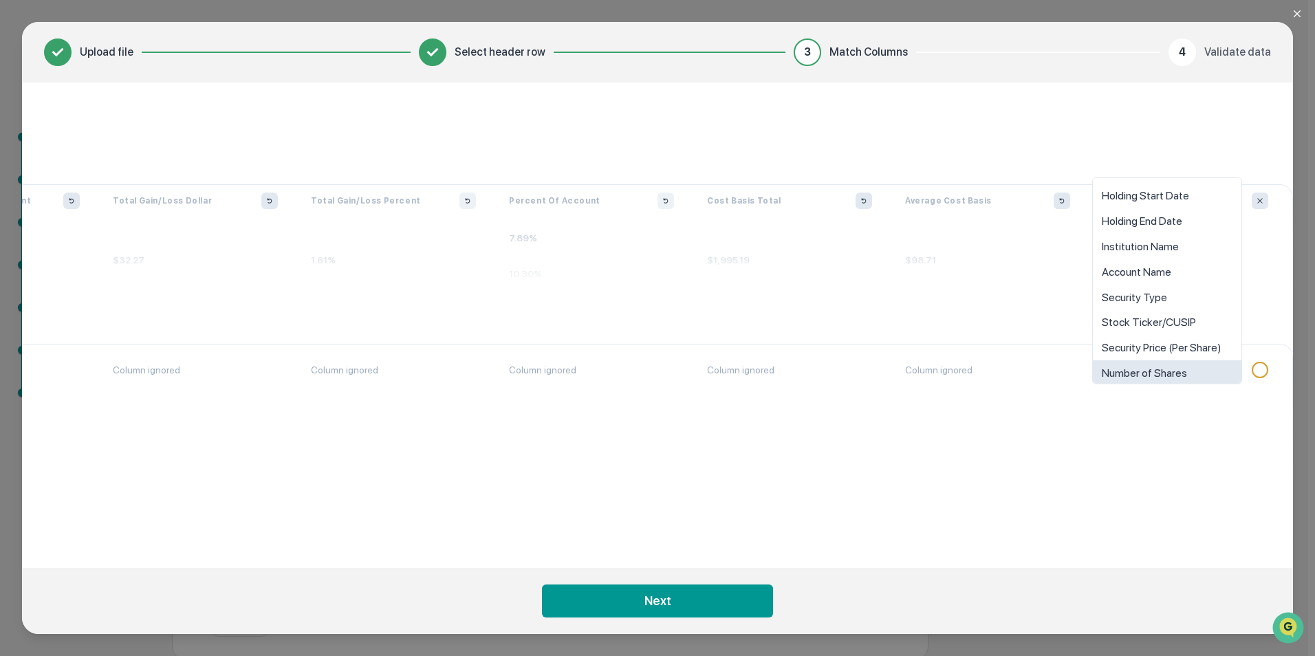
scroll to position [10, 0]
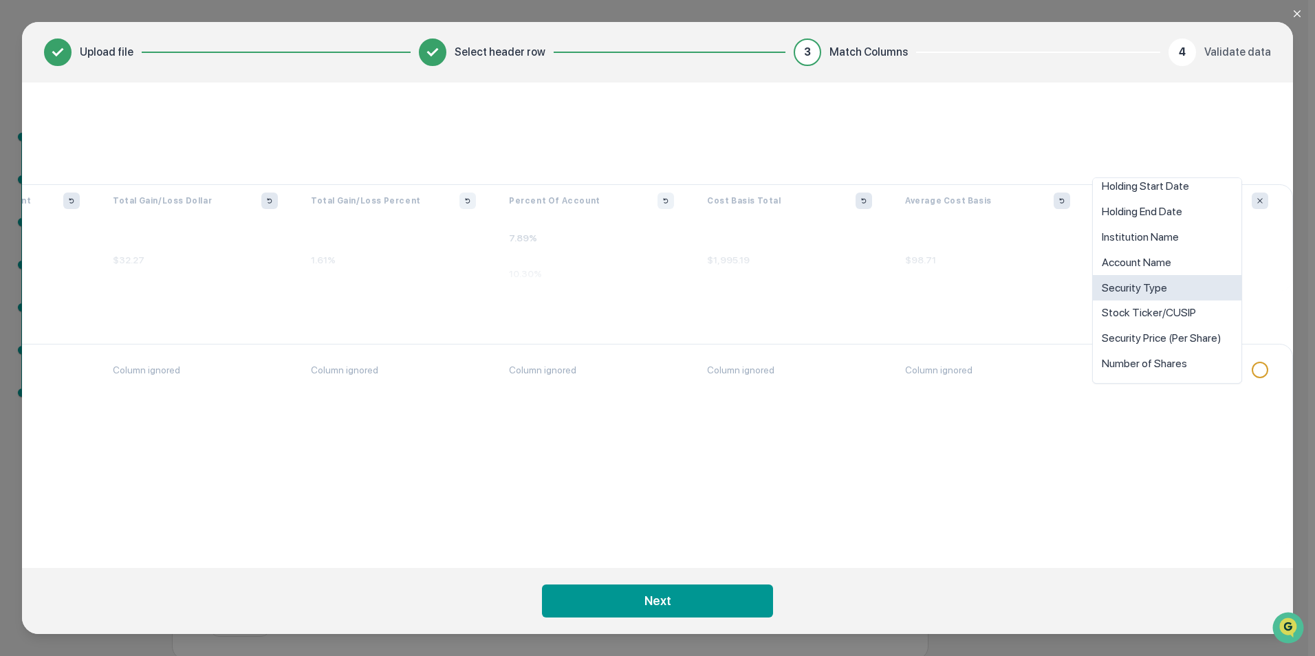
click at [1166, 285] on div "Security Type" at bounding box center [1167, 287] width 149 height 25
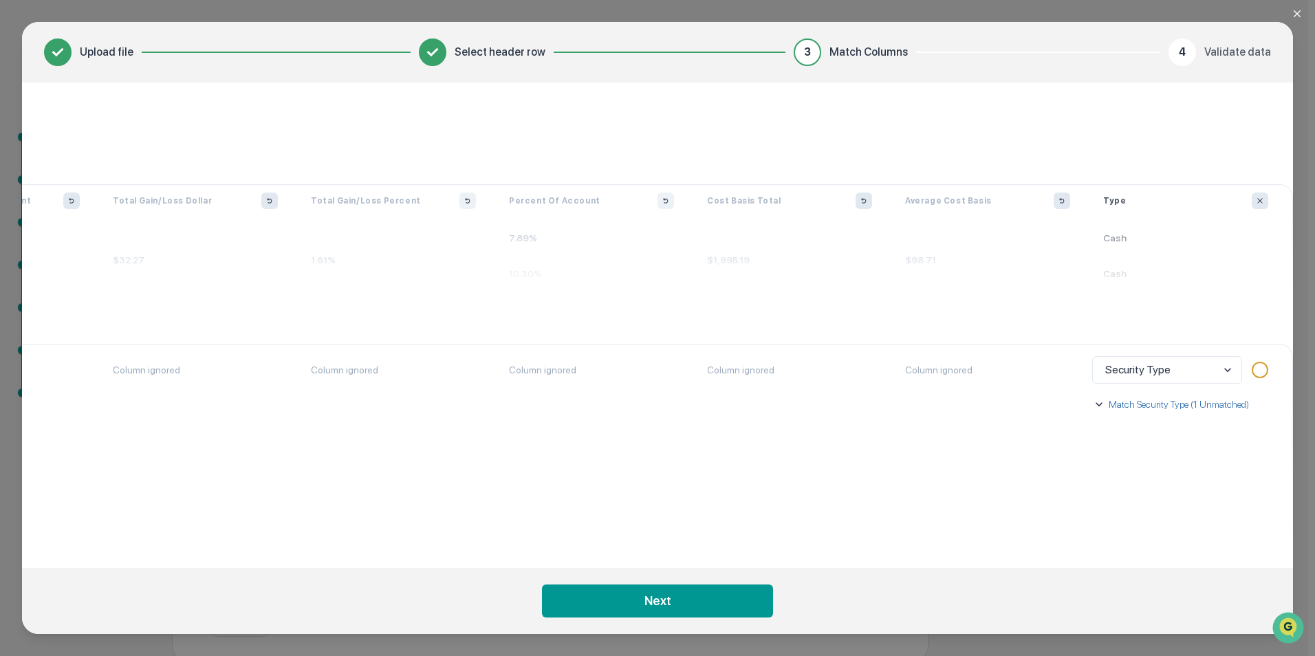
click at [1103, 402] on icon "button" at bounding box center [1099, 405] width 14 height 14
click at [1102, 403] on icon "button" at bounding box center [1099, 405] width 14 height 14
click at [1122, 404] on p "Match Security Type (1 Unmatched)" at bounding box center [1177, 405] width 143 height 14
click at [1140, 472] on body "Get Approval Content & Transactions Company Policies & Documents My Compliance …" at bounding box center [654, 309] width 1308 height 704
click at [1070, 509] on div "Column ignored" at bounding box center [988, 445] width 198 height 202
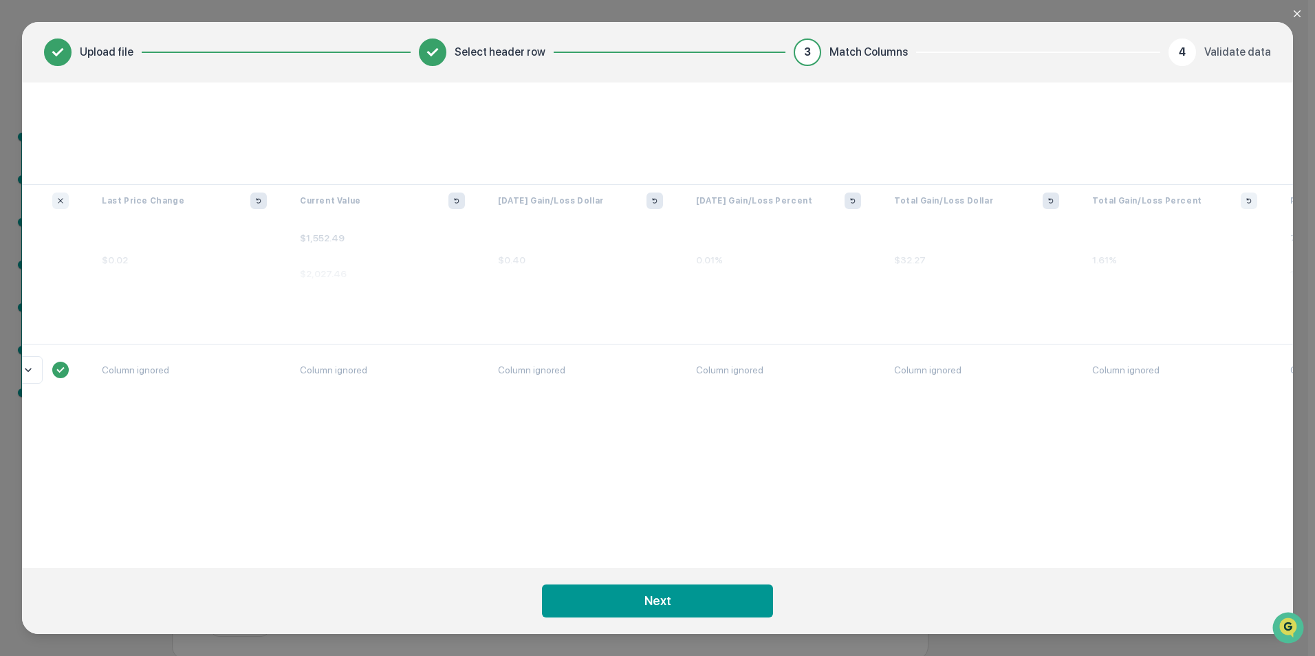
scroll to position [0, 1937]
click at [1154, 475] on body "Get Approval Content & Transactions Company Policies & Documents My Compliance …" at bounding box center [654, 309] width 1308 height 704
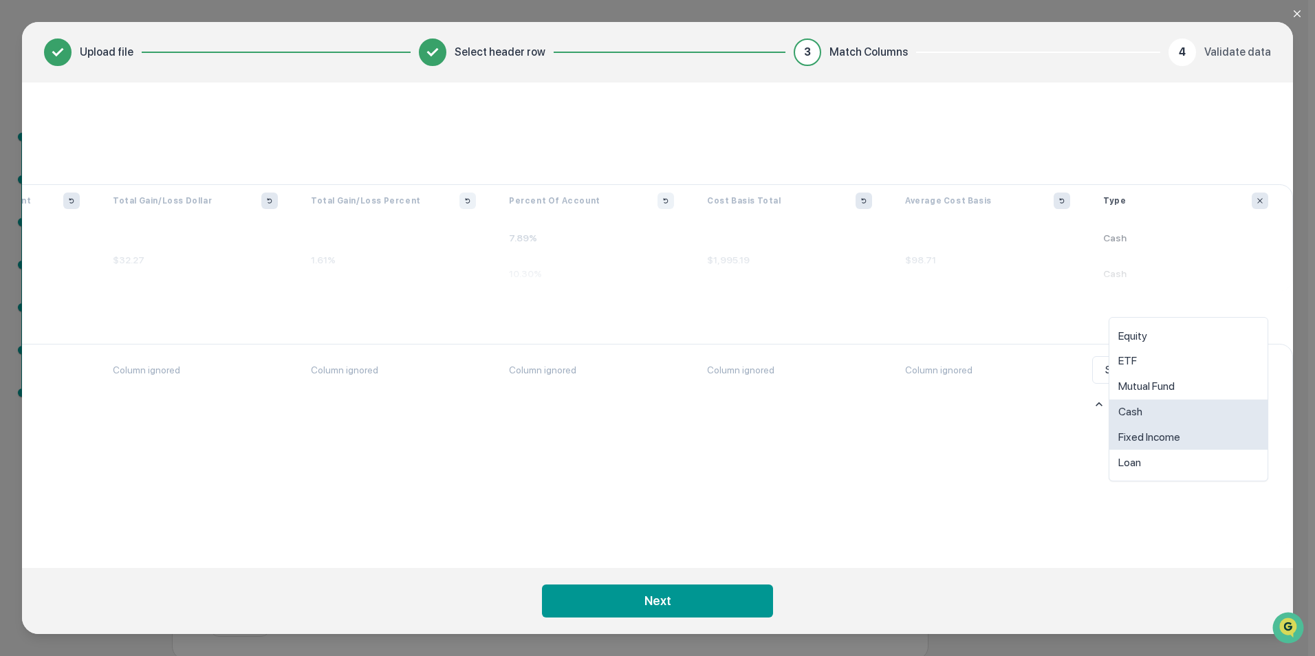
click at [1155, 415] on div "Cash" at bounding box center [1188, 412] width 158 height 25
click at [921, 450] on div "Column ignored" at bounding box center [988, 445] width 198 height 202
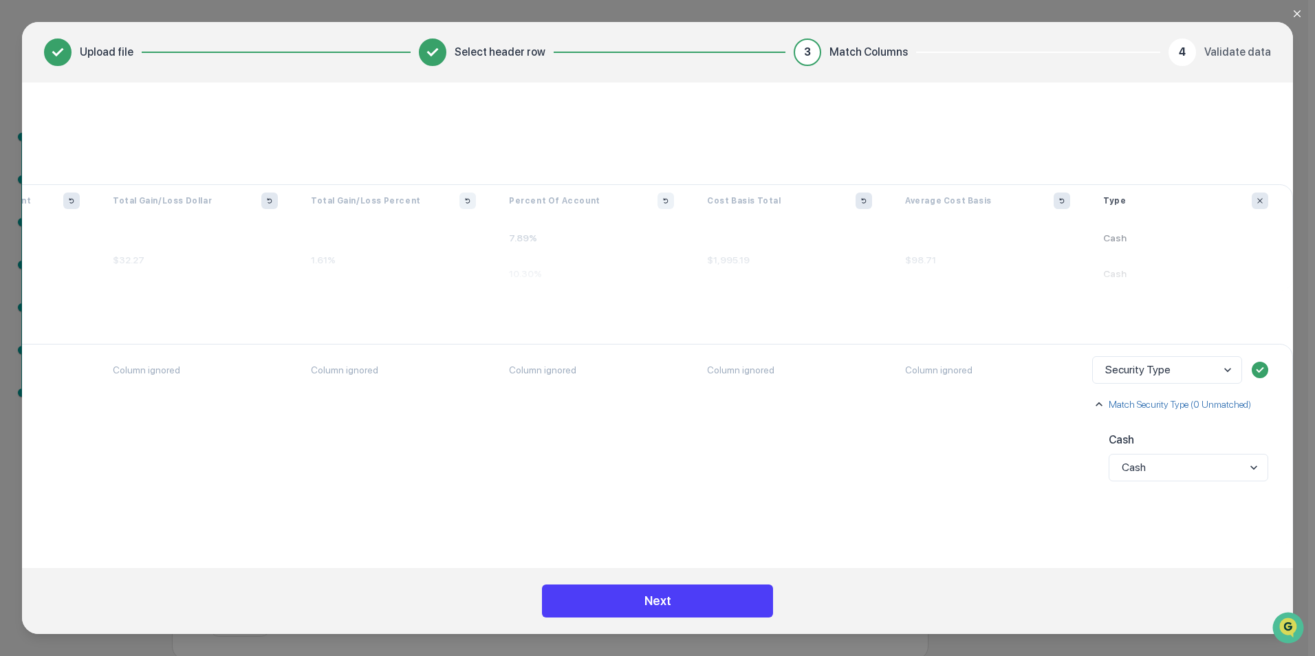
click at [734, 597] on button "Next" at bounding box center [657, 601] width 231 height 33
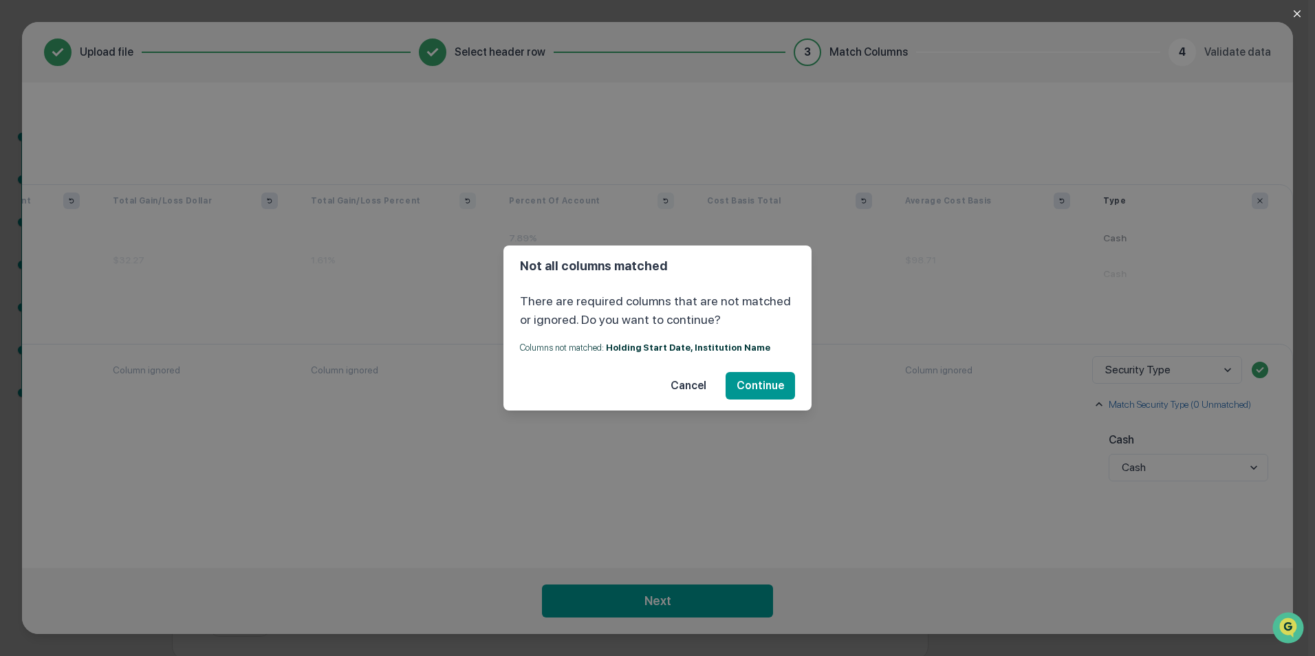
click at [707, 391] on button "Cancel" at bounding box center [689, 386] width 58 height 28
